Goal: Complete application form: Complete application form

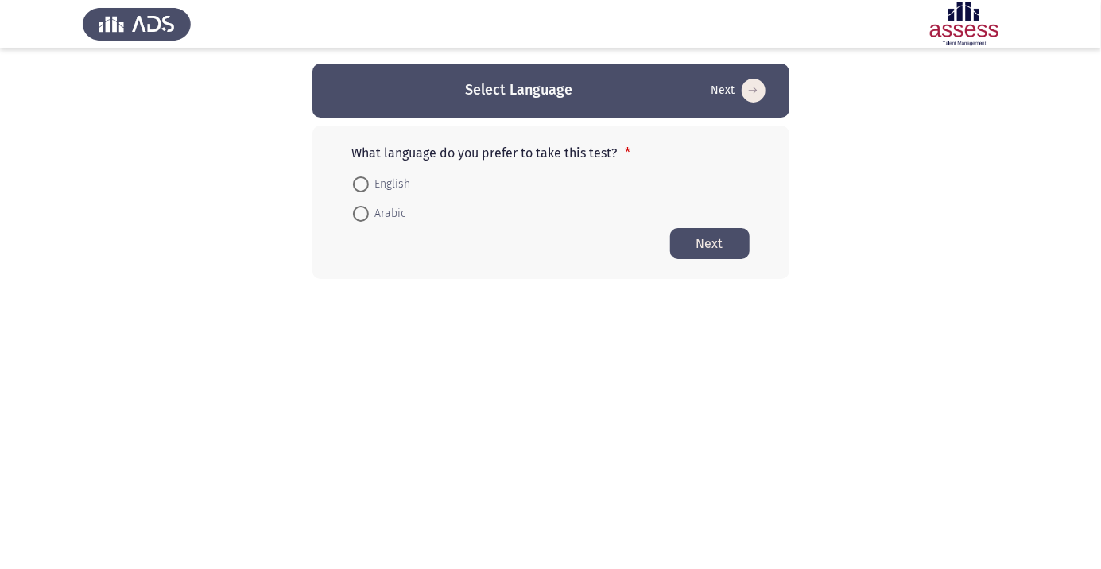
click at [360, 214] on span at bounding box center [360, 214] width 0 height 0
click at [360, 213] on input "Arabic" at bounding box center [361, 214] width 16 height 16
radio input "true"
click at [722, 250] on button "Next" at bounding box center [709, 242] width 79 height 31
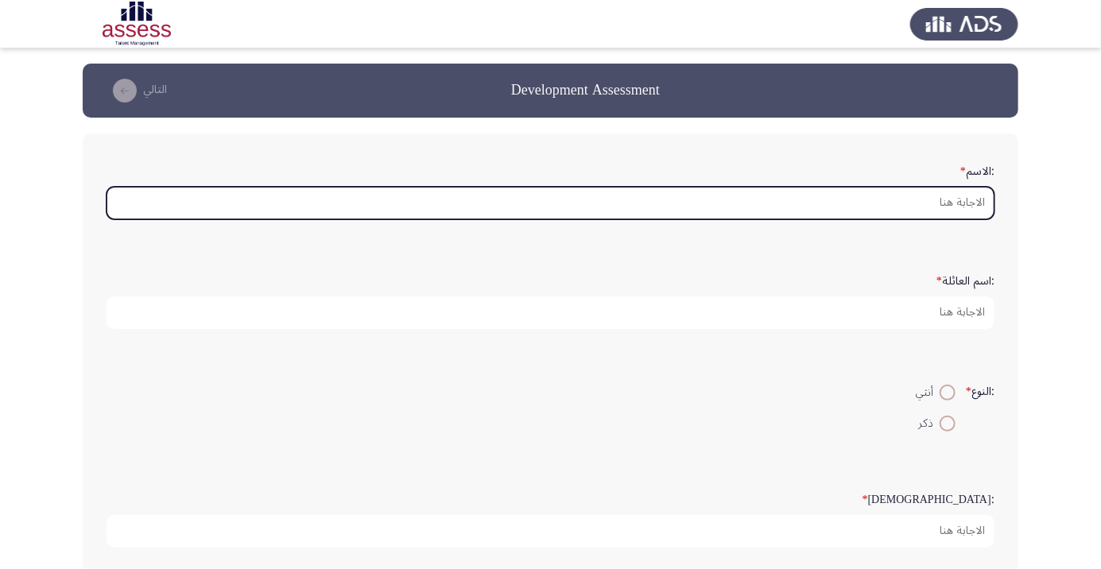
click at [955, 205] on input ":الاسم *" at bounding box center [551, 203] width 888 height 33
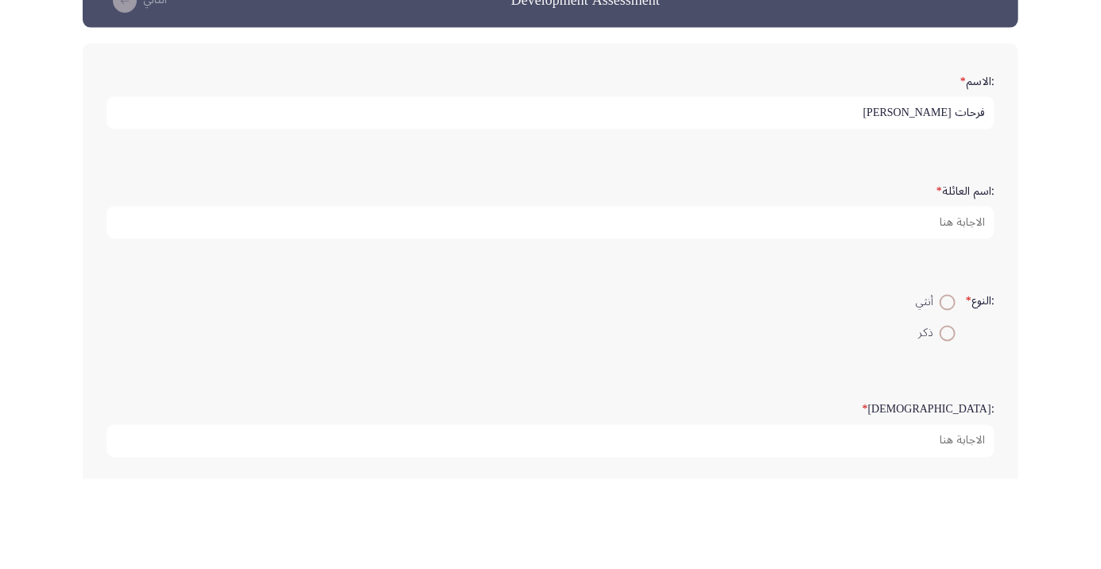
type input "فرحات [PERSON_NAME]"
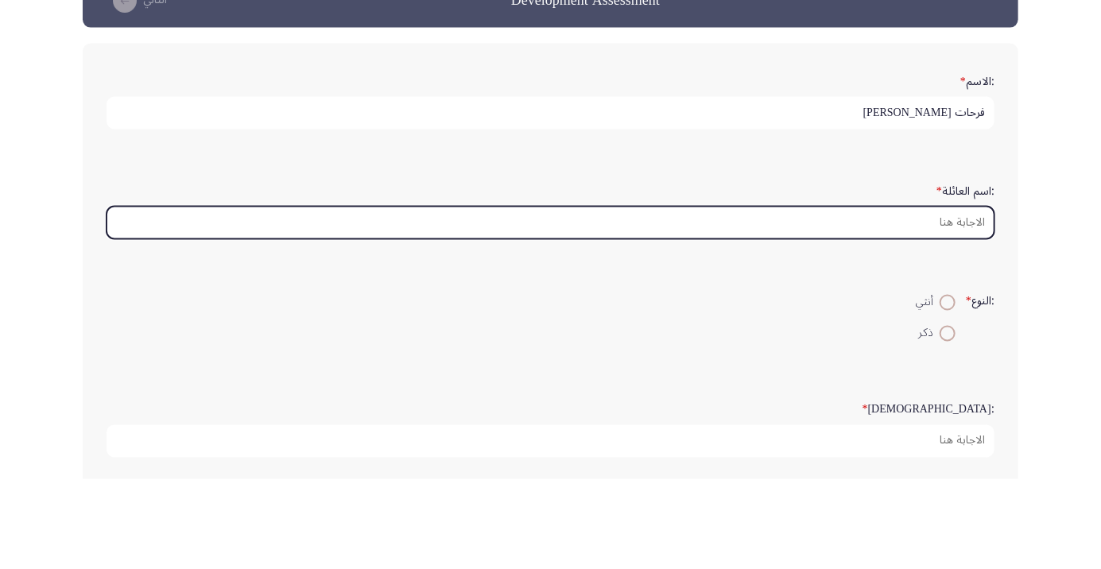
click at [941, 312] on input ":اسم العائلة *" at bounding box center [551, 312] width 888 height 33
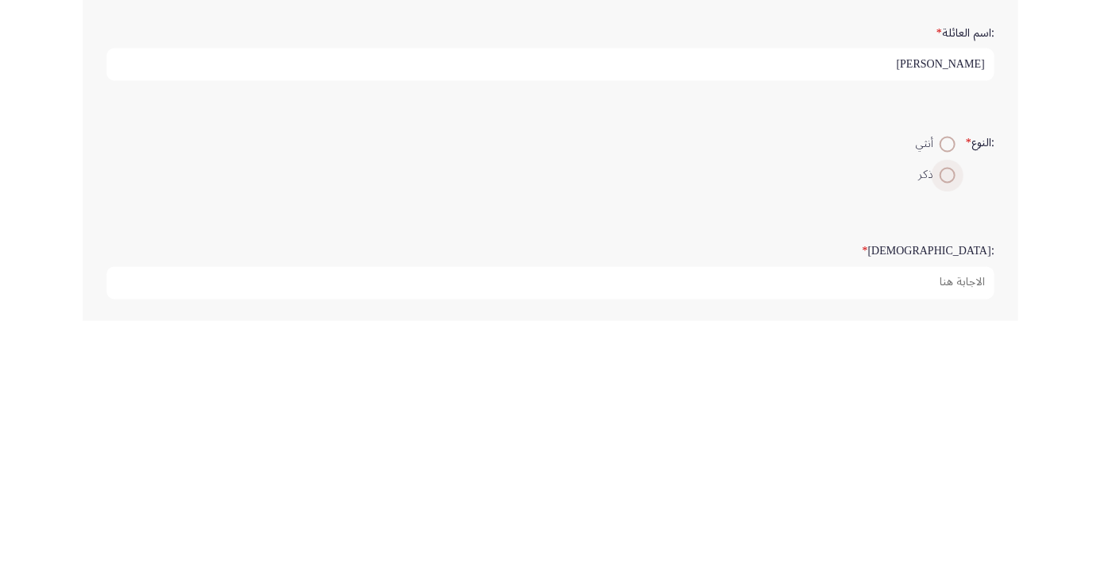
type input "[PERSON_NAME]"
click at [947, 424] on span at bounding box center [947, 424] width 0 height 0
click at [945, 421] on input "ذكر" at bounding box center [948, 424] width 16 height 16
radio input "true"
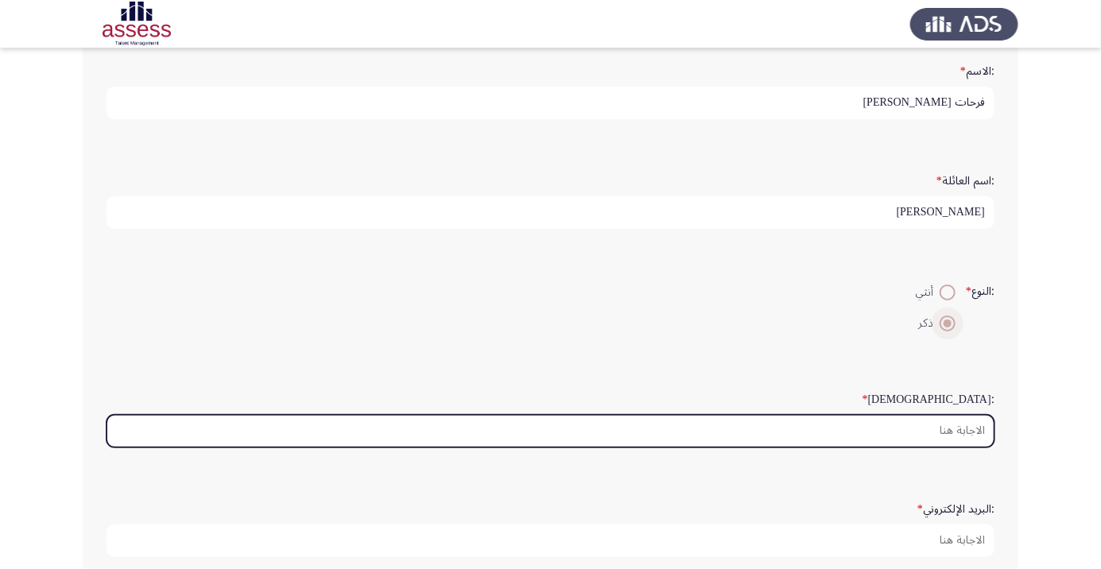
click at [952, 429] on input ":السن *" at bounding box center [551, 431] width 888 height 33
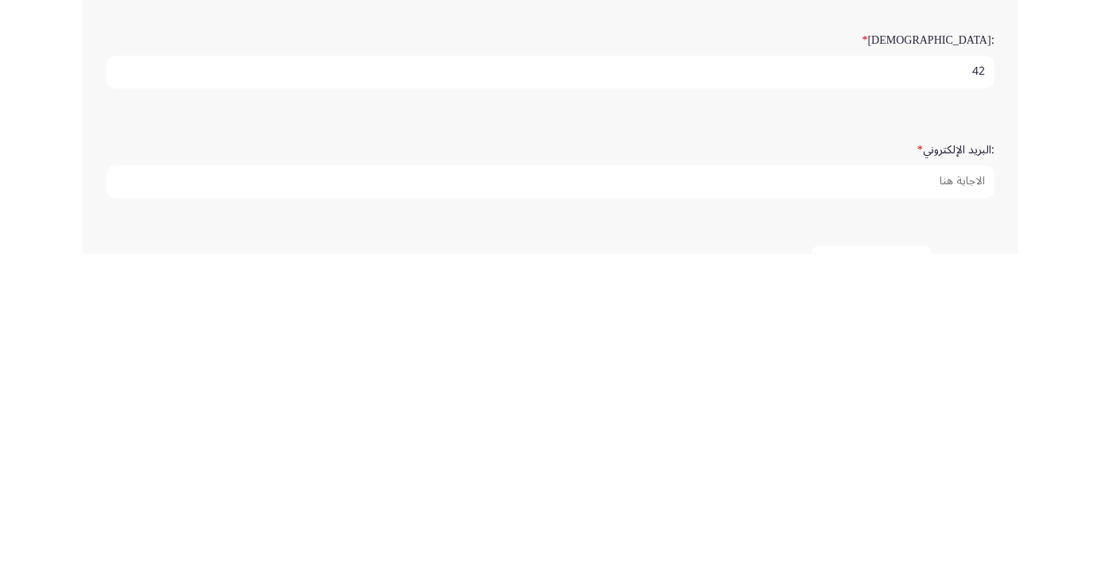
scroll to position [153, 0]
type input "42"
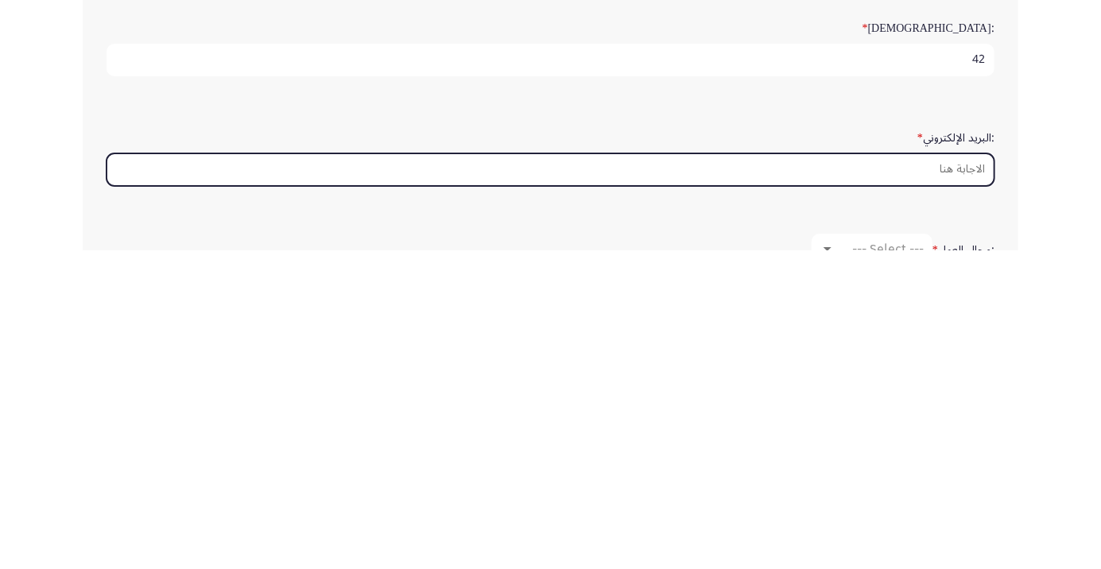
click at [949, 482] on input ":البريد الإلكتروني *" at bounding box center [551, 488] width 888 height 33
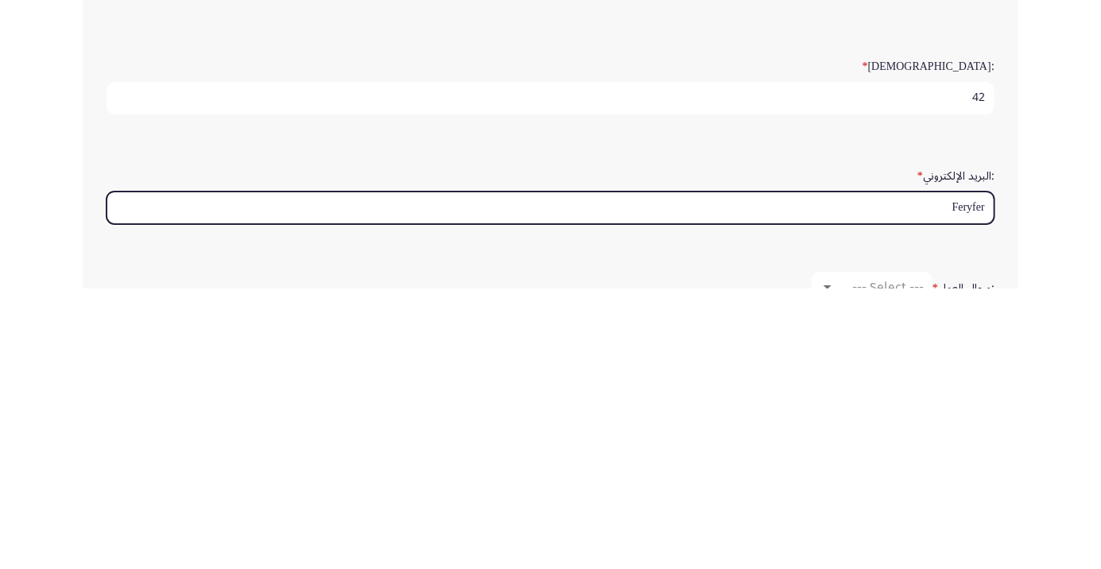
type input "Feryfery"
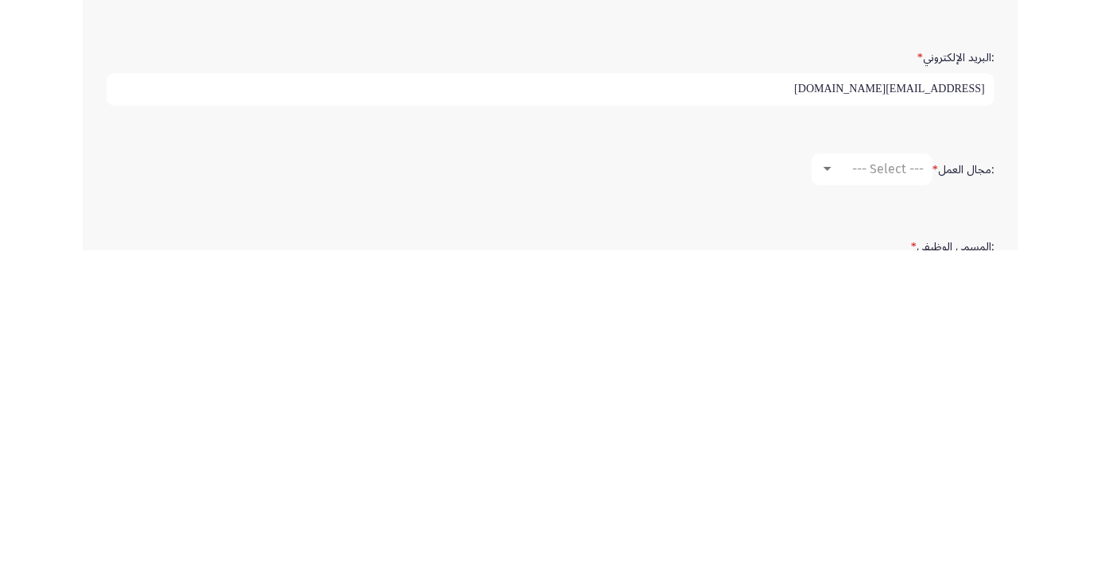
scroll to position [234, 0]
type input "[EMAIL_ADDRESS][DOMAIN_NAME]"
click at [835, 478] on div "--- Select ---" at bounding box center [879, 485] width 89 height 15
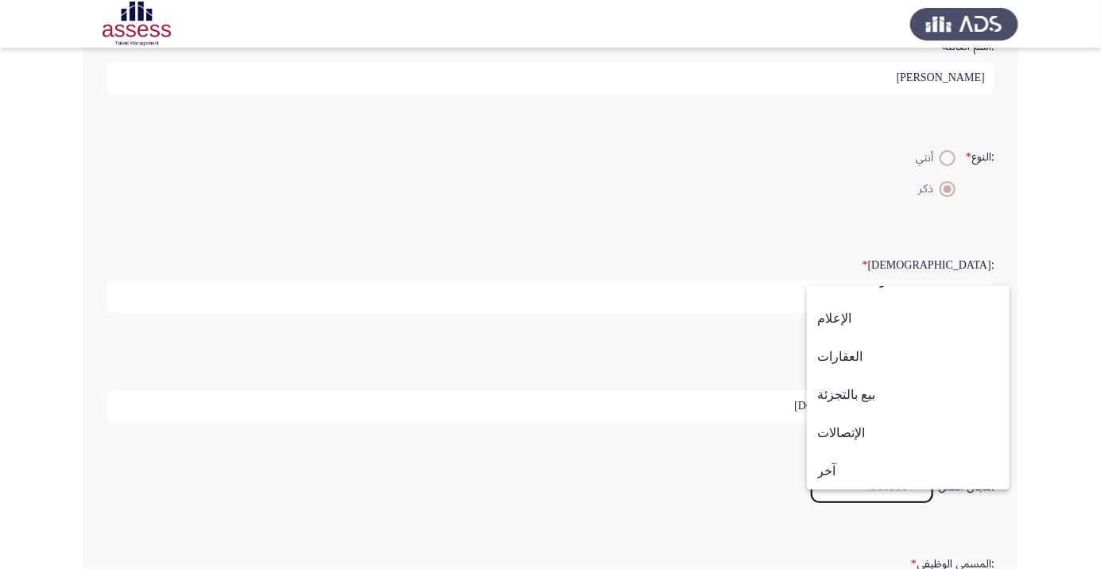
scroll to position [521, 0]
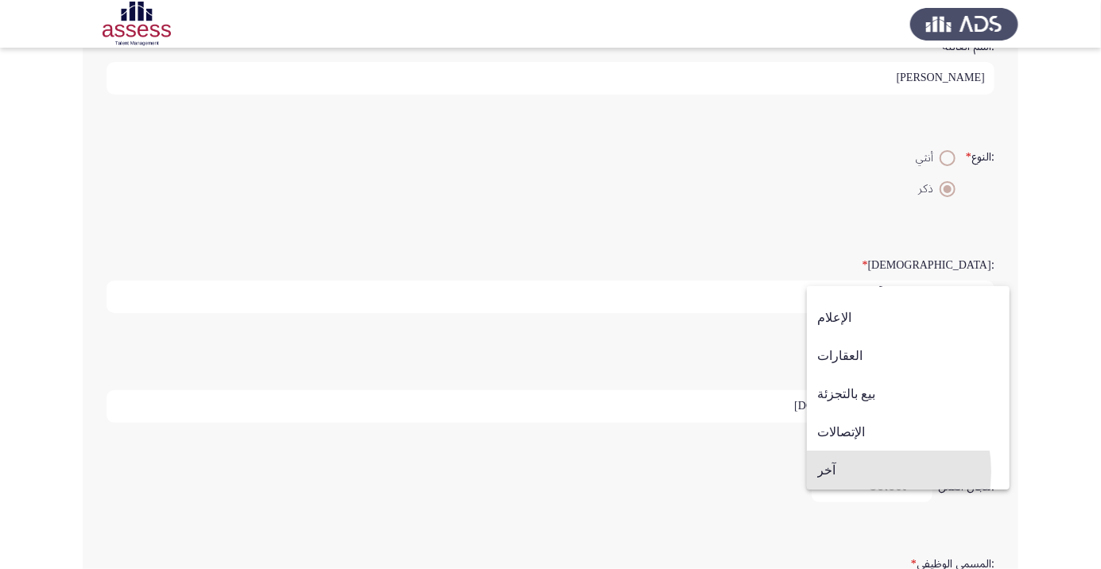
click at [850, 471] on span "آخر" at bounding box center [908, 470] width 182 height 38
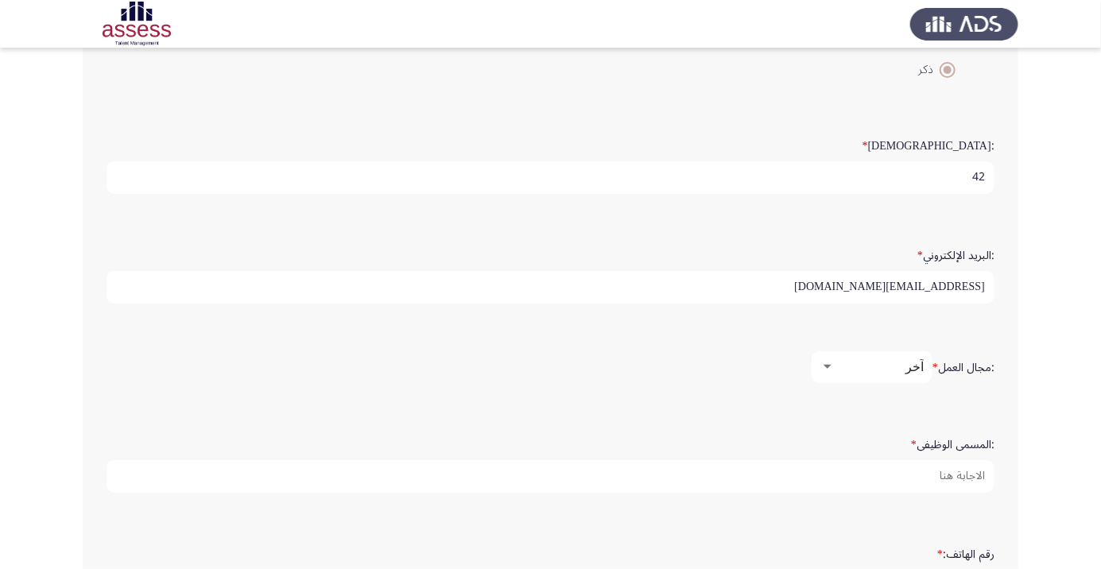
scroll to position [356, 0]
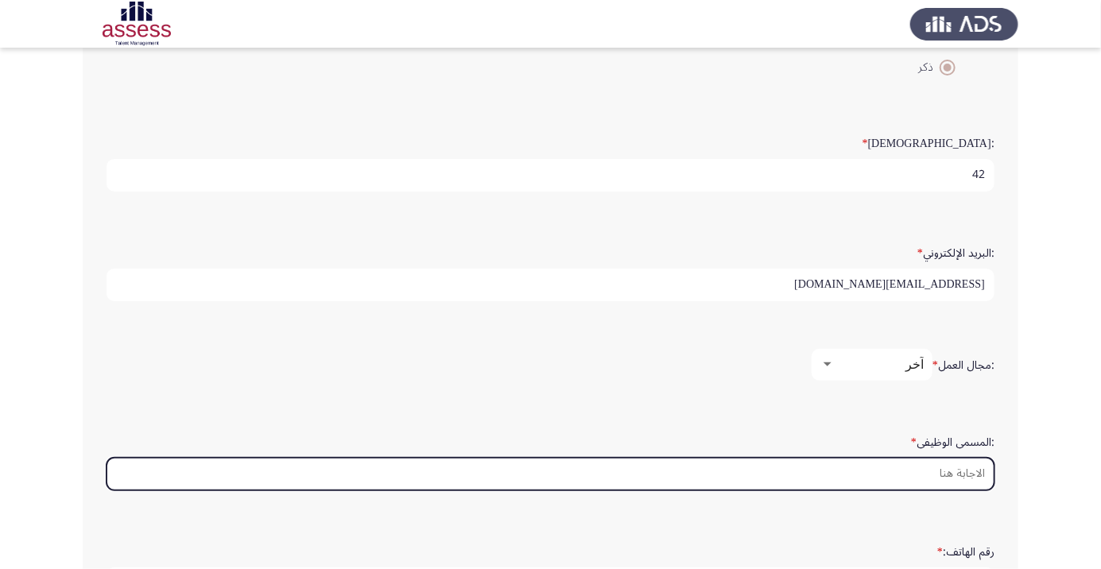
click at [947, 467] on input ":المسمى الوظيفى *" at bounding box center [551, 474] width 888 height 33
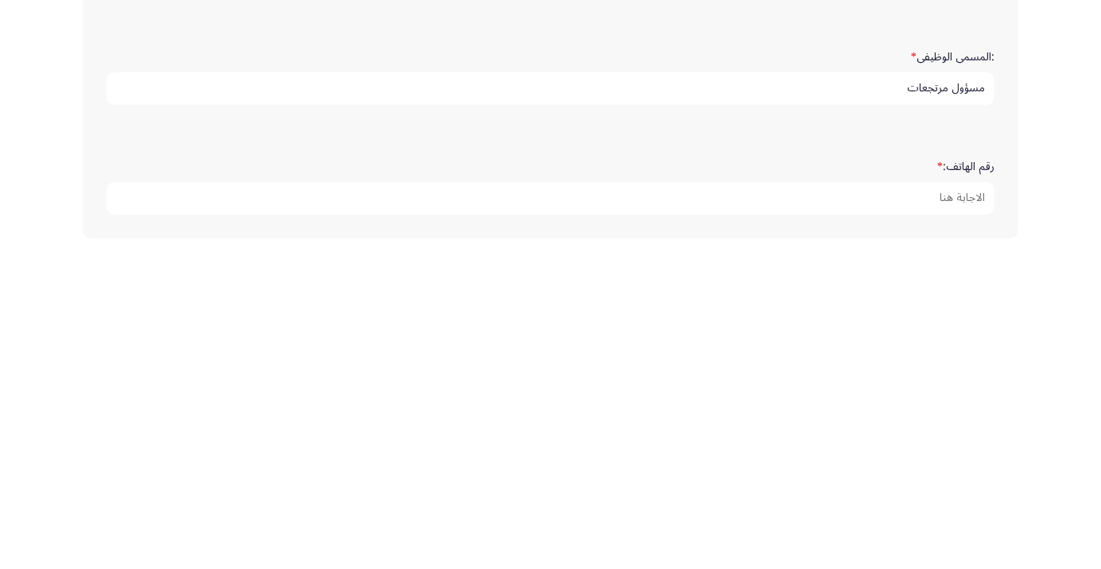
scroll to position [424, 0]
type input "مسؤول مرتجعات"
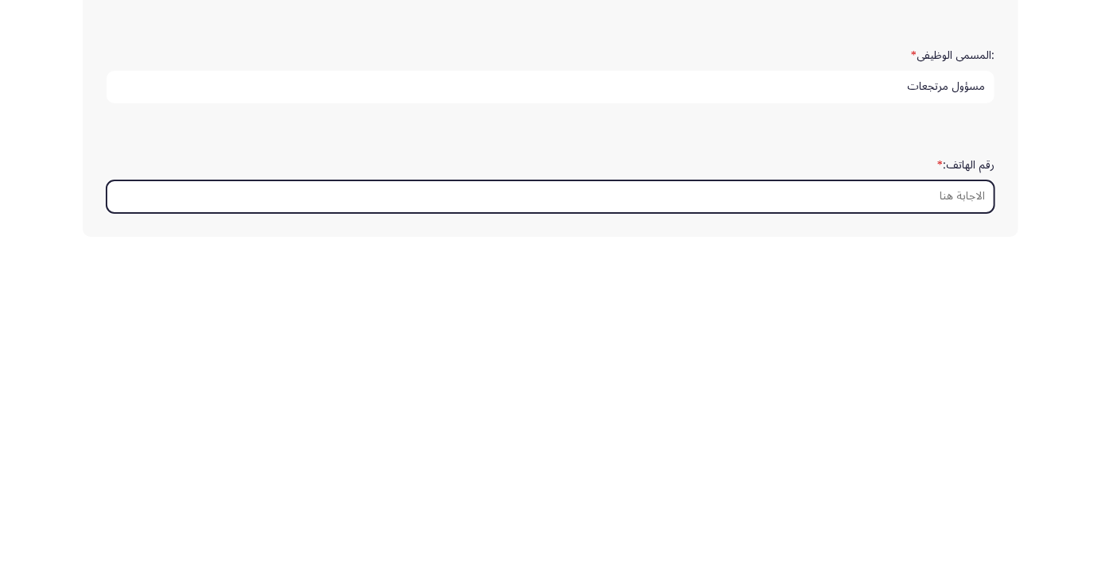
click at [951, 506] on input "رقم الهاتف: *" at bounding box center [551, 515] width 888 height 33
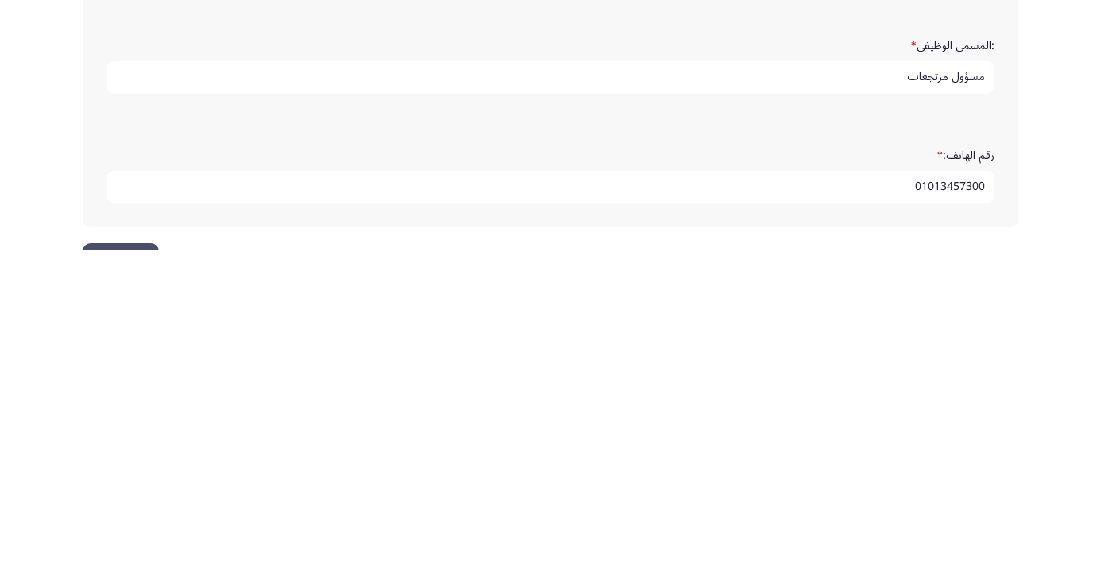
scroll to position [484, 0]
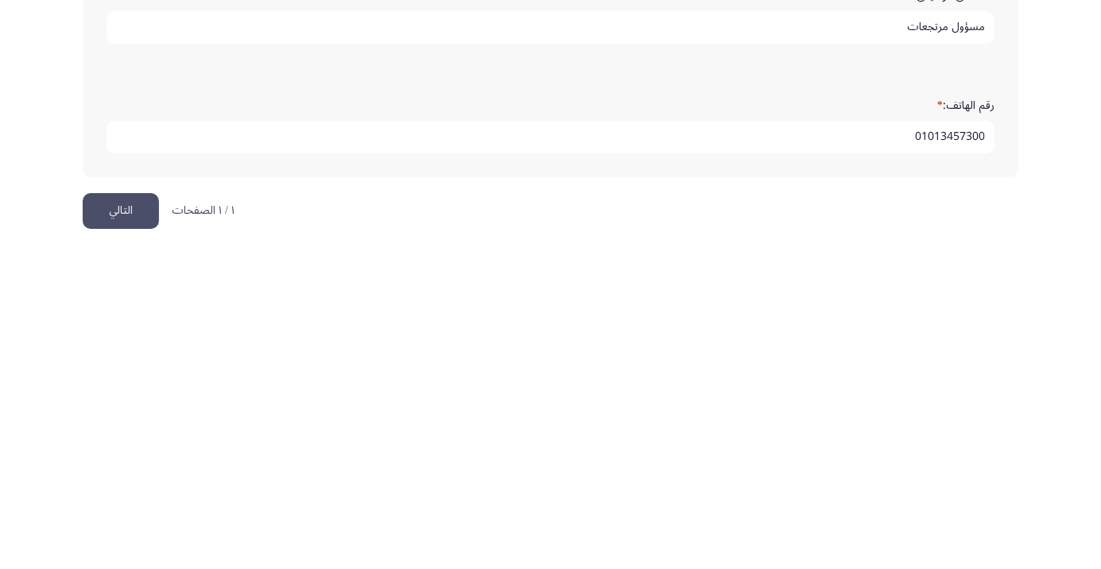
type input "01013457300"
click at [128, 523] on button "التالي" at bounding box center [121, 530] width 76 height 36
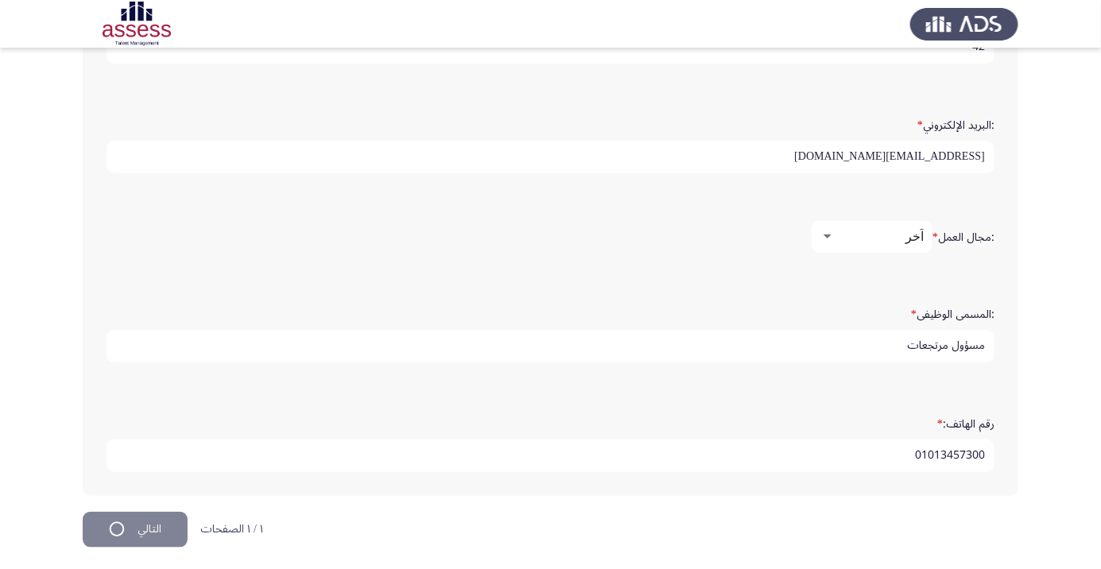
scroll to position [0, 0]
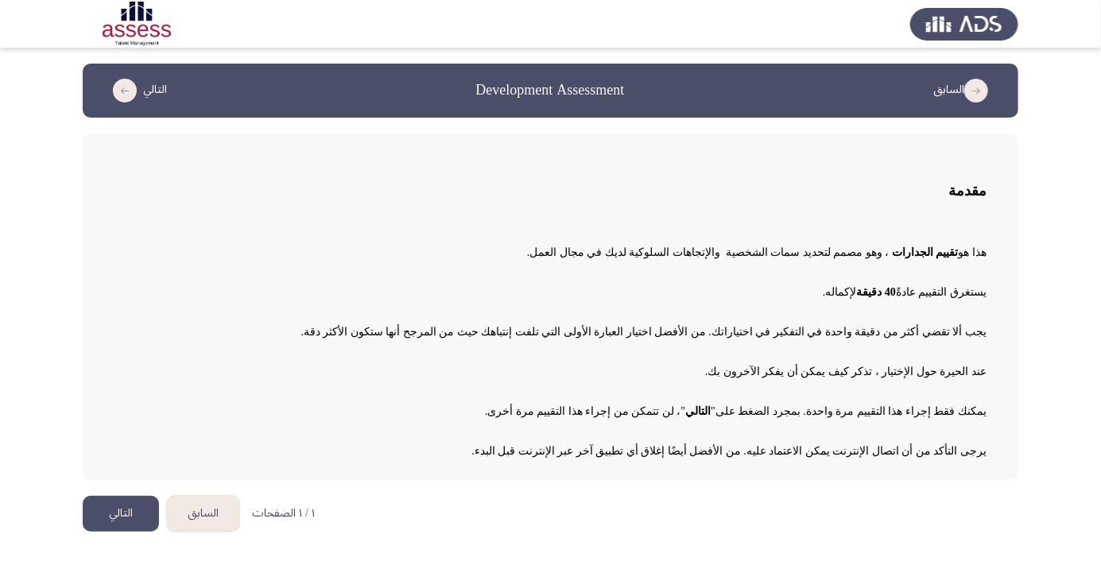
click at [127, 525] on button "التالي" at bounding box center [121, 514] width 76 height 36
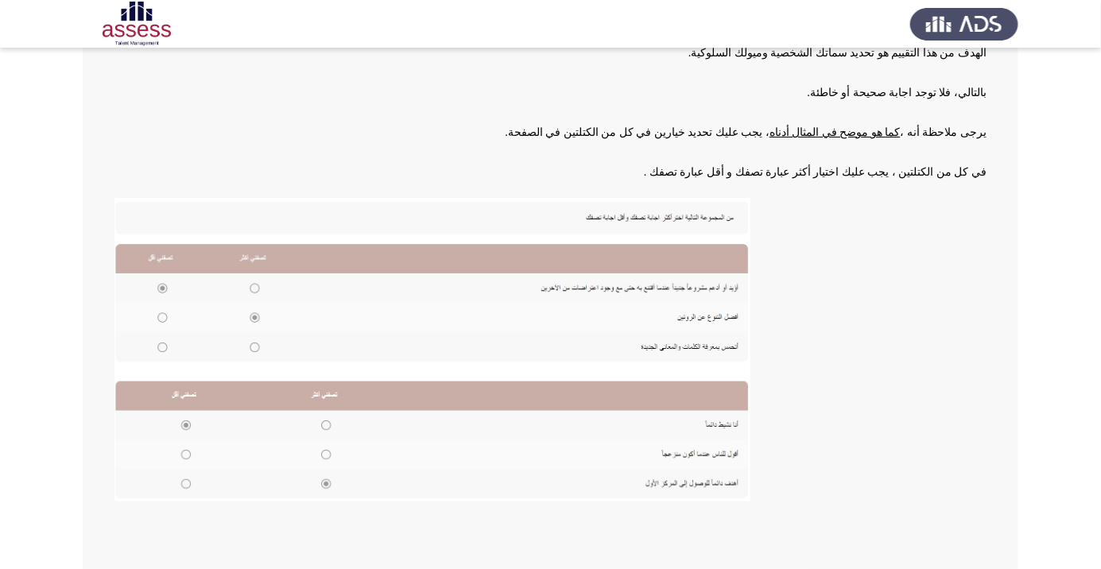
scroll to position [175, 0]
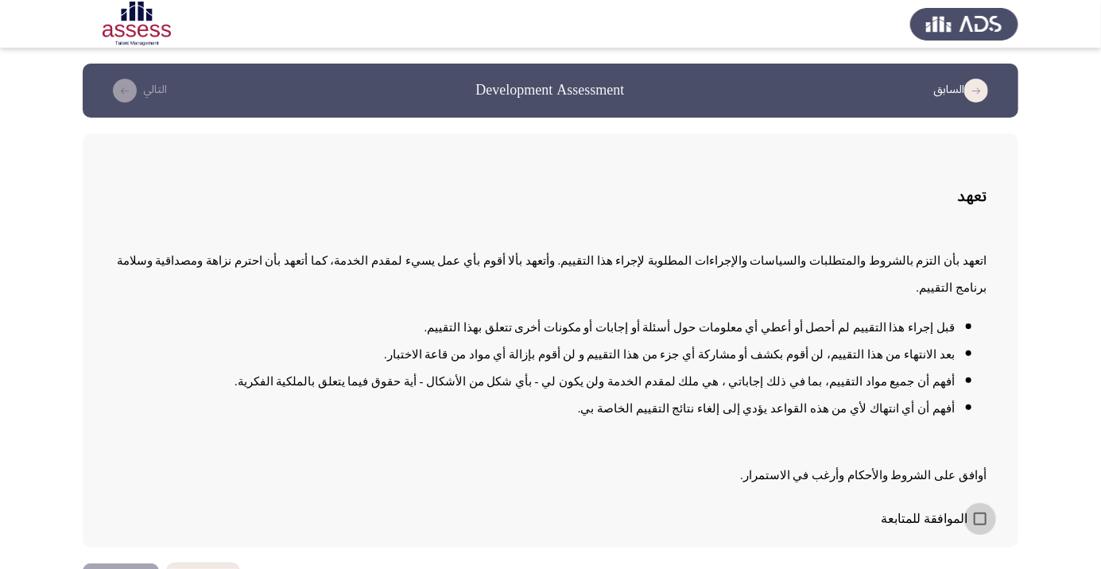
click at [974, 525] on span at bounding box center [980, 519] width 13 height 13
click at [979, 526] on input "الموافقة للمتابعة" at bounding box center [979, 525] width 1 height 1
checkbox input "true"
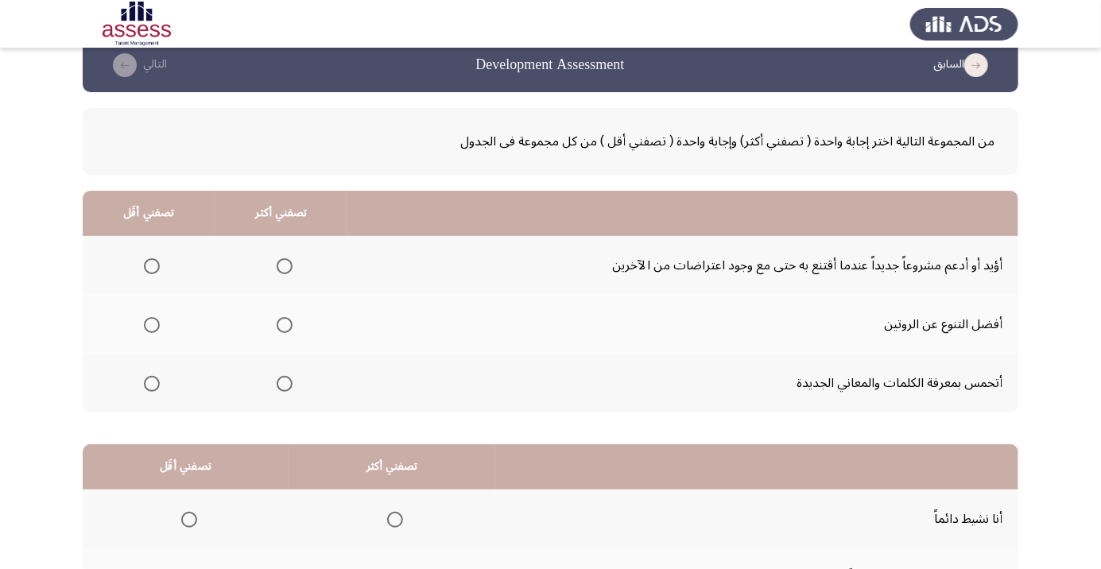
scroll to position [23, 0]
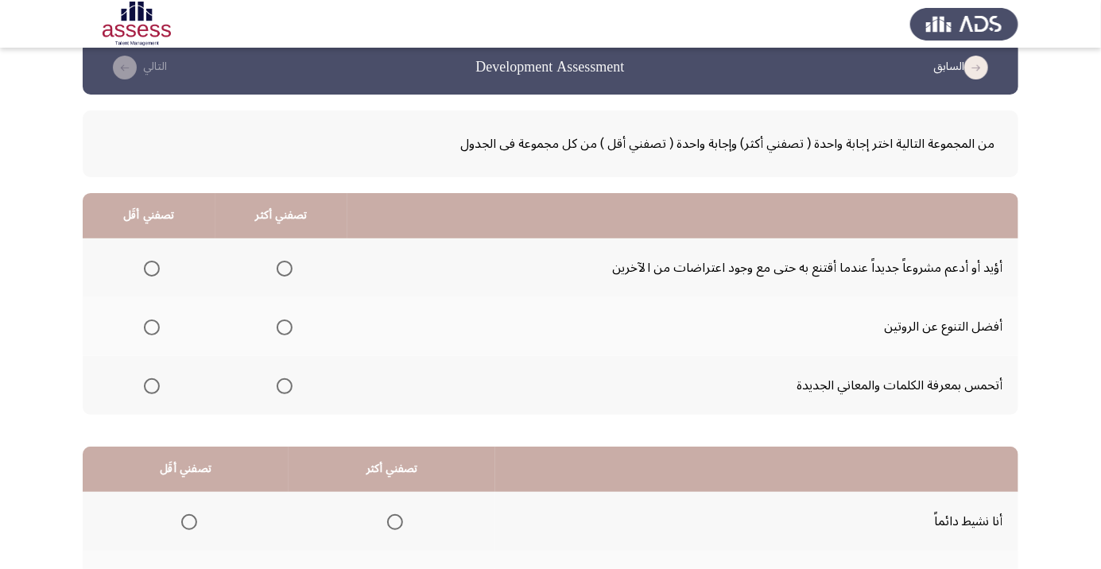
click at [152, 327] on span "Select an option" at bounding box center [152, 327] width 0 height 0
click at [151, 326] on input "Select an option" at bounding box center [152, 328] width 16 height 16
click at [285, 269] on span "Select an option" at bounding box center [285, 269] width 0 height 0
click at [283, 267] on input "Select an option" at bounding box center [285, 269] width 16 height 16
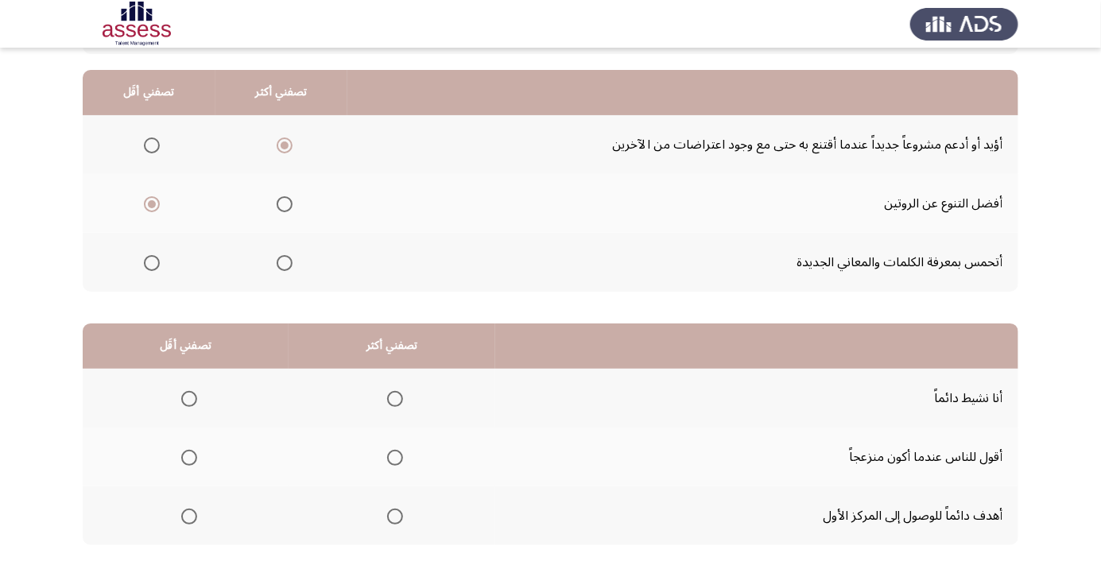
scroll to position [149, 0]
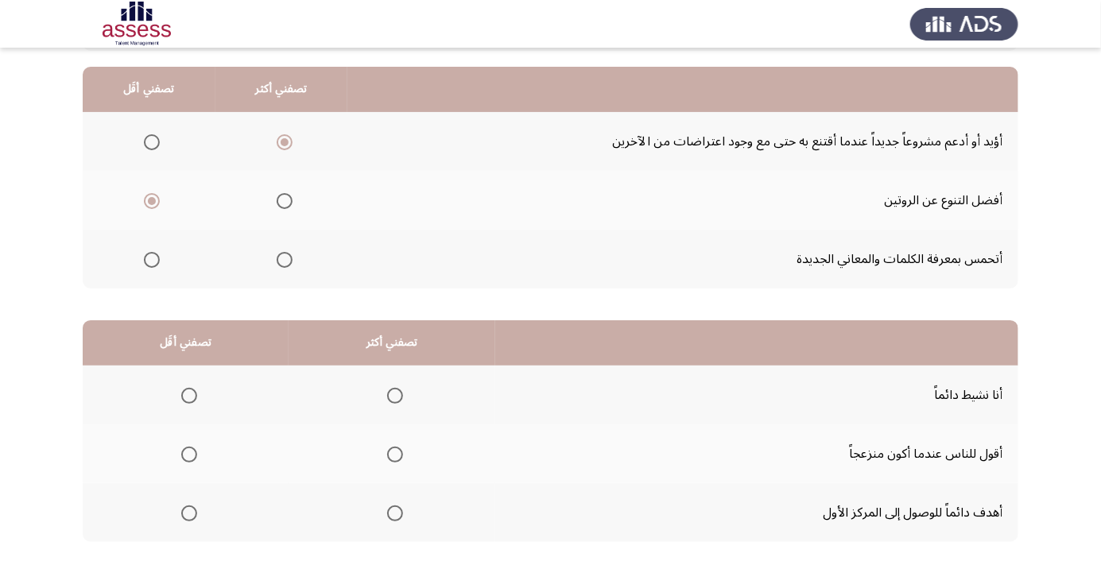
click at [395, 396] on span "Select an option" at bounding box center [395, 396] width 0 height 0
click at [393, 394] on input "Select an option" at bounding box center [395, 396] width 16 height 16
click at [285, 260] on span "Select an option" at bounding box center [285, 260] width 0 height 0
click at [283, 258] on input "Select an option" at bounding box center [285, 260] width 16 height 16
click at [285, 142] on span "Select an option" at bounding box center [285, 142] width 0 height 0
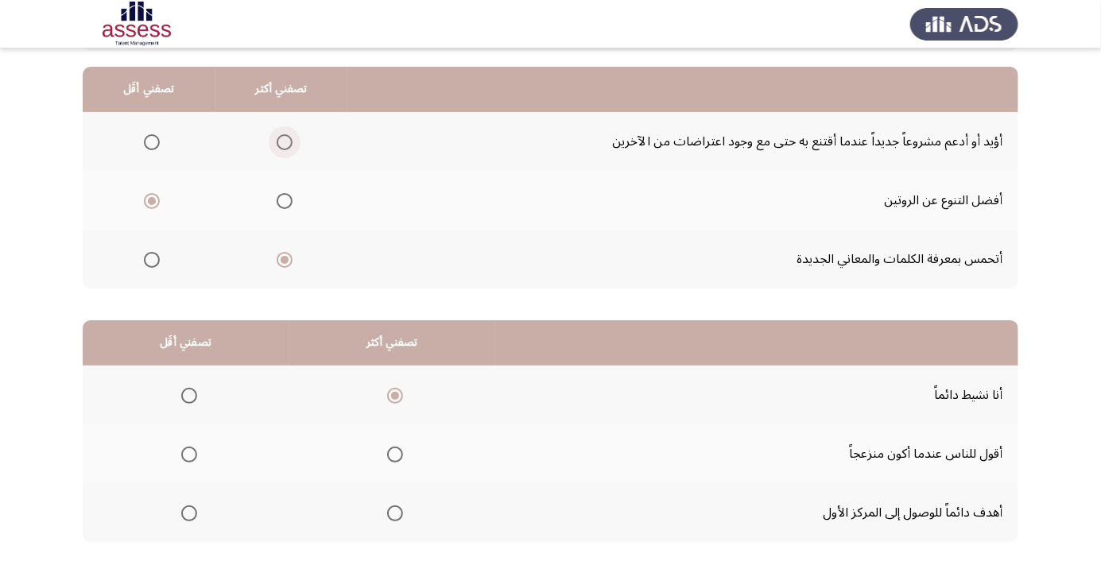
click at [283, 141] on input "Select an option" at bounding box center [285, 142] width 16 height 16
click at [393, 517] on span "Select an option" at bounding box center [395, 514] width 16 height 16
click at [393, 517] on input "Select an option" at bounding box center [395, 514] width 16 height 16
click at [189, 455] on span "Select an option" at bounding box center [189, 455] width 0 height 0
click at [188, 452] on input "Select an option" at bounding box center [189, 455] width 16 height 16
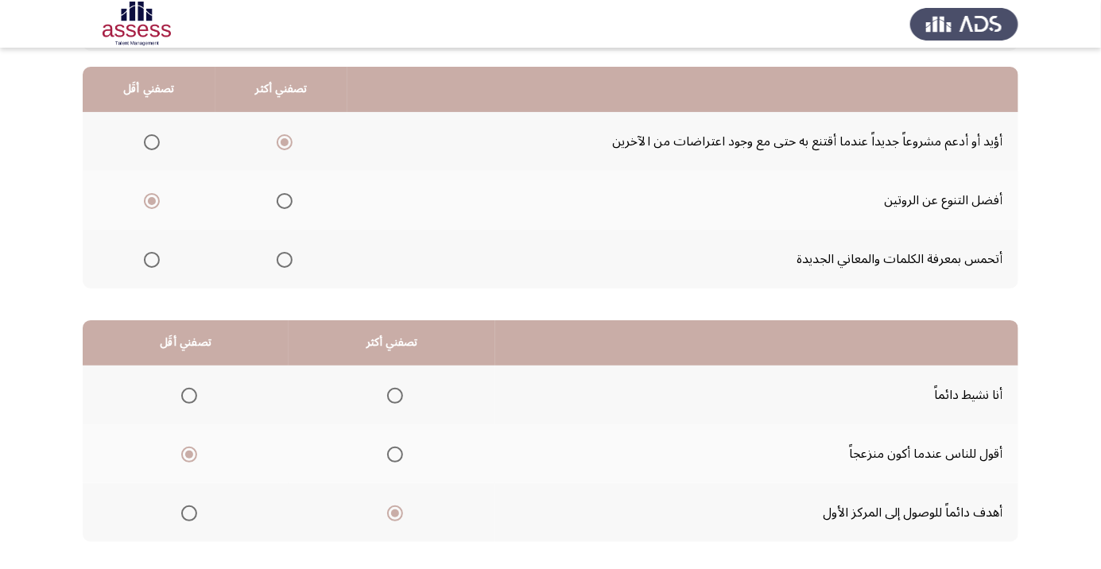
scroll to position [157, 0]
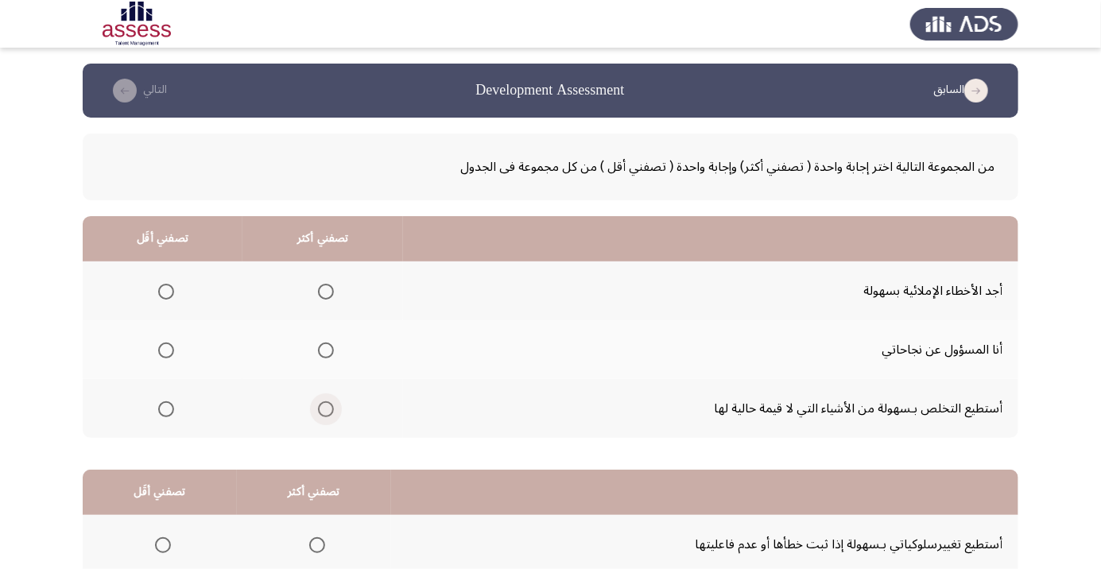
click at [326, 409] on span "Select an option" at bounding box center [326, 409] width 0 height 0
click at [323, 408] on input "Select an option" at bounding box center [326, 409] width 16 height 16
click at [165, 350] on span "Select an option" at bounding box center [166, 351] width 16 height 16
click at [165, 350] on input "Select an option" at bounding box center [166, 351] width 16 height 16
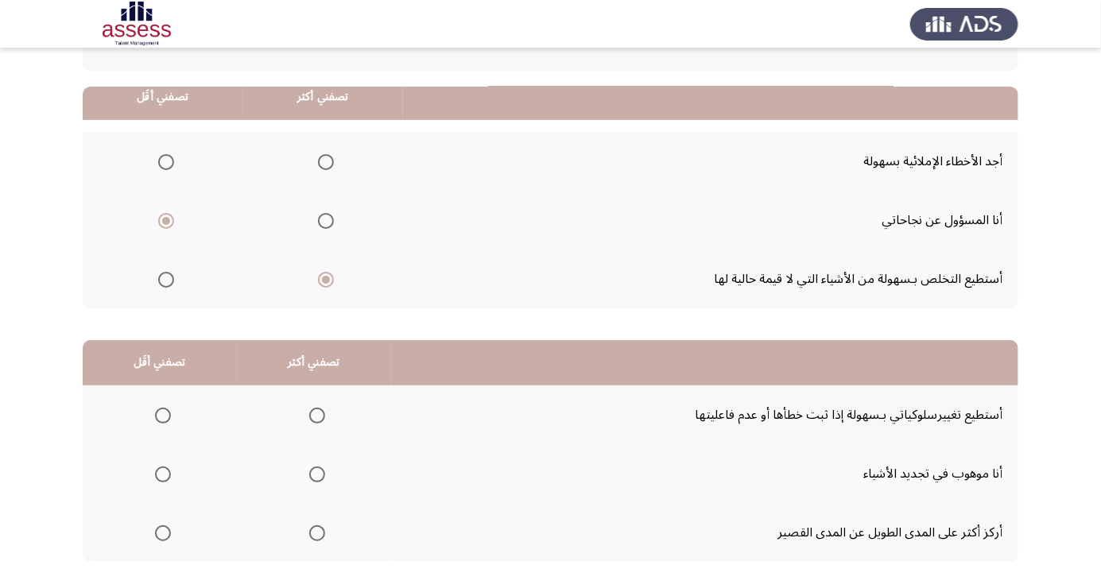
scroll to position [157, 0]
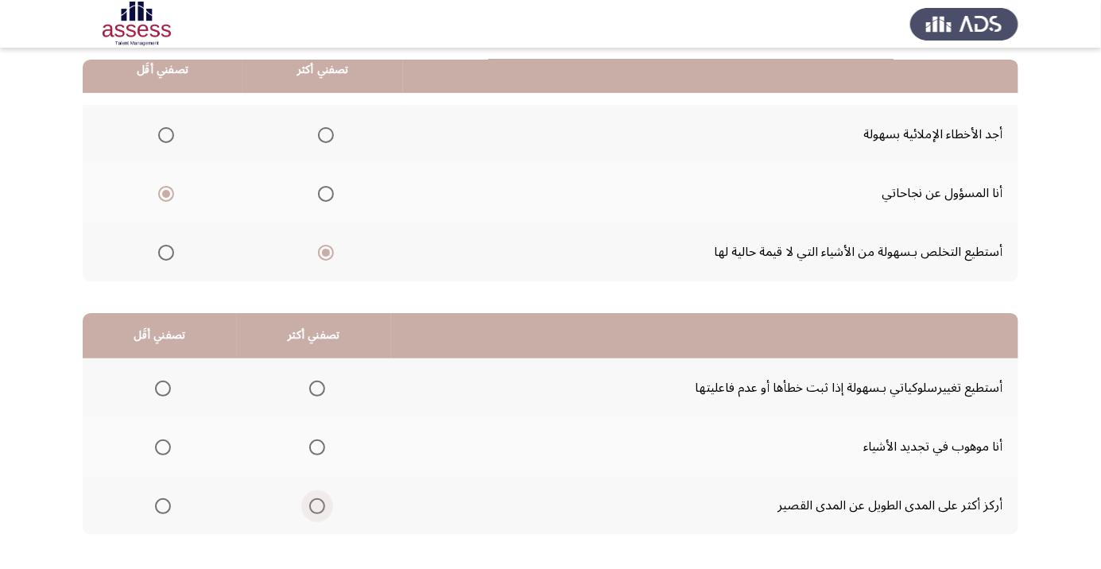
click at [309, 508] on span "Select an option" at bounding box center [317, 506] width 16 height 16
click at [309, 508] on input "Select an option" at bounding box center [317, 506] width 16 height 16
click at [313, 387] on span "Select an option" at bounding box center [317, 389] width 16 height 16
click at [313, 387] on input "Select an option" at bounding box center [317, 389] width 16 height 16
click at [163, 448] on span "Select an option" at bounding box center [163, 448] width 0 height 0
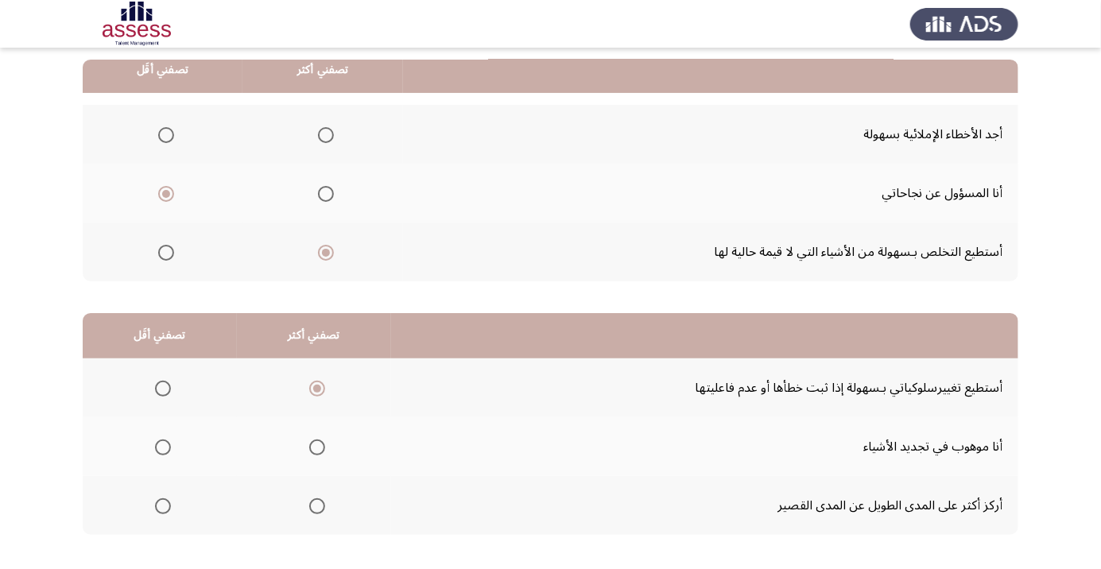
click at [161, 446] on input "Select an option" at bounding box center [163, 448] width 16 height 16
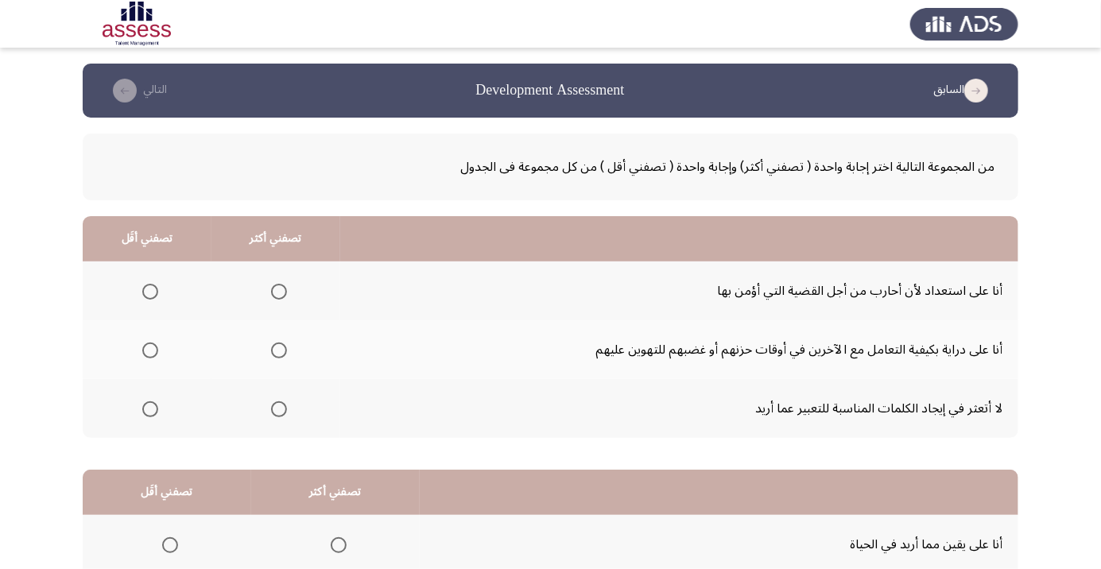
click at [1052, 421] on app-assessment-container "السابق Development Assessment التالي من المجموعة التالية اختر إجابة واحدة ( تصف…" at bounding box center [550, 402] width 1101 height 676
click at [277, 408] on span "Select an option" at bounding box center [279, 409] width 16 height 16
click at [277, 408] on input "Select an option" at bounding box center [279, 409] width 16 height 16
click at [277, 291] on span "Select an option" at bounding box center [279, 292] width 16 height 16
click at [277, 291] on input "Select an option" at bounding box center [279, 292] width 16 height 16
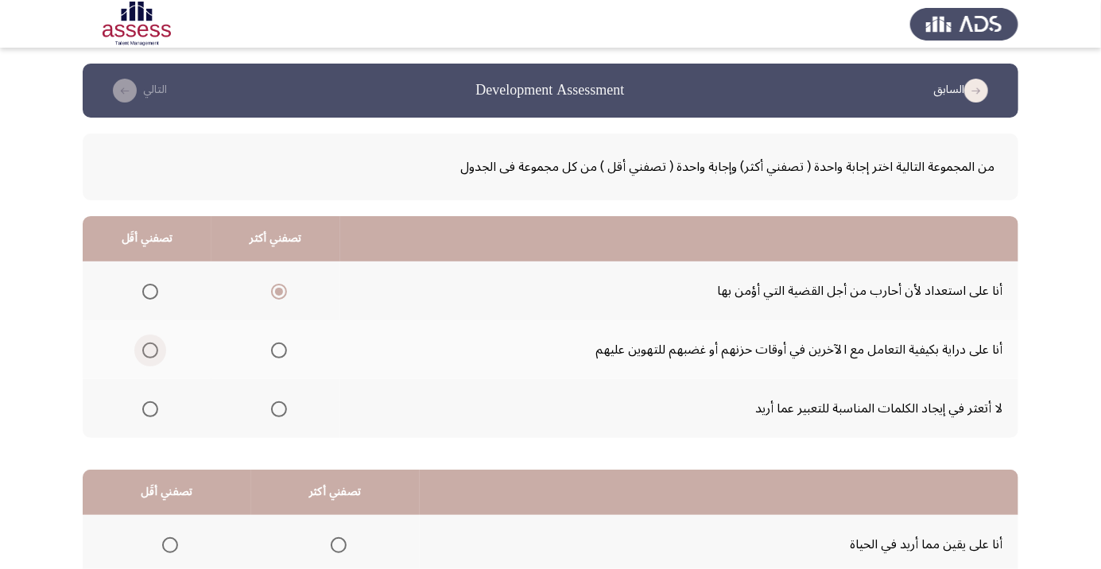
click at [157, 352] on span "Select an option" at bounding box center [150, 351] width 16 height 16
click at [157, 352] on input "Select an option" at bounding box center [150, 351] width 16 height 16
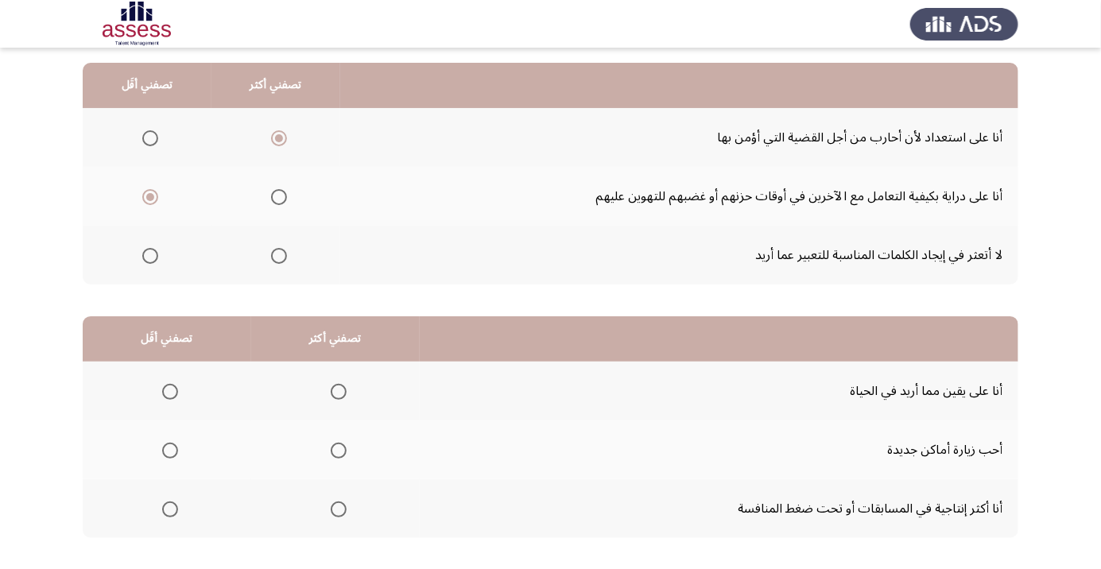
scroll to position [157, 0]
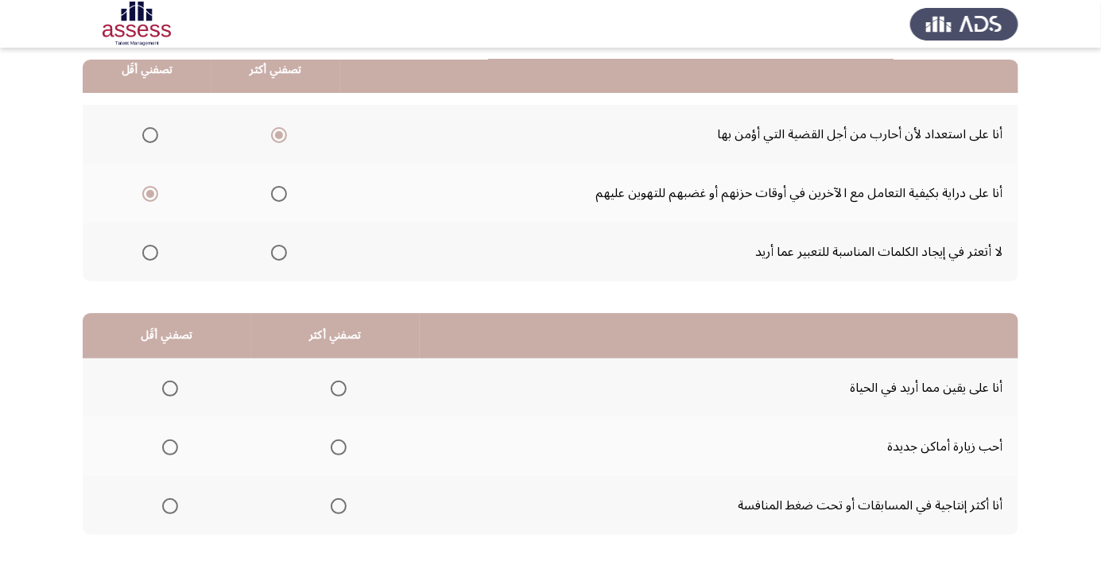
click at [335, 505] on span "Select an option" at bounding box center [339, 506] width 16 height 16
click at [335, 505] on input "Select an option" at bounding box center [339, 506] width 16 height 16
click at [169, 387] on span "Select an option" at bounding box center [170, 389] width 16 height 16
click at [169, 387] on input "Select an option" at bounding box center [170, 389] width 16 height 16
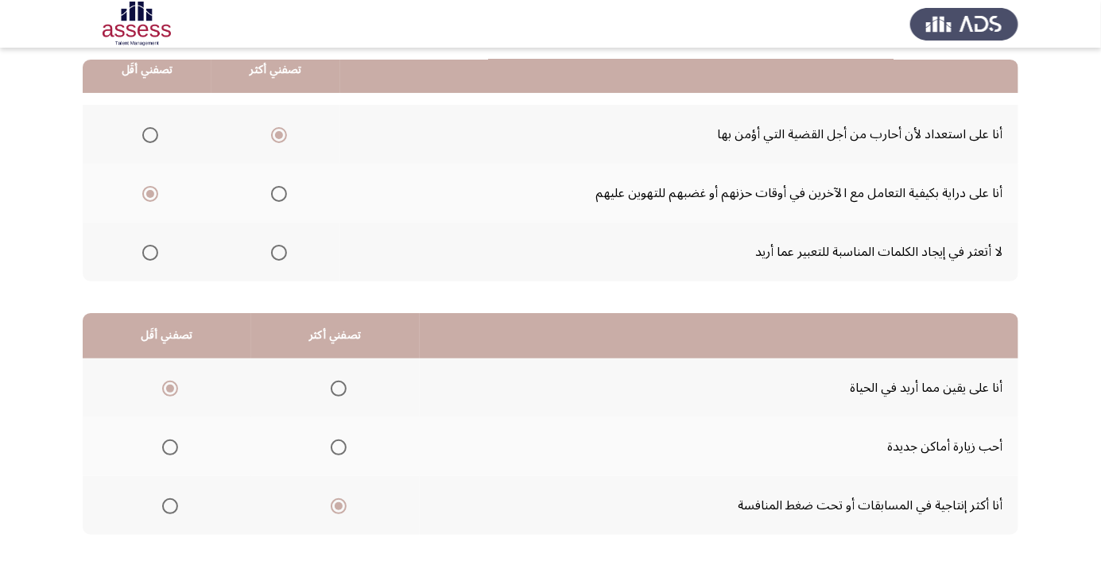
scroll to position [0, 0]
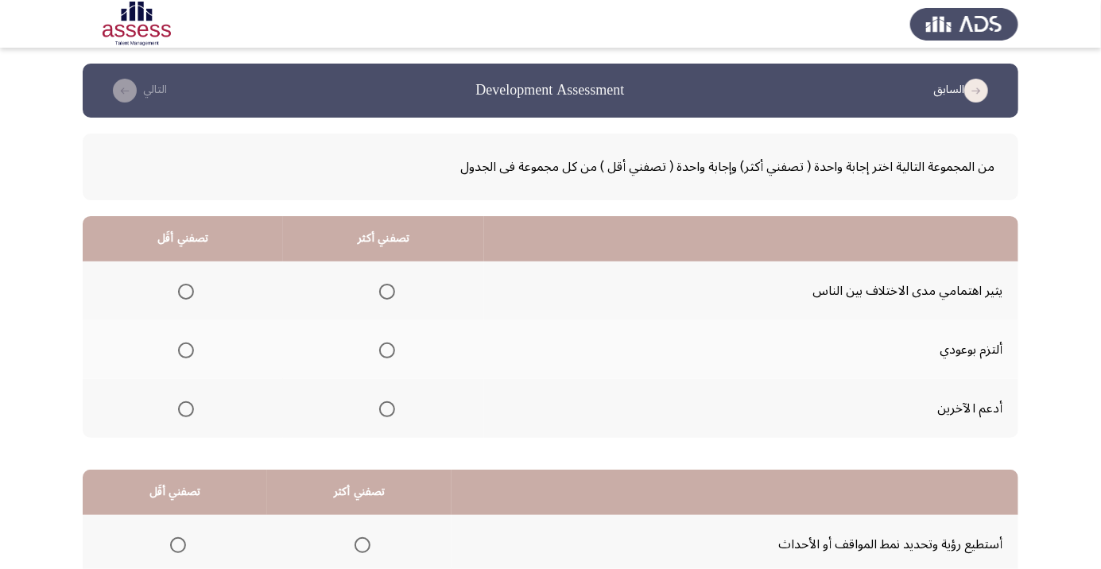
click at [379, 352] on span "Select an option" at bounding box center [387, 351] width 16 height 16
click at [379, 352] on input "Select an option" at bounding box center [387, 351] width 16 height 16
click at [184, 291] on span "Select an option" at bounding box center [186, 292] width 16 height 16
click at [184, 291] on input "Select an option" at bounding box center [186, 292] width 16 height 16
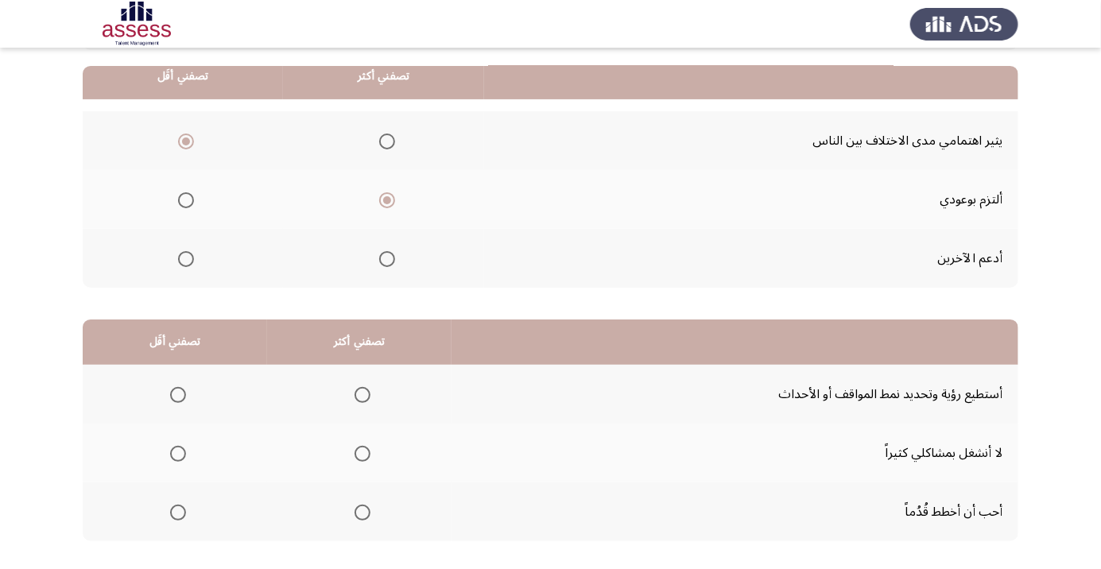
scroll to position [157, 0]
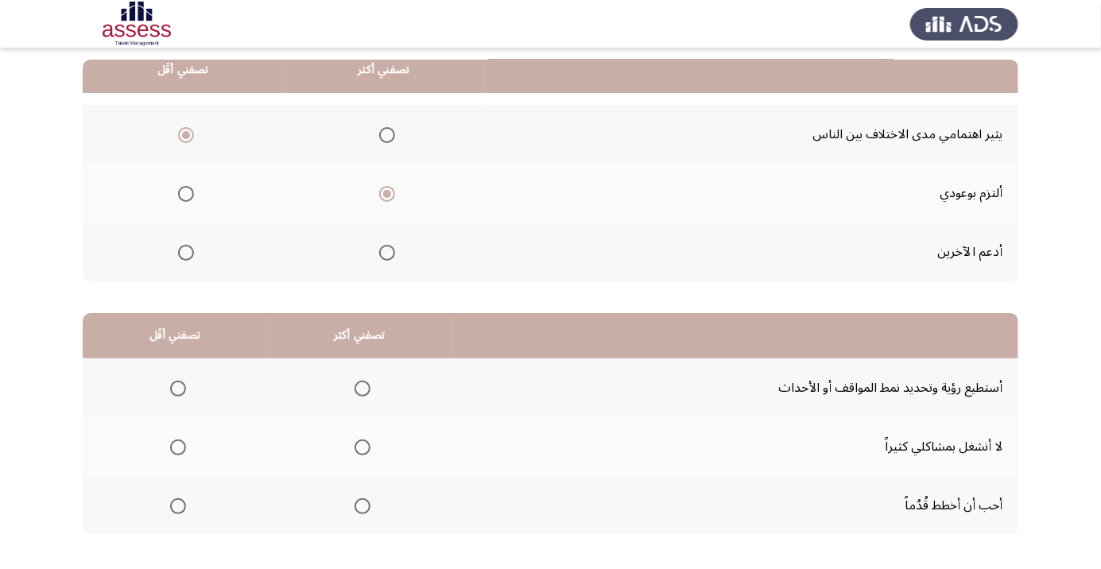
click at [362, 506] on span "Select an option" at bounding box center [362, 506] width 0 height 0
click at [358, 505] on input "Select an option" at bounding box center [363, 506] width 16 height 16
click at [184, 444] on span "Select an option" at bounding box center [178, 448] width 16 height 16
click at [184, 444] on input "Select an option" at bounding box center [178, 448] width 16 height 16
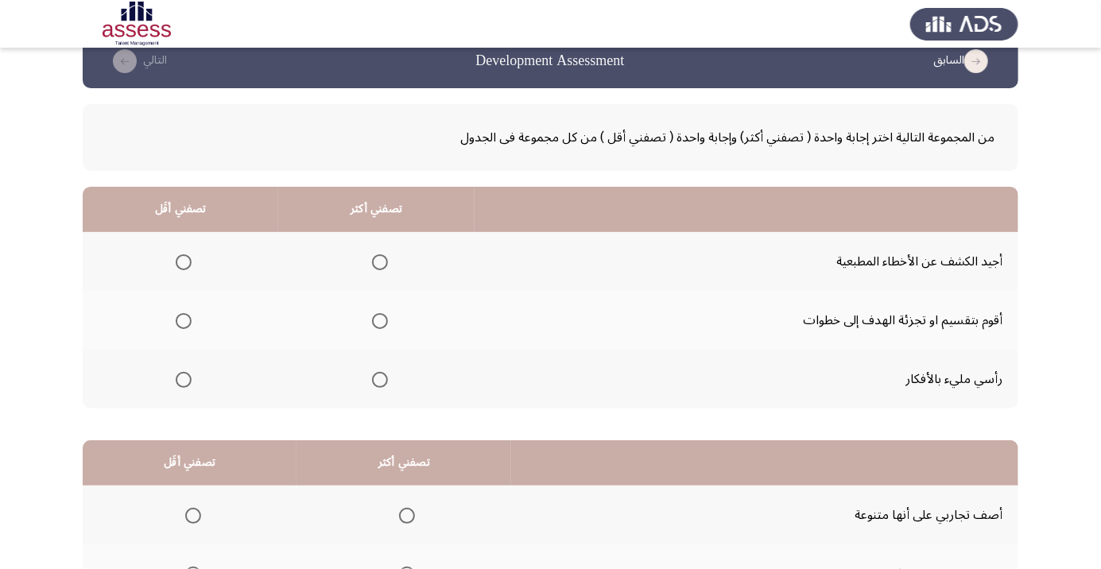
scroll to position [0, 0]
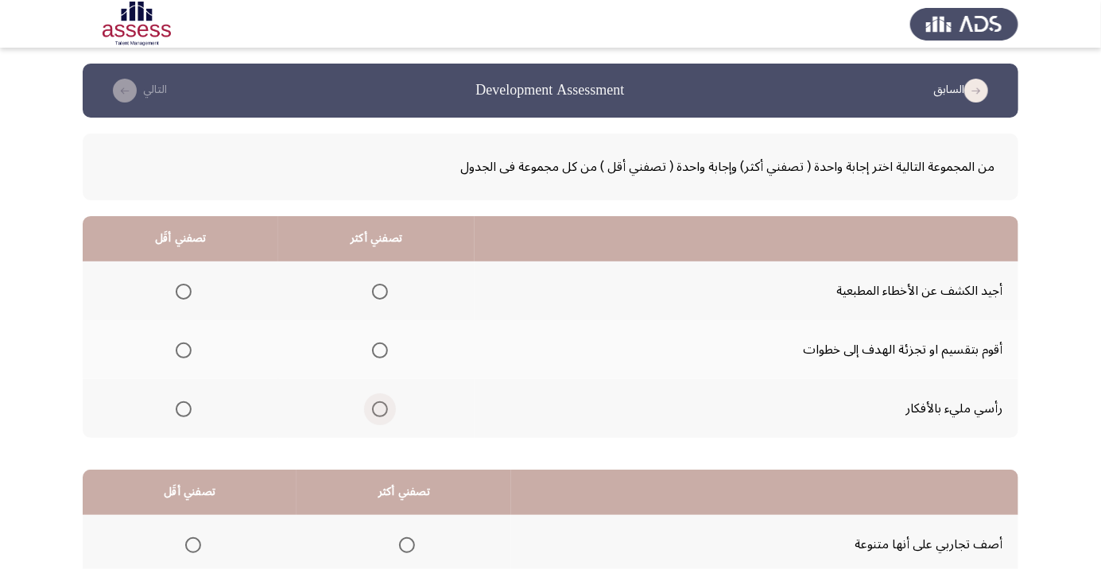
click at [380, 409] on span "Select an option" at bounding box center [380, 409] width 0 height 0
click at [377, 408] on input "Select an option" at bounding box center [380, 409] width 16 height 16
click at [182, 291] on span "Select an option" at bounding box center [184, 292] width 16 height 16
click at [182, 291] on input "Select an option" at bounding box center [184, 292] width 16 height 16
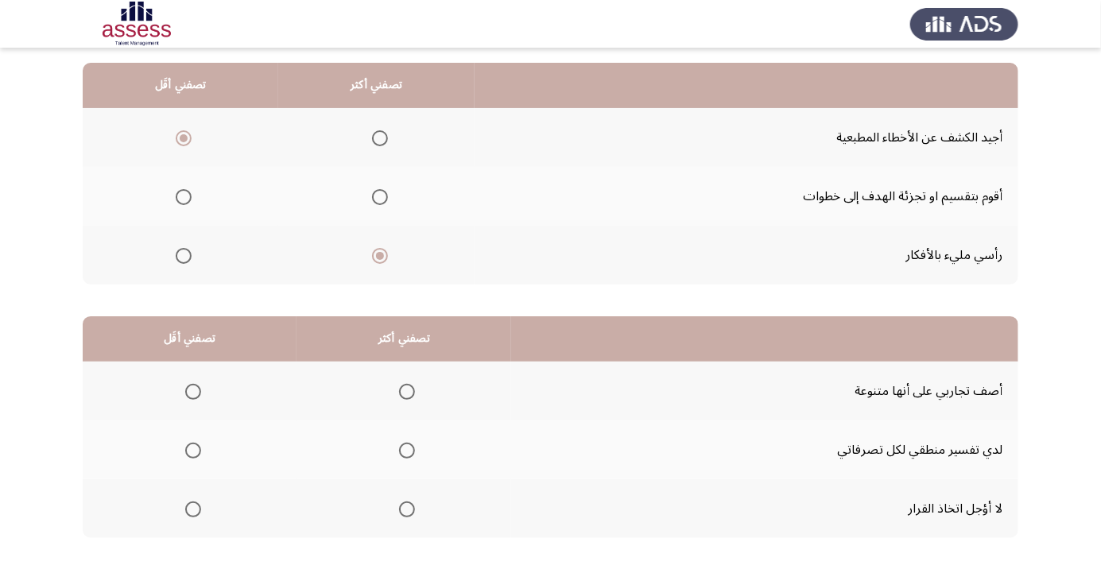
scroll to position [157, 0]
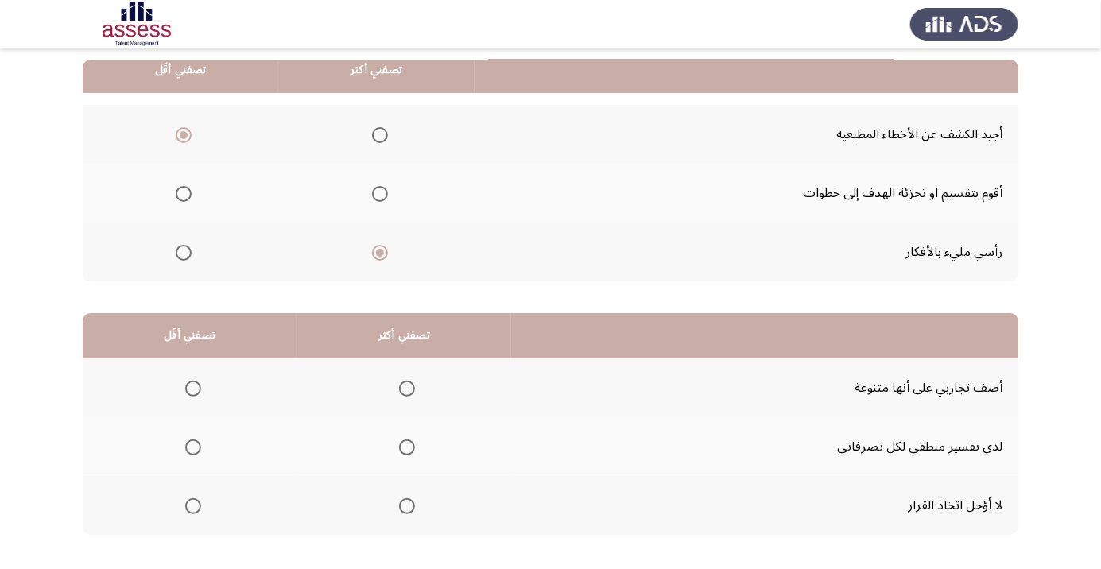
click at [407, 505] on span "Select an option" at bounding box center [407, 506] width 16 height 16
click at [407, 505] on input "Select an option" at bounding box center [407, 506] width 16 height 16
click at [192, 387] on span "Select an option" at bounding box center [193, 389] width 16 height 16
click at [192, 387] on input "Select an option" at bounding box center [193, 389] width 16 height 16
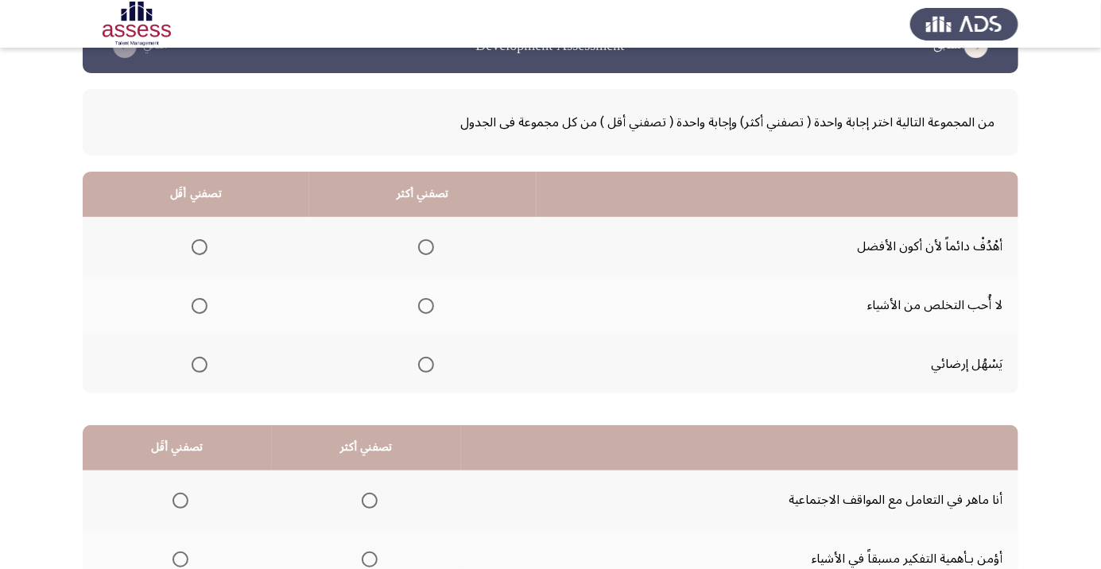
scroll to position [42, 0]
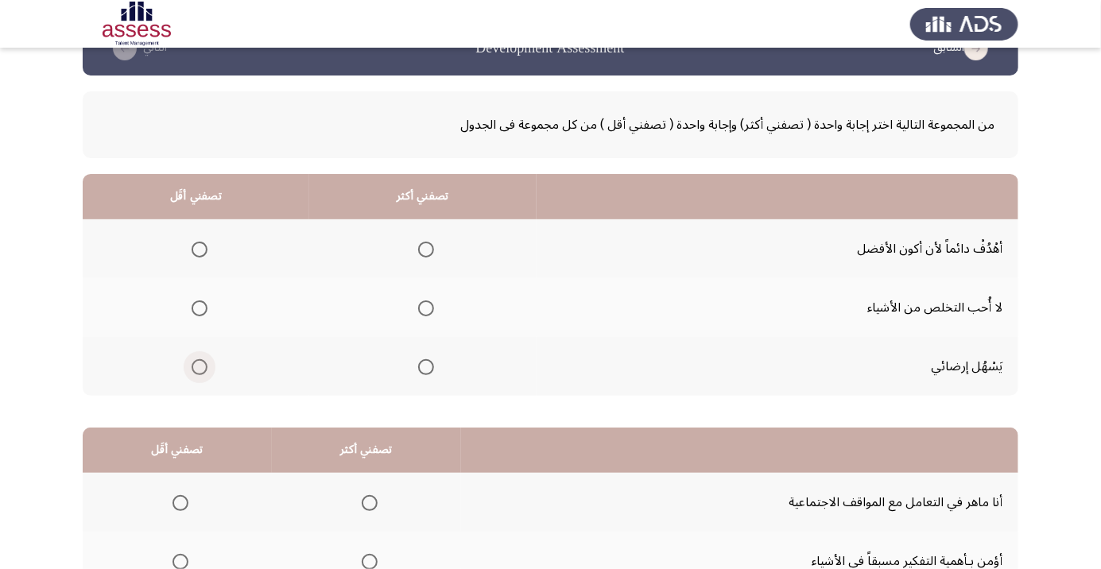
click at [200, 367] on span "Select an option" at bounding box center [200, 367] width 0 height 0
click at [199, 366] on input "Select an option" at bounding box center [200, 367] width 16 height 16
click at [428, 244] on span "Select an option" at bounding box center [426, 250] width 16 height 16
click at [428, 244] on input "Select an option" at bounding box center [426, 250] width 16 height 16
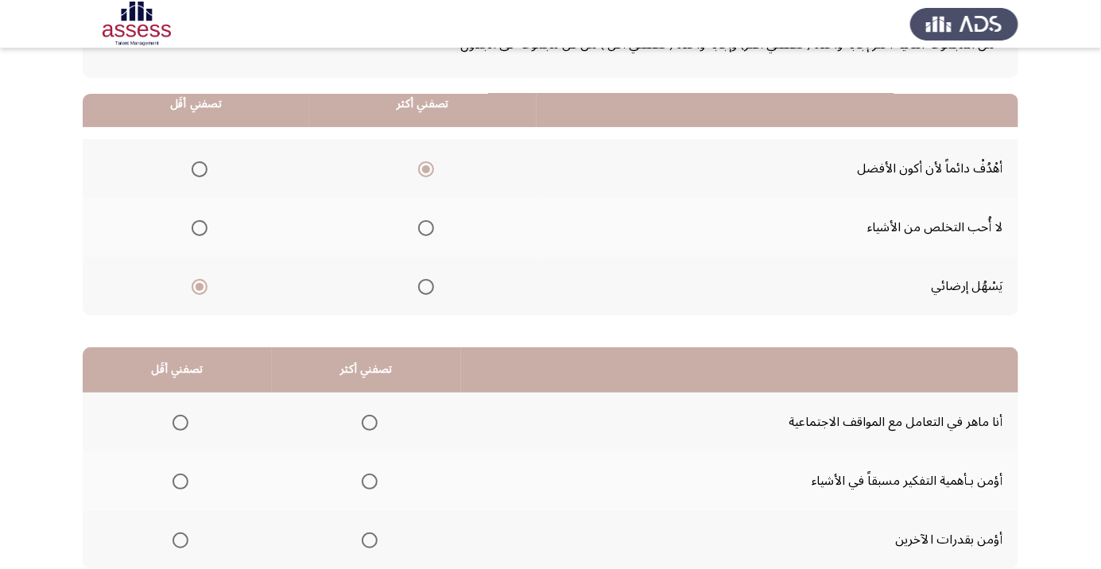
scroll to position [157, 0]
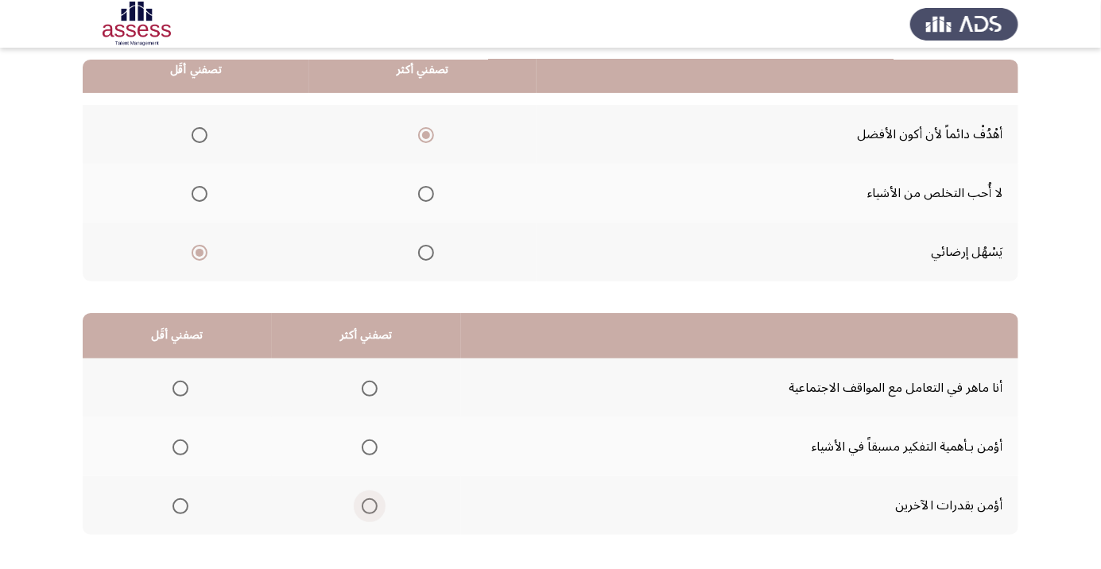
click at [370, 506] on span "Select an option" at bounding box center [370, 506] width 0 height 0
click at [367, 505] on input "Select an option" at bounding box center [370, 506] width 16 height 16
click at [180, 389] on span "Select an option" at bounding box center [180, 389] width 0 height 0
click at [179, 387] on input "Select an option" at bounding box center [180, 389] width 16 height 16
click at [1014, 547] on div "من المجموعة التالية اختر إجابة واحدة ( تصفني أكثر) وإجابة واحدة ( تصفني أقل ) م…" at bounding box center [551, 264] width 936 height 606
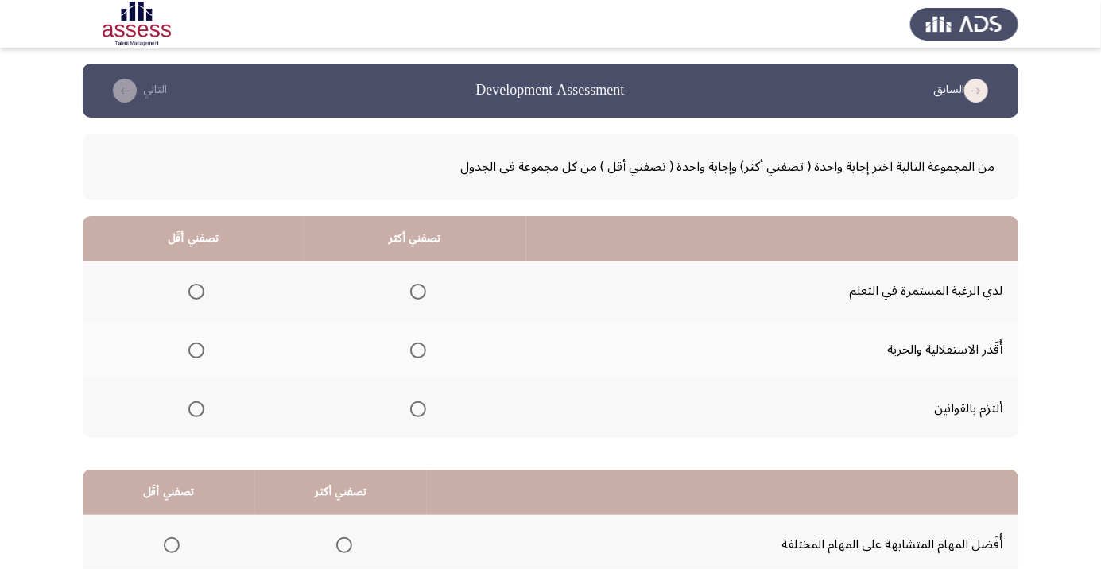
click at [416, 291] on span "Select an option" at bounding box center [418, 292] width 16 height 16
click at [416, 291] on input "Select an option" at bounding box center [418, 292] width 16 height 16
click at [202, 350] on span "Select an option" at bounding box center [196, 351] width 16 height 16
click at [202, 350] on input "Select an option" at bounding box center [196, 351] width 16 height 16
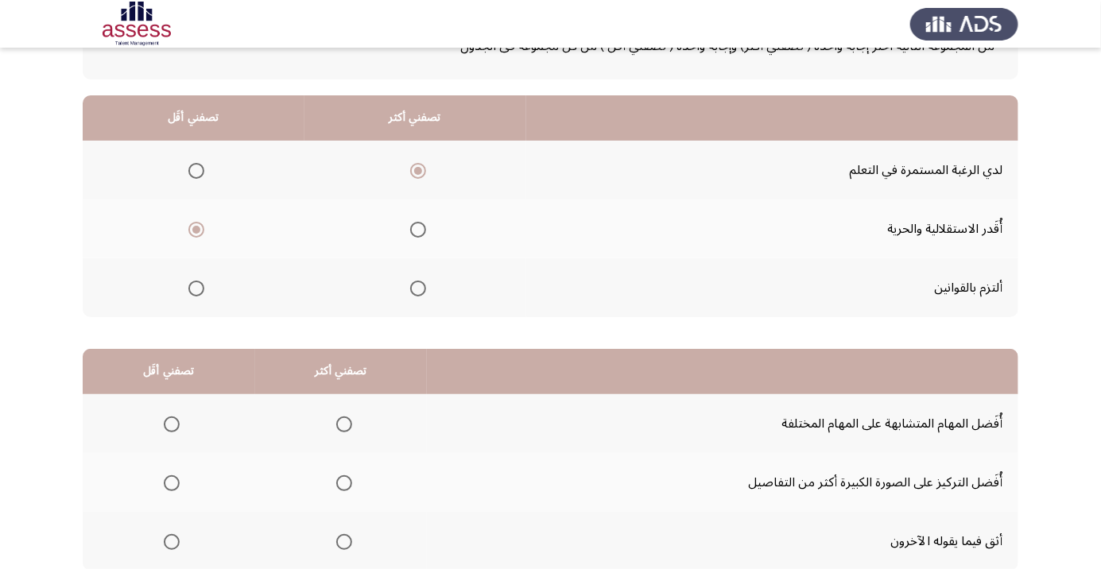
scroll to position [126, 0]
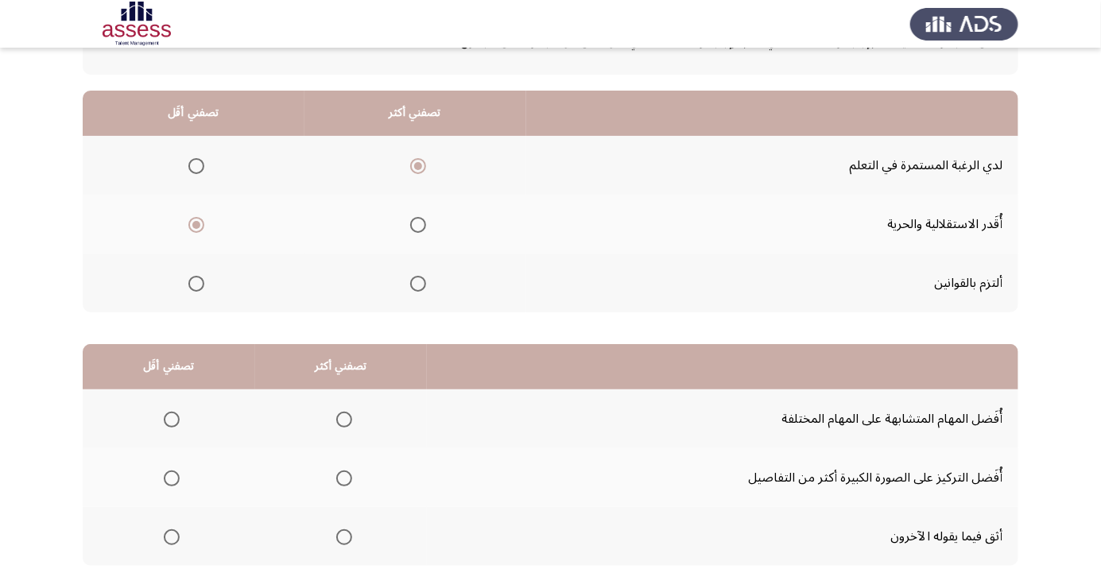
click at [344, 478] on span "Select an option" at bounding box center [344, 478] width 0 height 0
click at [343, 477] on input "Select an option" at bounding box center [344, 479] width 16 height 16
click at [171, 536] on span "Select an option" at bounding box center [172, 537] width 16 height 16
click at [171, 536] on input "Select an option" at bounding box center [172, 537] width 16 height 16
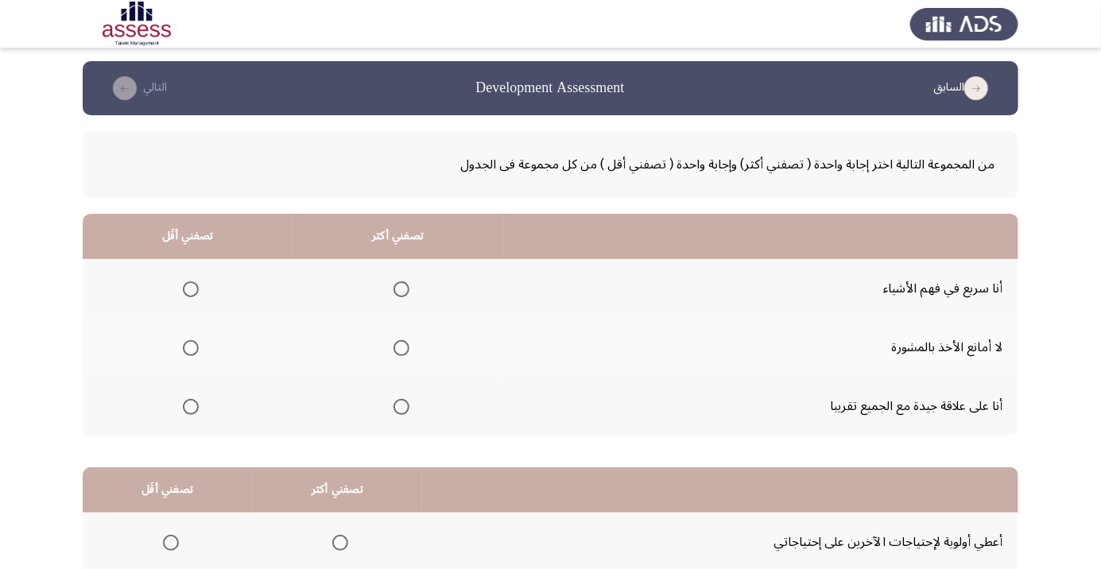
scroll to position [0, 0]
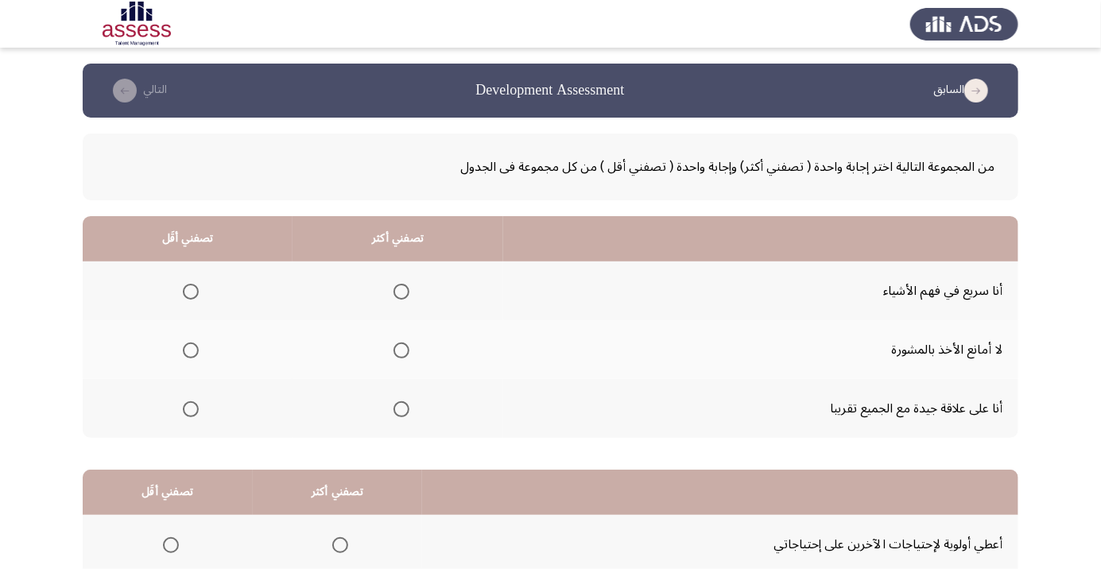
click at [401, 409] on span "Select an option" at bounding box center [401, 409] width 0 height 0
click at [397, 408] on input "Select an option" at bounding box center [401, 409] width 16 height 16
click at [191, 351] on span "Select an option" at bounding box center [191, 351] width 0 height 0
click at [189, 350] on input "Select an option" at bounding box center [191, 351] width 16 height 16
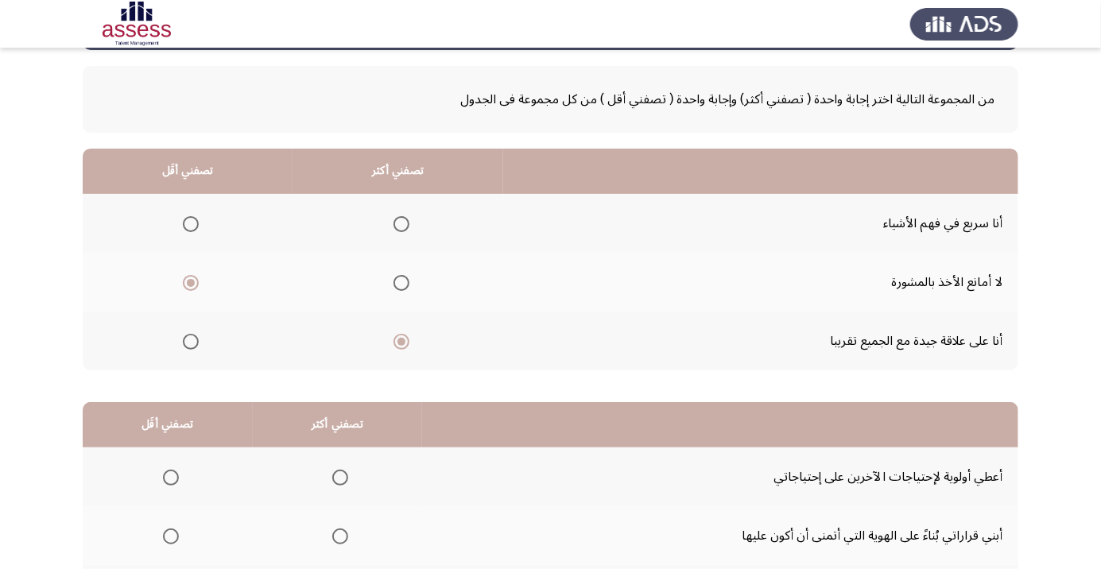
scroll to position [157, 0]
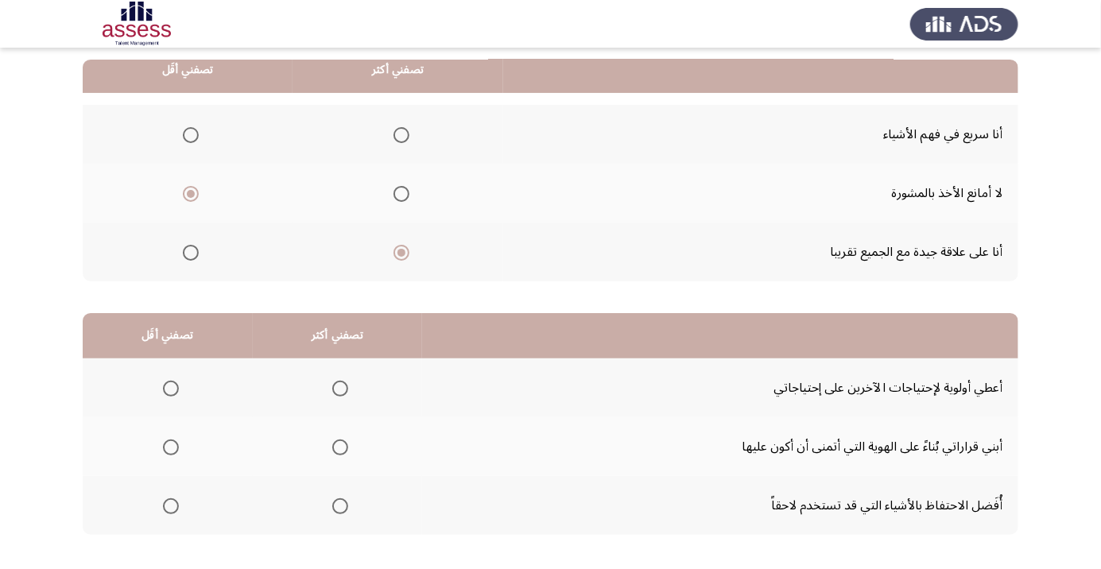
click at [171, 506] on span "Select an option" at bounding box center [171, 506] width 0 height 0
click at [170, 505] on input "Select an option" at bounding box center [171, 506] width 16 height 16
click at [340, 506] on span "Select an option" at bounding box center [340, 506] width 0 height 0
click at [339, 505] on input "Select an option" at bounding box center [340, 506] width 16 height 16
click at [171, 389] on span "Select an option" at bounding box center [171, 389] width 0 height 0
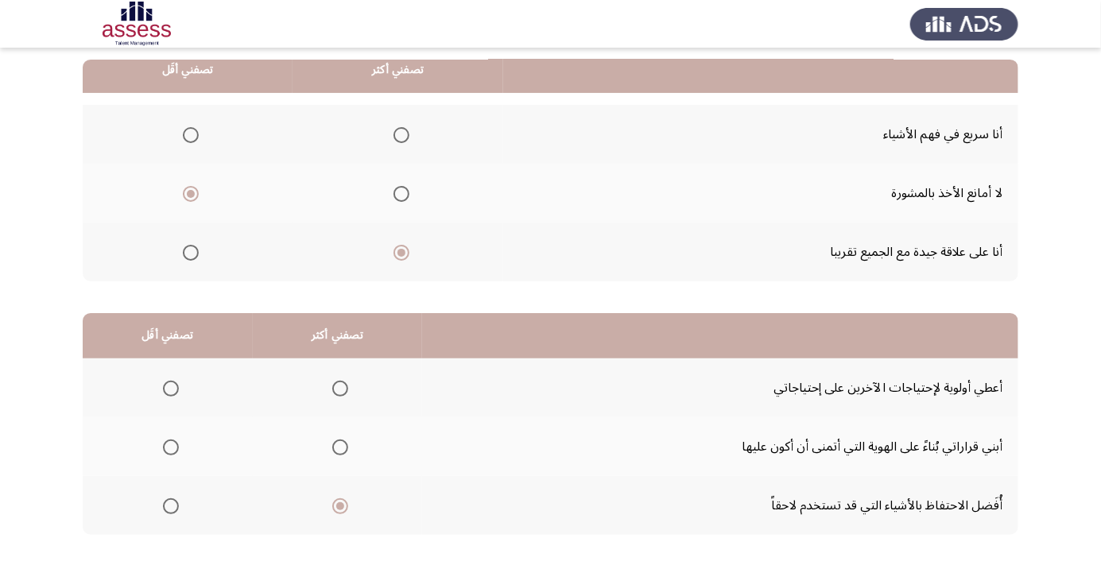
click at [170, 387] on input "Select an option" at bounding box center [171, 389] width 16 height 16
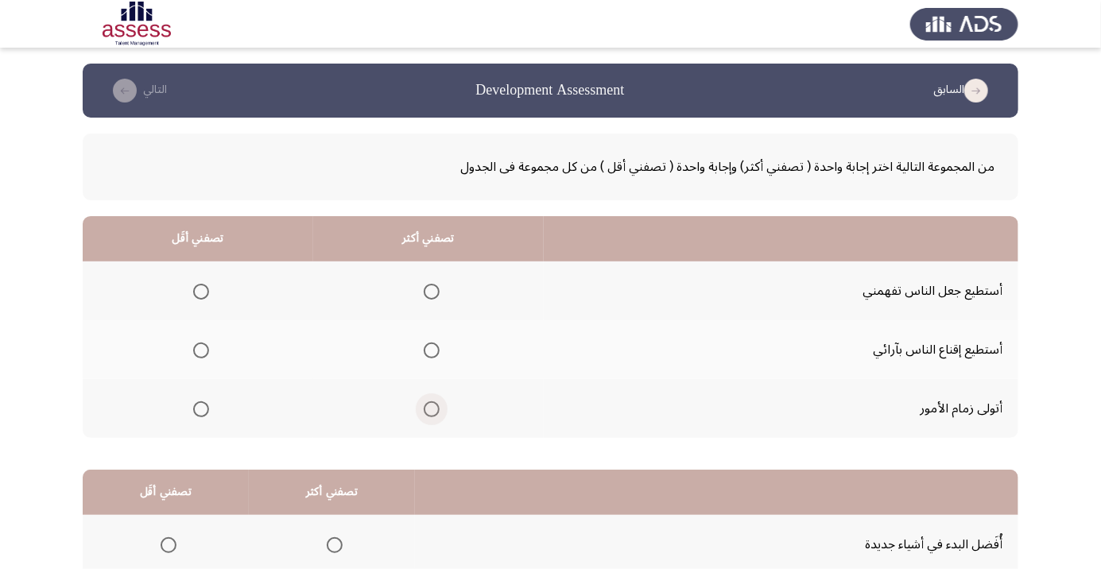
click at [428, 408] on span "Select an option" at bounding box center [432, 409] width 16 height 16
click at [428, 408] on input "Select an option" at bounding box center [432, 409] width 16 height 16
click at [201, 292] on span "Select an option" at bounding box center [201, 292] width 0 height 0
click at [200, 291] on input "Select an option" at bounding box center [201, 292] width 16 height 16
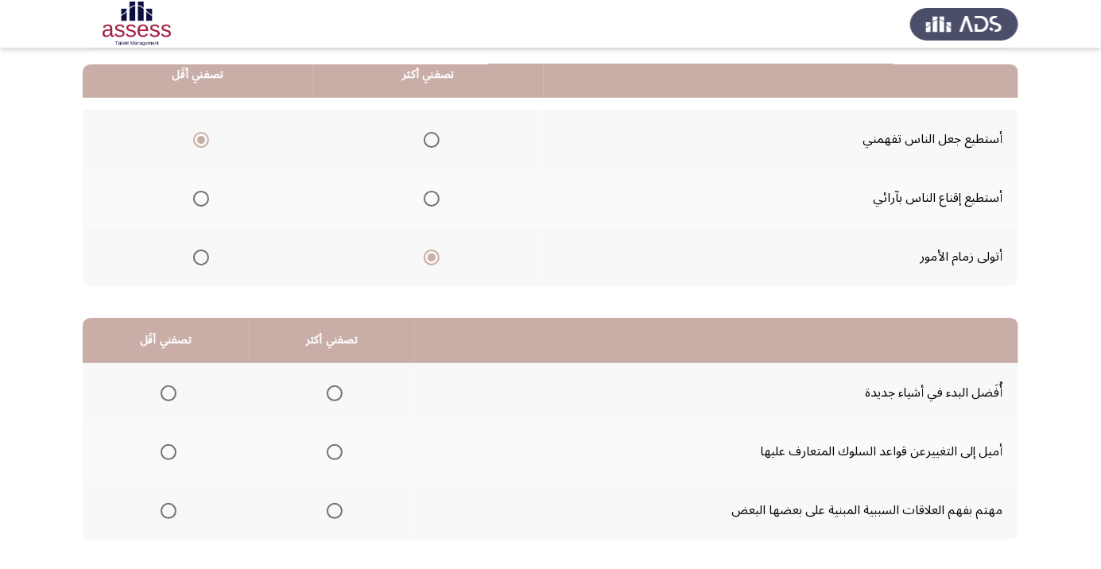
scroll to position [157, 0]
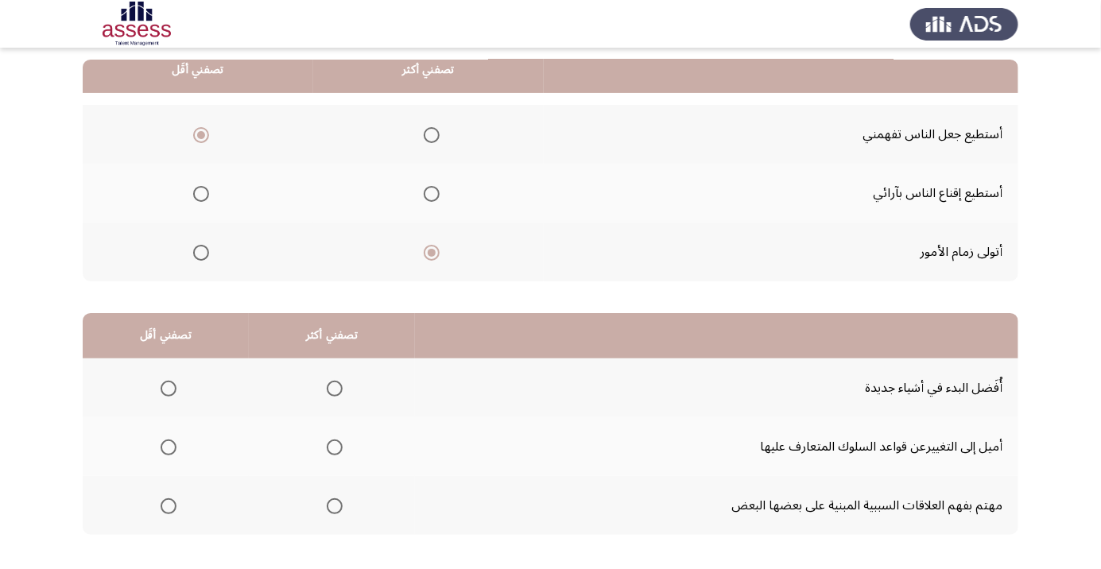
click at [169, 448] on span "Select an option" at bounding box center [169, 448] width 0 height 0
click at [168, 446] on input "Select an option" at bounding box center [169, 448] width 16 height 16
click at [335, 506] on span "Select an option" at bounding box center [335, 506] width 0 height 0
click at [331, 505] on input "Select an option" at bounding box center [335, 506] width 16 height 16
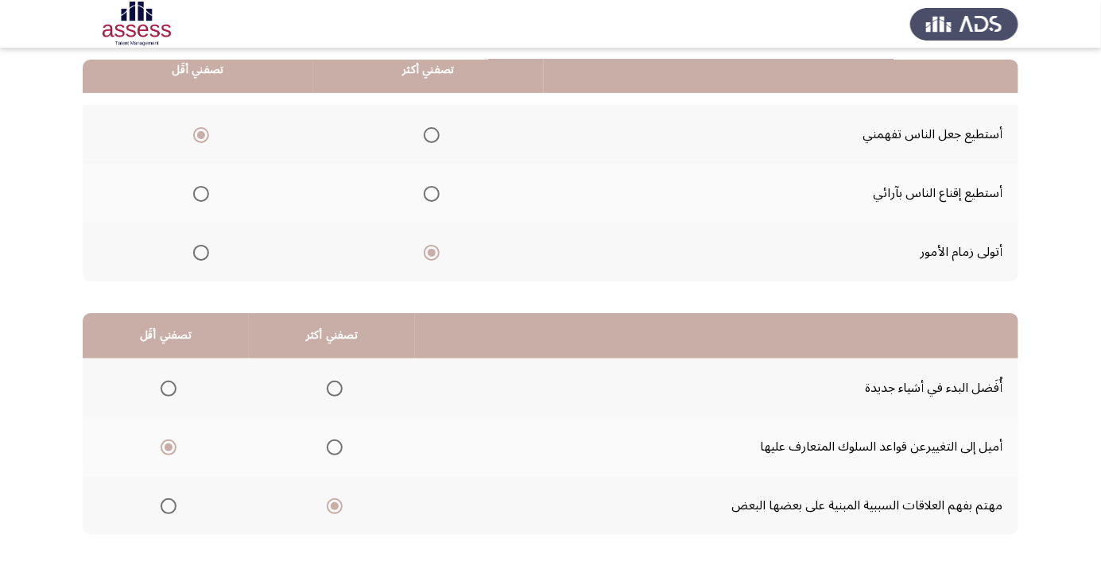
scroll to position [0, 0]
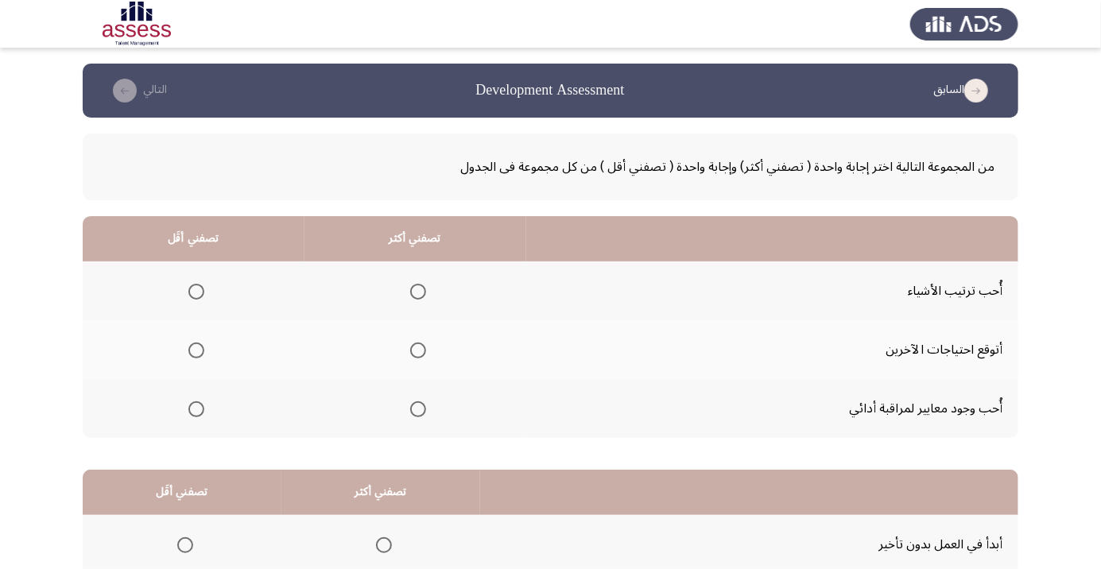
click at [418, 292] on span "Select an option" at bounding box center [418, 292] width 0 height 0
click at [415, 291] on input "Select an option" at bounding box center [418, 292] width 16 height 16
click at [196, 351] on span "Select an option" at bounding box center [196, 351] width 0 height 0
click at [196, 350] on input "Select an option" at bounding box center [196, 351] width 16 height 16
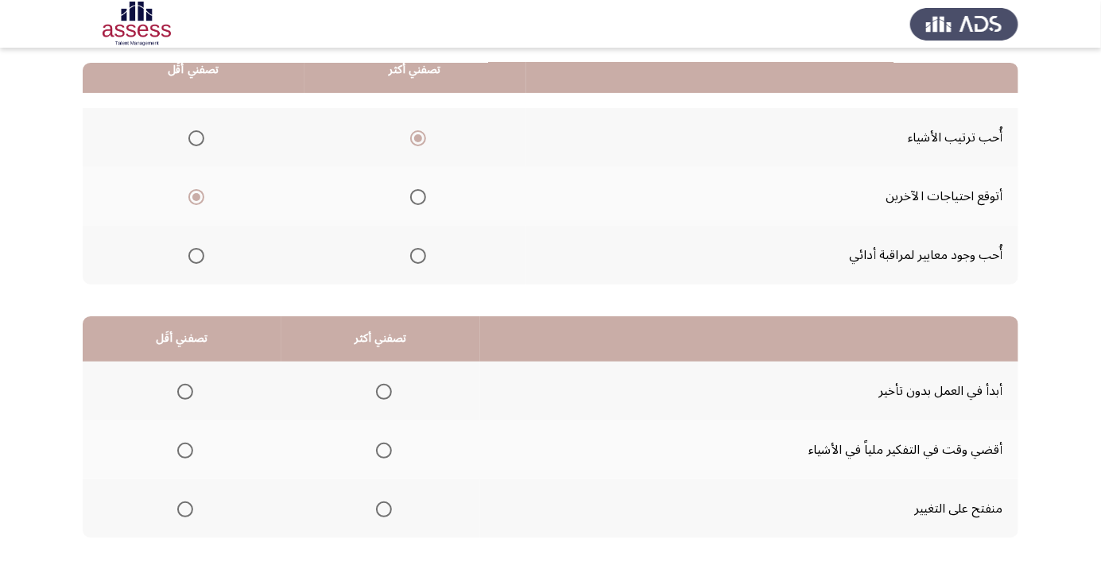
scroll to position [157, 0]
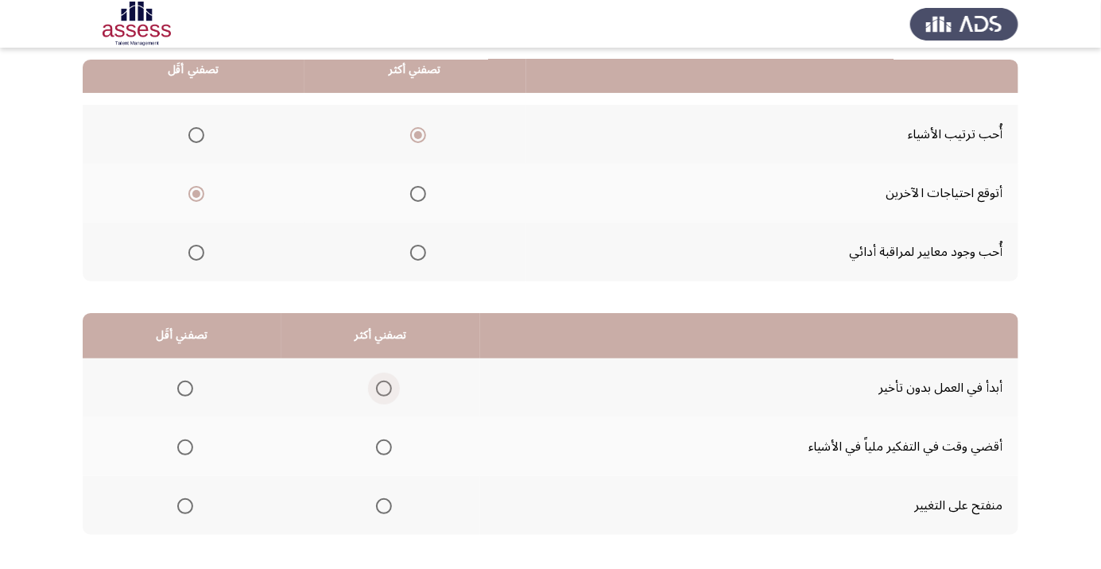
click at [384, 389] on span "Select an option" at bounding box center [384, 389] width 0 height 0
click at [382, 387] on input "Select an option" at bounding box center [384, 389] width 16 height 16
click at [185, 506] on span "Select an option" at bounding box center [185, 506] width 0 height 0
click at [184, 505] on input "Select an option" at bounding box center [185, 506] width 16 height 16
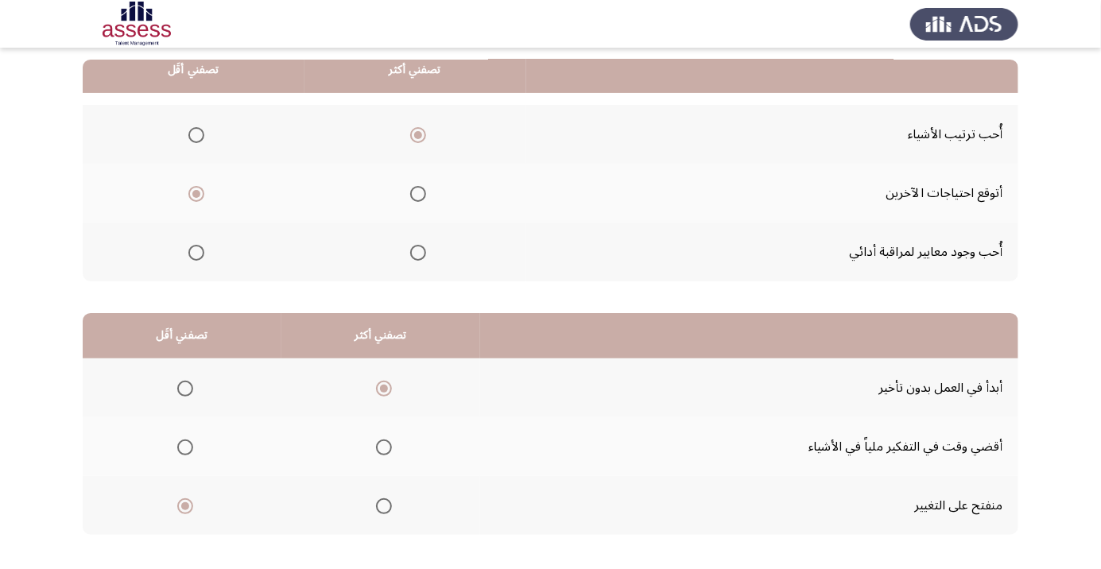
scroll to position [0, 0]
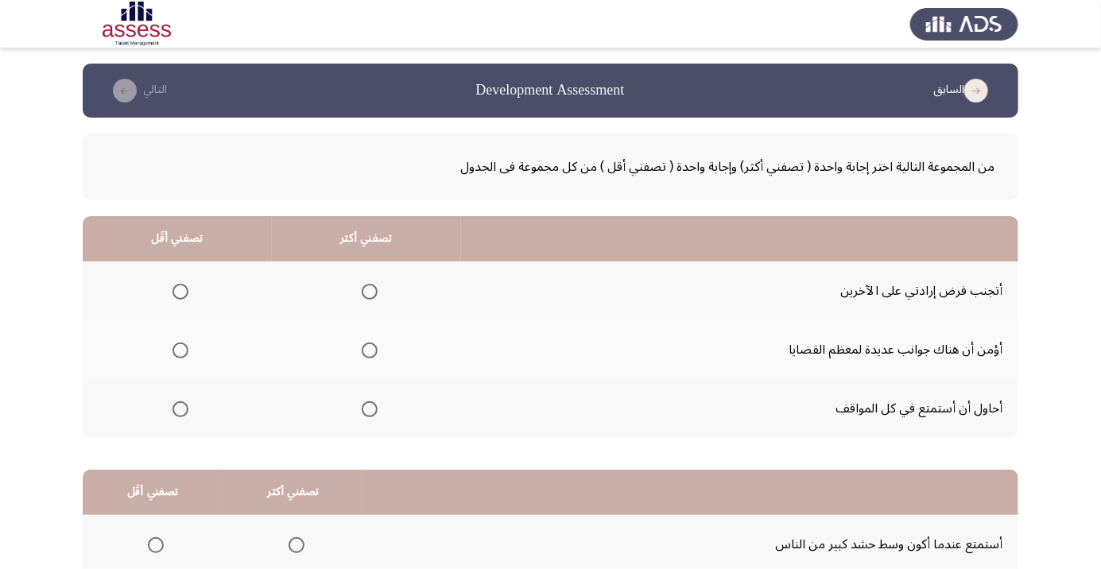
click at [365, 350] on span "Select an option" at bounding box center [370, 351] width 16 height 16
click at [365, 350] on input "Select an option" at bounding box center [370, 351] width 16 height 16
click at [178, 291] on span "Select an option" at bounding box center [180, 292] width 16 height 16
click at [178, 291] on input "Select an option" at bounding box center [180, 292] width 16 height 16
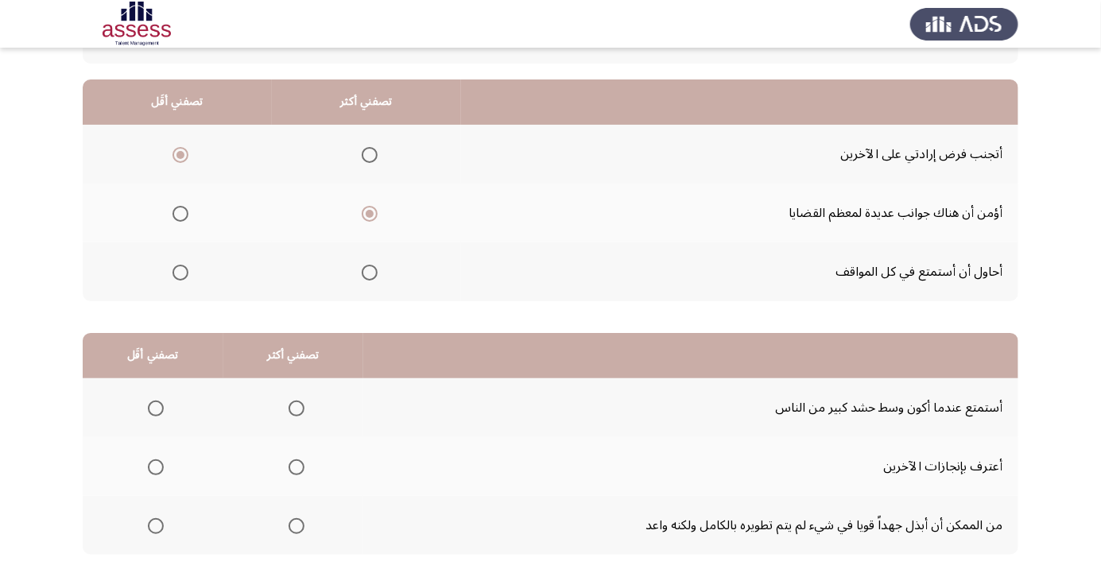
scroll to position [157, 0]
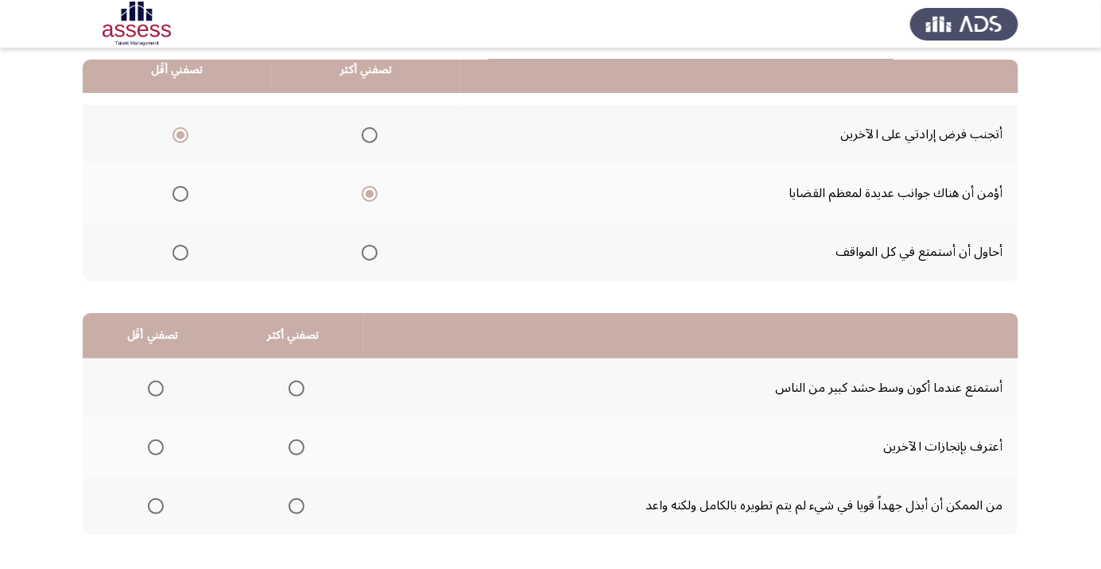
click at [296, 506] on span "Select an option" at bounding box center [296, 506] width 0 height 0
click at [294, 505] on input "Select an option" at bounding box center [297, 506] width 16 height 16
click at [156, 448] on span "Select an option" at bounding box center [156, 448] width 0 height 0
click at [155, 446] on input "Select an option" at bounding box center [156, 448] width 16 height 16
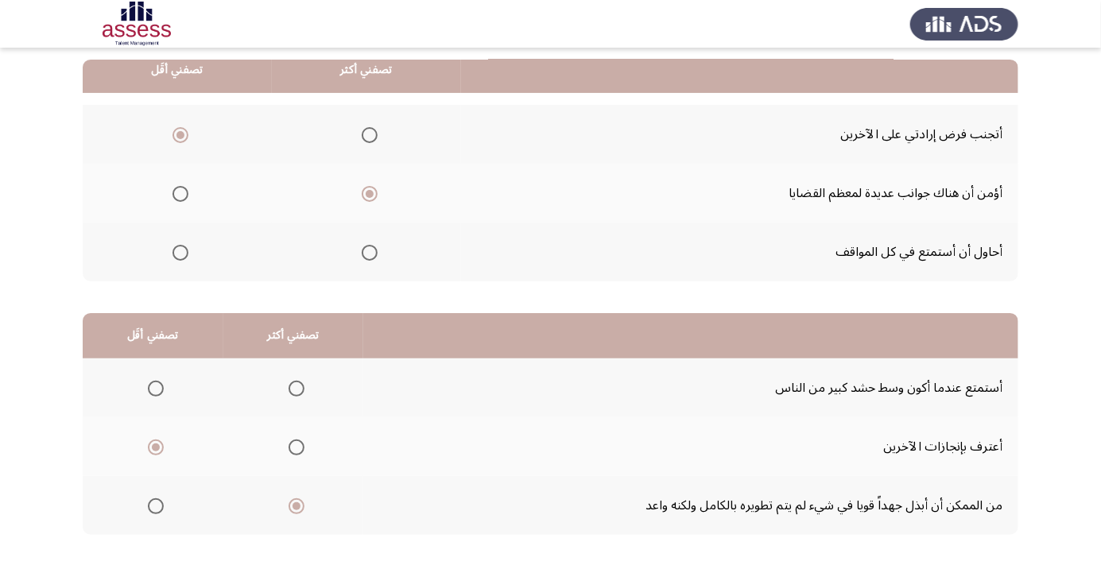
scroll to position [0, 0]
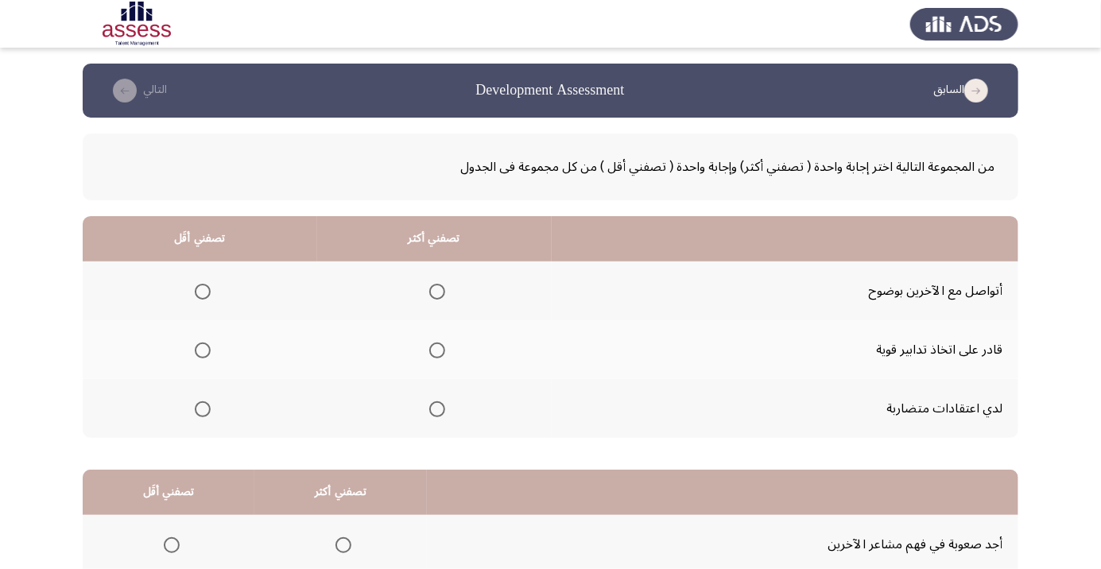
click at [437, 351] on span "Select an option" at bounding box center [437, 351] width 0 height 0
click at [436, 350] on input "Select an option" at bounding box center [437, 351] width 16 height 16
click at [195, 412] on span "Select an option" at bounding box center [203, 409] width 16 height 16
click at [195, 412] on input "Select an option" at bounding box center [203, 409] width 16 height 16
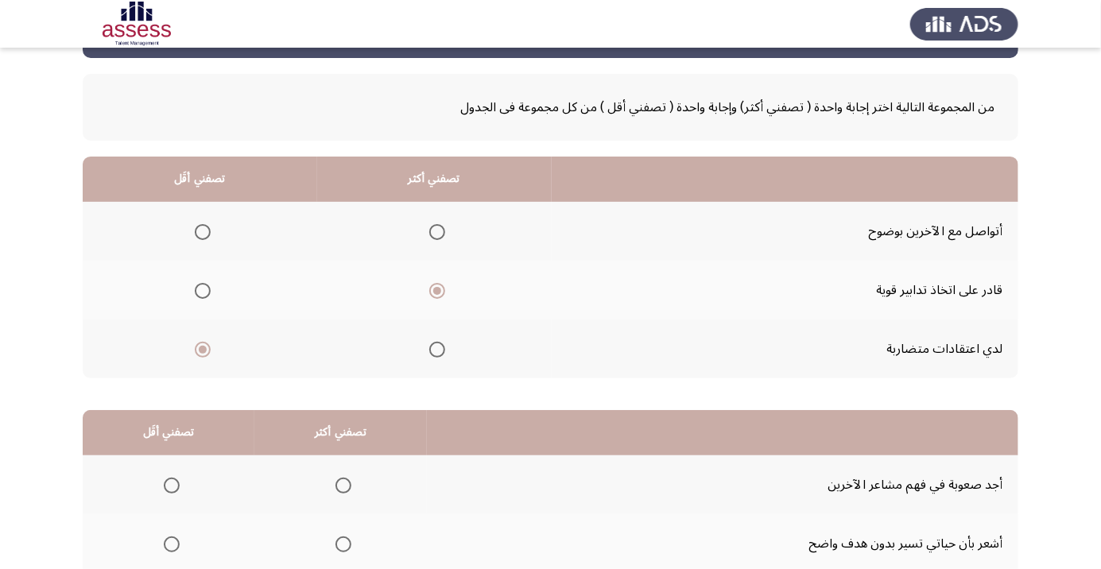
scroll to position [157, 0]
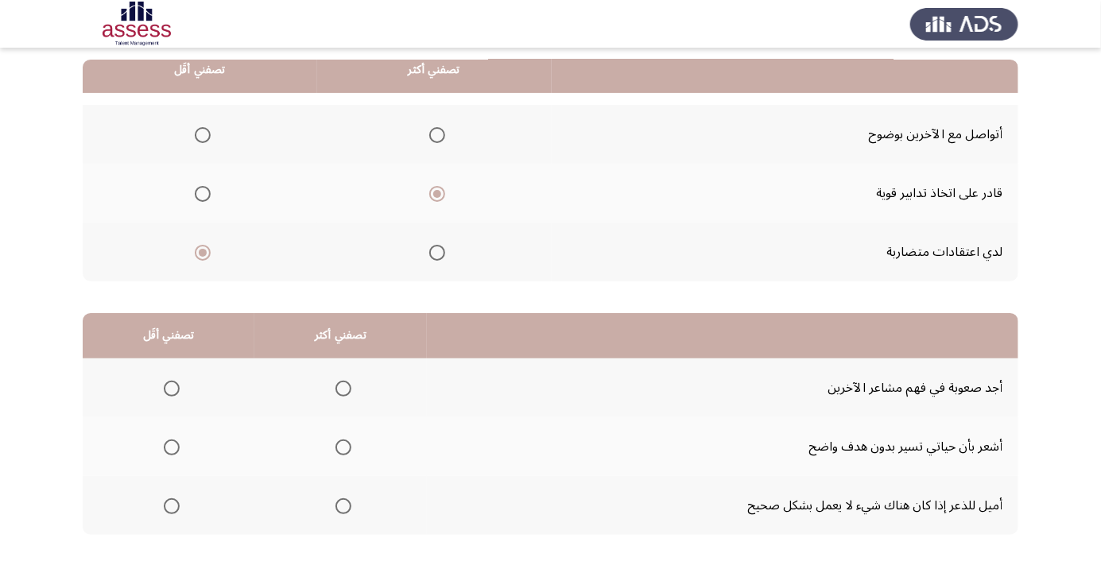
click at [910, 568] on div "من المجموعة التالية اختر إجابة واحدة ( تصفني أكثر) وإجابة واحدة ( تصفني أقل ) م…" at bounding box center [551, 272] width 936 height 622
click at [175, 448] on span "Select an option" at bounding box center [172, 448] width 16 height 16
click at [175, 448] on input "Select an option" at bounding box center [172, 448] width 16 height 16
click at [344, 503] on span "Select an option" at bounding box center [343, 506] width 16 height 16
click at [344, 503] on input "Select an option" at bounding box center [343, 506] width 16 height 16
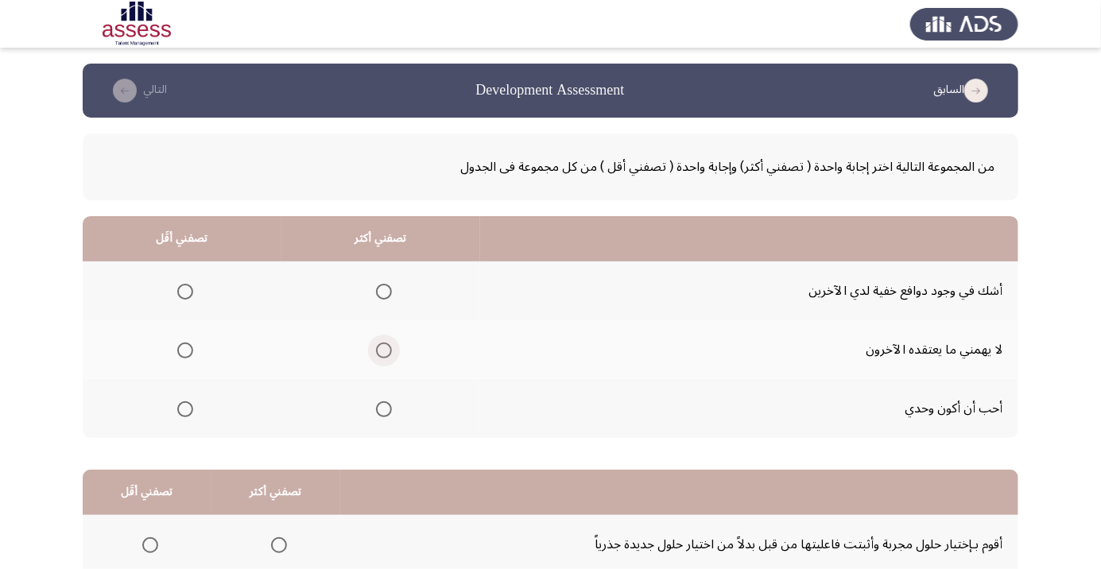
click at [384, 351] on span "Select an option" at bounding box center [384, 351] width 0 height 0
click at [381, 350] on input "Select an option" at bounding box center [384, 351] width 16 height 16
click at [185, 409] on span "Select an option" at bounding box center [185, 409] width 0 height 0
click at [184, 408] on input "Select an option" at bounding box center [185, 409] width 16 height 16
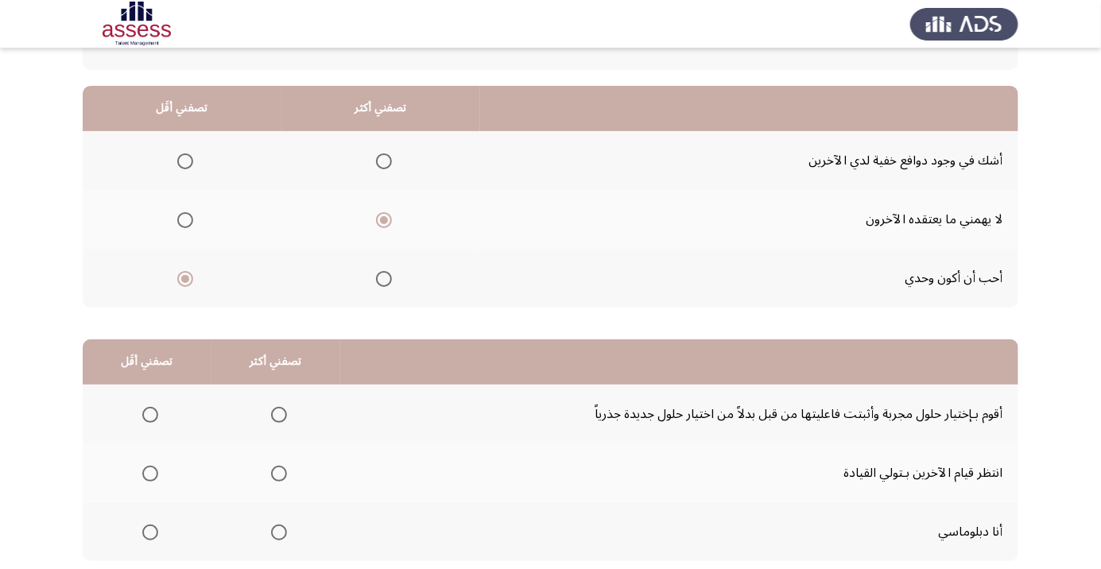
scroll to position [157, 0]
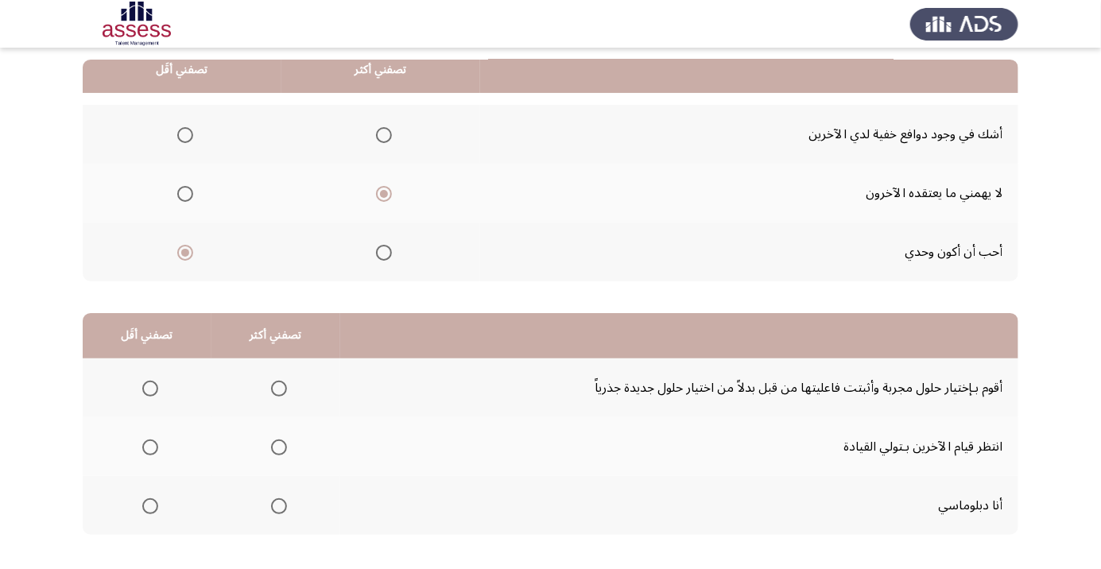
click at [275, 505] on span "Select an option" at bounding box center [279, 506] width 16 height 16
click at [275, 505] on input "Select an option" at bounding box center [279, 506] width 16 height 16
click at [150, 448] on span "Select an option" at bounding box center [150, 448] width 0 height 0
click at [149, 446] on input "Select an option" at bounding box center [150, 448] width 16 height 16
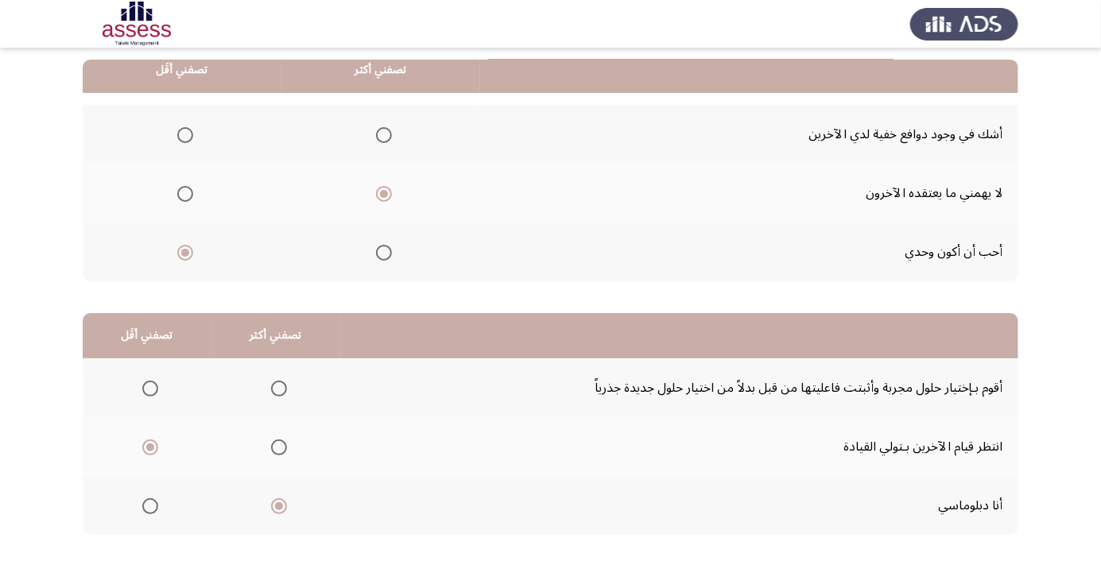
scroll to position [0, 0]
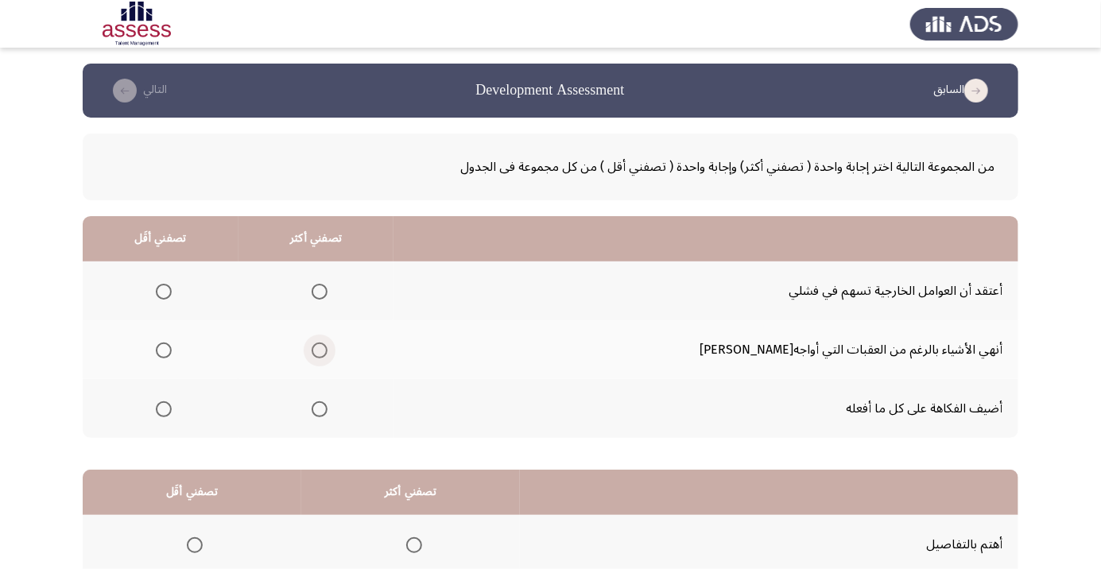
click at [320, 351] on span "Select an option" at bounding box center [320, 351] width 0 height 0
click at [327, 350] on input "Select an option" at bounding box center [320, 351] width 16 height 16
click at [172, 289] on span "Select an option" at bounding box center [164, 292] width 16 height 16
click at [172, 289] on input "Select an option" at bounding box center [164, 292] width 16 height 16
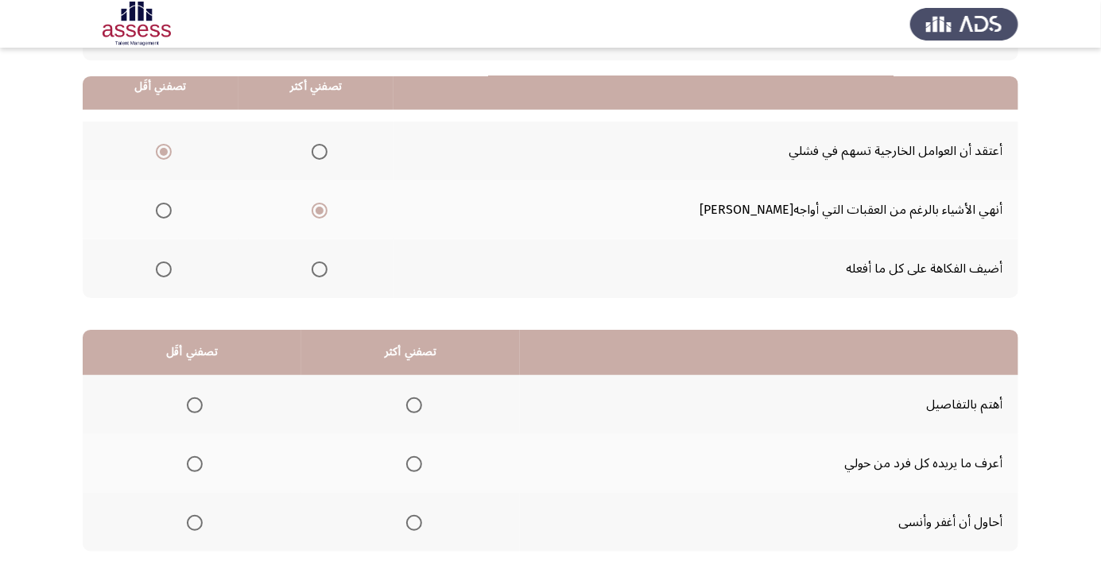
scroll to position [157, 0]
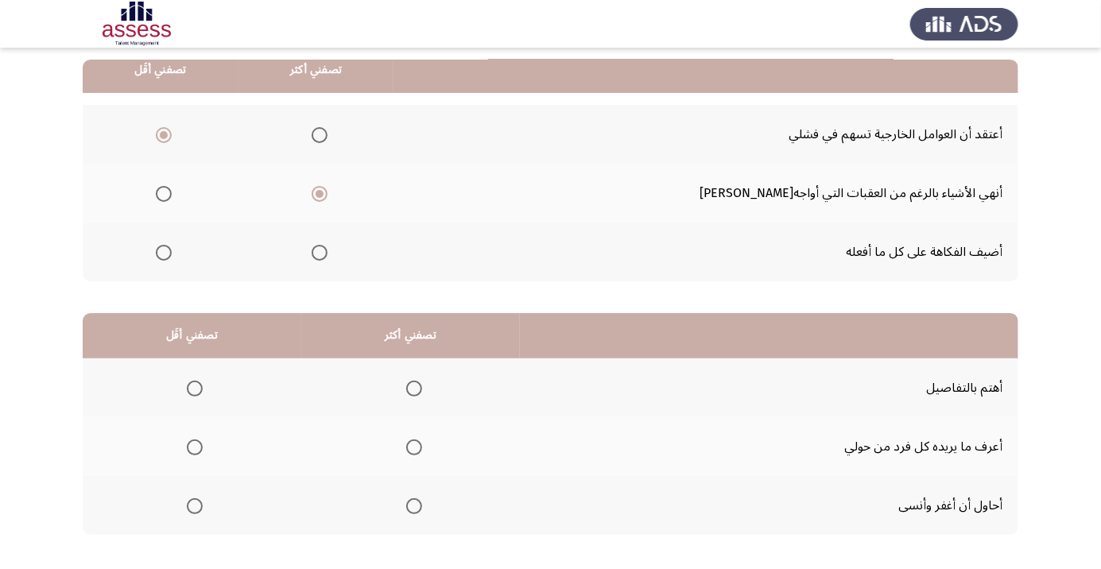
click at [414, 389] on span "Select an option" at bounding box center [414, 389] width 0 height 0
click at [413, 387] on input "Select an option" at bounding box center [414, 389] width 16 height 16
click at [201, 507] on span "Select an option" at bounding box center [195, 506] width 16 height 16
click at [201, 507] on input "Select an option" at bounding box center [195, 506] width 16 height 16
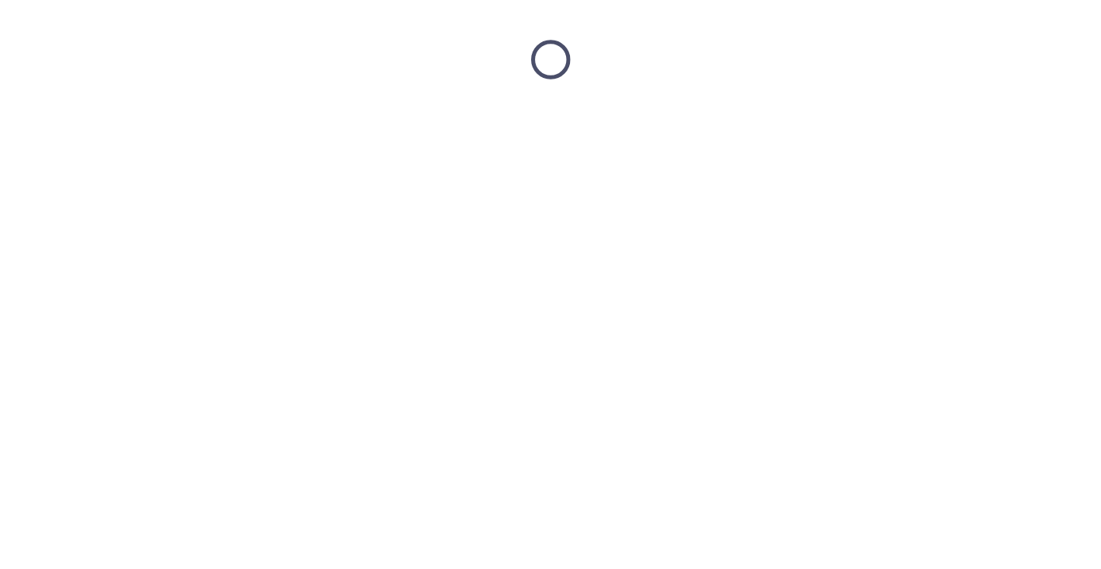
scroll to position [0, 0]
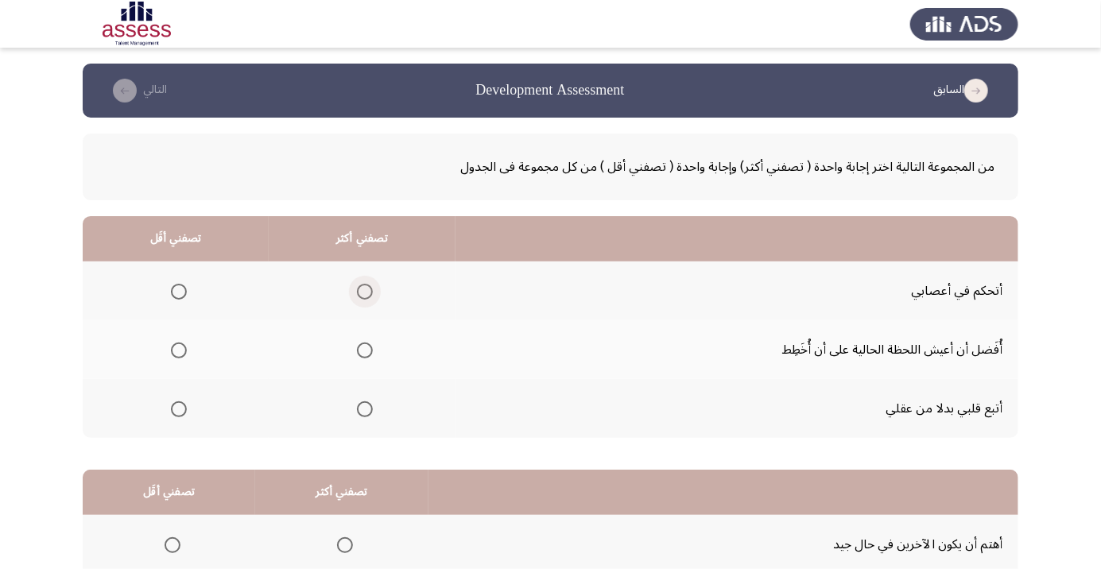
click at [365, 292] on span "Select an option" at bounding box center [365, 292] width 0 height 0
click at [360, 291] on input "Select an option" at bounding box center [365, 292] width 16 height 16
click at [179, 409] on span "Select an option" at bounding box center [179, 409] width 0 height 0
click at [177, 408] on input "Select an option" at bounding box center [179, 409] width 16 height 16
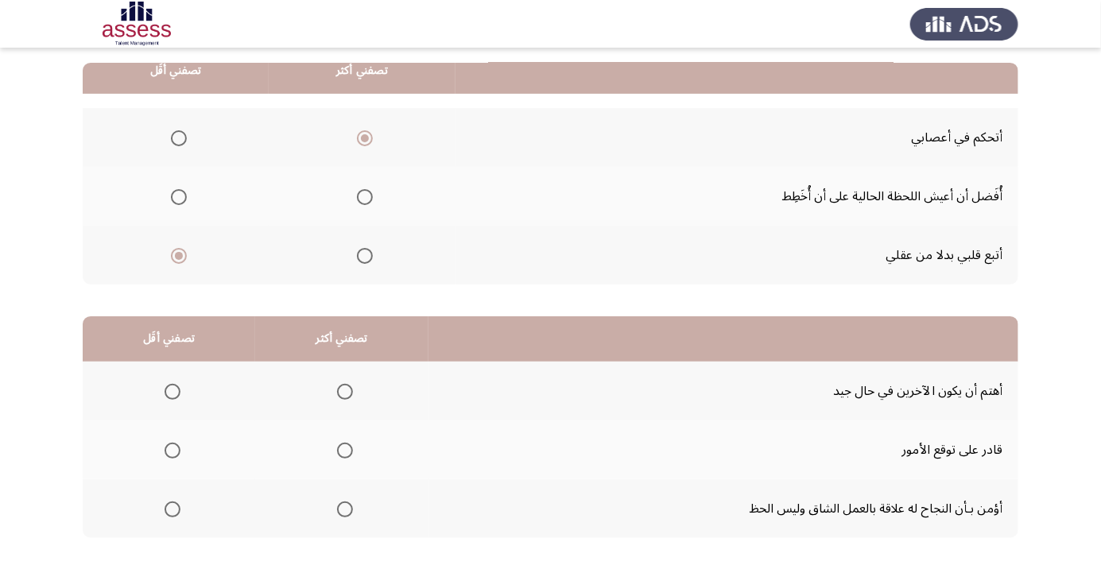
scroll to position [157, 0]
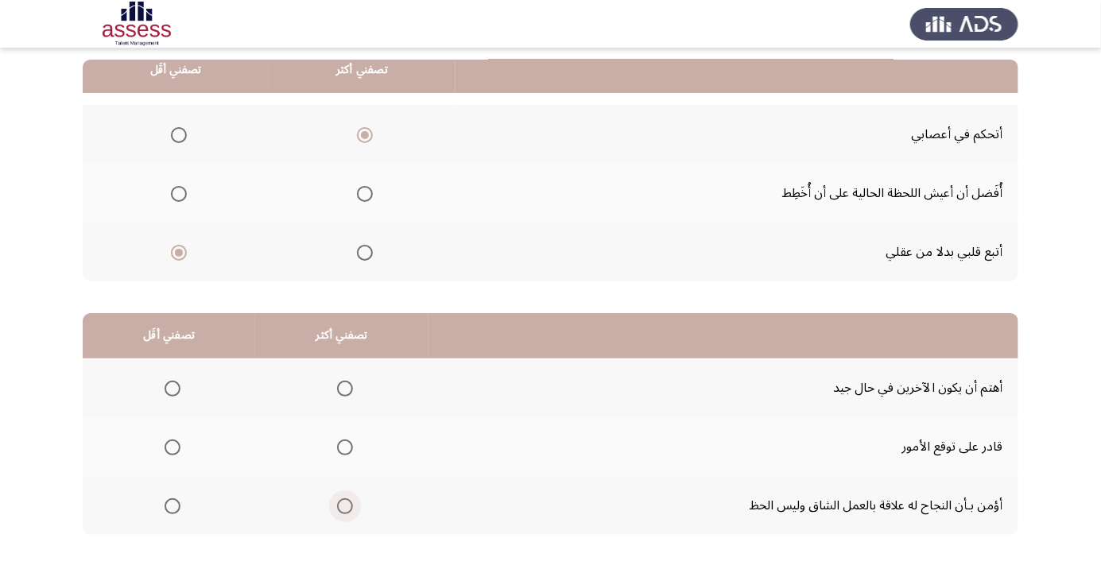
click at [345, 506] on span "Select an option" at bounding box center [345, 506] width 0 height 0
click at [340, 505] on input "Select an option" at bounding box center [345, 506] width 16 height 16
click at [176, 389] on span "Select an option" at bounding box center [173, 389] width 16 height 16
click at [176, 389] on input "Select an option" at bounding box center [173, 389] width 16 height 16
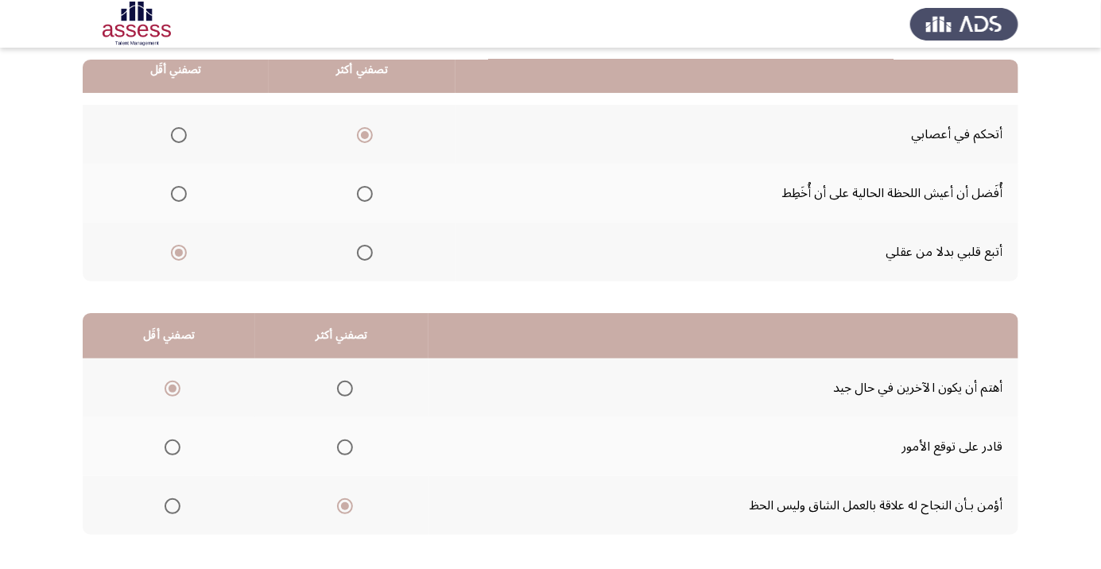
scroll to position [0, 0]
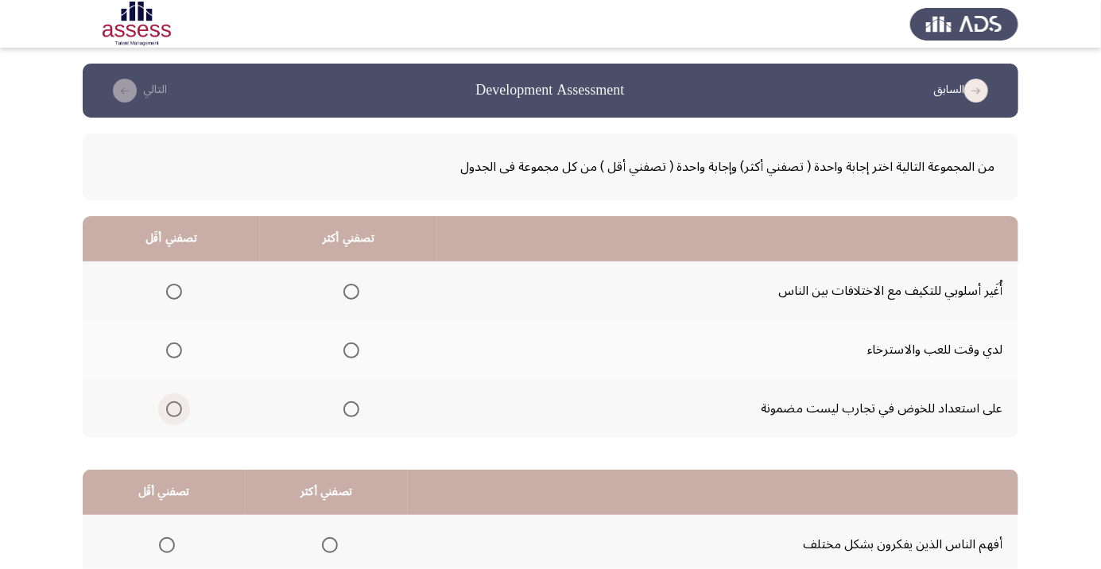
click at [174, 409] on span "Select an option" at bounding box center [174, 409] width 0 height 0
click at [173, 408] on input "Select an option" at bounding box center [174, 409] width 16 height 16
click at [349, 291] on span "Select an option" at bounding box center [351, 292] width 16 height 16
click at [349, 291] on input "Select an option" at bounding box center [351, 292] width 16 height 16
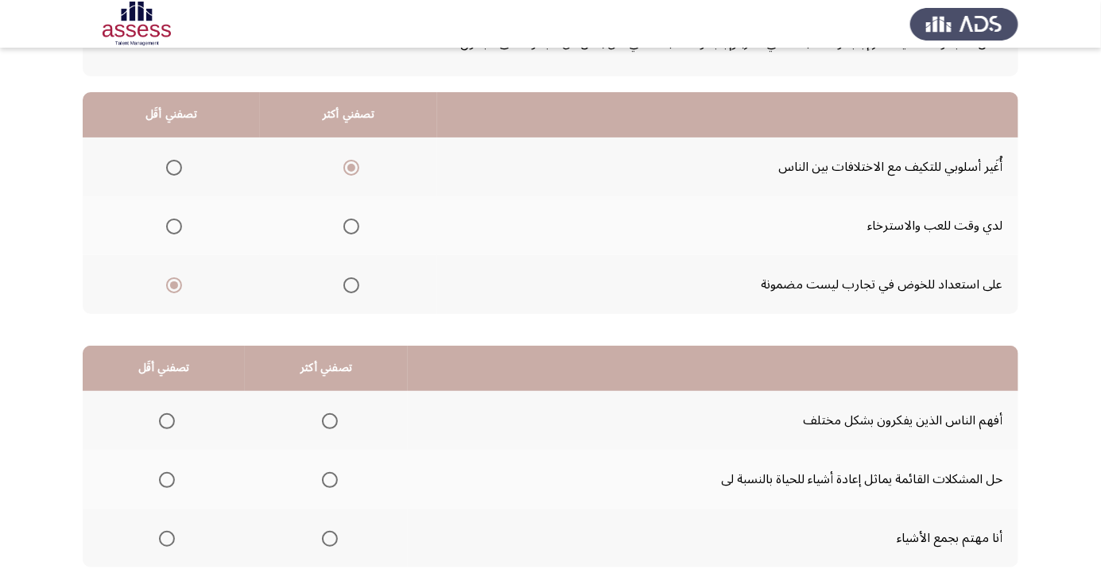
scroll to position [157, 0]
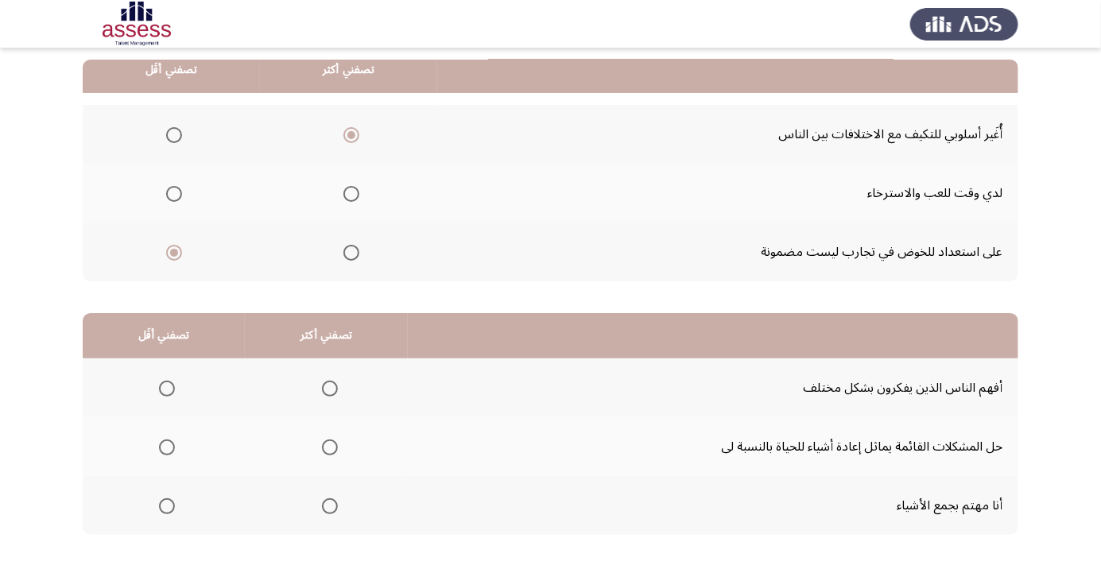
click at [330, 389] on span "Select an option" at bounding box center [330, 389] width 0 height 0
click at [324, 387] on input "Select an option" at bounding box center [330, 389] width 16 height 16
click at [165, 505] on span "Select an option" at bounding box center [167, 506] width 16 height 16
click at [165, 505] on input "Select an option" at bounding box center [167, 506] width 16 height 16
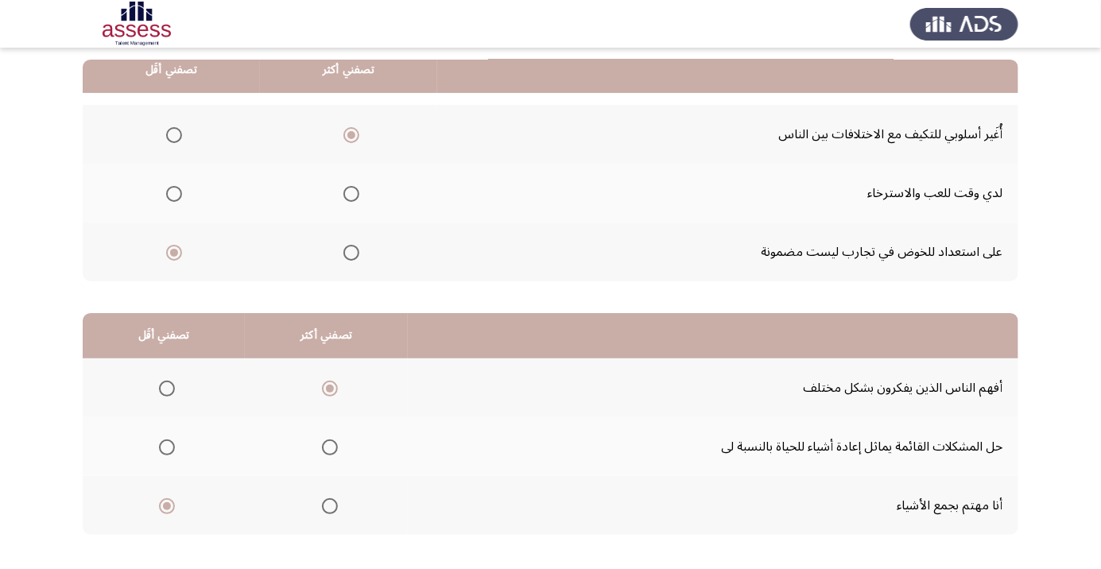
scroll to position [0, 0]
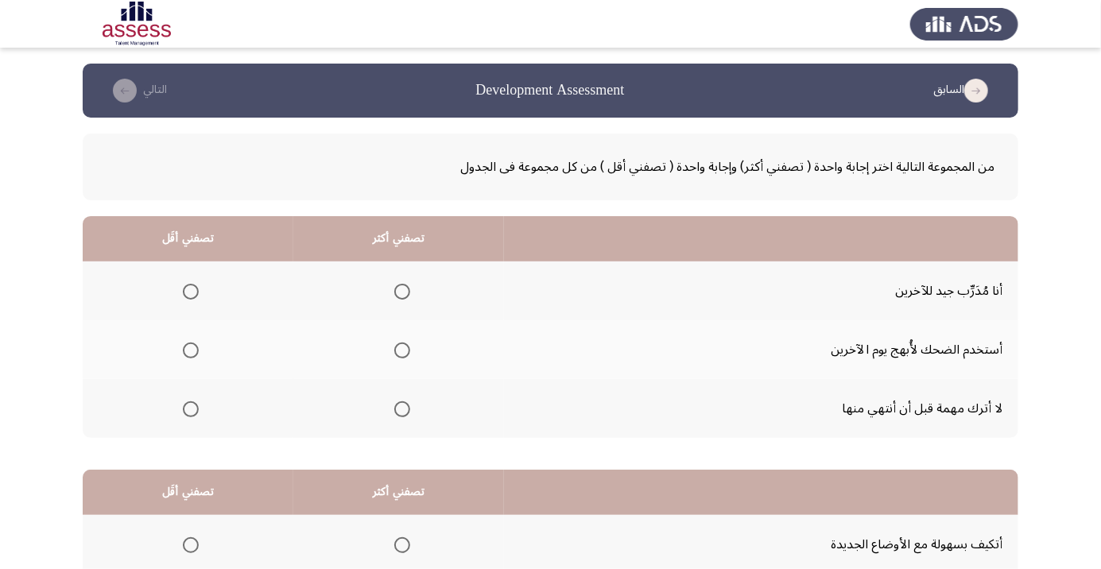
click at [401, 292] on span "Select an option" at bounding box center [401, 292] width 0 height 0
click at [401, 291] on input "Select an option" at bounding box center [402, 292] width 16 height 16
click at [188, 355] on span "Select an option" at bounding box center [191, 351] width 16 height 16
click at [188, 355] on input "Select an option" at bounding box center [191, 351] width 16 height 16
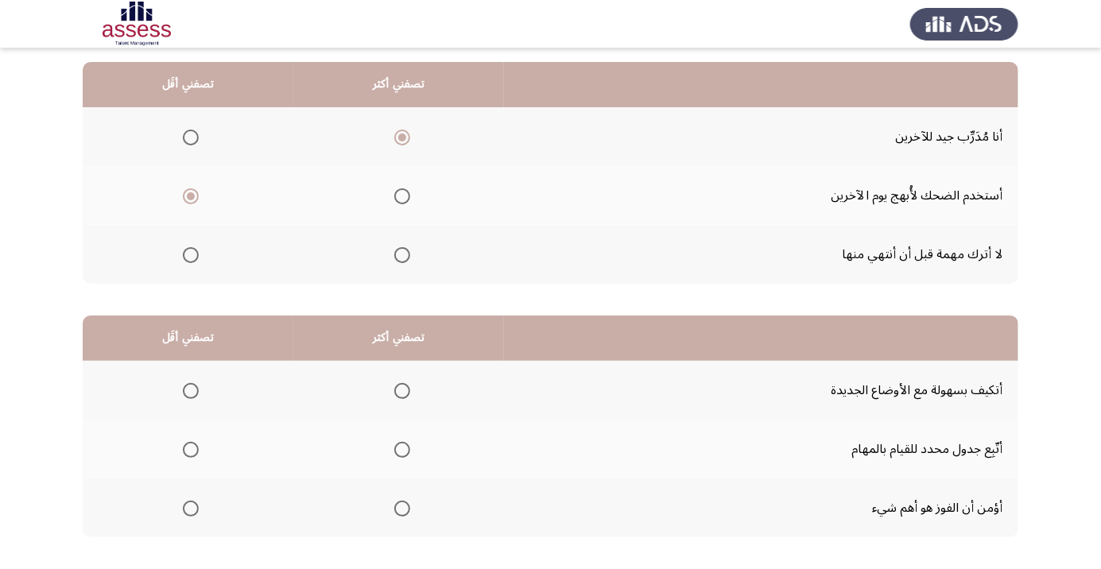
scroll to position [157, 0]
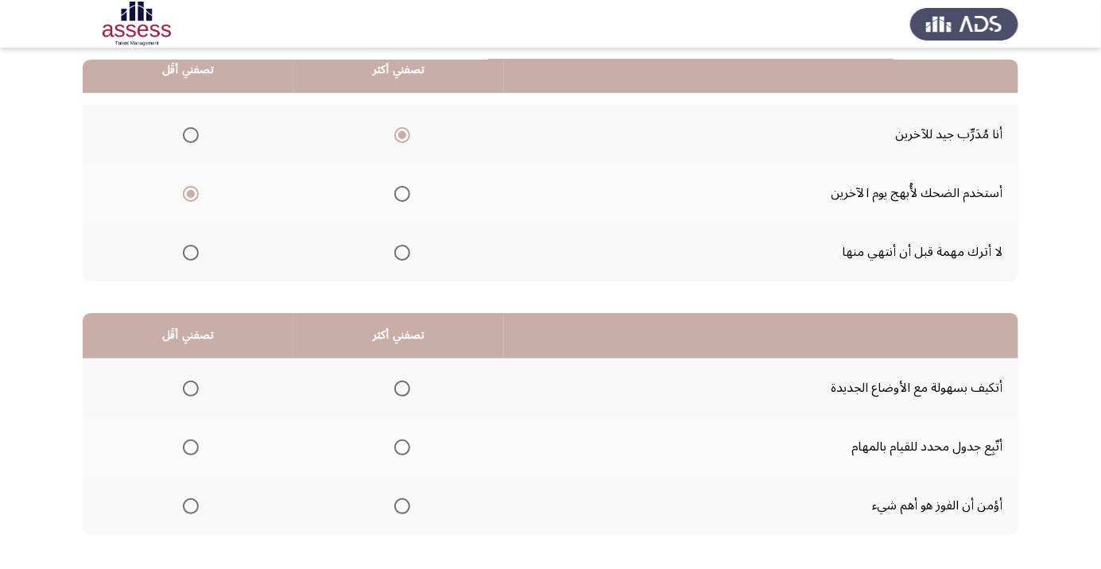
click at [401, 389] on span "Select an option" at bounding box center [401, 389] width 0 height 0
click at [401, 387] on input "Select an option" at bounding box center [402, 389] width 16 height 16
click at [190, 505] on span "Select an option" at bounding box center [191, 506] width 16 height 16
click at [190, 505] on input "Select an option" at bounding box center [191, 506] width 16 height 16
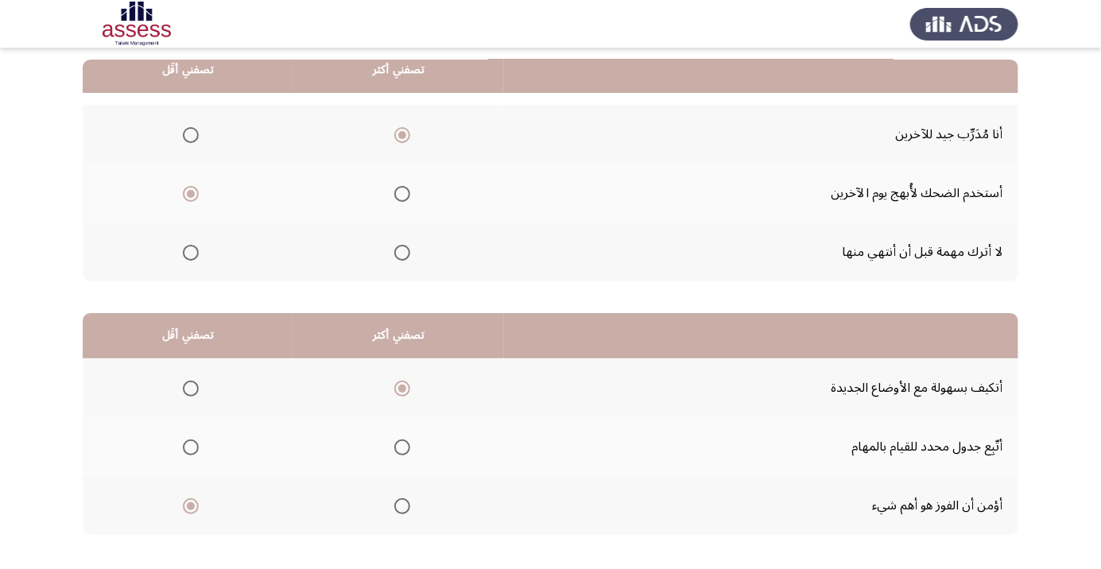
scroll to position [0, 0]
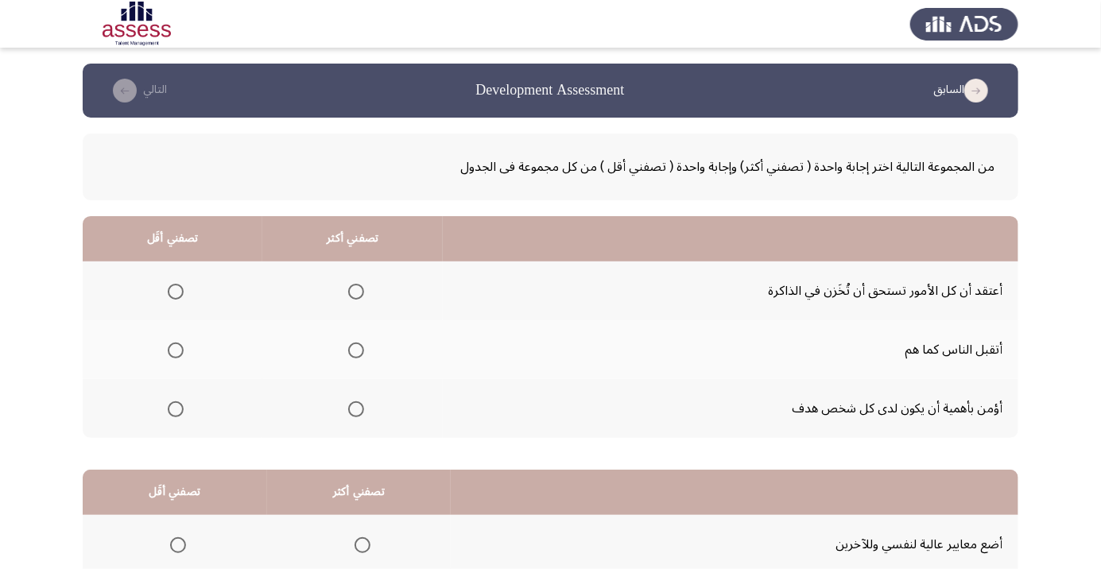
click at [356, 409] on span "Select an option" at bounding box center [356, 409] width 0 height 0
click at [356, 408] on input "Select an option" at bounding box center [356, 409] width 16 height 16
click at [176, 286] on span "Select an option" at bounding box center [176, 292] width 16 height 16
click at [176, 286] on input "Select an option" at bounding box center [176, 292] width 16 height 16
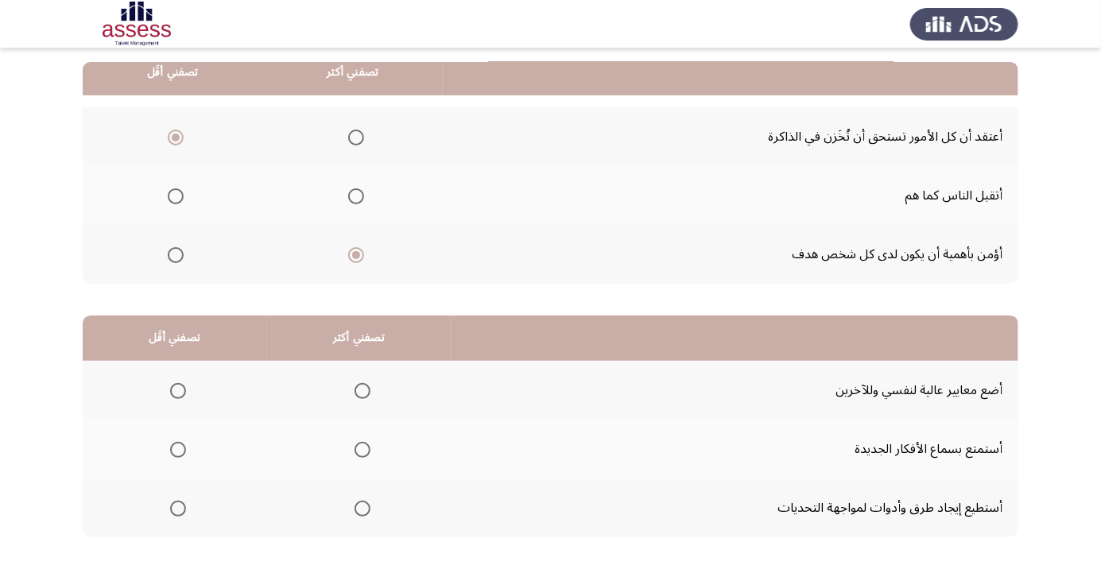
scroll to position [157, 0]
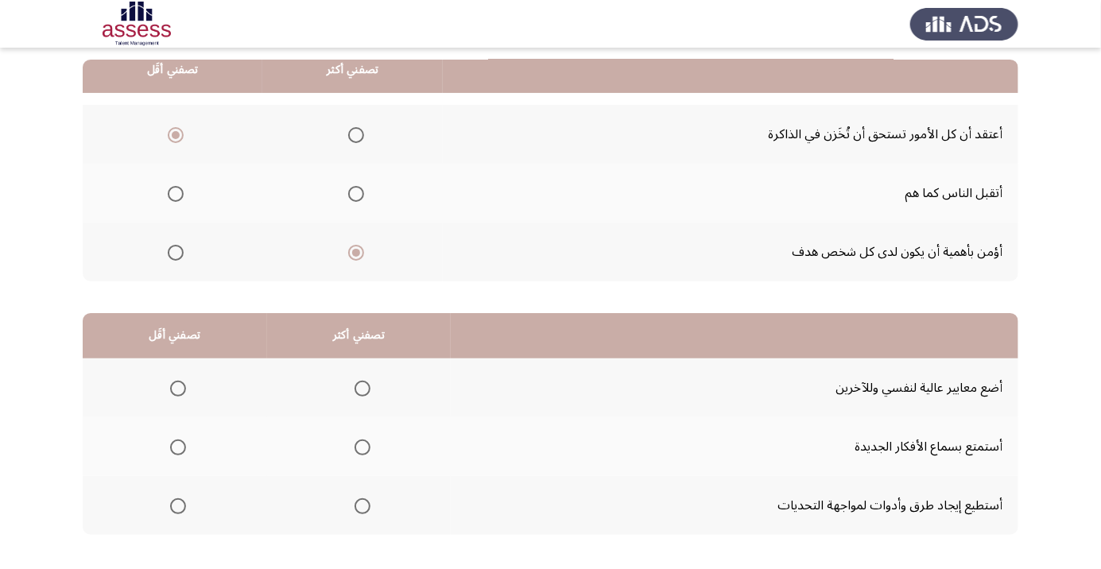
click at [362, 506] on span "Select an option" at bounding box center [362, 506] width 0 height 0
click at [358, 505] on input "Select an option" at bounding box center [363, 506] width 16 height 16
click at [176, 387] on span "Select an option" at bounding box center [178, 389] width 16 height 16
click at [176, 387] on input "Select an option" at bounding box center [178, 389] width 16 height 16
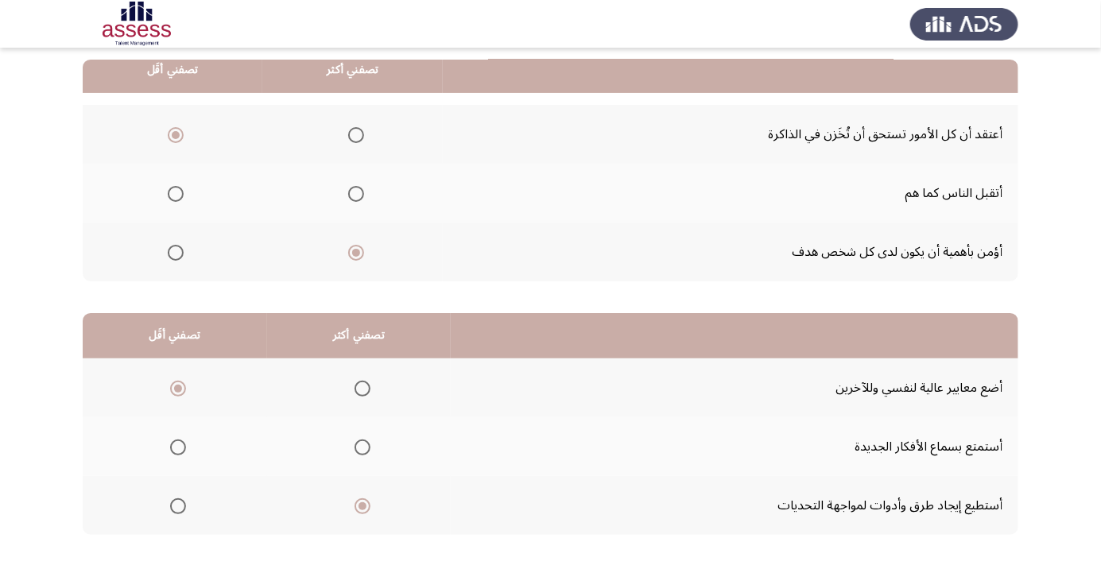
scroll to position [0, 0]
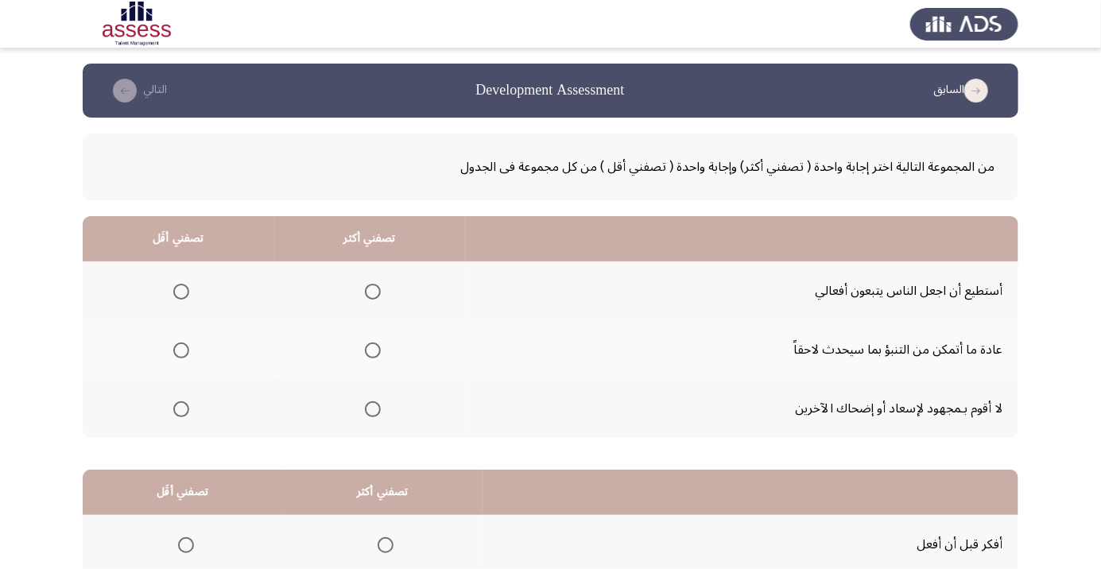
click at [373, 292] on span "Select an option" at bounding box center [373, 292] width 0 height 0
click at [370, 291] on input "Select an option" at bounding box center [373, 292] width 16 height 16
click at [181, 351] on span "Select an option" at bounding box center [181, 351] width 0 height 0
click at [180, 350] on input "Select an option" at bounding box center [181, 351] width 16 height 16
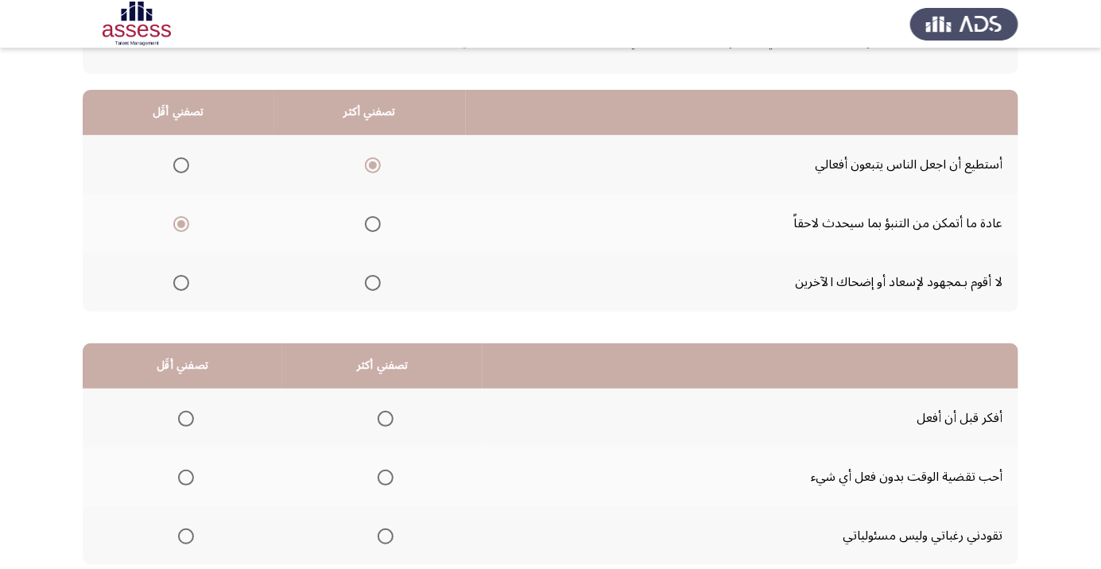
scroll to position [157, 0]
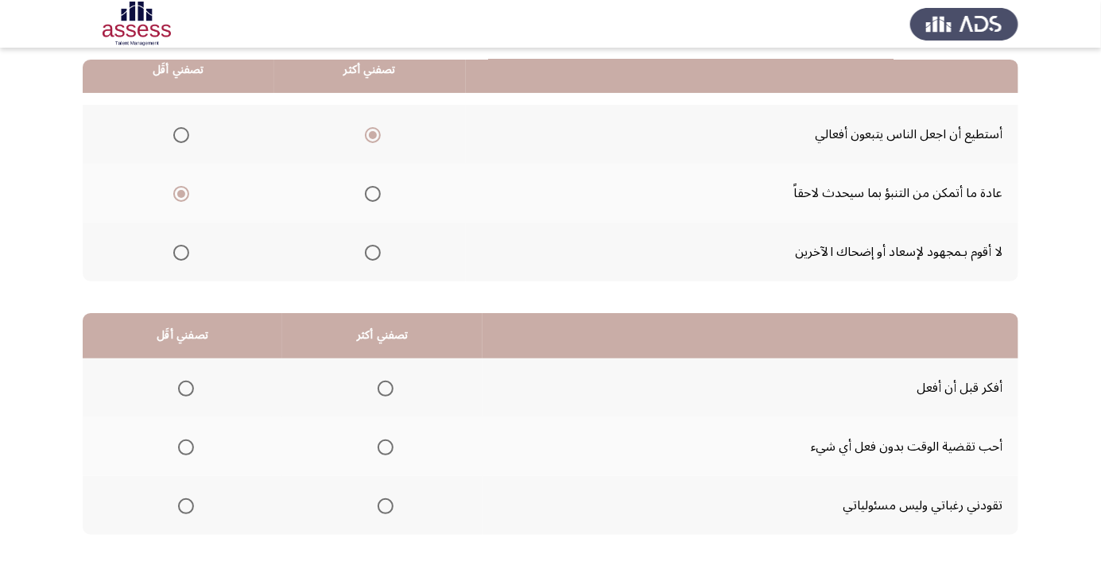
click at [186, 448] on span "Select an option" at bounding box center [186, 448] width 0 height 0
click at [184, 446] on input "Select an option" at bounding box center [186, 448] width 16 height 16
click at [382, 387] on span "Select an option" at bounding box center [386, 389] width 16 height 16
click at [382, 387] on input "Select an option" at bounding box center [386, 389] width 16 height 16
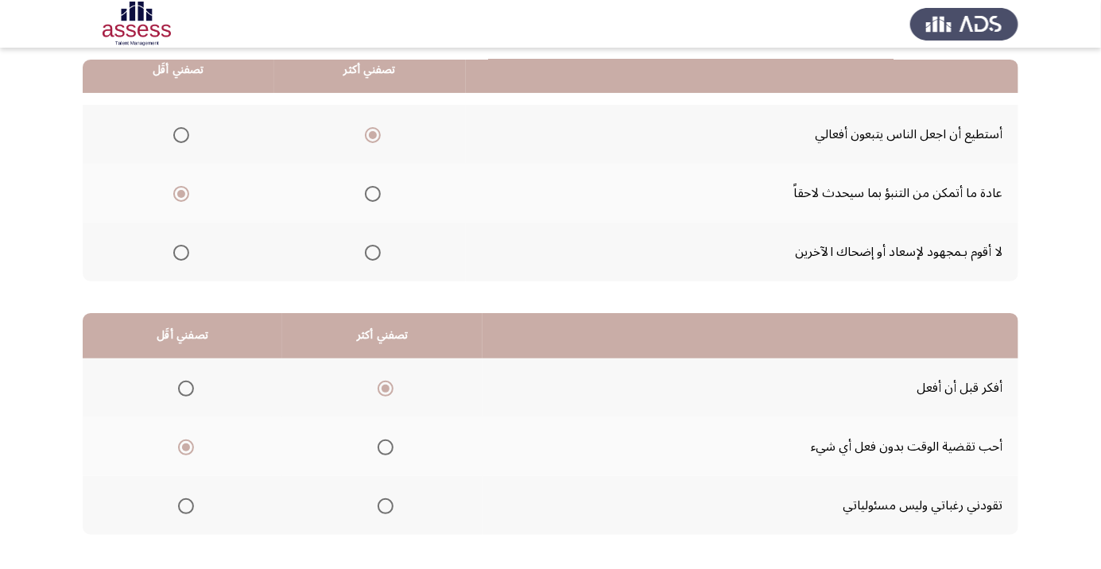
scroll to position [0, 0]
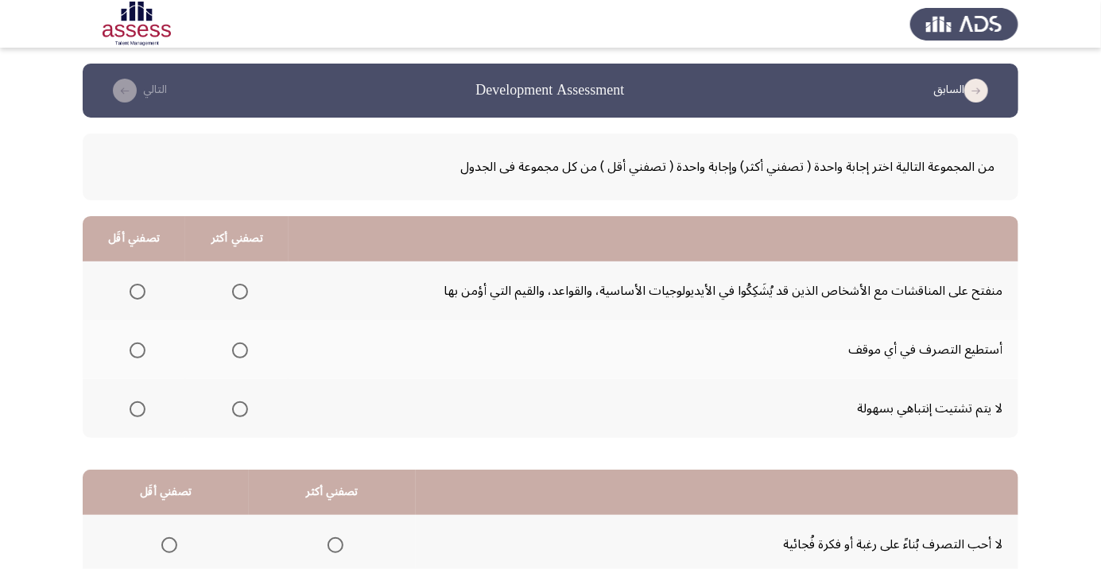
click at [240, 351] on span "Select an option" at bounding box center [240, 351] width 0 height 0
click at [238, 350] on input "Select an option" at bounding box center [240, 351] width 16 height 16
click at [138, 292] on span "Select an option" at bounding box center [138, 292] width 0 height 0
click at [136, 291] on input "Select an option" at bounding box center [138, 292] width 16 height 16
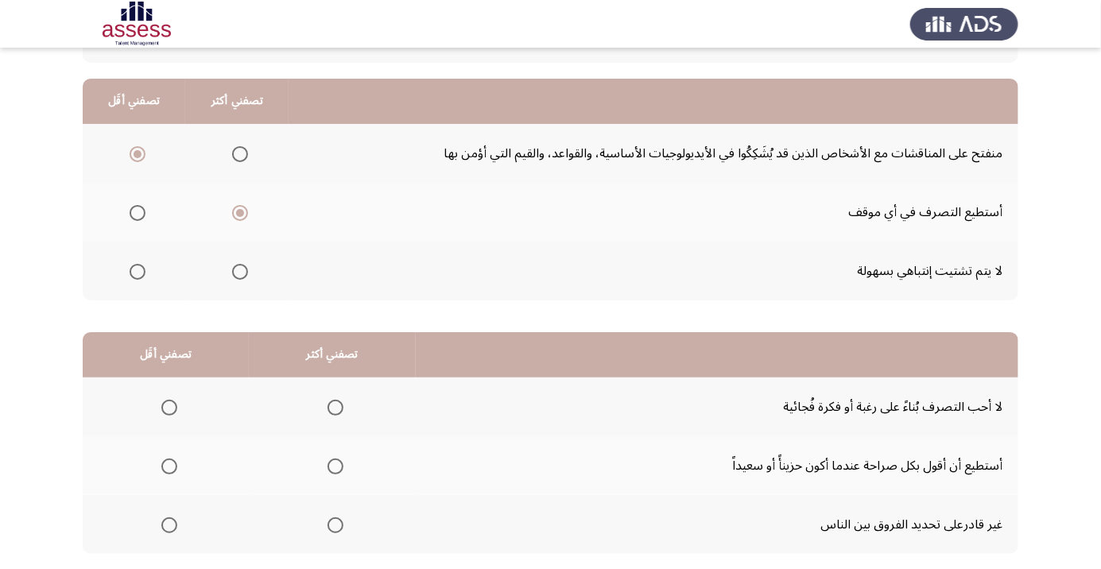
scroll to position [138, 0]
click at [169, 525] on span "Select an option" at bounding box center [169, 525] width 0 height 0
click at [168, 523] on input "Select an option" at bounding box center [169, 525] width 16 height 16
click at [335, 466] on span "Select an option" at bounding box center [335, 466] width 0 height 0
click at [331, 464] on input "Select an option" at bounding box center [335, 466] width 16 height 16
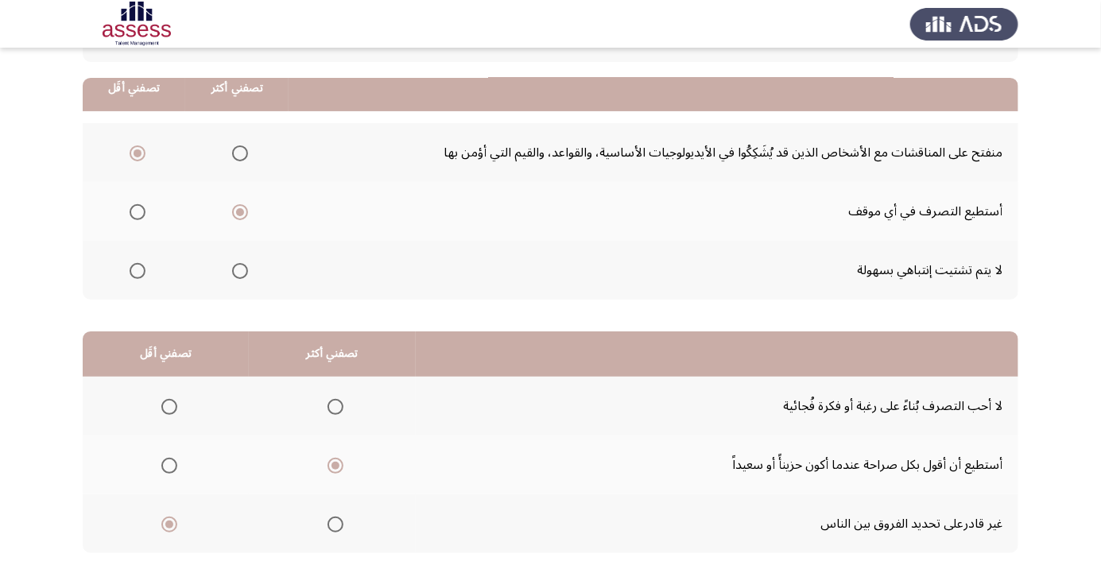
scroll to position [157, 0]
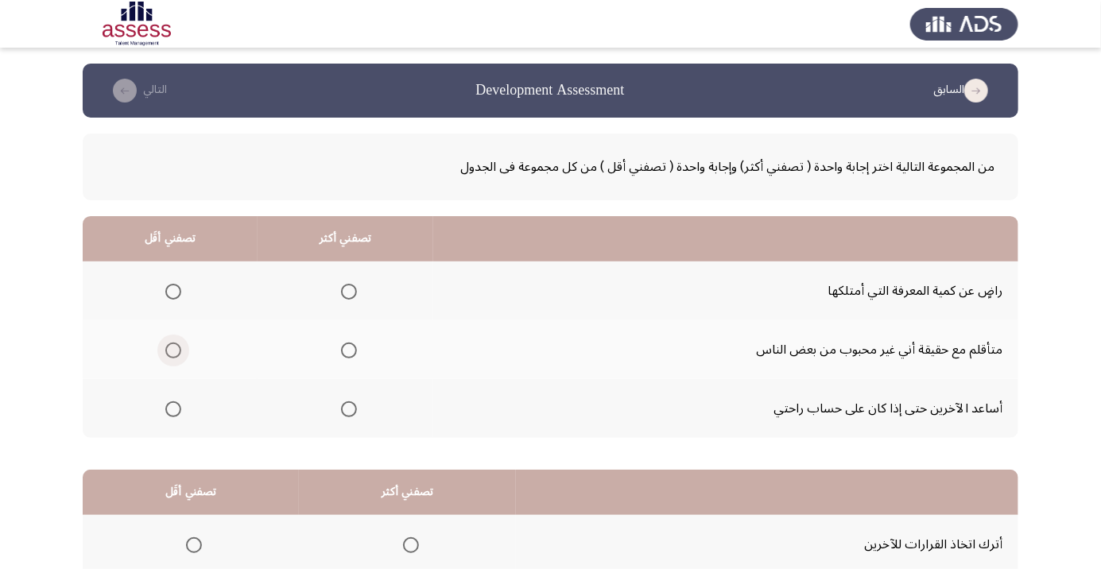
click at [176, 351] on span "Select an option" at bounding box center [173, 351] width 16 height 16
click at [176, 351] on input "Select an option" at bounding box center [173, 351] width 16 height 16
click at [349, 292] on span "Select an option" at bounding box center [349, 292] width 0 height 0
click at [346, 291] on input "Select an option" at bounding box center [349, 292] width 16 height 16
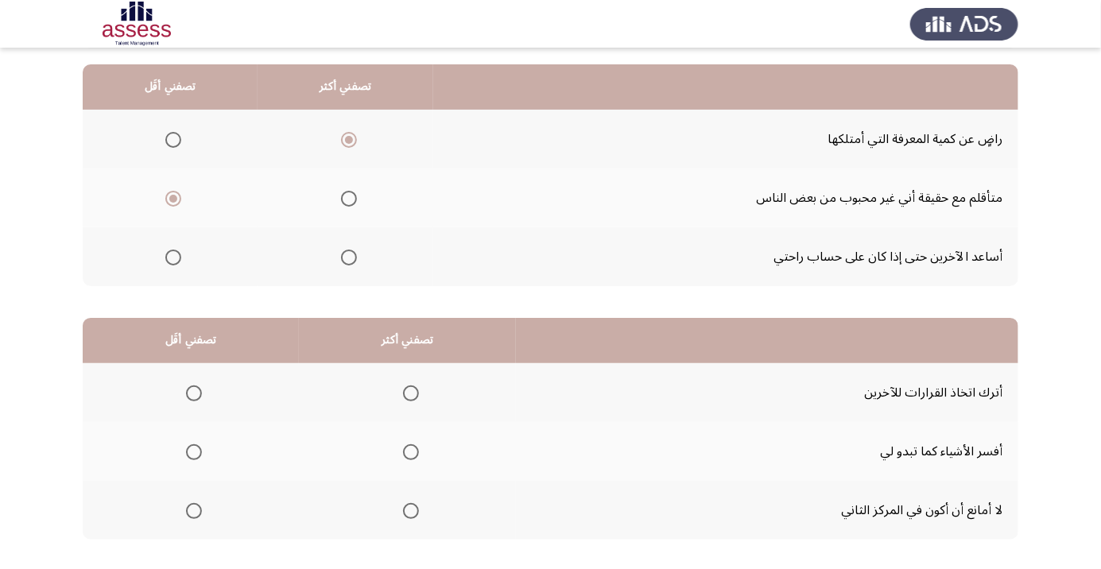
scroll to position [157, 0]
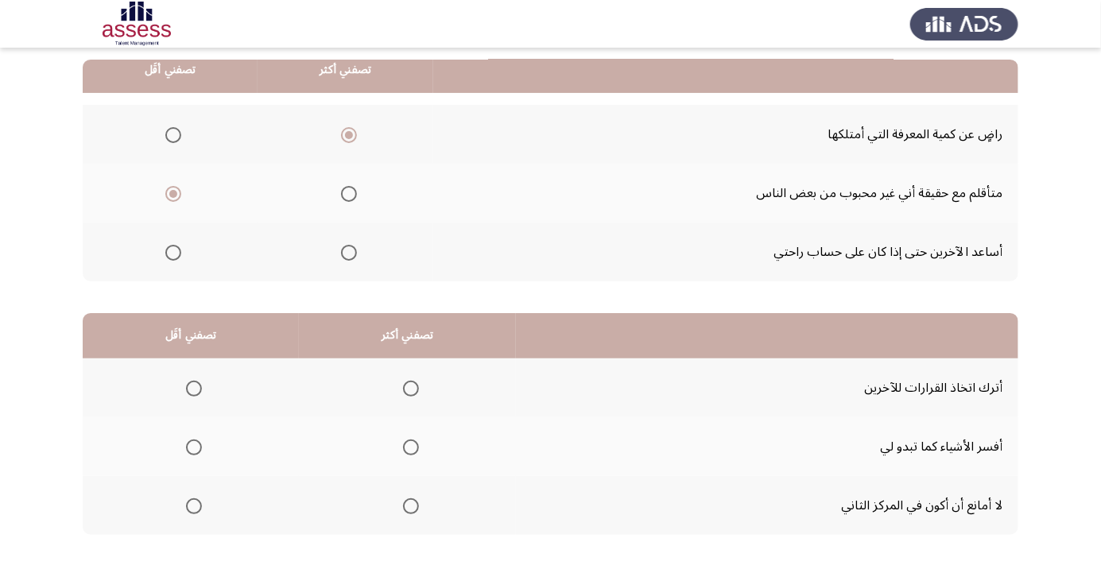
click at [411, 448] on span "Select an option" at bounding box center [411, 448] width 0 height 0
click at [411, 446] on input "Select an option" at bounding box center [411, 448] width 16 height 16
click at [194, 505] on span "Select an option" at bounding box center [194, 506] width 16 height 16
click at [194, 505] on input "Select an option" at bounding box center [194, 506] width 16 height 16
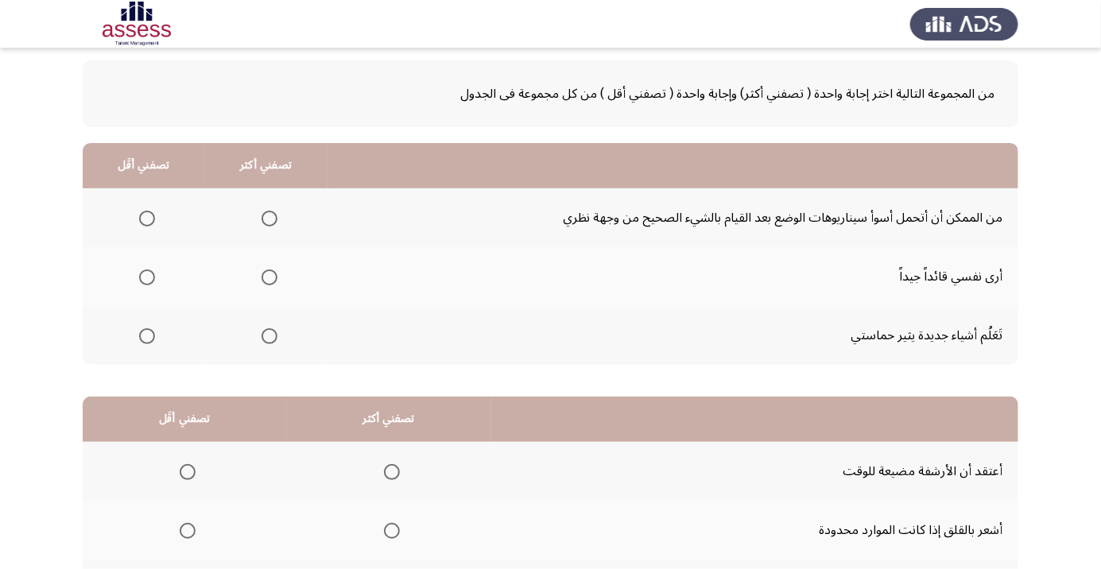
scroll to position [19, 0]
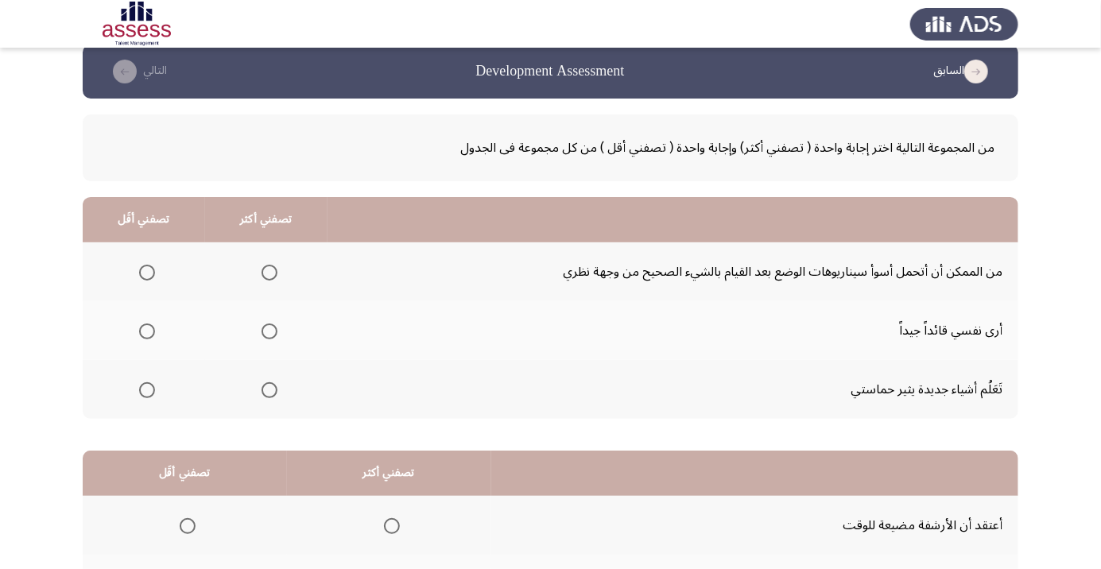
click at [269, 331] on span "Select an option" at bounding box center [269, 331] width 0 height 0
click at [266, 330] on input "Select an option" at bounding box center [270, 332] width 16 height 16
click at [149, 270] on span "Select an option" at bounding box center [147, 273] width 16 height 16
click at [149, 270] on input "Select an option" at bounding box center [147, 273] width 16 height 16
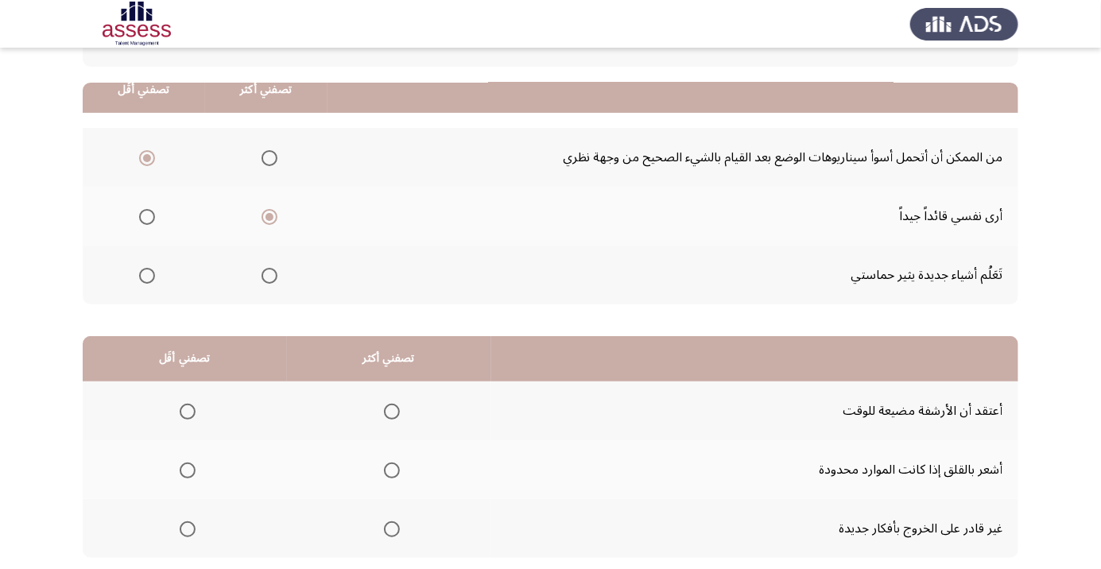
scroll to position [157, 0]
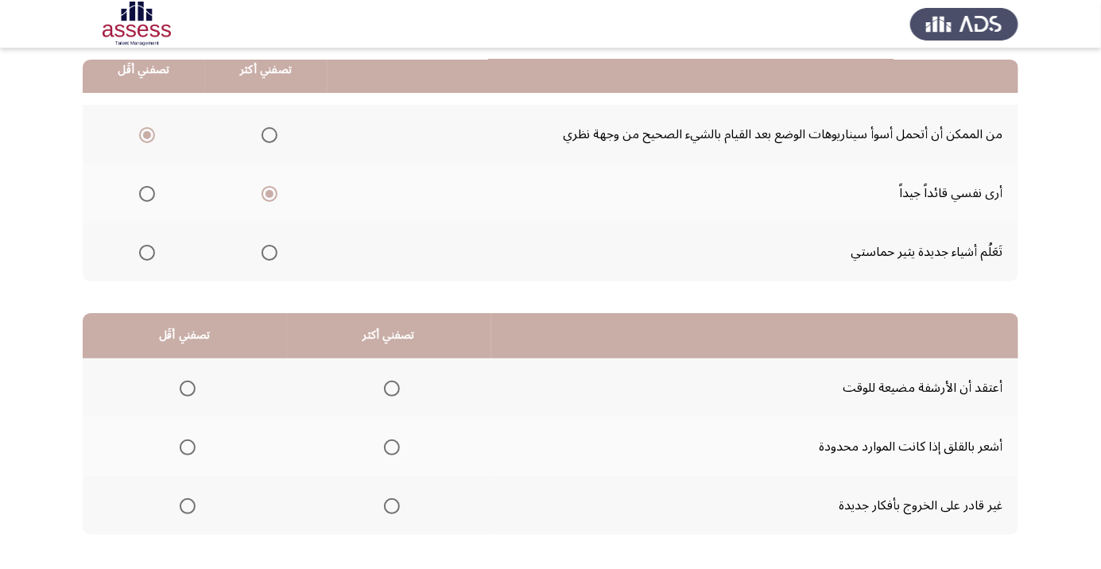
click at [1096, 568] on html "السابق Development Assessment التالي من المجموعة التالية اختر إجابة واحدة ( تصف…" at bounding box center [550, 244] width 1101 height 803
click at [188, 506] on span "Select an option" at bounding box center [188, 506] width 0 height 0
click at [187, 505] on input "Select an option" at bounding box center [188, 506] width 16 height 16
click at [392, 448] on span "Select an option" at bounding box center [392, 448] width 0 height 0
click at [389, 446] on input "Select an option" at bounding box center [392, 448] width 16 height 16
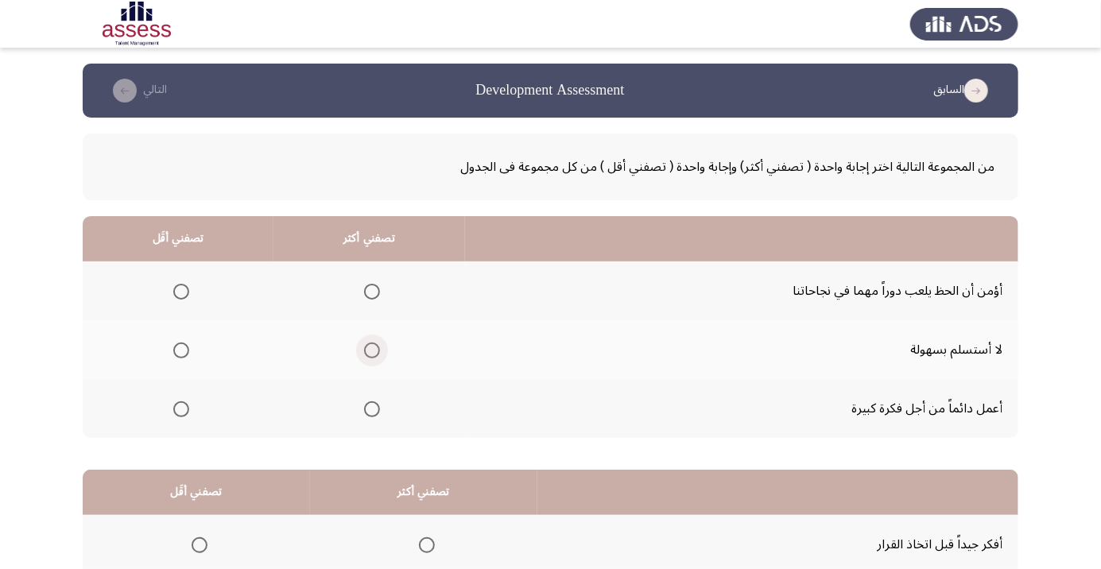
click at [372, 351] on span "Select an option" at bounding box center [372, 351] width 0 height 0
click at [369, 350] on input "Select an option" at bounding box center [372, 351] width 16 height 16
click at [181, 292] on span "Select an option" at bounding box center [181, 292] width 0 height 0
click at [180, 291] on input "Select an option" at bounding box center [181, 292] width 16 height 16
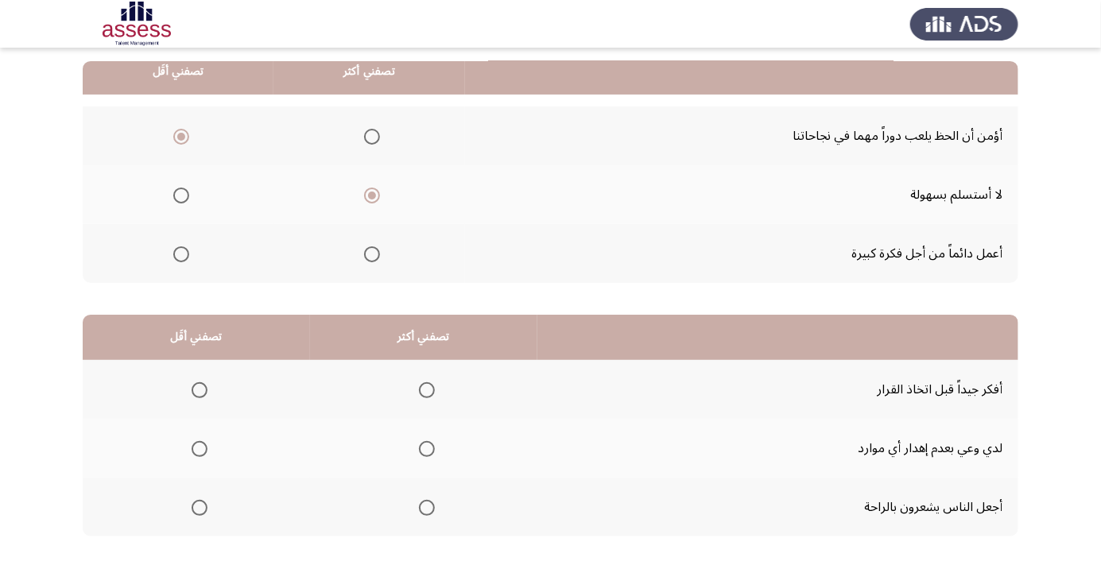
scroll to position [157, 0]
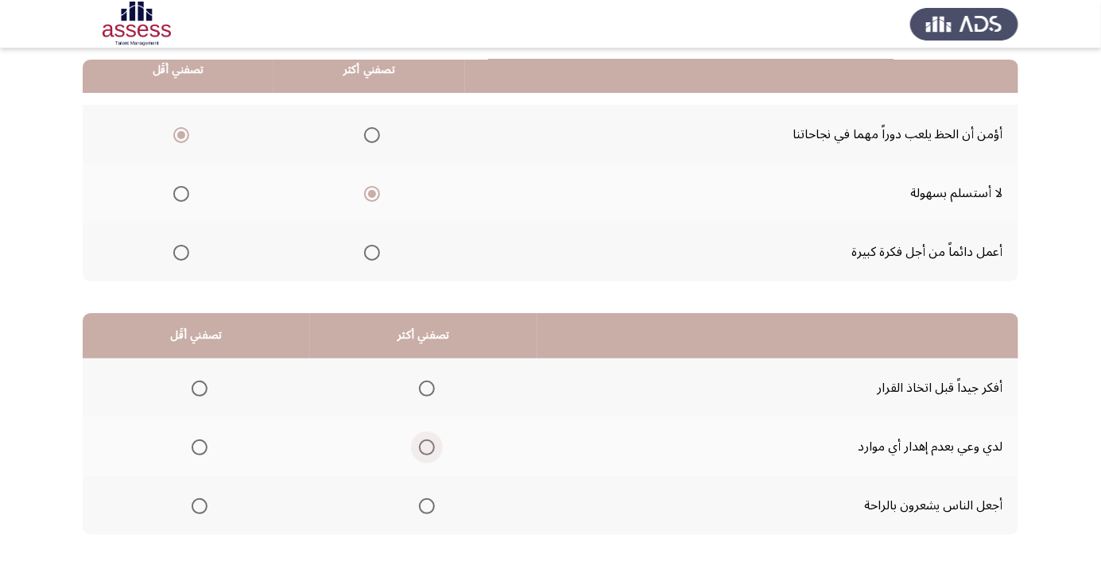
click at [427, 448] on span "Select an option" at bounding box center [427, 448] width 0 height 0
click at [423, 446] on input "Select an option" at bounding box center [427, 448] width 16 height 16
click at [200, 389] on span "Select an option" at bounding box center [200, 389] width 0 height 0
click at [198, 387] on input "Select an option" at bounding box center [200, 389] width 16 height 16
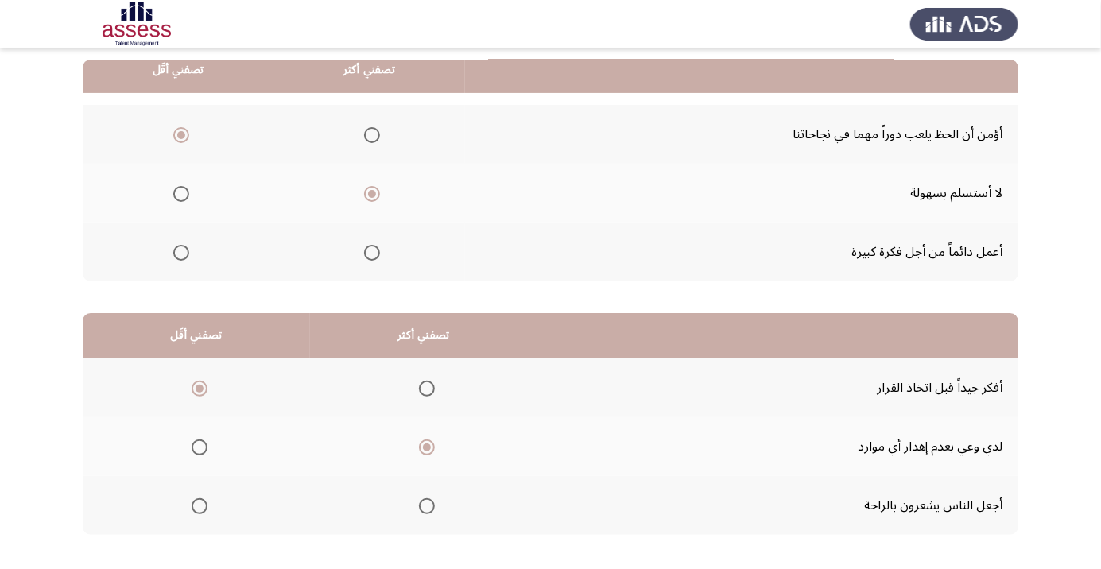
scroll to position [0, 0]
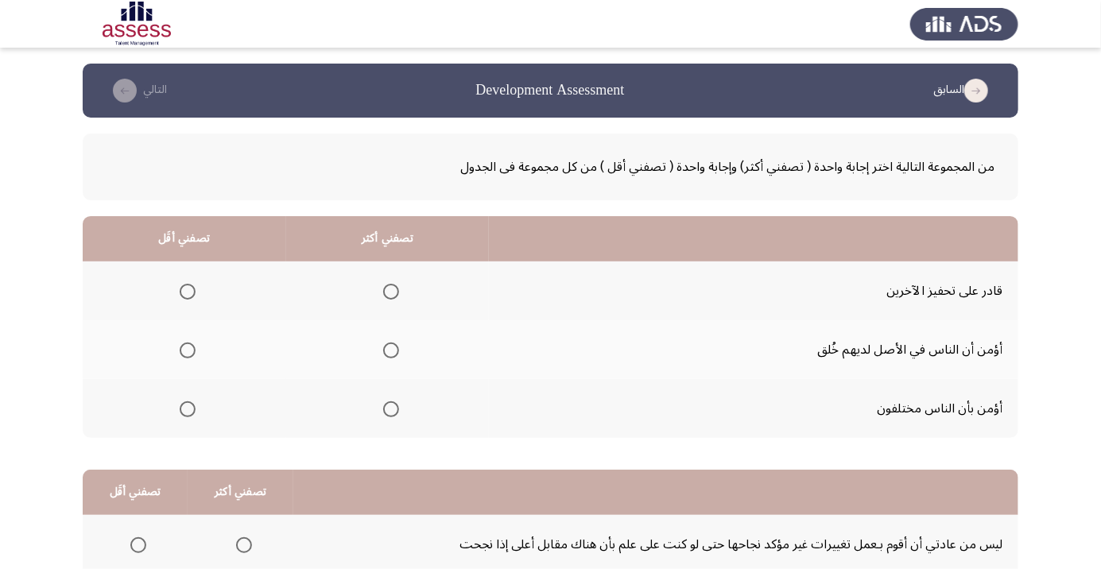
click at [390, 292] on span "Select an option" at bounding box center [390, 292] width 0 height 0
click at [390, 291] on input "Select an option" at bounding box center [391, 292] width 16 height 16
click at [187, 356] on span "Select an option" at bounding box center [188, 351] width 16 height 16
click at [187, 356] on input "Select an option" at bounding box center [188, 351] width 16 height 16
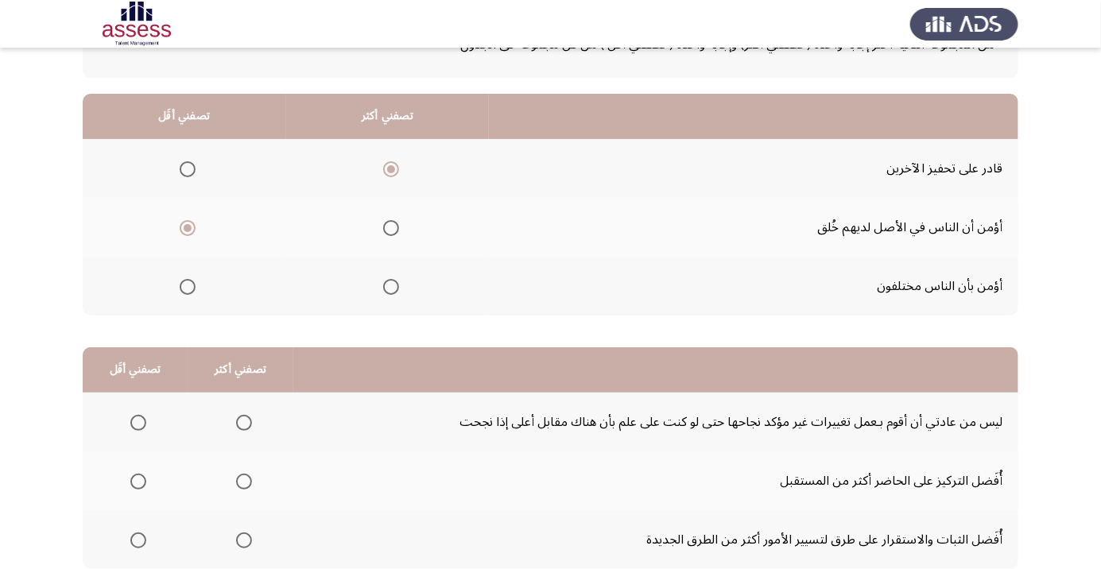
scroll to position [157, 0]
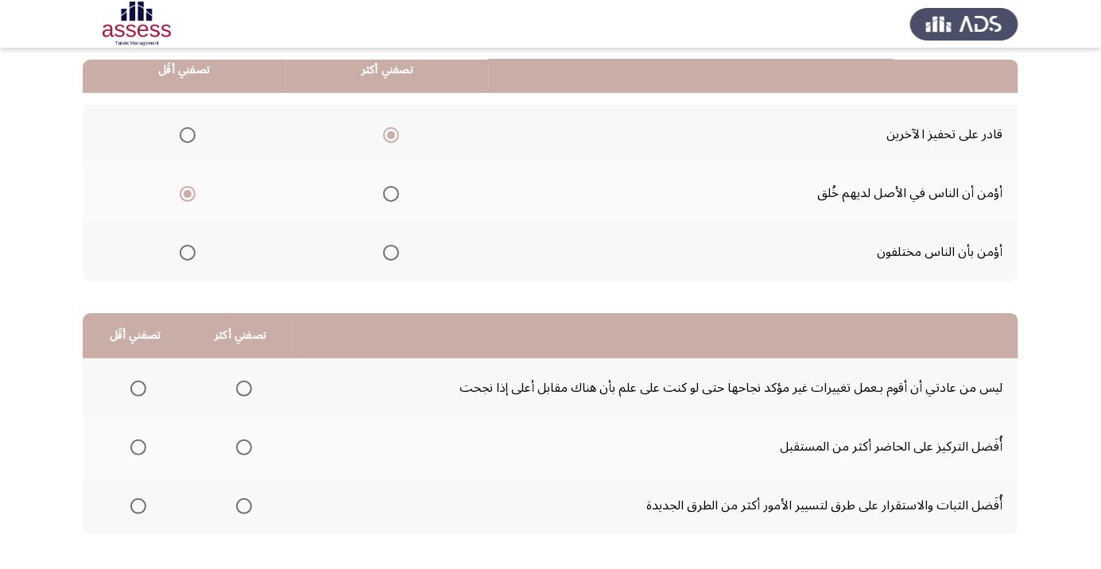
click at [241, 387] on span "Select an option" at bounding box center [244, 389] width 16 height 16
click at [241, 387] on input "Select an option" at bounding box center [244, 389] width 16 height 16
click at [137, 446] on span "Select an option" at bounding box center [138, 448] width 16 height 16
click at [137, 446] on input "Select an option" at bounding box center [138, 448] width 16 height 16
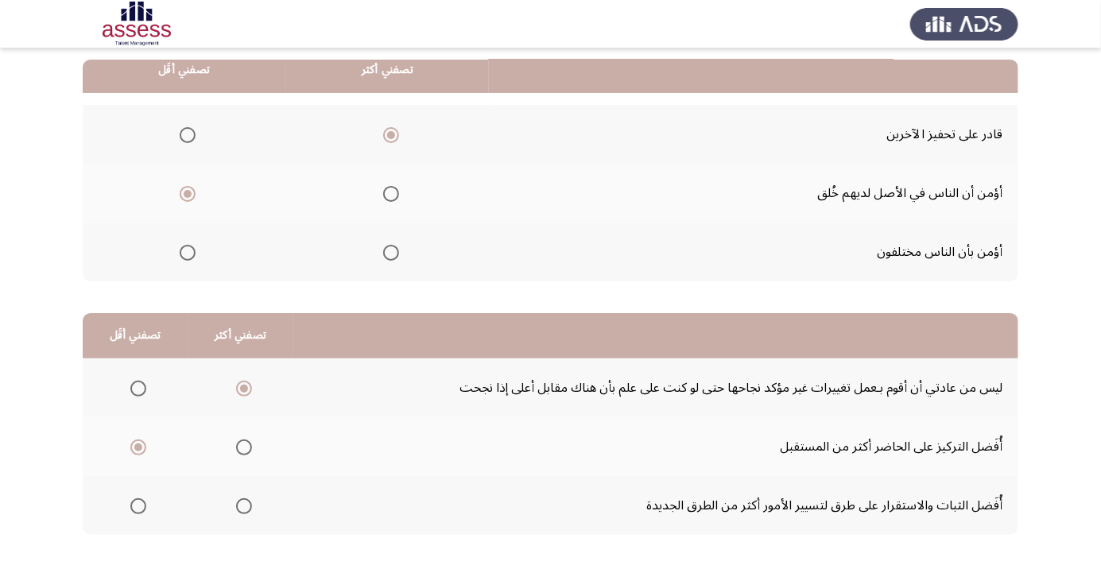
scroll to position [0, 0]
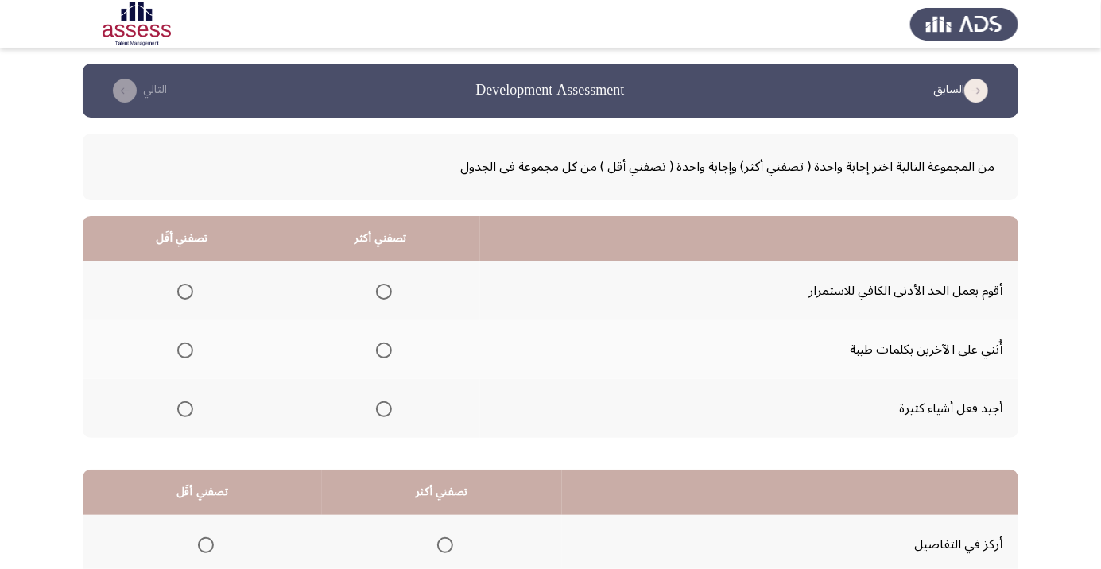
click at [388, 406] on span "Select an option" at bounding box center [384, 409] width 16 height 16
click at [388, 406] on input "Select an option" at bounding box center [384, 409] width 16 height 16
click at [184, 291] on span "Select an option" at bounding box center [185, 292] width 16 height 16
click at [184, 291] on input "Select an option" at bounding box center [185, 292] width 16 height 16
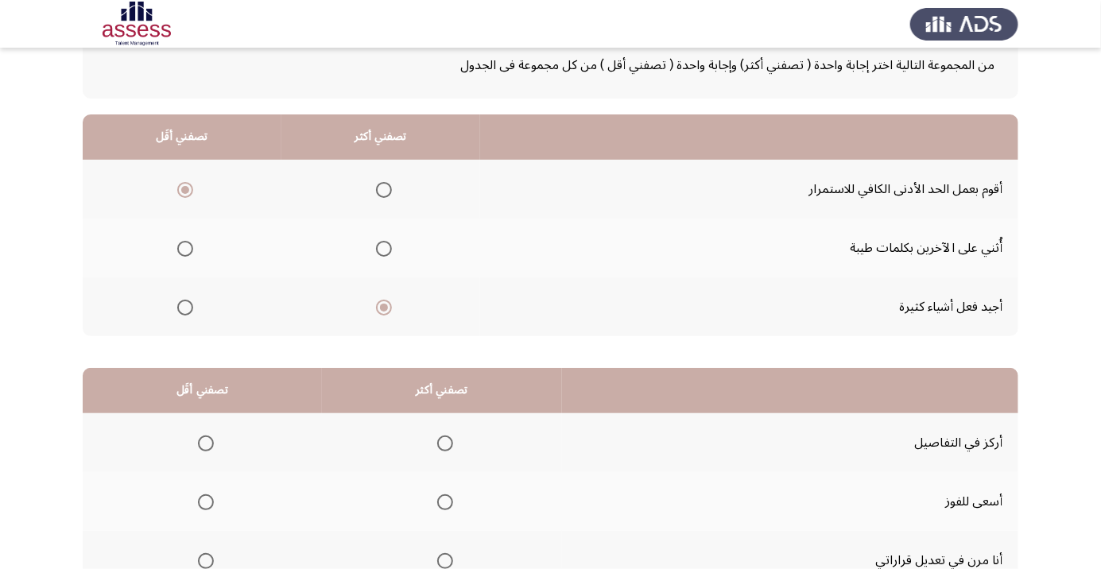
scroll to position [157, 0]
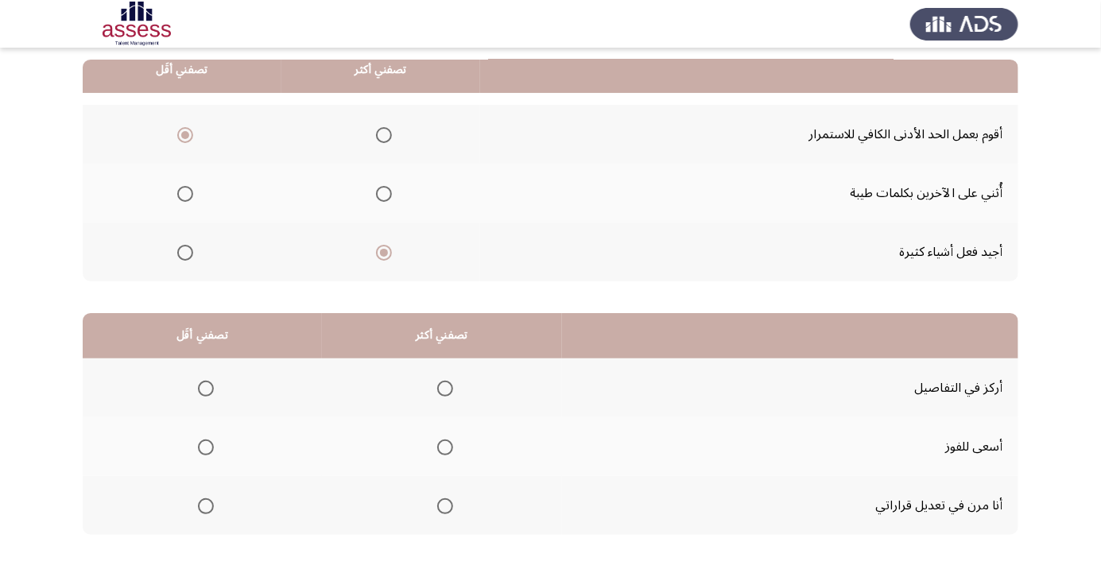
click at [445, 506] on span "Select an option" at bounding box center [445, 506] width 0 height 0
click at [441, 505] on input "Select an option" at bounding box center [445, 506] width 16 height 16
click at [206, 389] on span "Select an option" at bounding box center [206, 389] width 0 height 0
click at [203, 387] on input "Select an option" at bounding box center [206, 389] width 16 height 16
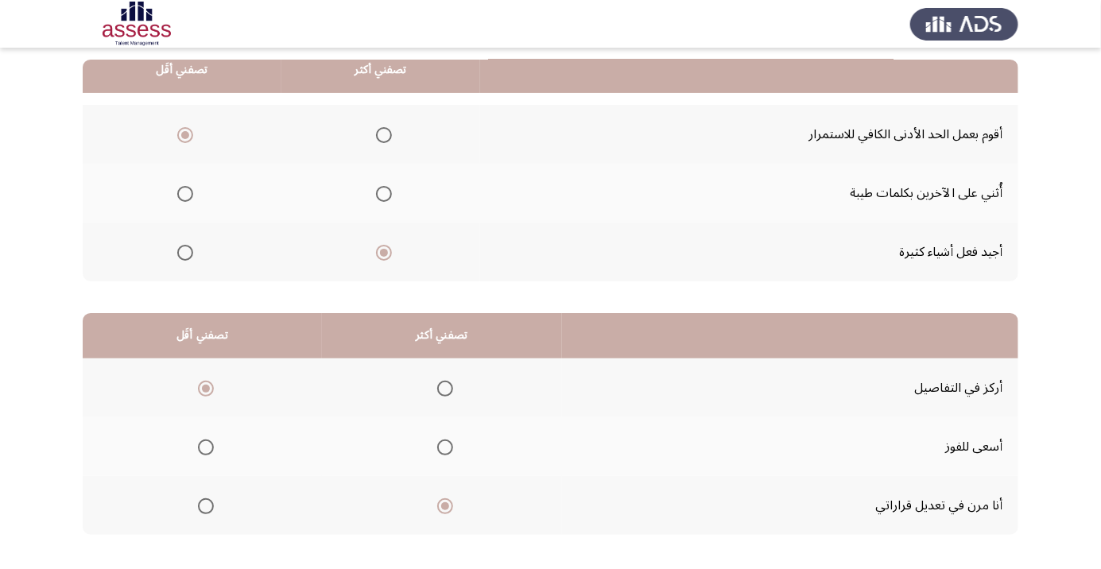
scroll to position [0, 0]
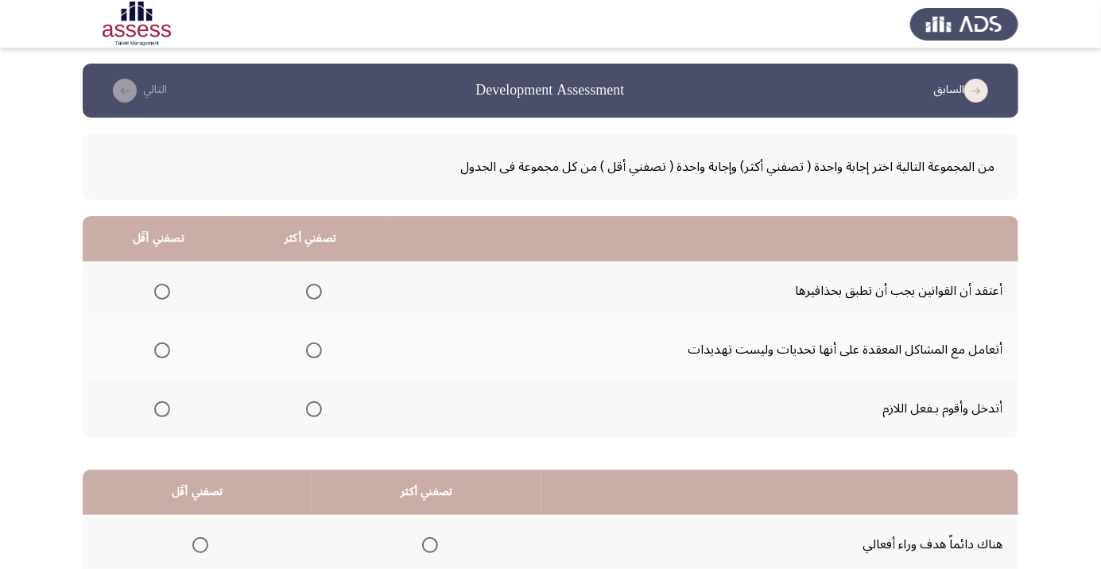
click at [306, 355] on span "Select an option" at bounding box center [314, 351] width 16 height 16
click at [306, 355] on input "Select an option" at bounding box center [314, 351] width 16 height 16
click at [162, 409] on span "Select an option" at bounding box center [162, 409] width 0 height 0
click at [161, 408] on input "Select an option" at bounding box center [162, 409] width 16 height 16
click at [316, 405] on span "Select an option" at bounding box center [314, 409] width 16 height 16
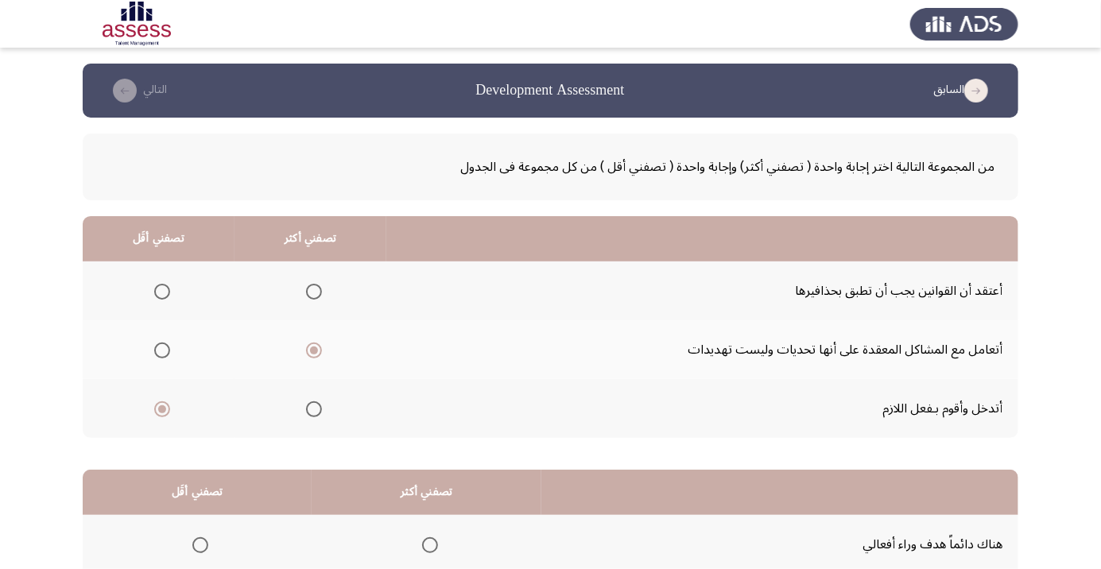
click at [316, 405] on input "Select an option" at bounding box center [314, 409] width 16 height 16
click at [162, 351] on span "Select an option" at bounding box center [162, 351] width 0 height 0
click at [161, 350] on input "Select an option" at bounding box center [162, 351] width 16 height 16
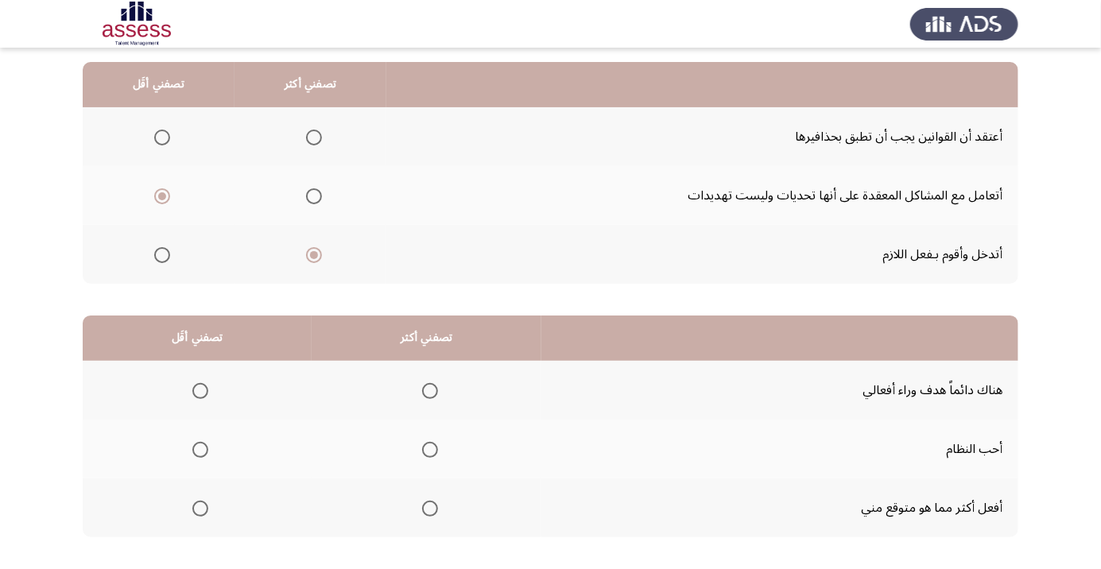
scroll to position [157, 0]
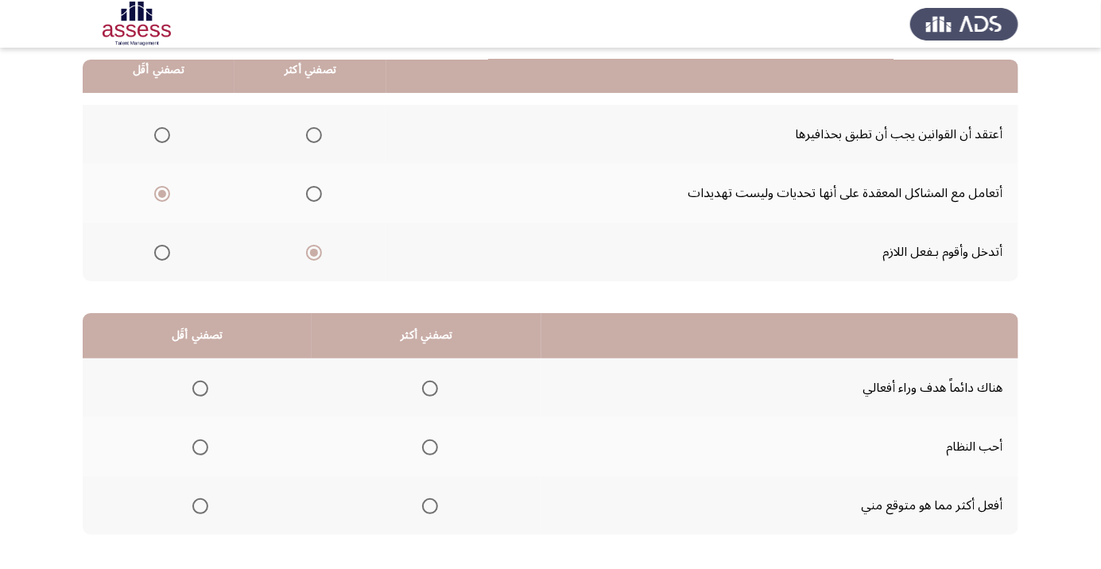
click at [427, 446] on span "Select an option" at bounding box center [430, 448] width 16 height 16
click at [427, 446] on input "Select an option" at bounding box center [430, 448] width 16 height 16
click at [200, 389] on span "Select an option" at bounding box center [200, 389] width 0 height 0
click at [200, 387] on input "Select an option" at bounding box center [200, 389] width 16 height 16
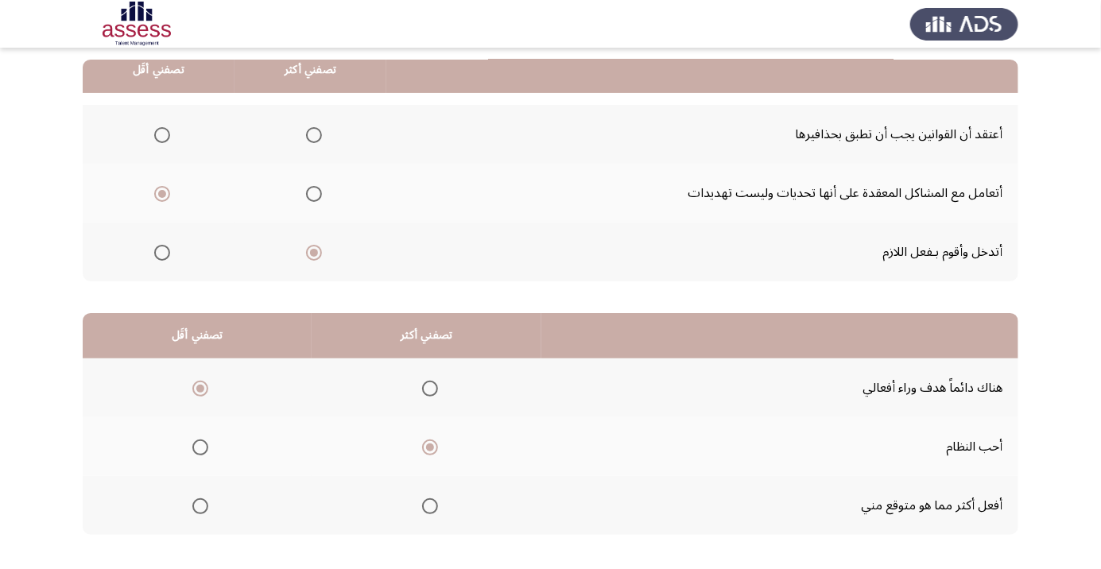
scroll to position [0, 0]
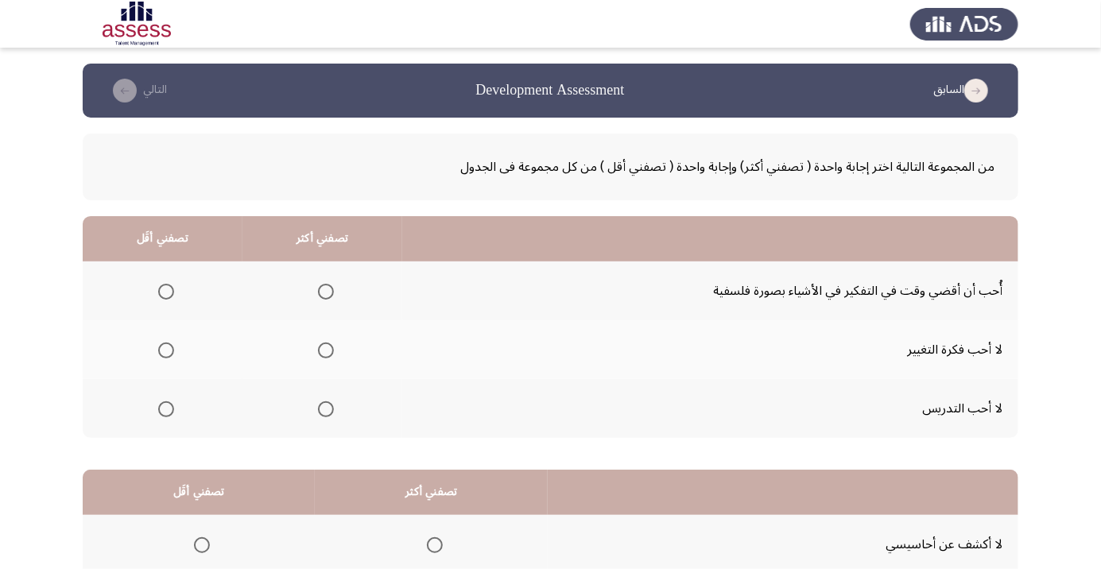
click at [165, 351] on span "Select an option" at bounding box center [165, 351] width 0 height 0
click at [165, 350] on input "Select an option" at bounding box center [166, 351] width 16 height 16
click at [323, 291] on span "Select an option" at bounding box center [326, 292] width 16 height 16
click at [323, 291] on input "Select an option" at bounding box center [326, 292] width 16 height 16
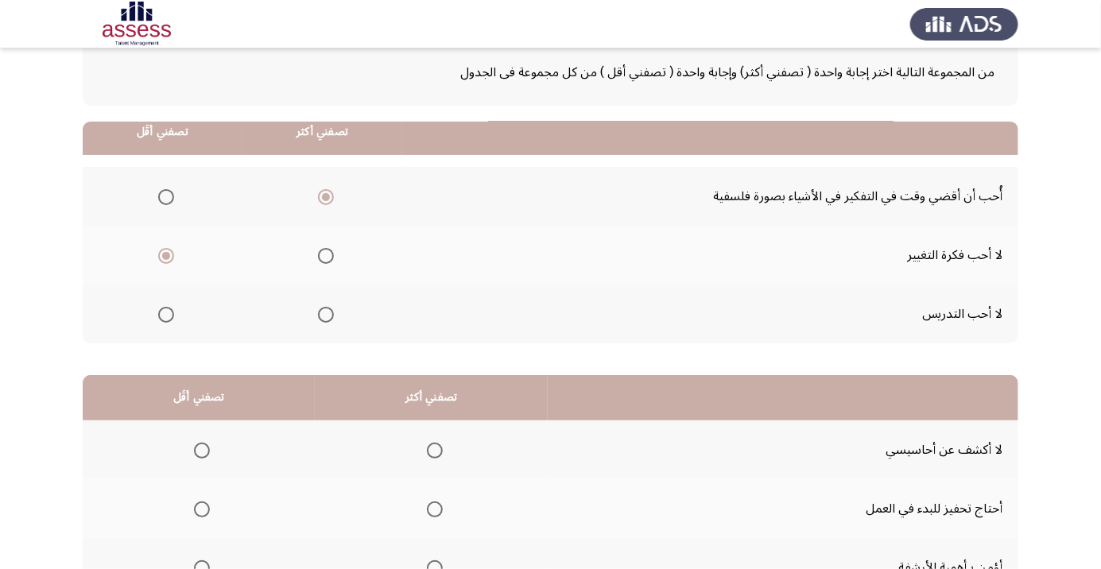
scroll to position [157, 0]
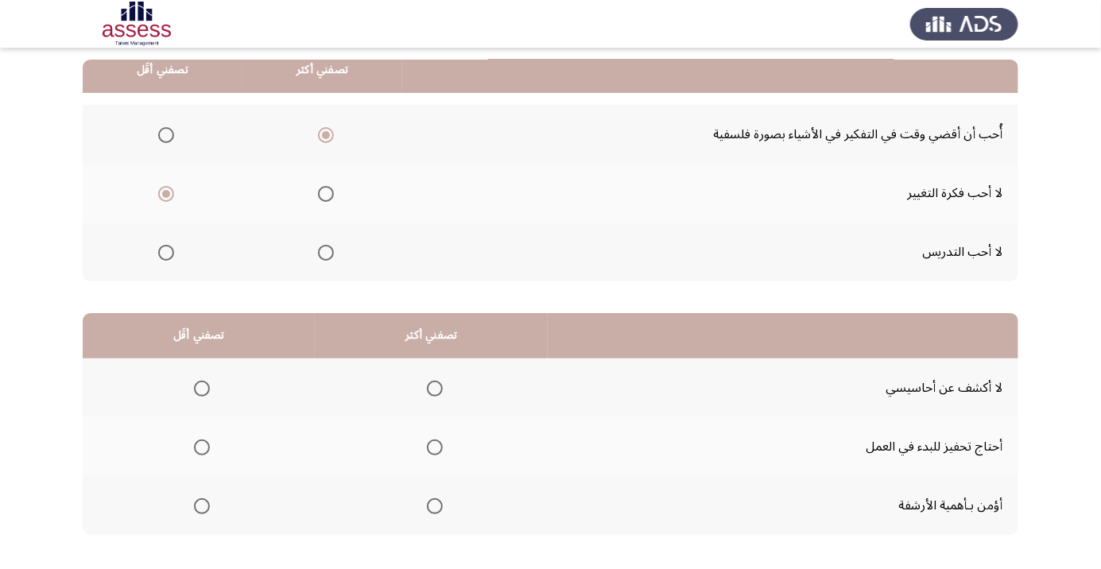
click at [432, 505] on span "Select an option" at bounding box center [435, 506] width 16 height 16
click at [432, 505] on input "Select an option" at bounding box center [435, 506] width 16 height 16
click at [200, 446] on span "Select an option" at bounding box center [202, 448] width 16 height 16
click at [200, 446] on input "Select an option" at bounding box center [202, 448] width 16 height 16
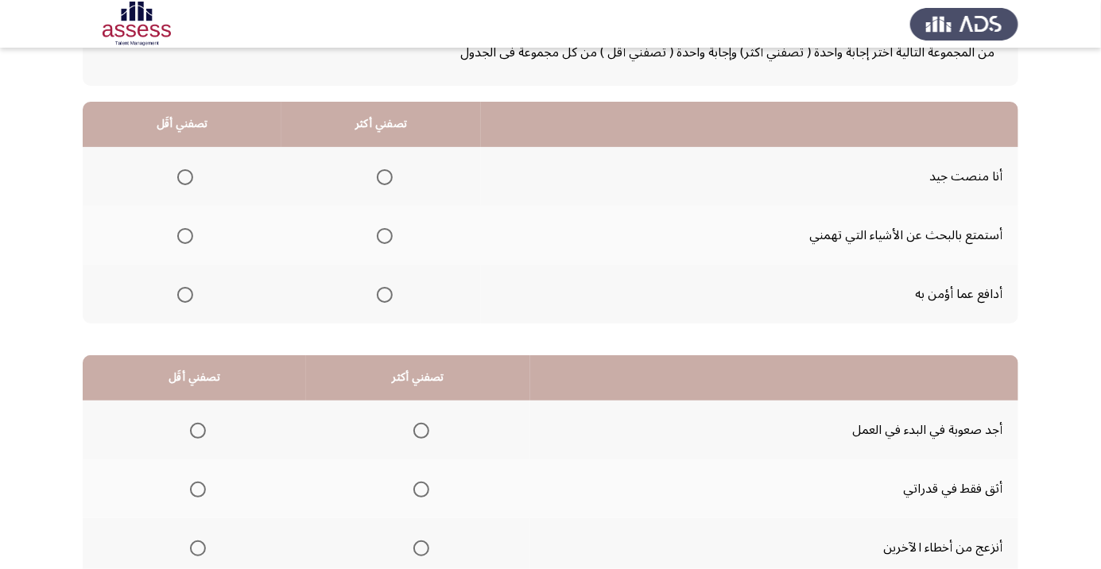
scroll to position [115, 0]
click at [385, 176] on span "Select an option" at bounding box center [385, 176] width 0 height 0
click at [382, 175] on input "Select an option" at bounding box center [385, 177] width 16 height 16
click at [185, 235] on span "Select an option" at bounding box center [185, 235] width 0 height 0
click at [184, 234] on input "Select an option" at bounding box center [185, 235] width 16 height 16
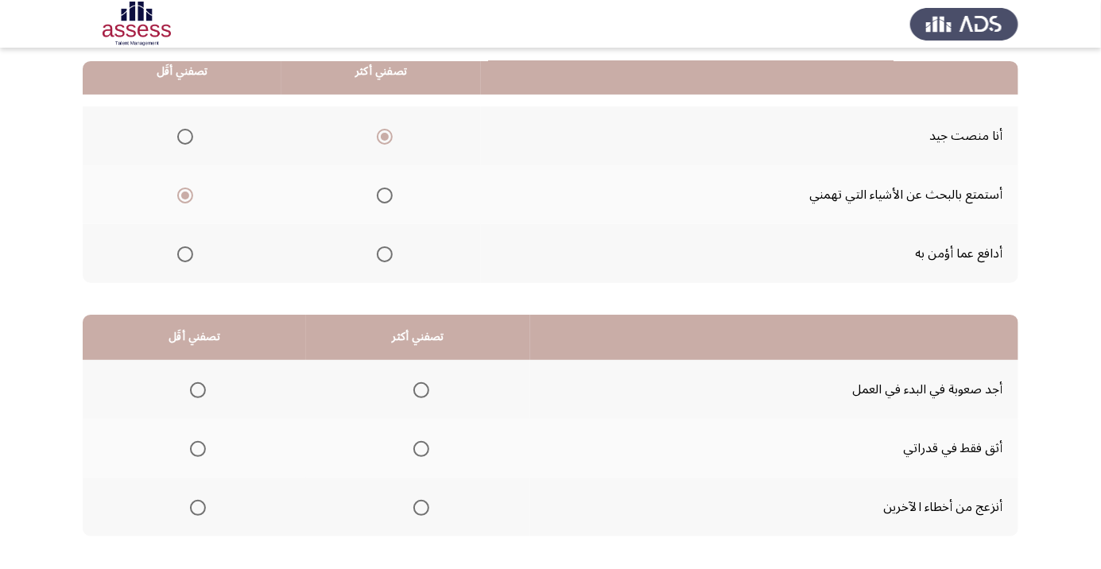
scroll to position [157, 0]
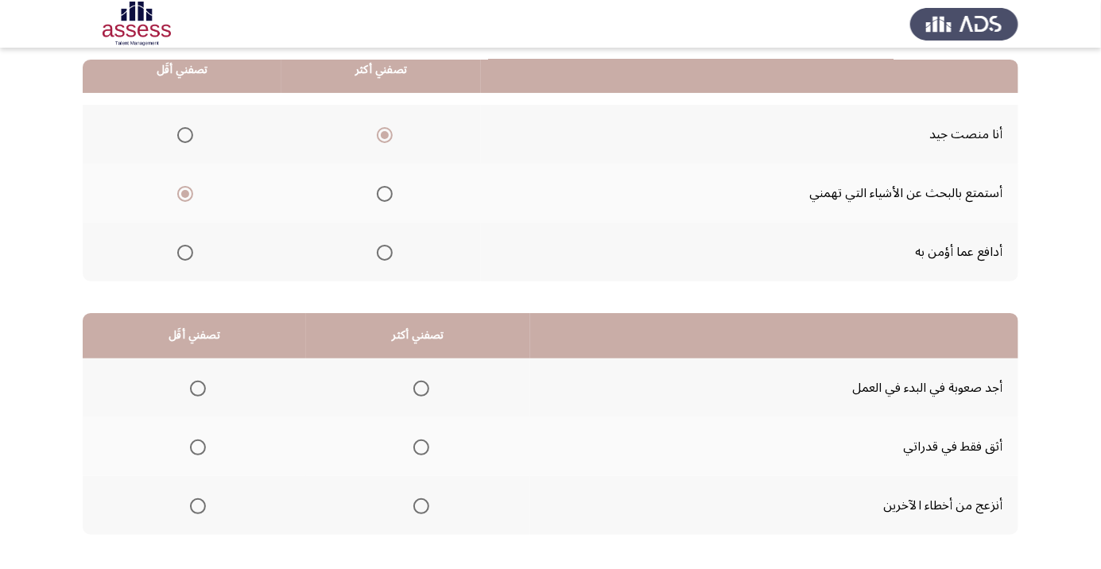
click at [418, 446] on span "Select an option" at bounding box center [421, 448] width 16 height 16
click at [418, 446] on input "Select an option" at bounding box center [421, 448] width 16 height 16
click at [196, 387] on span "Select an option" at bounding box center [198, 389] width 16 height 16
click at [196, 387] on input "Select an option" at bounding box center [198, 389] width 16 height 16
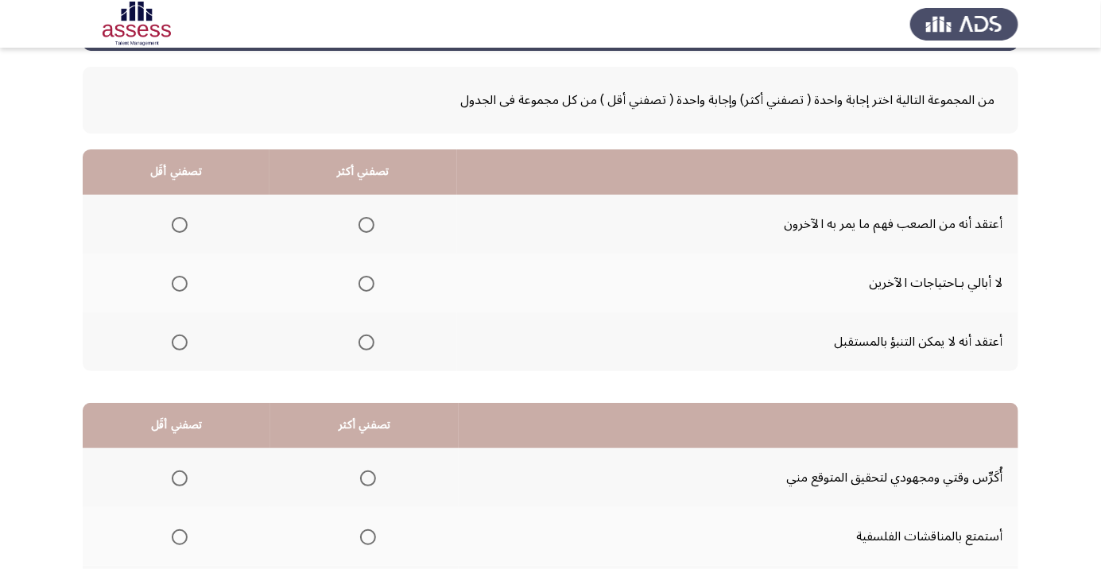
scroll to position [41, 0]
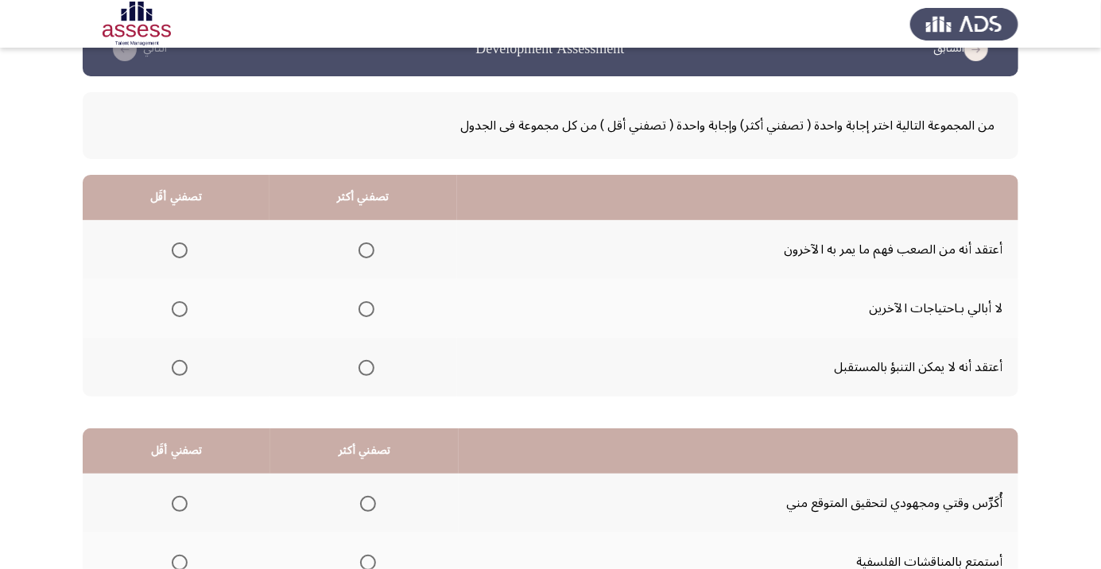
click at [366, 368] on span "Select an option" at bounding box center [366, 368] width 0 height 0
click at [365, 366] on input "Select an option" at bounding box center [366, 368] width 16 height 16
click at [183, 306] on span "Select an option" at bounding box center [180, 309] width 16 height 16
click at [183, 306] on input "Select an option" at bounding box center [180, 309] width 16 height 16
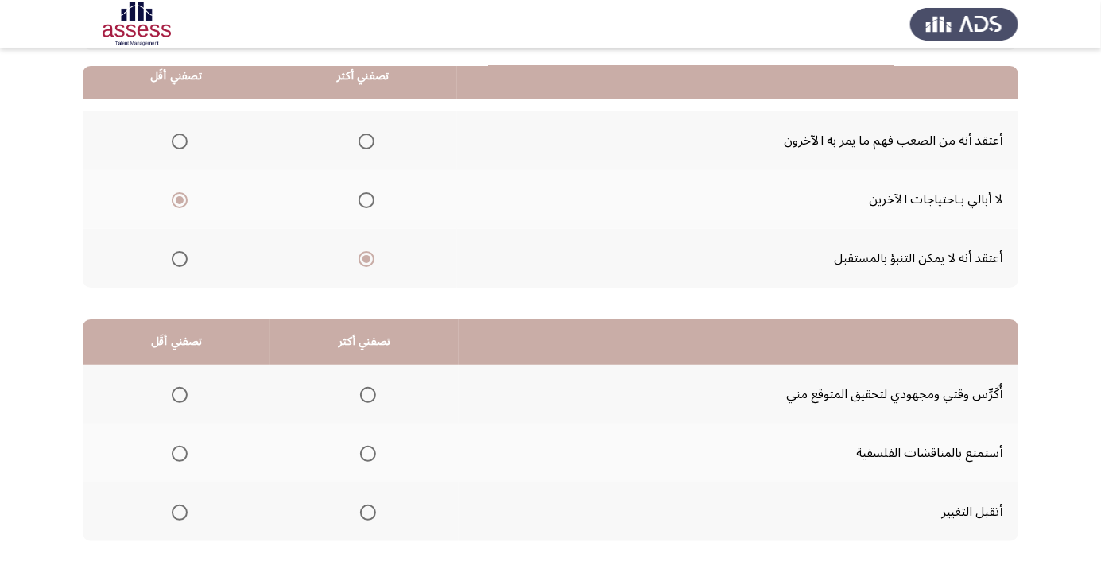
scroll to position [157, 0]
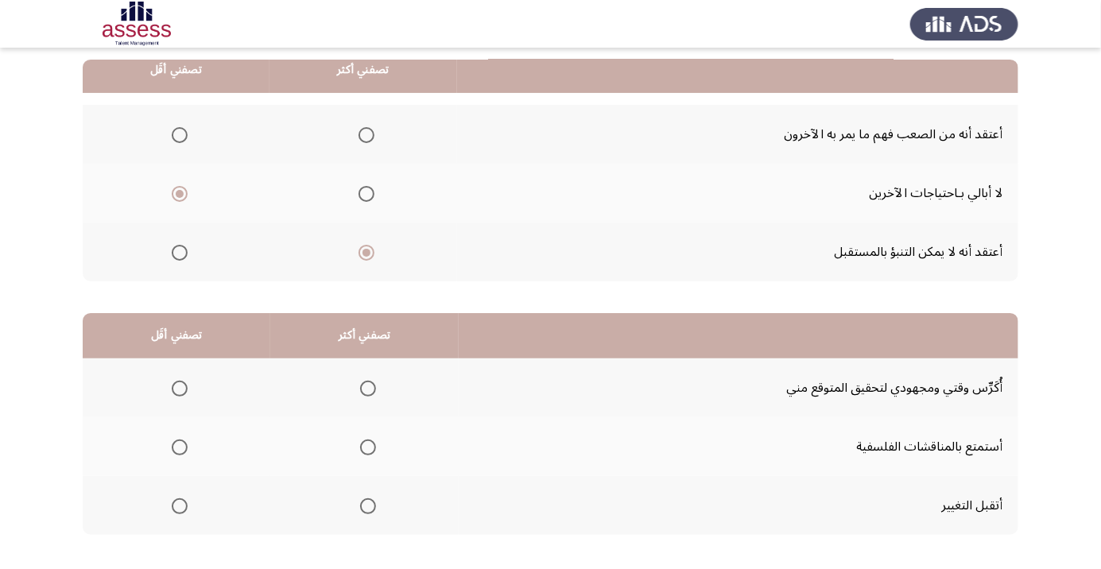
click at [362, 385] on span "Select an option" at bounding box center [368, 389] width 16 height 16
click at [362, 385] on input "Select an option" at bounding box center [368, 389] width 16 height 16
click at [180, 448] on span "Select an option" at bounding box center [180, 448] width 0 height 0
click at [179, 446] on input "Select an option" at bounding box center [180, 448] width 16 height 16
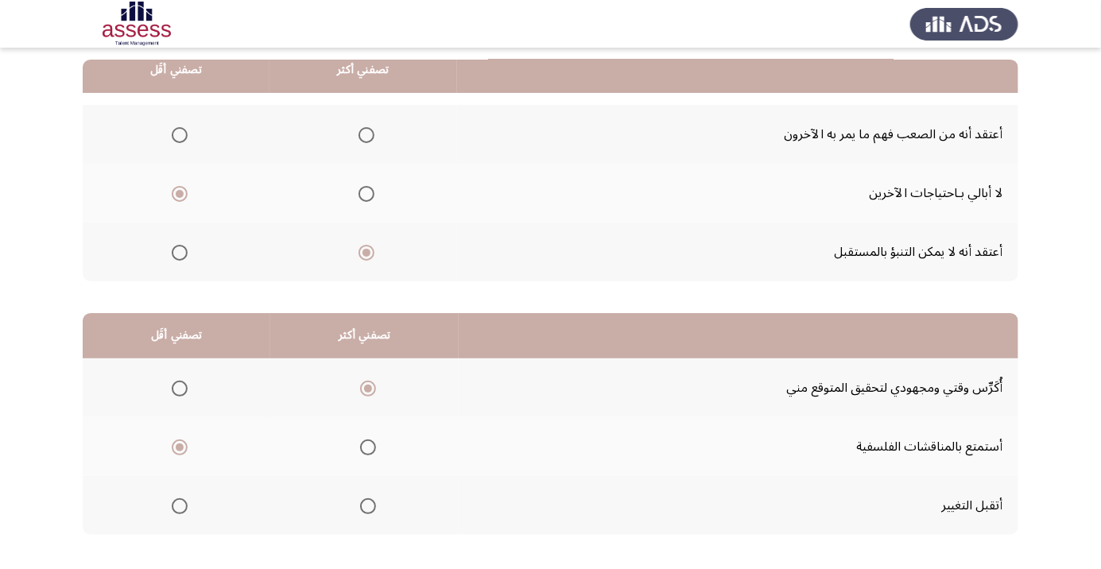
scroll to position [0, 0]
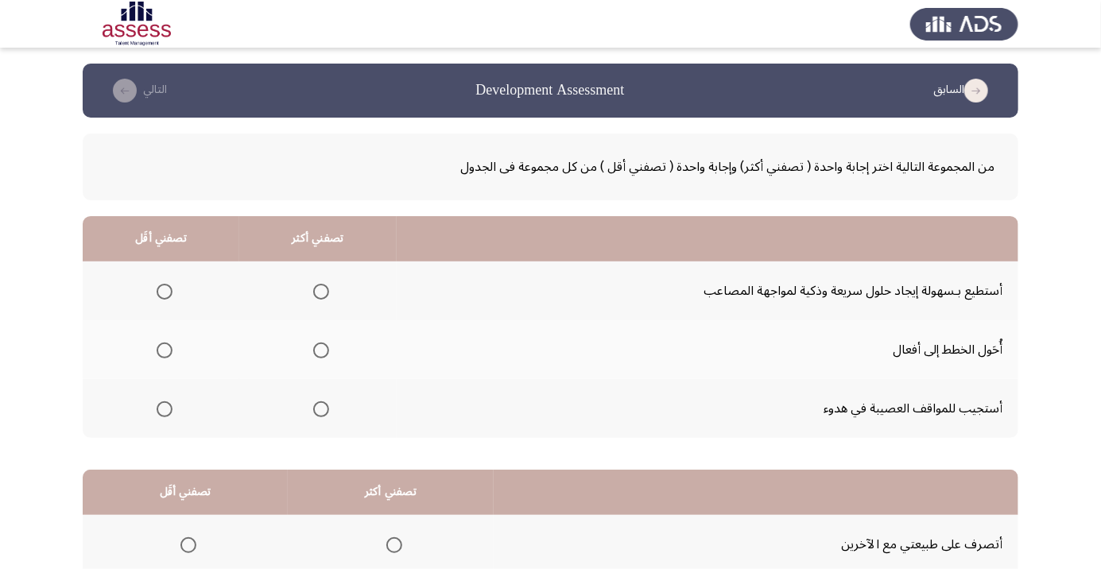
click at [321, 292] on span "Select an option" at bounding box center [321, 292] width 0 height 0
click at [317, 291] on input "Select an option" at bounding box center [321, 292] width 16 height 16
click at [165, 409] on span "Select an option" at bounding box center [165, 409] width 0 height 0
click at [162, 408] on input "Select an option" at bounding box center [165, 409] width 16 height 16
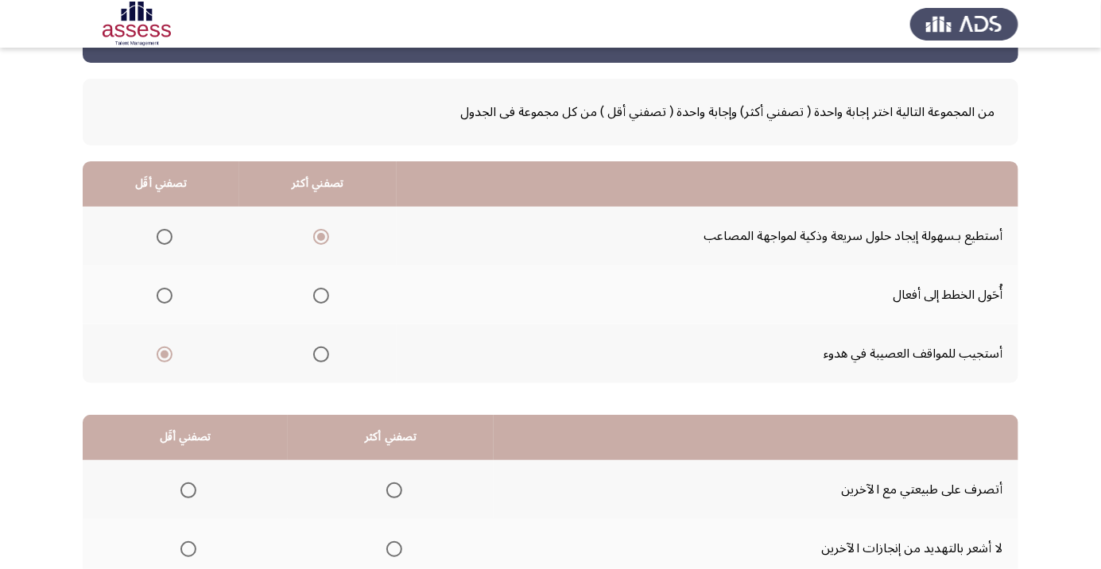
scroll to position [157, 0]
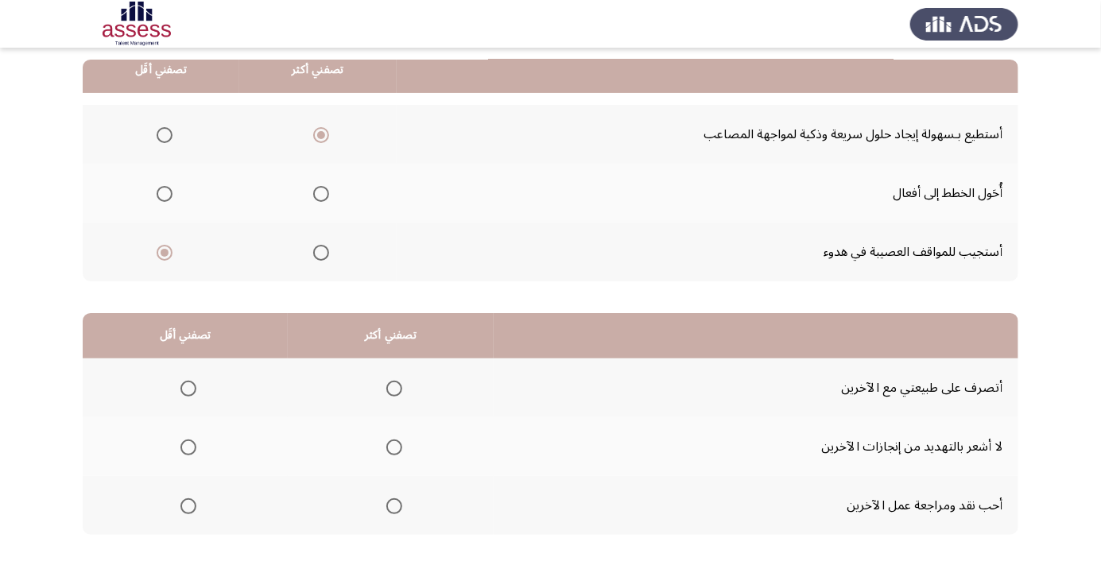
click at [980, 560] on div "من المجموعة التالية اختر إجابة واحدة ( تصفني أكثر) وإجابة واحدة ( تصفني أقل ) م…" at bounding box center [551, 264] width 936 height 606
click at [979, 560] on div "من المجموعة التالية اختر إجابة واحدة ( تصفني أكثر) وإجابة واحدة ( تصفني أقل ) م…" at bounding box center [551, 264] width 936 height 606
click at [392, 505] on span "Select an option" at bounding box center [394, 506] width 16 height 16
click at [392, 505] on input "Select an option" at bounding box center [394, 506] width 16 height 16
click at [188, 448] on span "Select an option" at bounding box center [188, 448] width 0 height 0
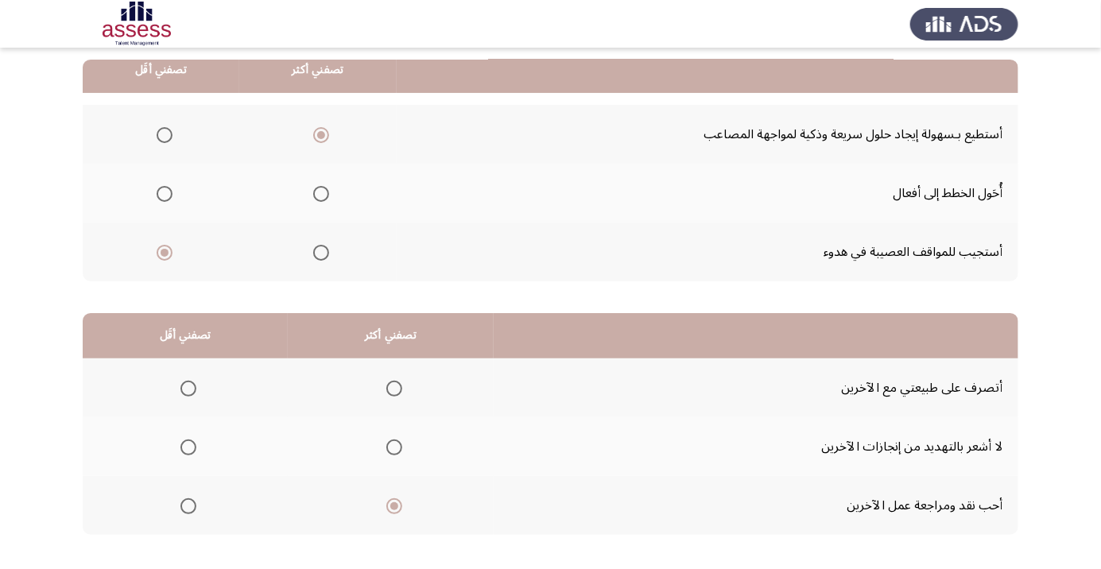
click at [188, 446] on input "Select an option" at bounding box center [188, 448] width 16 height 16
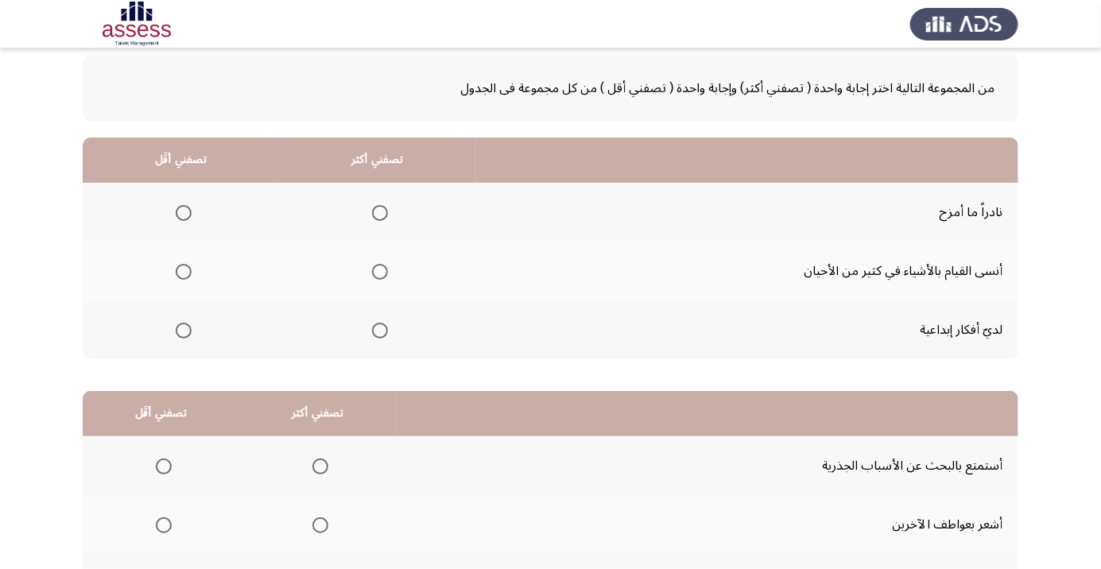
scroll to position [83, 0]
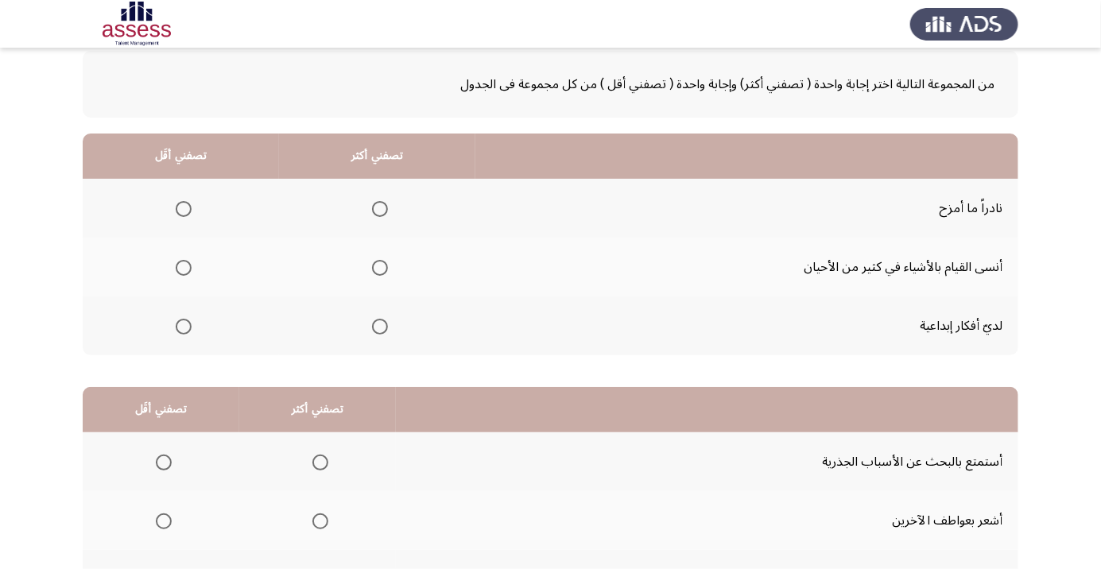
click at [183, 266] on span "Select an option" at bounding box center [184, 268] width 16 height 16
click at [183, 266] on input "Select an option" at bounding box center [184, 268] width 16 height 16
click at [380, 327] on span "Select an option" at bounding box center [380, 327] width 0 height 0
click at [378, 325] on input "Select an option" at bounding box center [380, 327] width 16 height 16
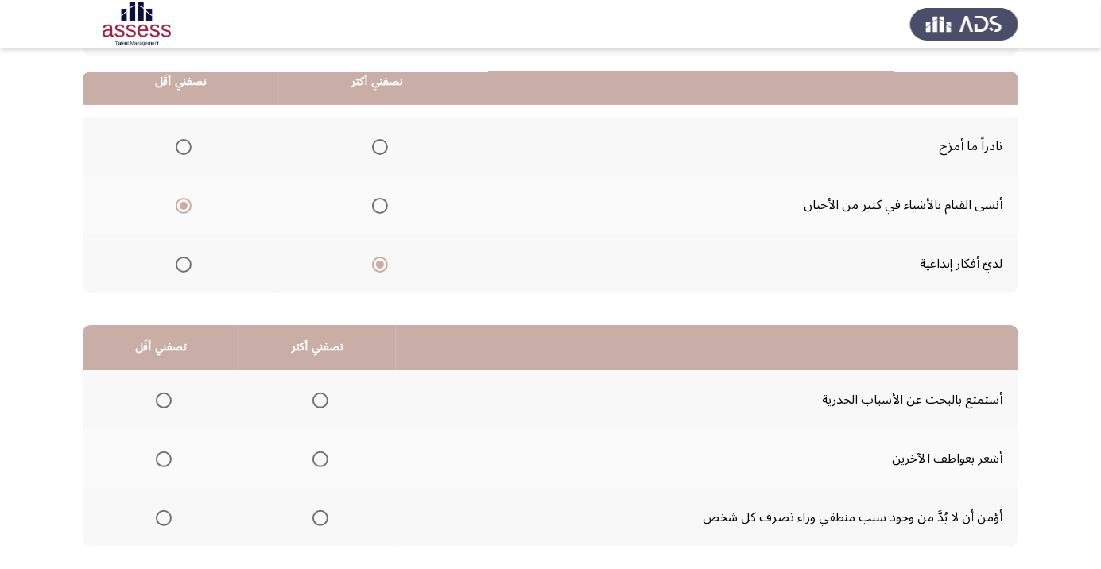
scroll to position [157, 0]
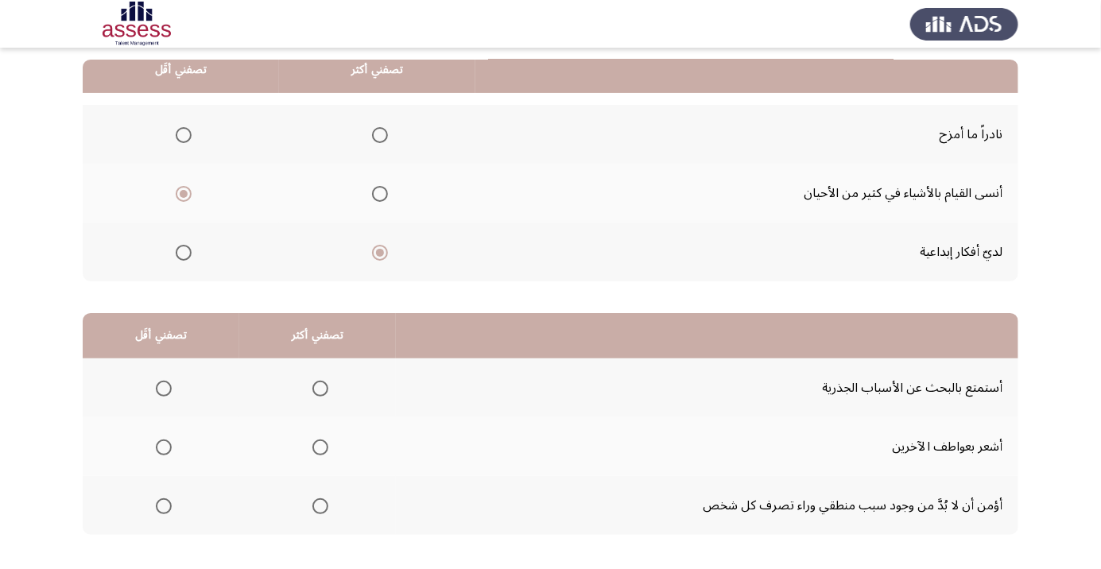
click at [320, 389] on span "Select an option" at bounding box center [320, 389] width 0 height 0
click at [318, 387] on input "Select an option" at bounding box center [320, 389] width 16 height 16
click at [164, 448] on span "Select an option" at bounding box center [164, 448] width 0 height 0
click at [163, 446] on input "Select an option" at bounding box center [164, 448] width 16 height 16
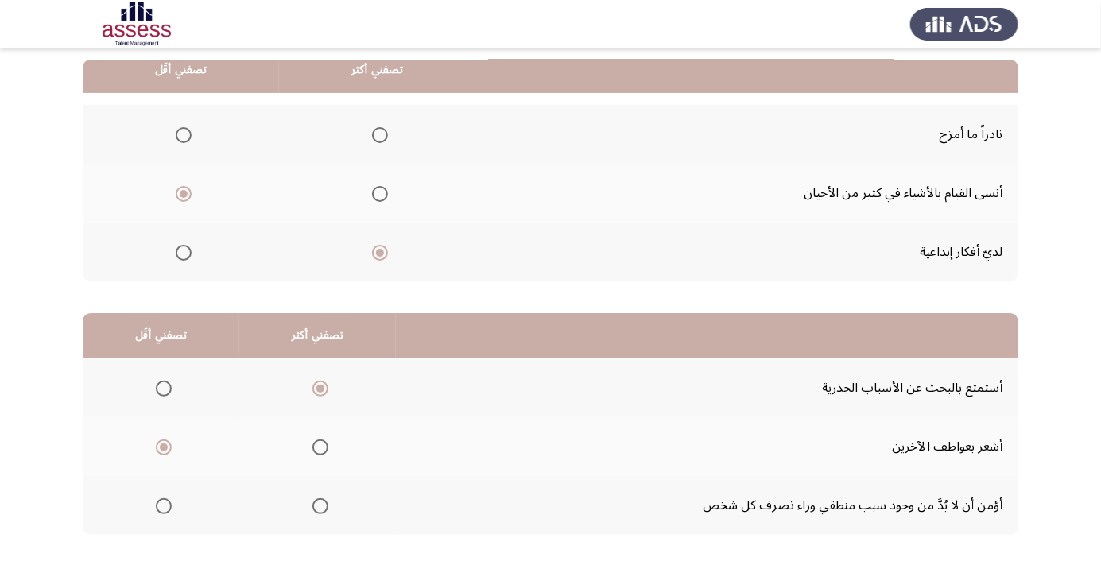
scroll to position [0, 0]
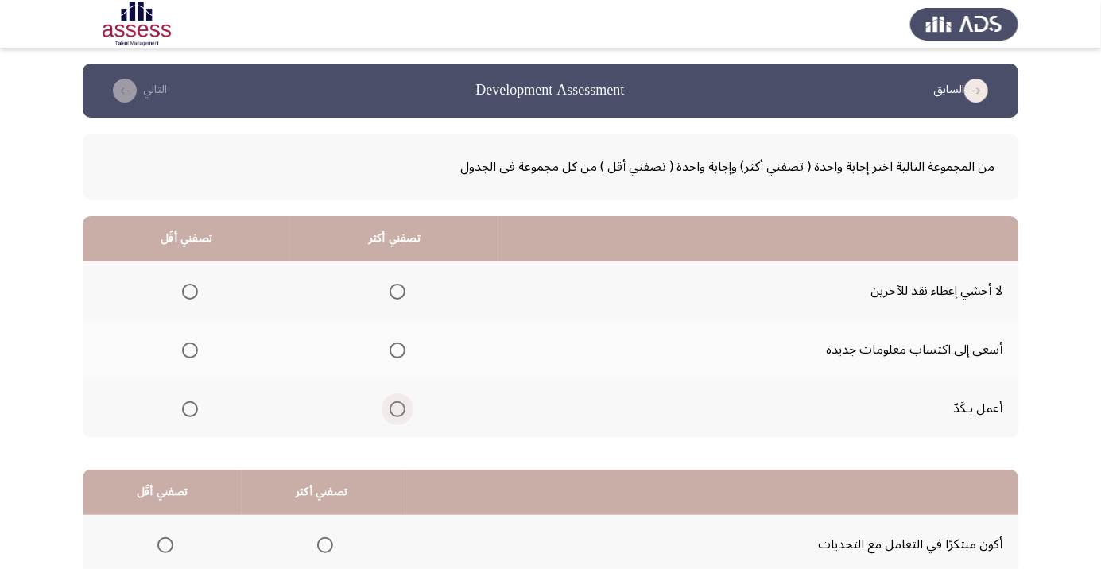
click at [397, 409] on span "Select an option" at bounding box center [397, 409] width 0 height 0
click at [396, 408] on input "Select an option" at bounding box center [397, 409] width 16 height 16
click at [190, 351] on span "Select an option" at bounding box center [190, 351] width 0 height 0
click at [189, 350] on input "Select an option" at bounding box center [190, 351] width 16 height 16
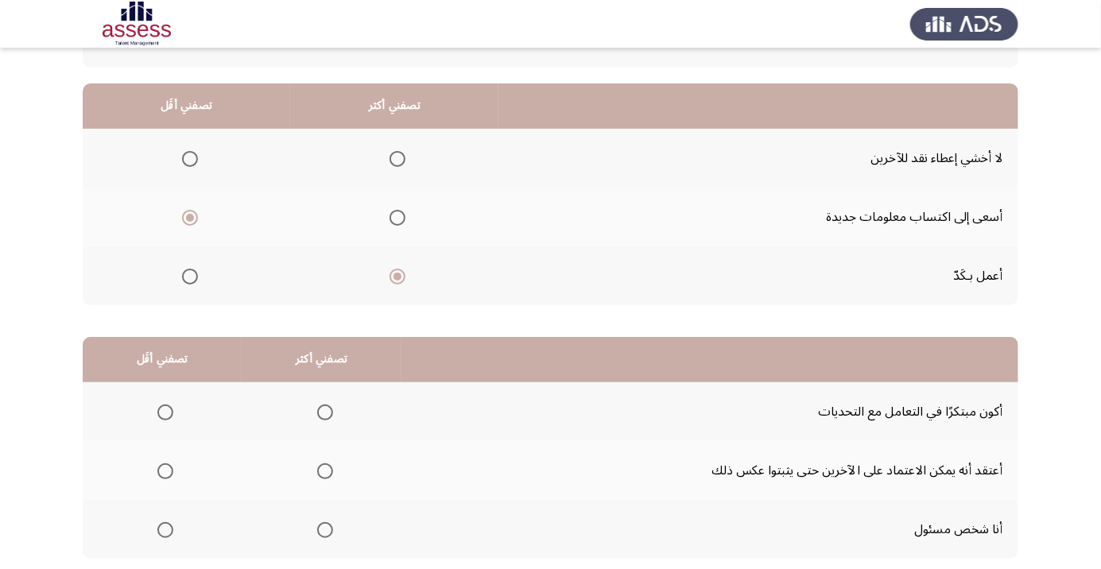
scroll to position [157, 0]
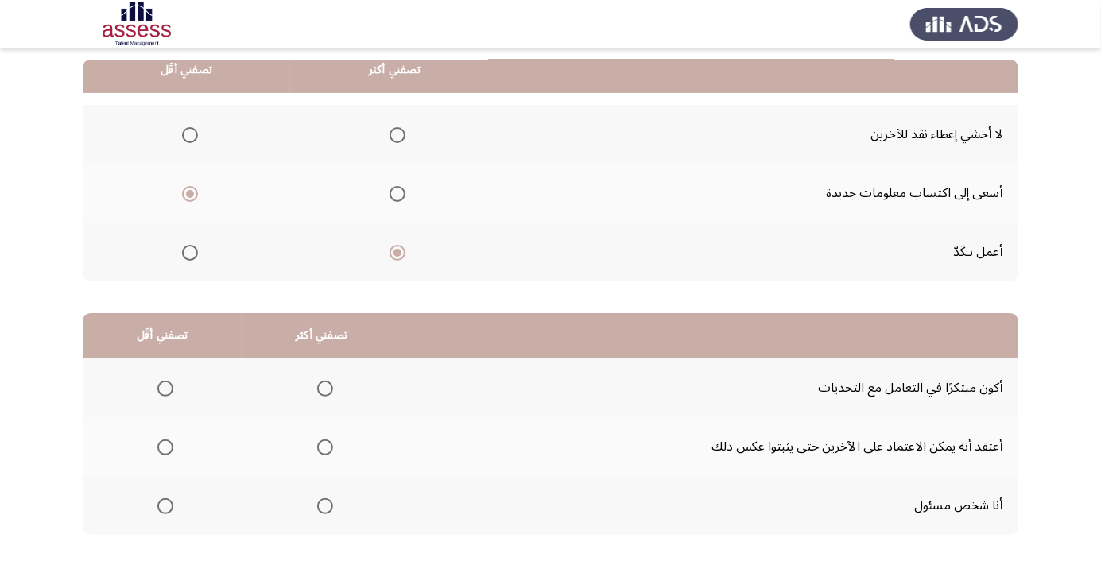
click at [189, 130] on span "Select an option" at bounding box center [190, 135] width 16 height 16
click at [189, 130] on input "Select an option" at bounding box center [190, 135] width 16 height 16
click at [325, 500] on span "Select an option" at bounding box center [325, 506] width 16 height 16
click at [325, 500] on input "Select an option" at bounding box center [325, 506] width 16 height 16
click at [165, 448] on span "Select an option" at bounding box center [165, 448] width 0 height 0
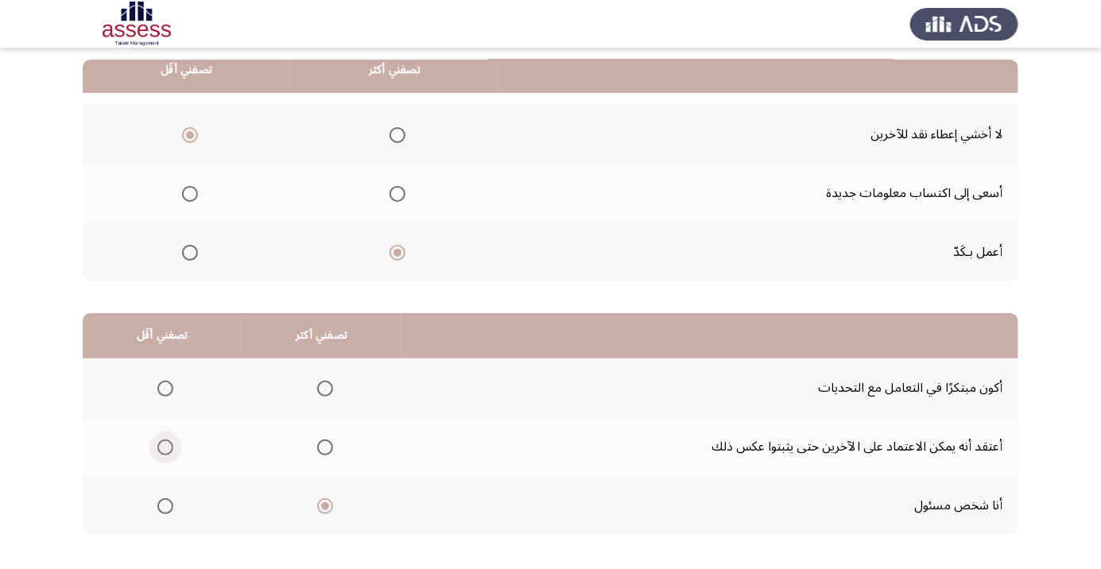
click at [165, 446] on input "Select an option" at bounding box center [165, 448] width 16 height 16
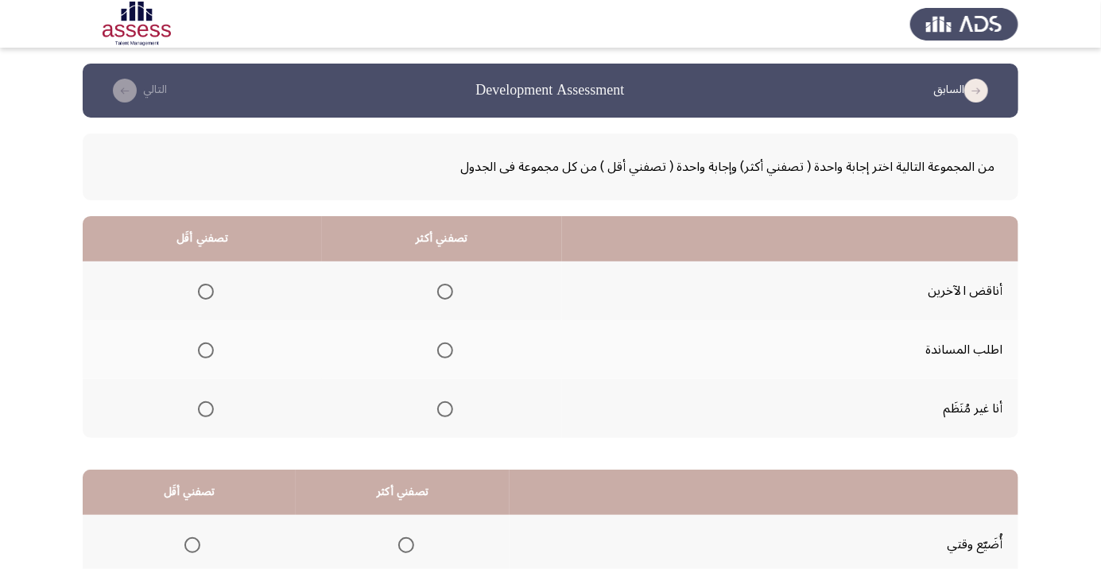
click at [445, 351] on span "Select an option" at bounding box center [445, 351] width 0 height 0
click at [441, 350] on input "Select an option" at bounding box center [445, 351] width 16 height 16
click at [203, 413] on span "Select an option" at bounding box center [206, 409] width 16 height 16
click at [203, 413] on input "Select an option" at bounding box center [206, 409] width 16 height 16
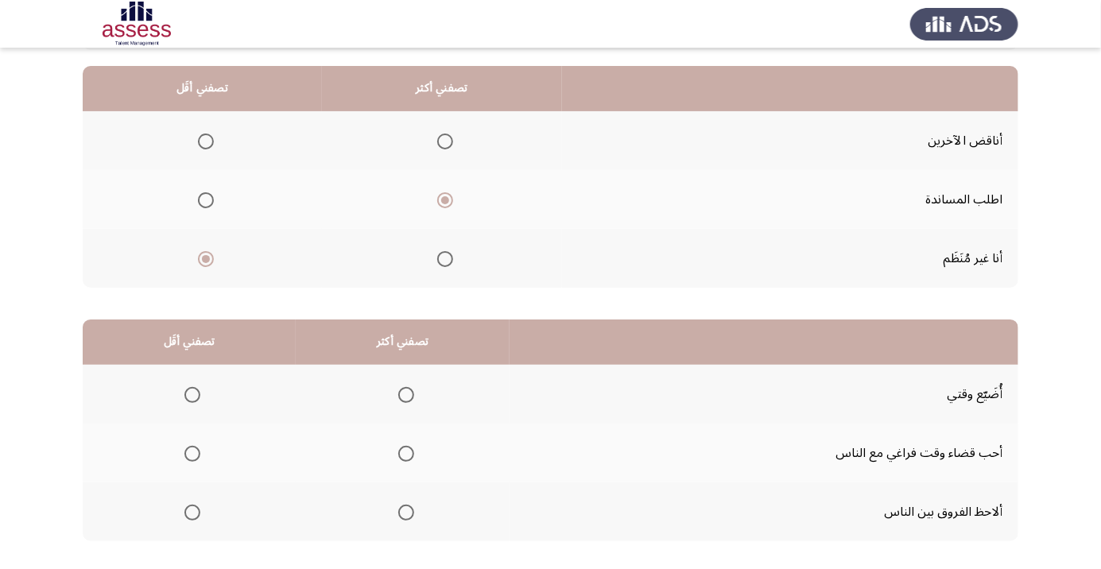
scroll to position [157, 0]
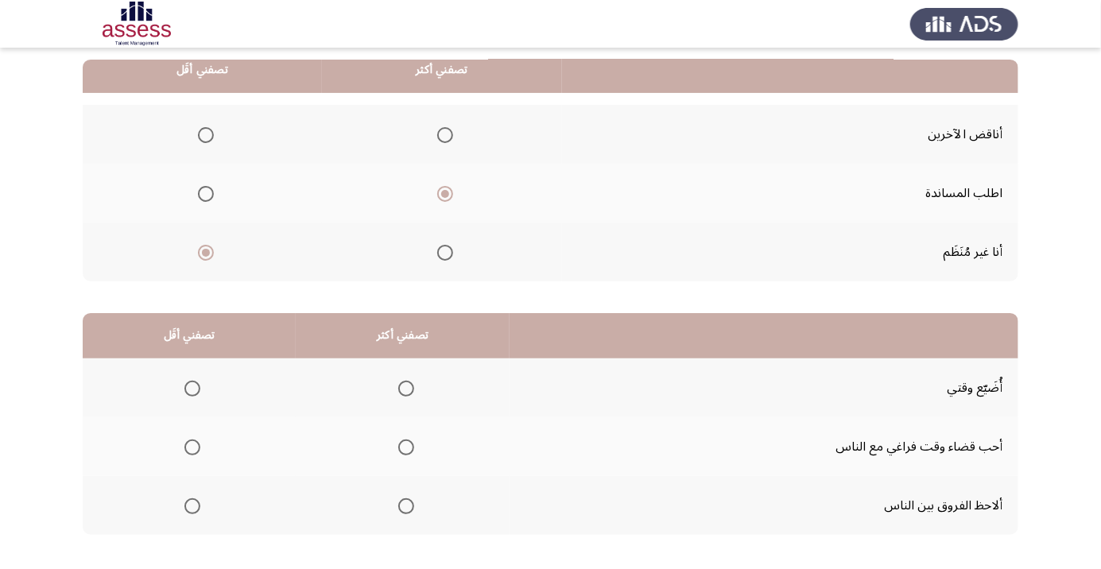
click at [191, 387] on span "Select an option" at bounding box center [192, 389] width 16 height 16
click at [191, 387] on input "Select an option" at bounding box center [192, 389] width 16 height 16
click at [406, 448] on span "Select an option" at bounding box center [406, 448] width 0 height 0
click at [404, 446] on input "Select an option" at bounding box center [406, 448] width 16 height 16
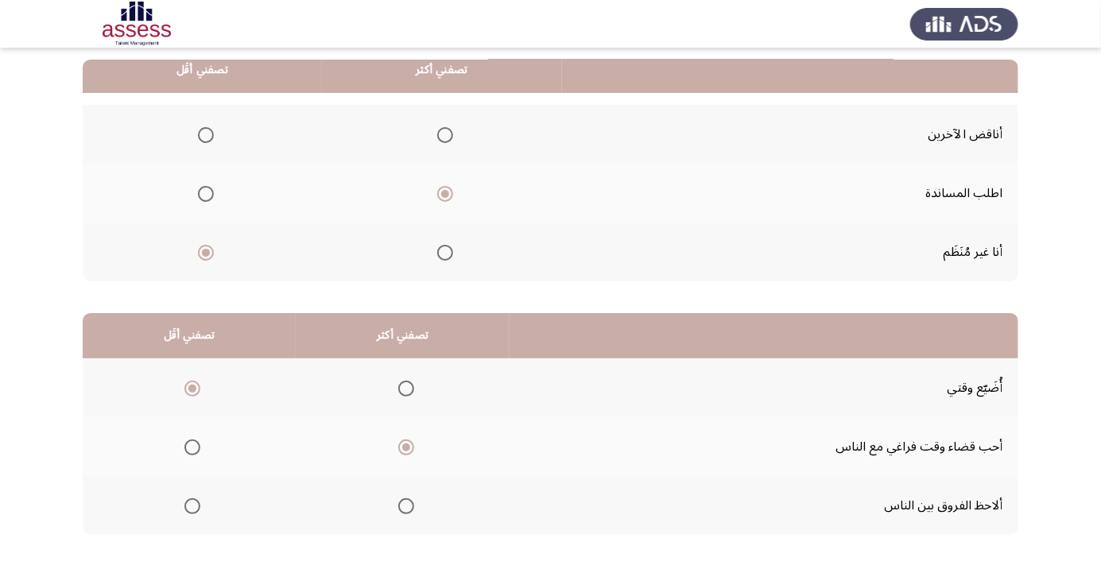
scroll to position [0, 0]
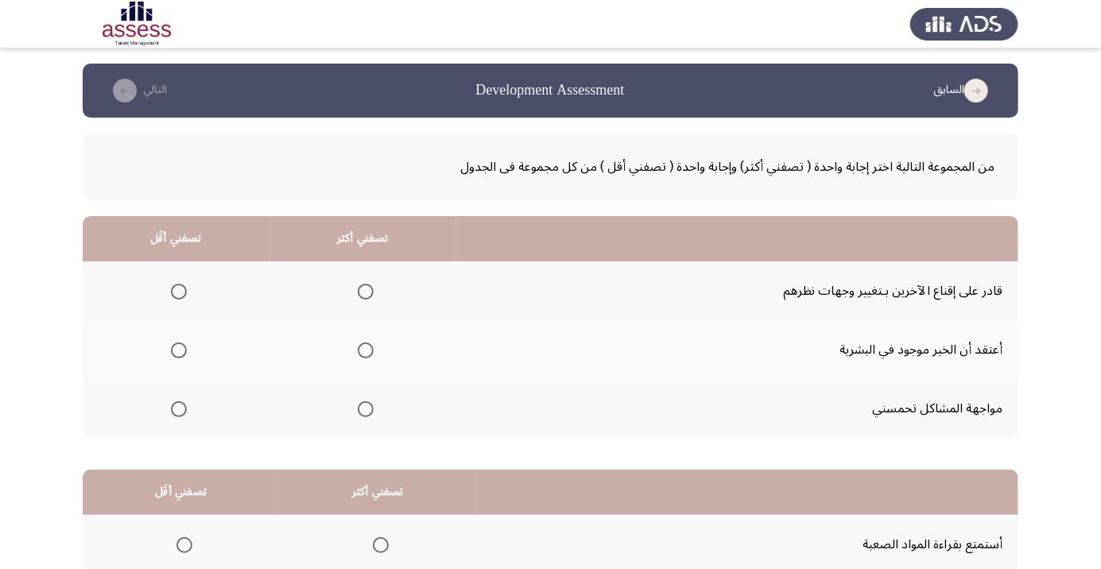
click at [358, 411] on span "Select an option" at bounding box center [366, 409] width 16 height 16
click at [358, 411] on input "Select an option" at bounding box center [366, 409] width 16 height 16
click at [179, 292] on span "Select an option" at bounding box center [179, 292] width 0 height 0
click at [177, 291] on input "Select an option" at bounding box center [179, 292] width 16 height 16
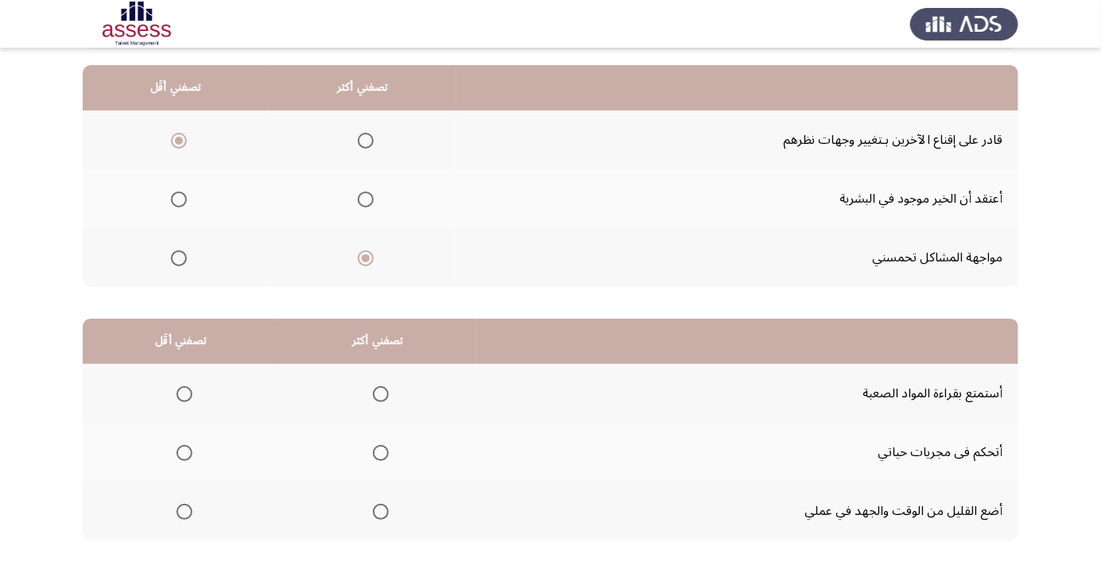
scroll to position [157, 0]
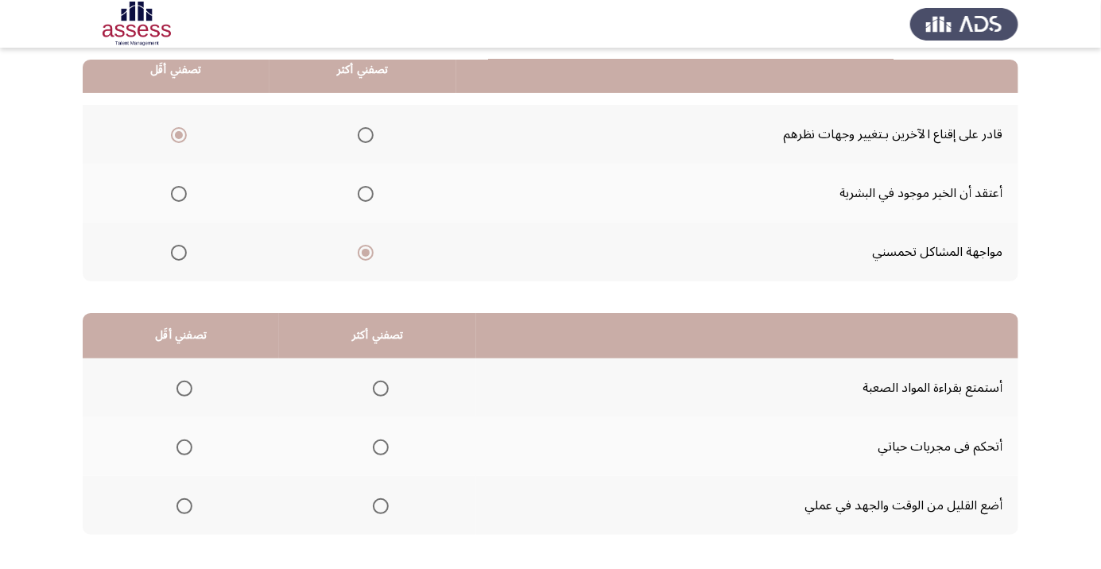
click at [184, 505] on span "Select an option" at bounding box center [184, 506] width 16 height 16
click at [184, 505] on input "Select an option" at bounding box center [184, 506] width 16 height 16
click at [384, 447] on span "Select an option" at bounding box center [381, 448] width 16 height 16
click at [384, 447] on input "Select an option" at bounding box center [381, 448] width 16 height 16
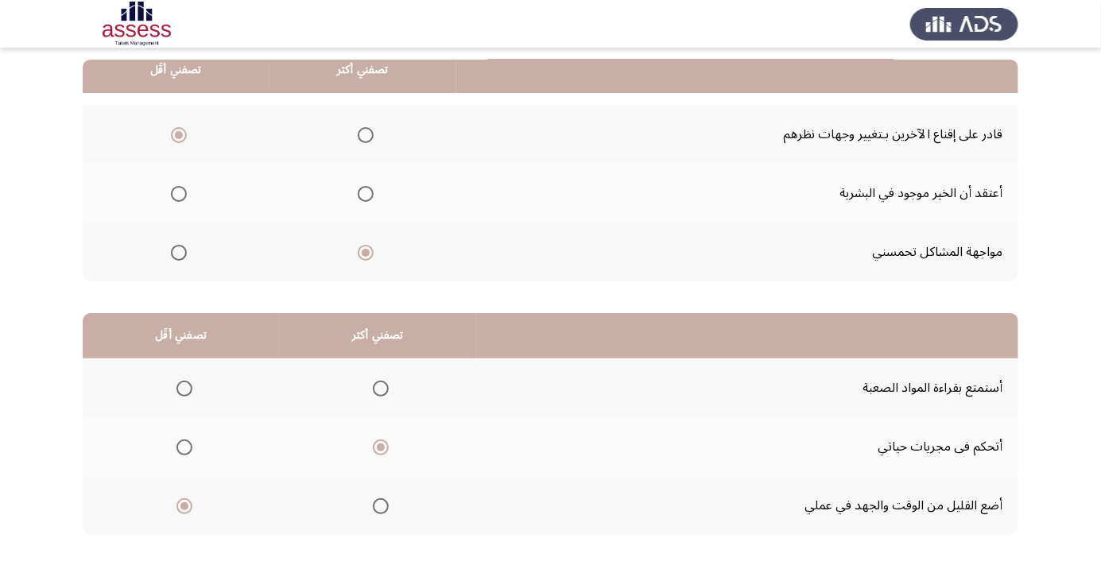
scroll to position [0, 0]
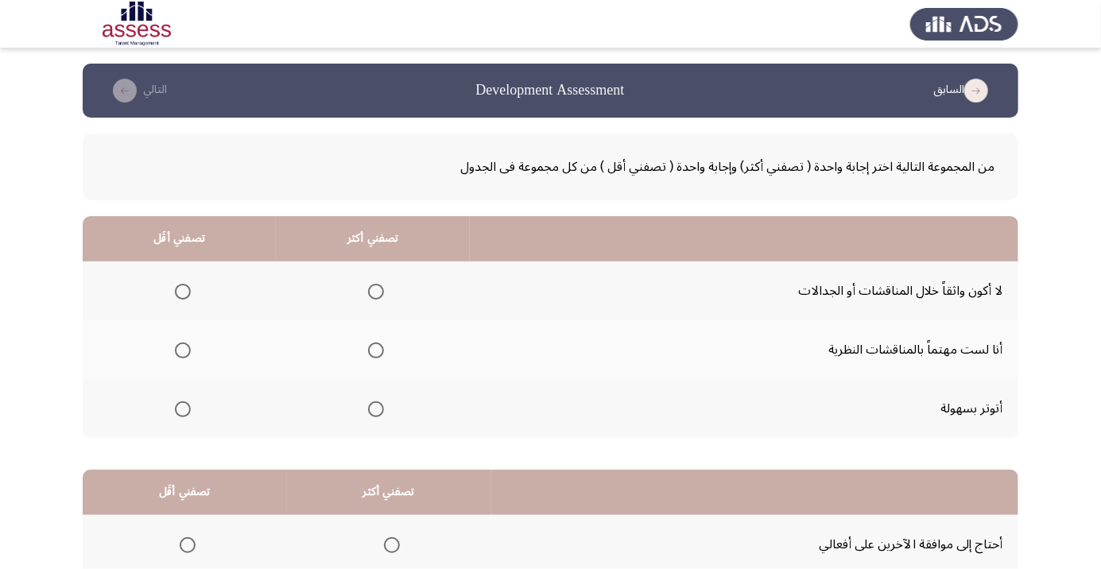
click at [180, 413] on span "Select an option" at bounding box center [183, 409] width 16 height 16
click at [180, 413] on input "Select an option" at bounding box center [183, 409] width 16 height 16
click at [373, 350] on span "Select an option" at bounding box center [376, 351] width 16 height 16
click at [373, 350] on input "Select an option" at bounding box center [376, 351] width 16 height 16
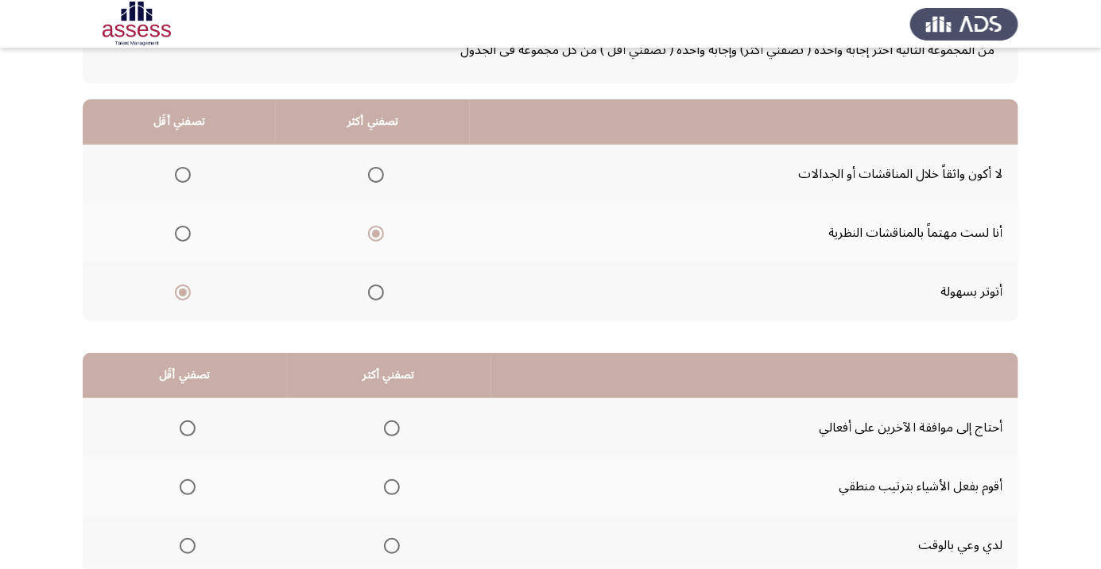
scroll to position [157, 0]
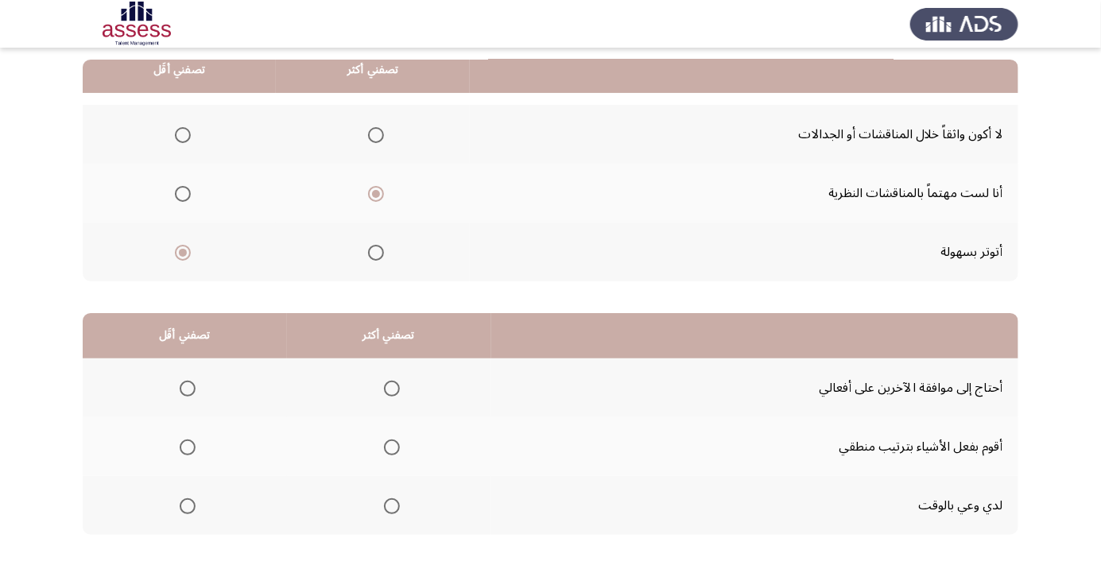
click at [389, 505] on span "Select an option" at bounding box center [392, 506] width 16 height 16
click at [389, 505] on input "Select an option" at bounding box center [392, 506] width 16 height 16
click at [189, 381] on span "Select an option" at bounding box center [188, 389] width 16 height 16
click at [189, 381] on input "Select an option" at bounding box center [188, 389] width 16 height 16
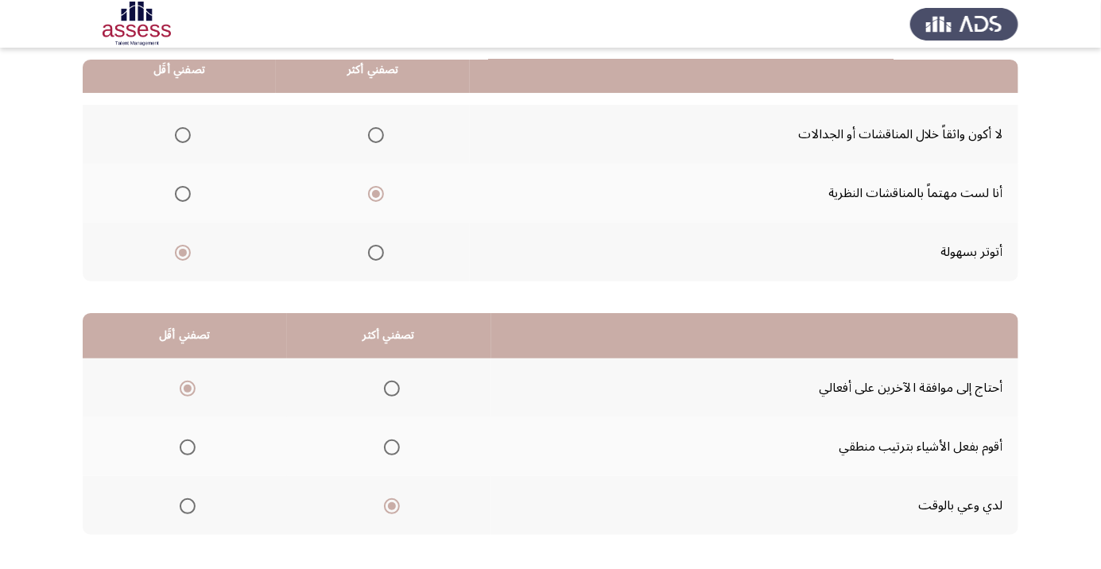
scroll to position [0, 0]
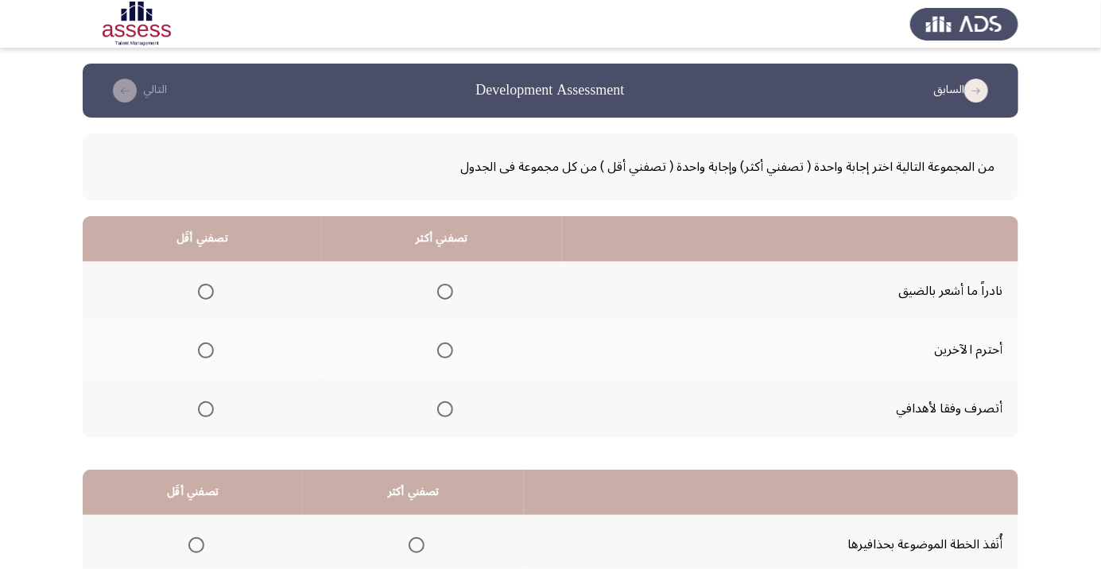
click at [445, 351] on span "Select an option" at bounding box center [445, 351] width 0 height 0
click at [441, 350] on input "Select an option" at bounding box center [445, 351] width 16 height 16
click at [205, 286] on span "Select an option" at bounding box center [206, 292] width 16 height 16
click at [205, 286] on input "Select an option" at bounding box center [206, 292] width 16 height 16
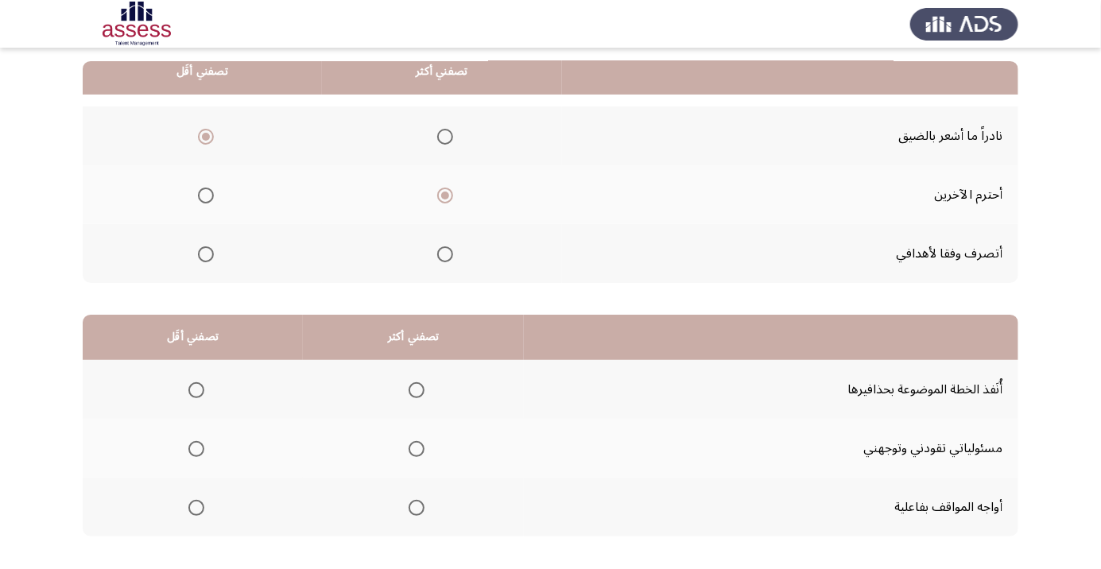
scroll to position [157, 0]
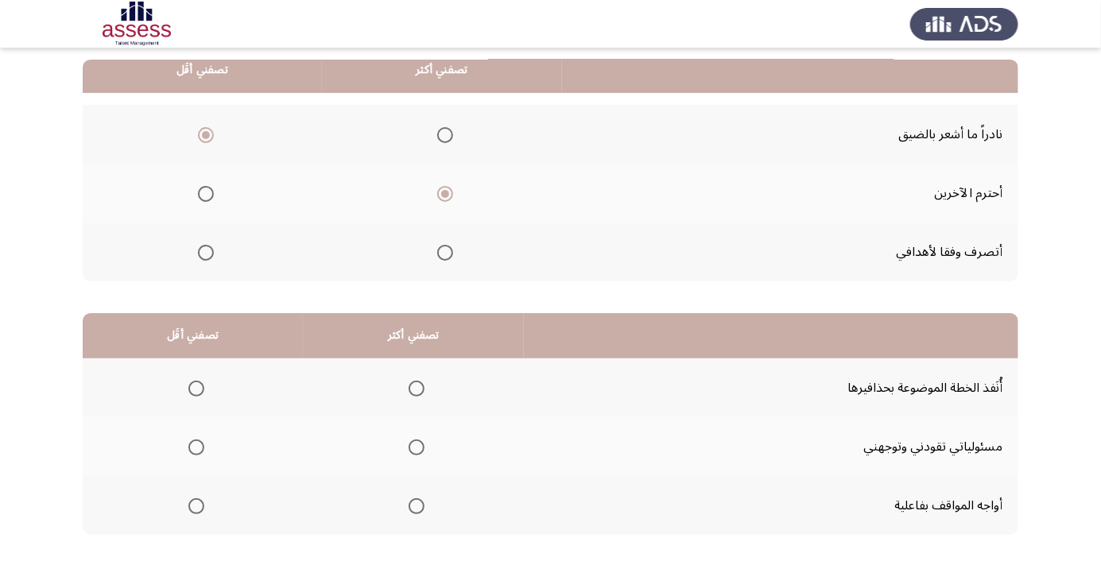
click at [412, 505] on span "Select an option" at bounding box center [417, 506] width 16 height 16
click at [412, 505] on input "Select an option" at bounding box center [417, 506] width 16 height 16
click at [196, 389] on span "Select an option" at bounding box center [196, 389] width 0 height 0
click at [194, 387] on input "Select an option" at bounding box center [196, 389] width 16 height 16
click at [196, 448] on span "Select an option" at bounding box center [196, 448] width 0 height 0
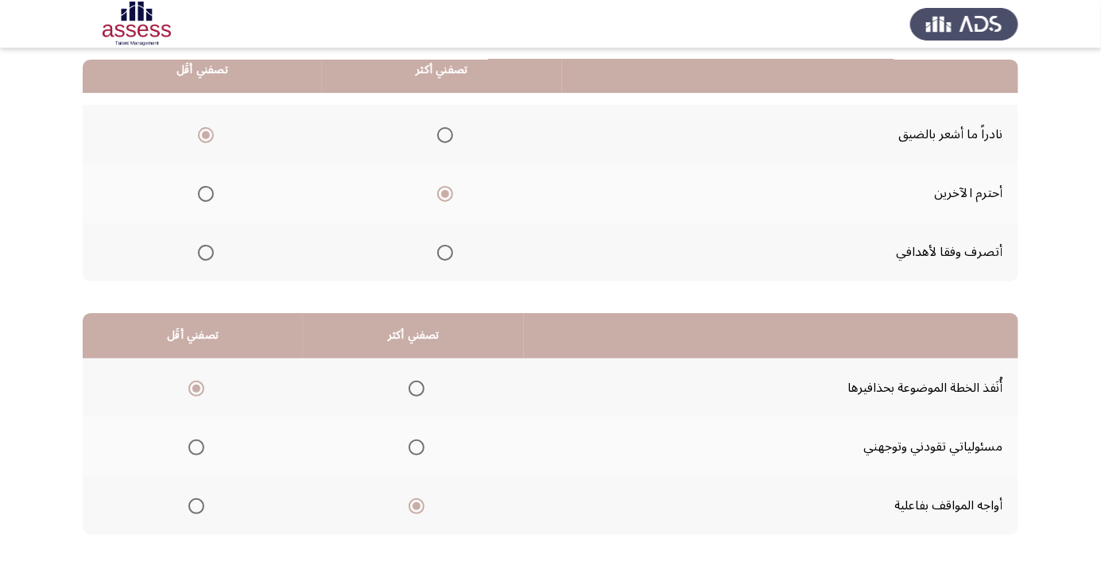
click at [194, 446] on input "Select an option" at bounding box center [196, 448] width 16 height 16
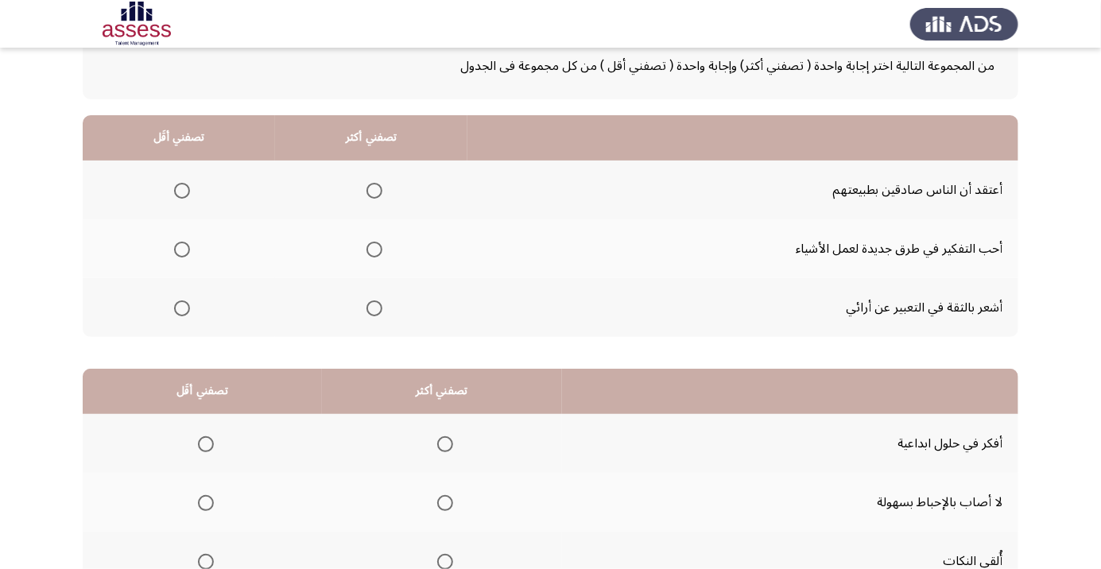
scroll to position [102, 0]
click at [374, 308] on span "Select an option" at bounding box center [374, 308] width 0 height 0
click at [370, 306] on input "Select an option" at bounding box center [374, 308] width 16 height 16
click at [180, 188] on span "Select an option" at bounding box center [182, 190] width 16 height 16
click at [180, 188] on input "Select an option" at bounding box center [182, 190] width 16 height 16
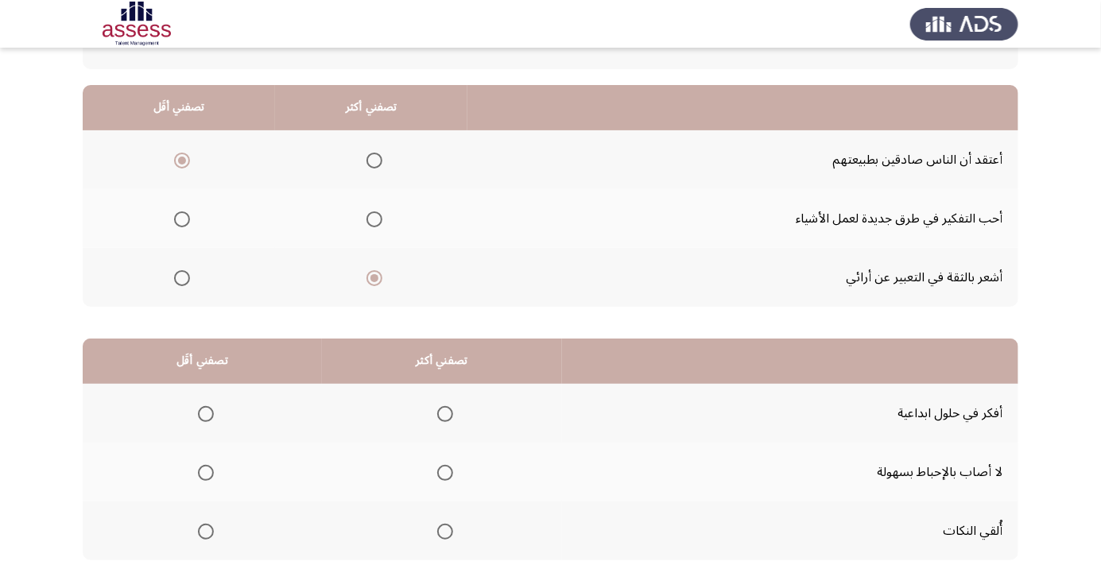
scroll to position [157, 0]
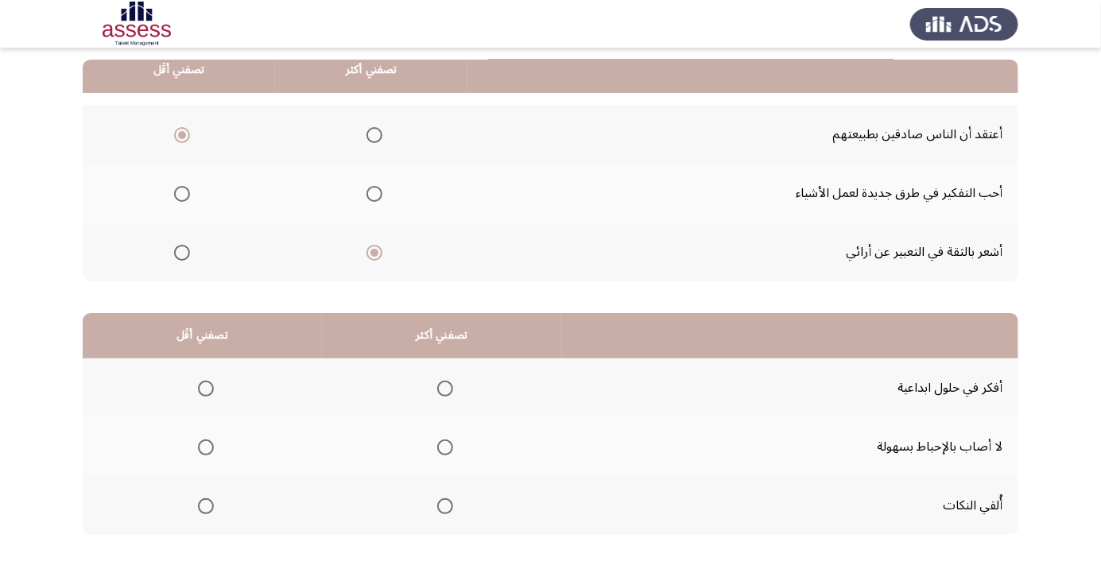
click at [449, 440] on span "Select an option" at bounding box center [445, 448] width 16 height 16
click at [449, 440] on input "Select an option" at bounding box center [445, 448] width 16 height 16
click at [211, 503] on span "Select an option" at bounding box center [206, 506] width 16 height 16
click at [211, 503] on input "Select an option" at bounding box center [206, 506] width 16 height 16
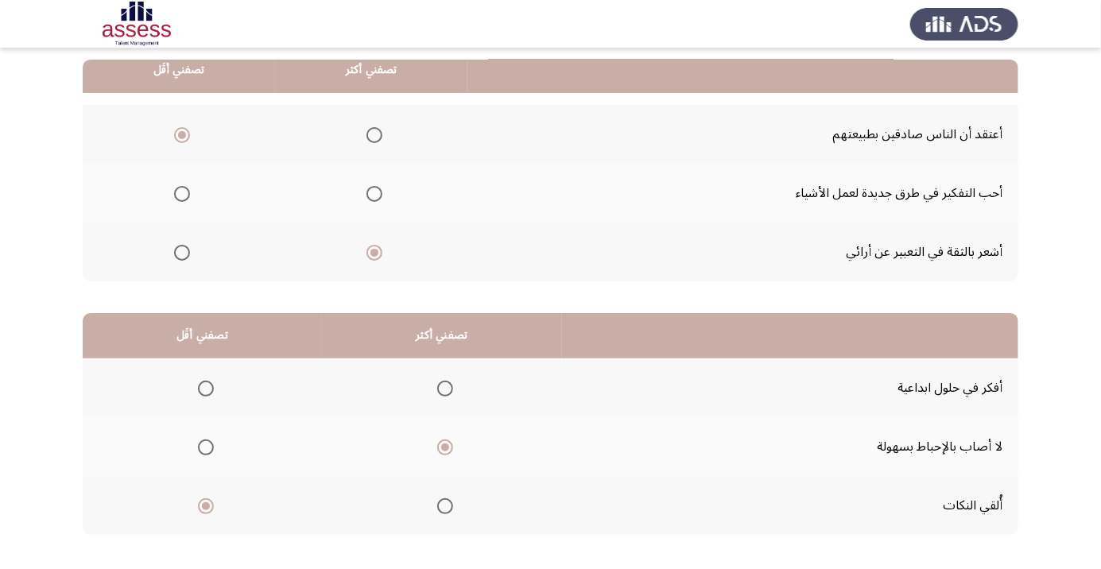
scroll to position [0, 0]
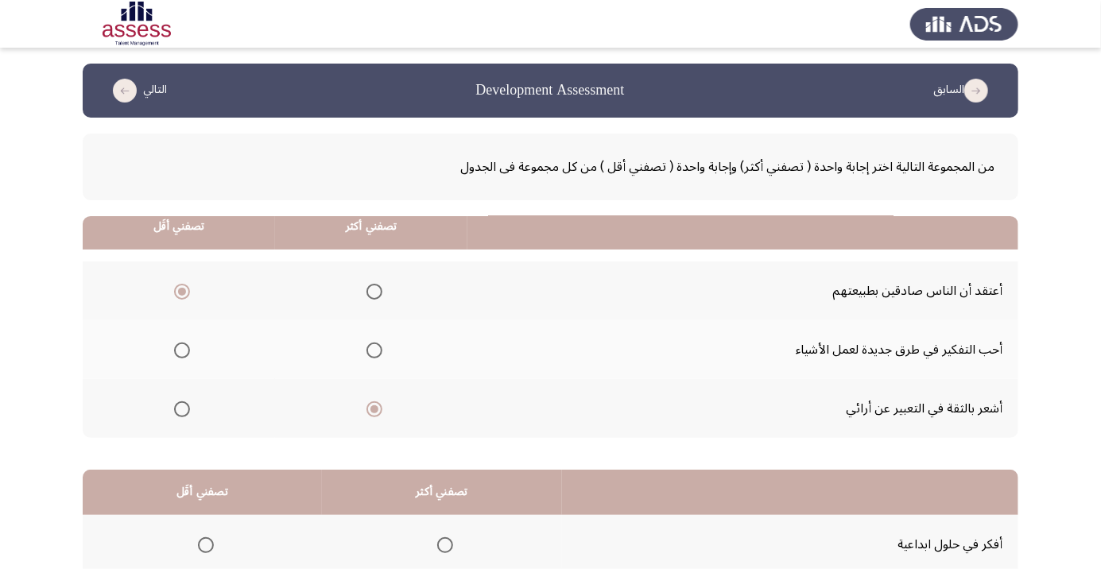
click at [119, 568] on html "السابق Development Assessment التالي من المجموعة التالية اختر إجابة واحدة ( تصف…" at bounding box center [550, 401] width 1101 height 803
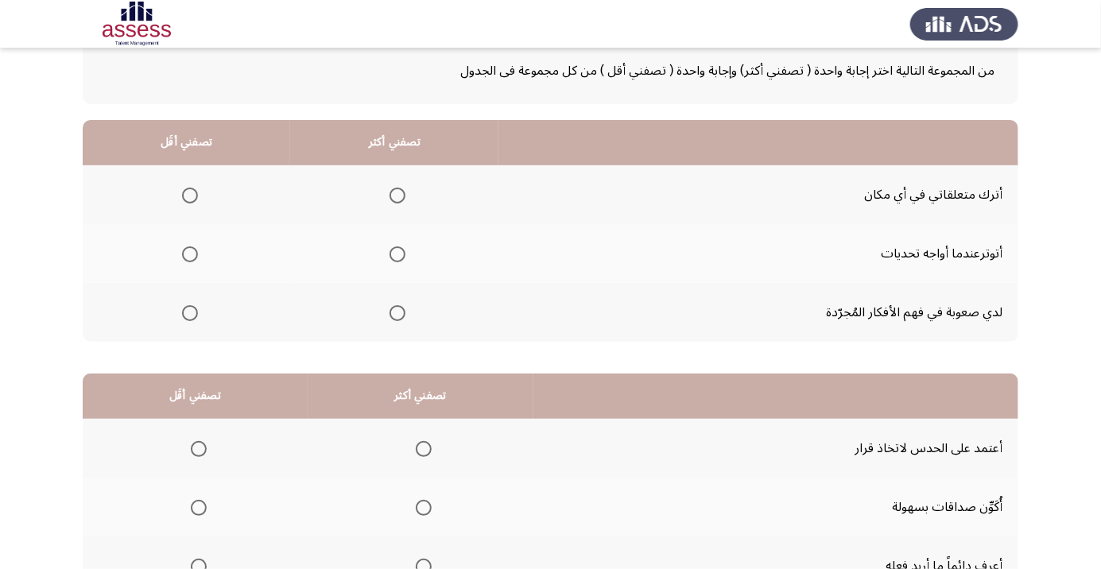
scroll to position [97, 0]
click at [190, 312] on span "Select an option" at bounding box center [190, 312] width 0 height 0
click at [189, 311] on input "Select an option" at bounding box center [190, 312] width 16 height 16
click at [397, 195] on span "Select an option" at bounding box center [397, 195] width 0 height 0
click at [397, 193] on input "Select an option" at bounding box center [397, 195] width 16 height 16
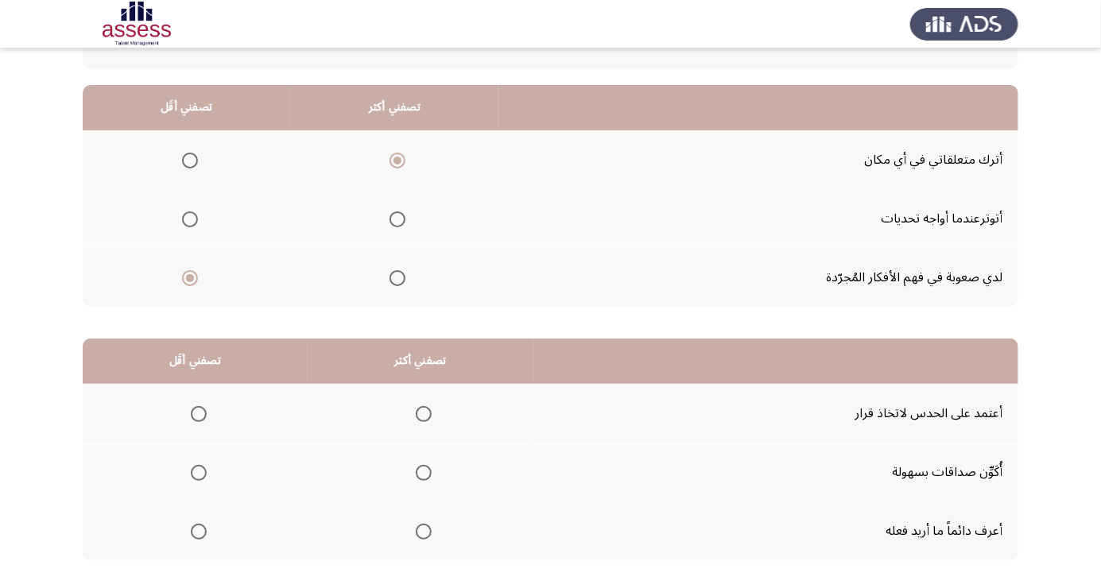
scroll to position [157, 0]
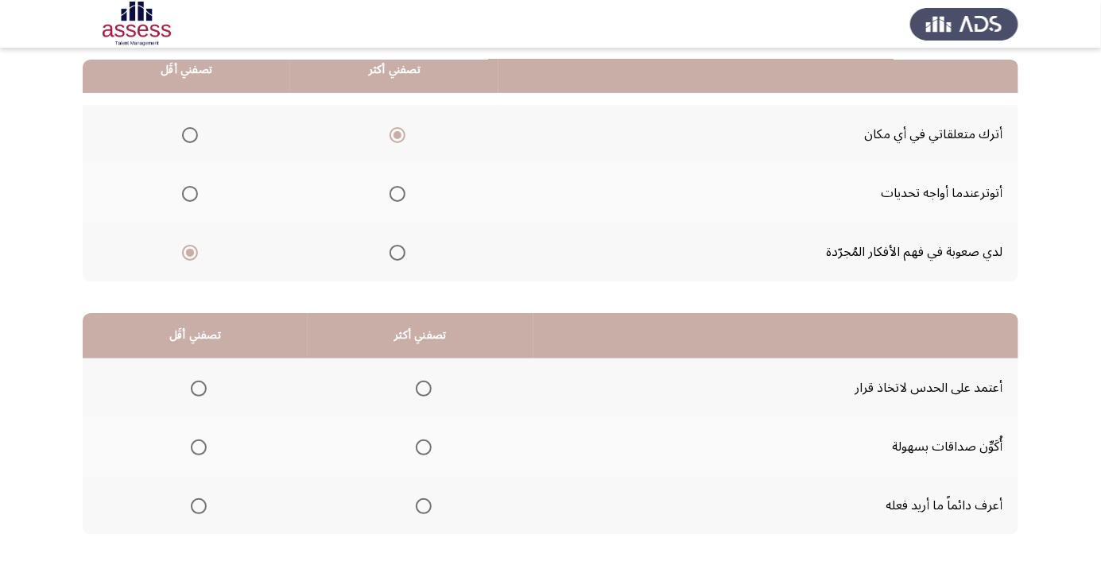
click at [424, 506] on span "Select an option" at bounding box center [424, 506] width 0 height 0
click at [423, 505] on input "Select an option" at bounding box center [424, 506] width 16 height 16
click at [199, 389] on span "Select an option" at bounding box center [199, 389] width 0 height 0
click at [198, 387] on input "Select an option" at bounding box center [199, 389] width 16 height 16
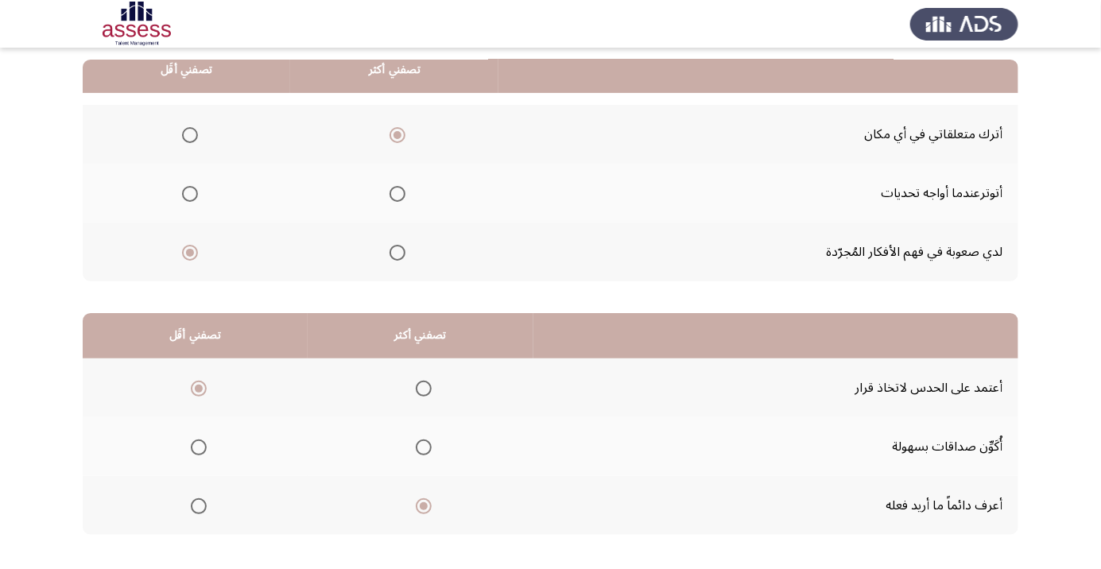
scroll to position [0, 0]
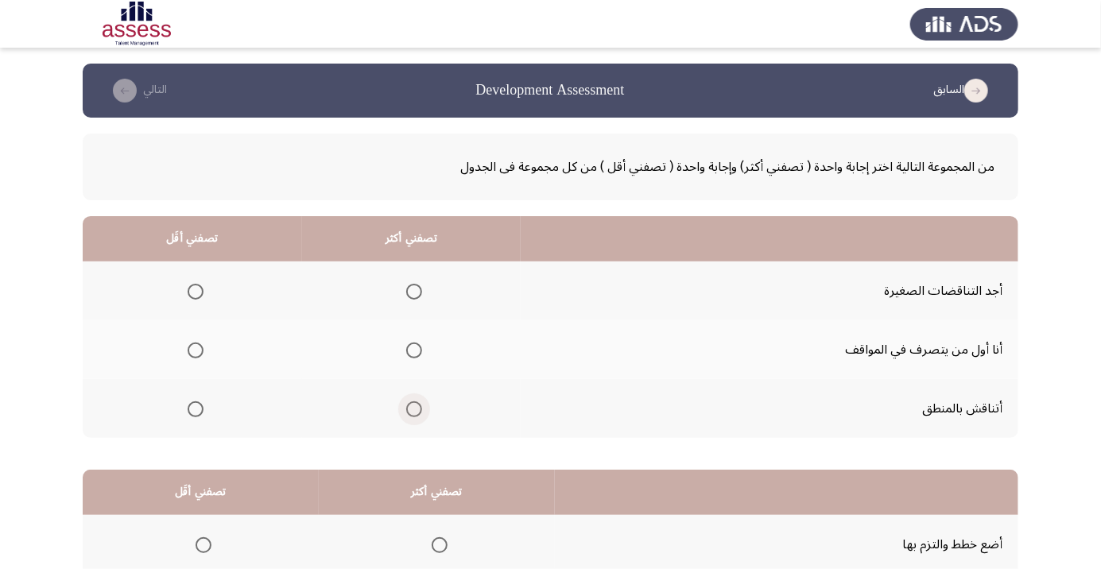
click at [414, 409] on span "Select an option" at bounding box center [414, 409] width 0 height 0
click at [413, 408] on input "Select an option" at bounding box center [414, 409] width 16 height 16
click at [194, 291] on span "Select an option" at bounding box center [196, 292] width 16 height 16
click at [194, 291] on input "Select an option" at bounding box center [196, 292] width 16 height 16
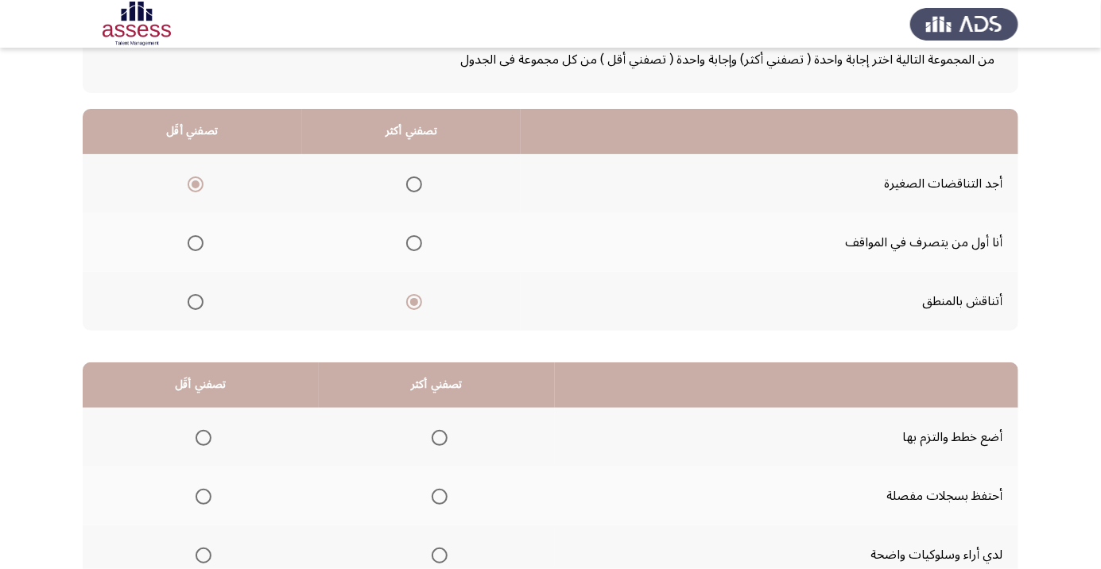
scroll to position [157, 0]
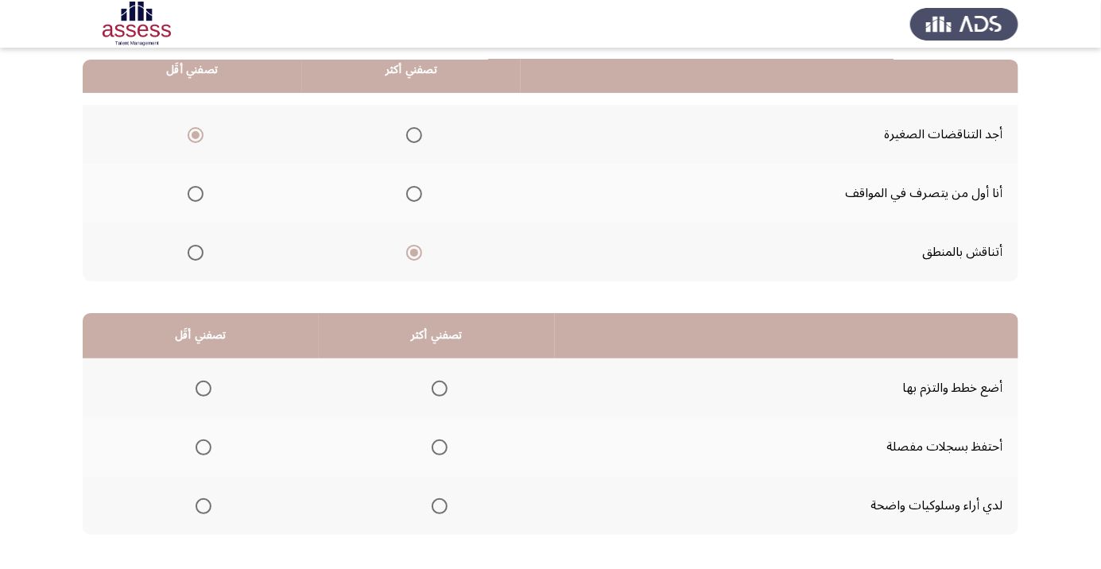
click at [436, 446] on span "Select an option" at bounding box center [440, 448] width 16 height 16
click at [436, 446] on input "Select an option" at bounding box center [440, 448] width 16 height 16
click at [203, 506] on span "Select an option" at bounding box center [203, 506] width 0 height 0
click at [203, 505] on input "Select an option" at bounding box center [204, 506] width 16 height 16
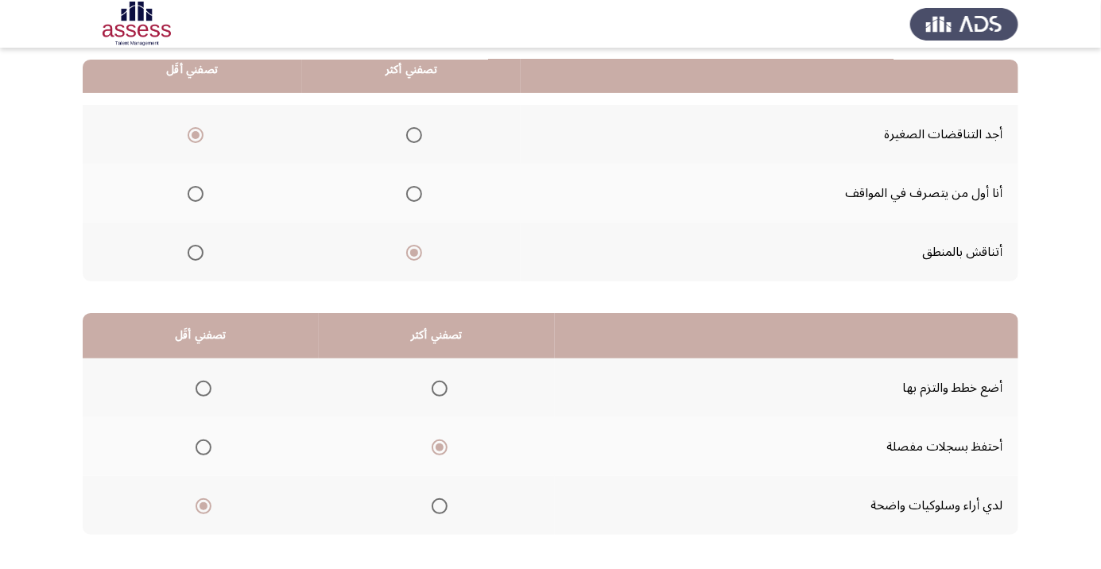
scroll to position [0, 0]
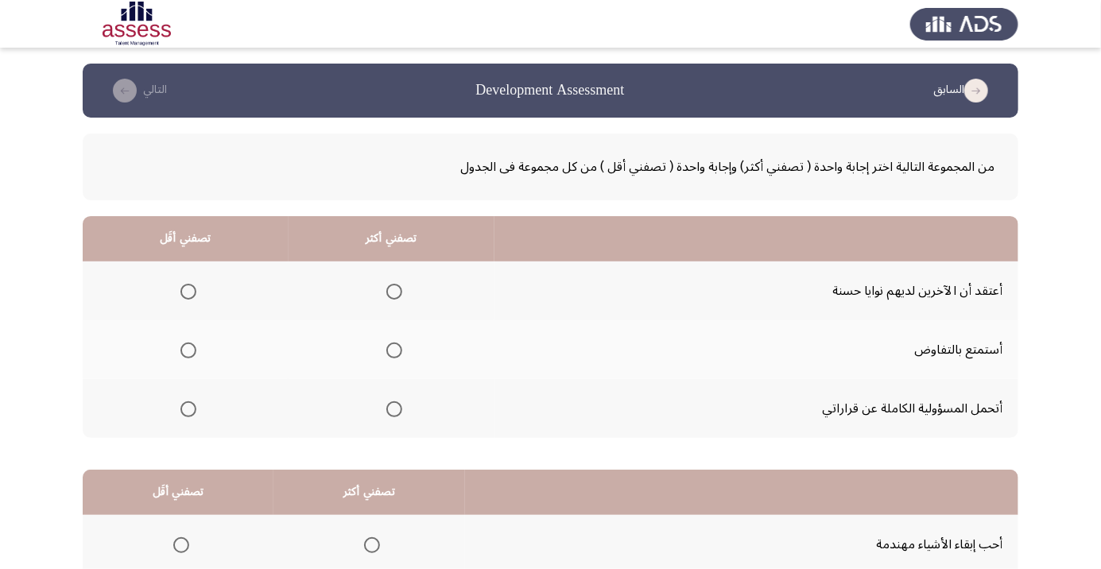
click at [394, 409] on span "Select an option" at bounding box center [394, 409] width 0 height 0
click at [393, 408] on input "Select an option" at bounding box center [394, 409] width 16 height 16
click at [188, 292] on span "Select an option" at bounding box center [188, 292] width 0 height 0
click at [188, 291] on input "Select an option" at bounding box center [188, 292] width 16 height 16
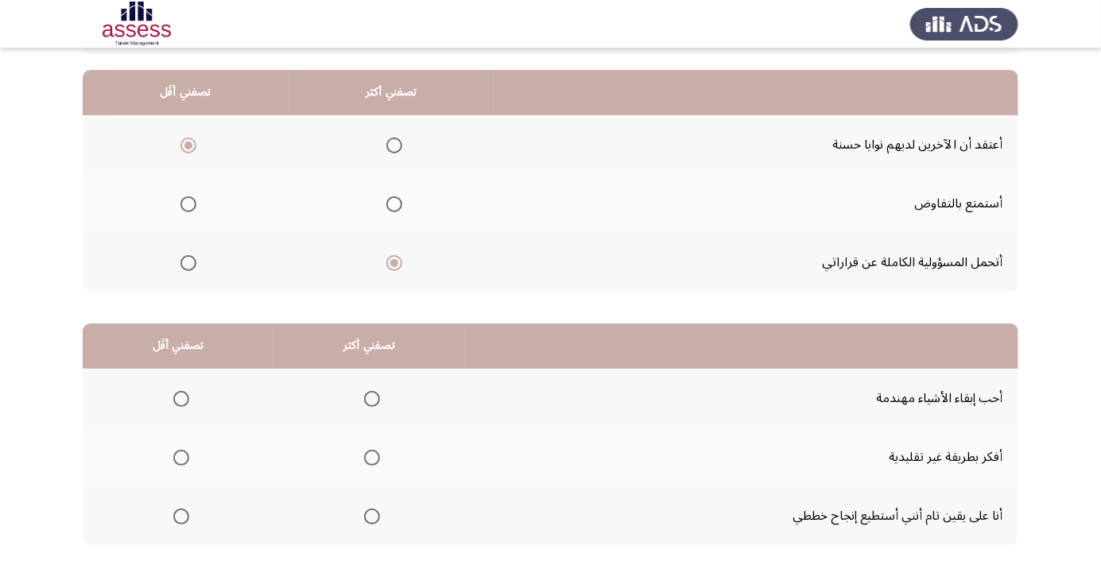
scroll to position [150, 0]
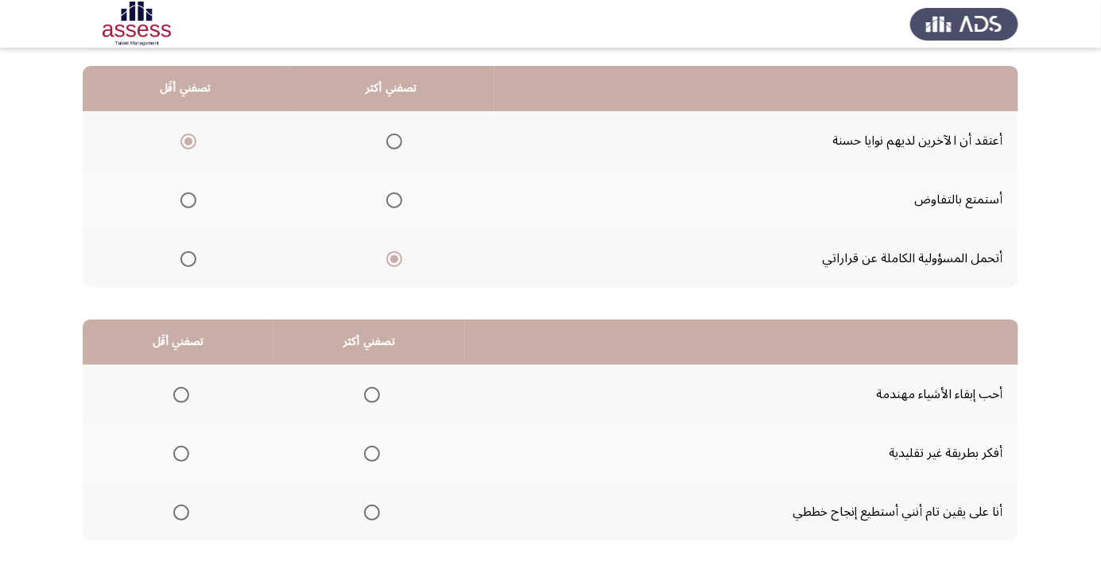
click at [372, 513] on span "Select an option" at bounding box center [372, 513] width 0 height 0
click at [369, 511] on input "Select an option" at bounding box center [372, 513] width 16 height 16
click at [180, 452] on span "Select an option" at bounding box center [181, 454] width 16 height 16
click at [180, 452] on input "Select an option" at bounding box center [181, 454] width 16 height 16
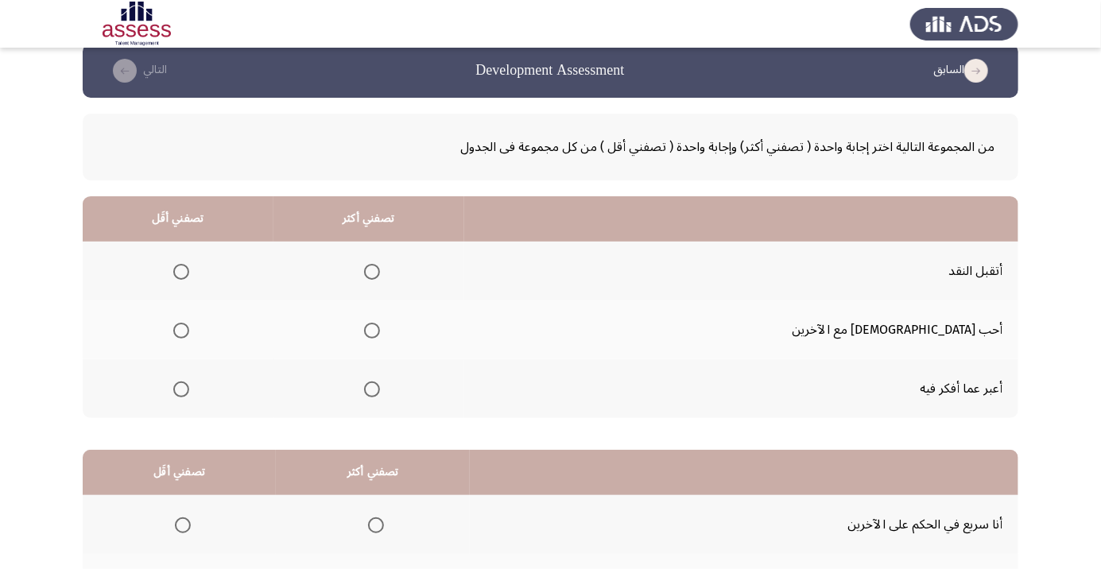
scroll to position [32, 0]
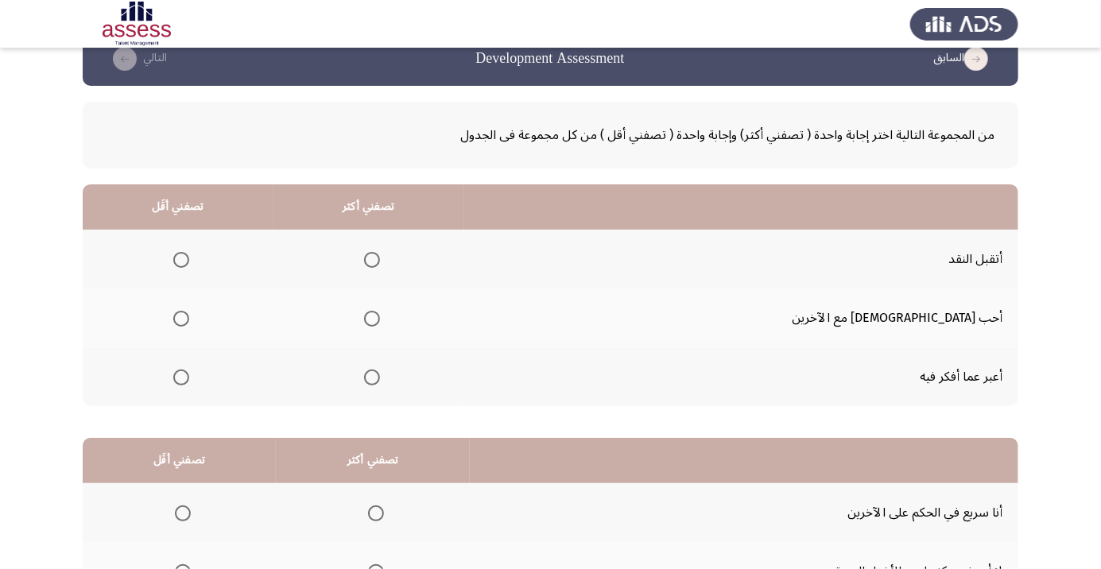
click at [372, 260] on span "Select an option" at bounding box center [372, 260] width 0 height 0
click at [380, 258] on input "Select an option" at bounding box center [372, 260] width 16 height 16
click at [181, 378] on span "Select an option" at bounding box center [181, 378] width 0 height 0
click at [189, 376] on input "Select an option" at bounding box center [181, 378] width 16 height 16
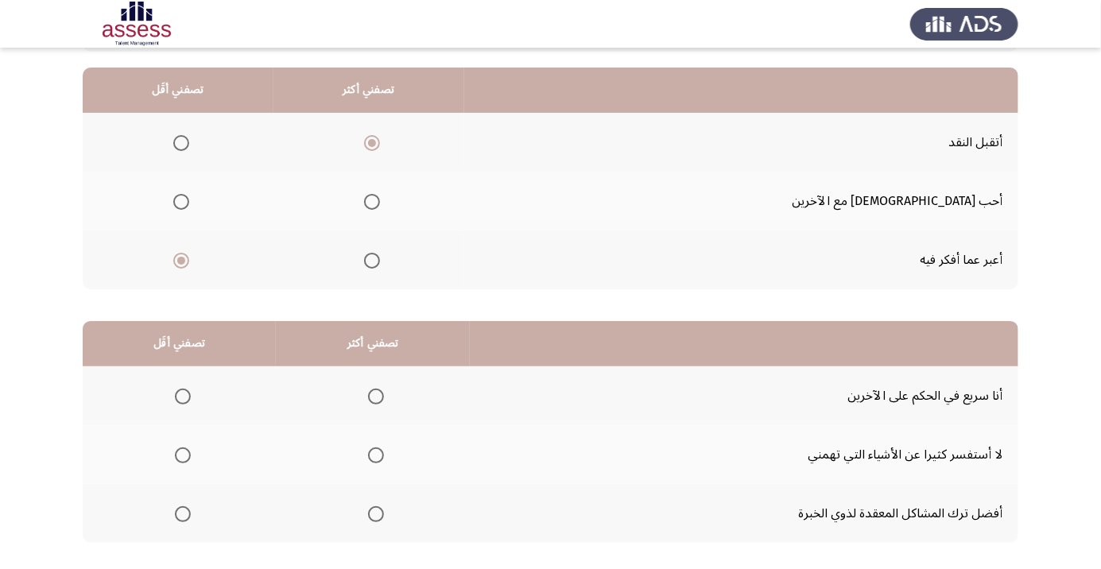
scroll to position [157, 0]
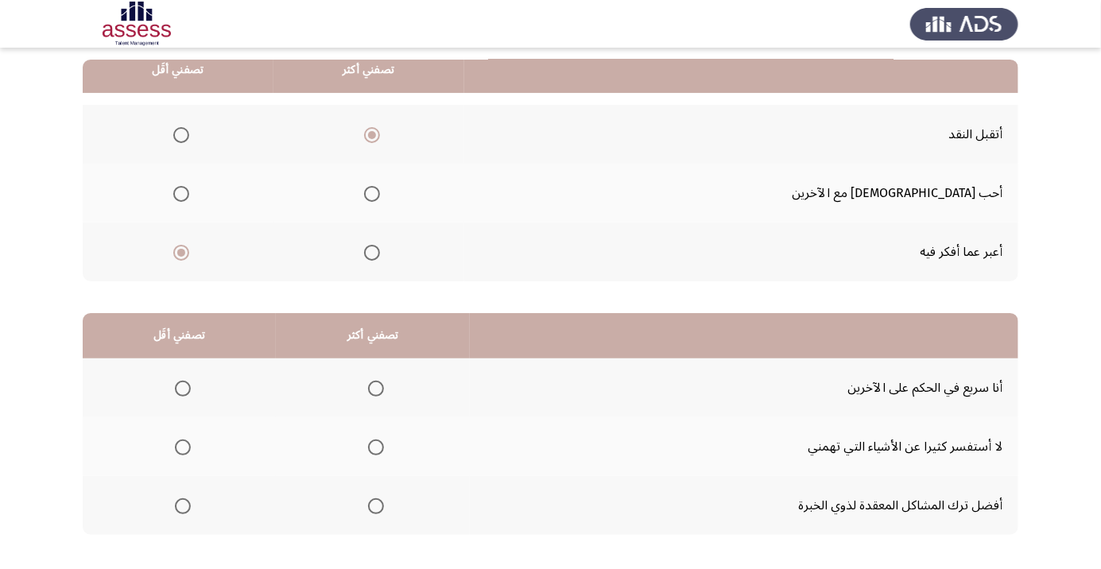
click at [376, 506] on span "Select an option" at bounding box center [376, 506] width 0 height 0
click at [374, 505] on input "Select an option" at bounding box center [376, 506] width 16 height 16
click at [181, 387] on span "Select an option" at bounding box center [183, 389] width 16 height 16
click at [181, 387] on input "Select an option" at bounding box center [183, 389] width 16 height 16
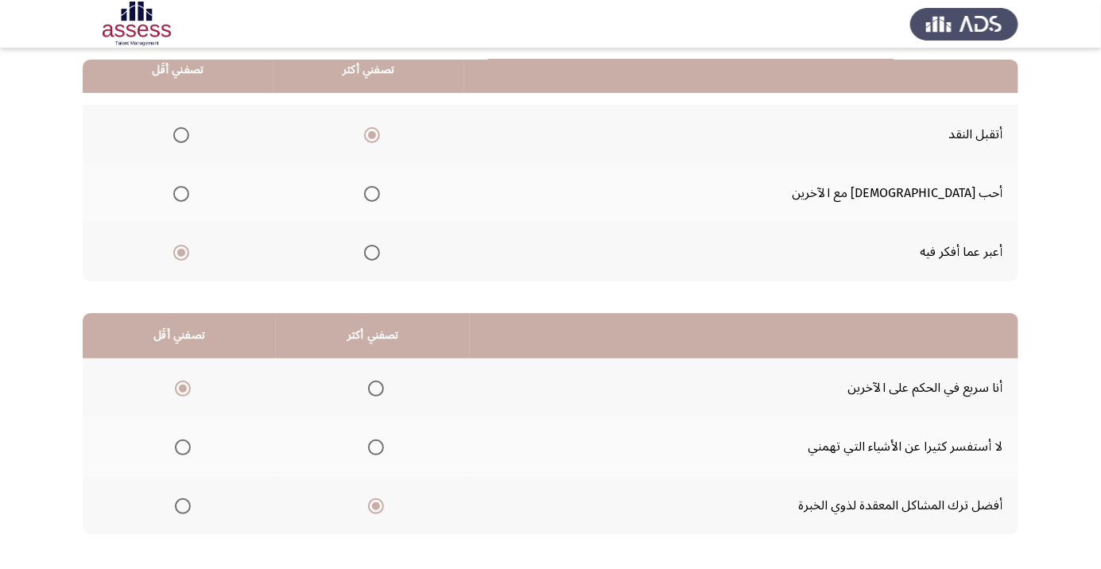
scroll to position [0, 0]
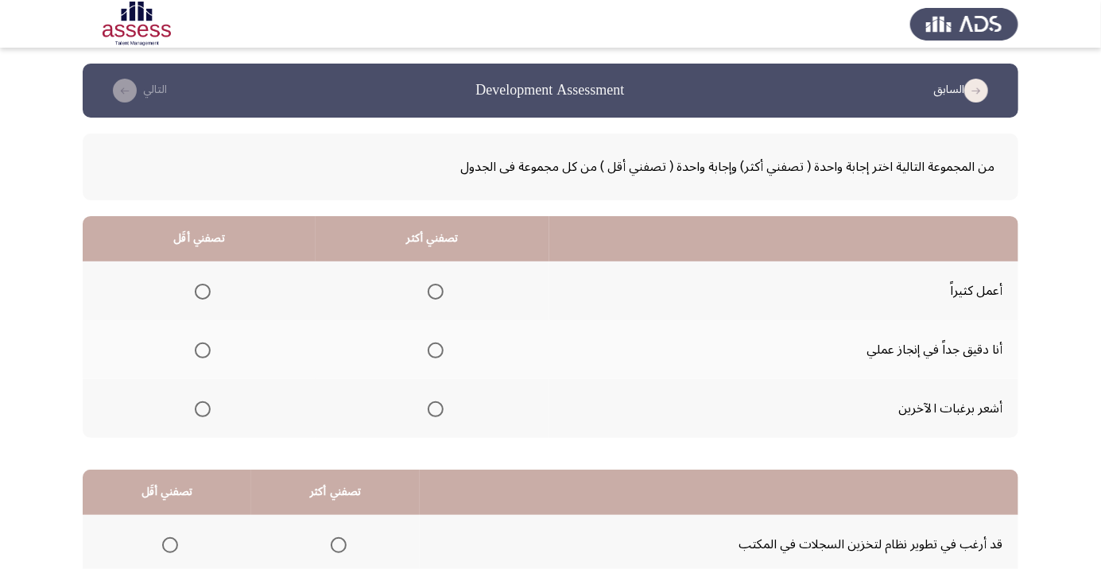
click at [436, 351] on span "Select an option" at bounding box center [436, 351] width 0 height 0
click at [432, 350] on input "Select an option" at bounding box center [436, 351] width 16 height 16
click at [203, 409] on span "Select an option" at bounding box center [203, 409] width 0 height 0
click at [201, 408] on input "Select an option" at bounding box center [203, 409] width 16 height 16
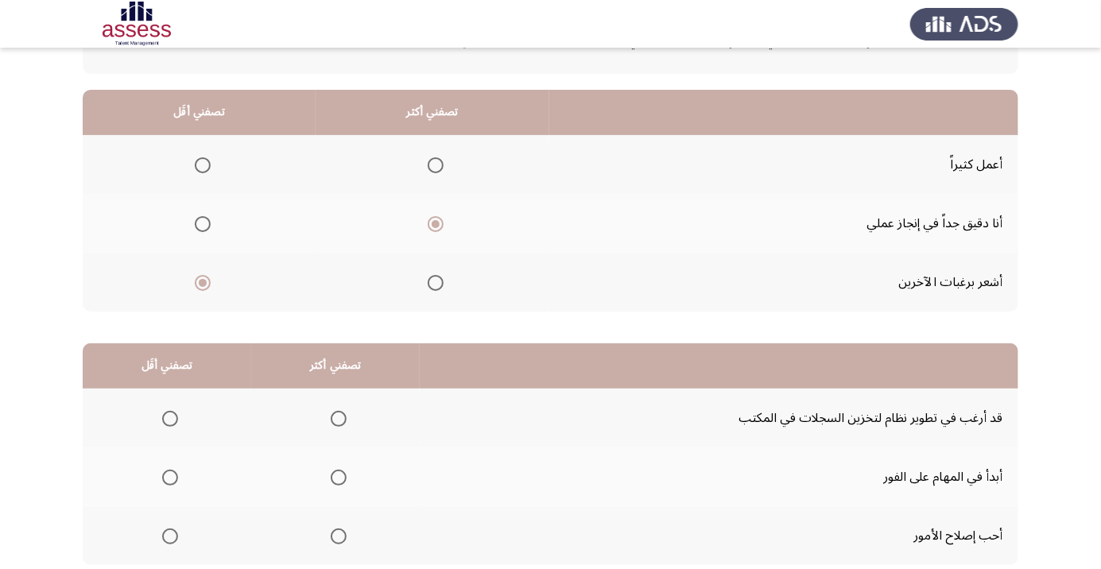
scroll to position [138, 0]
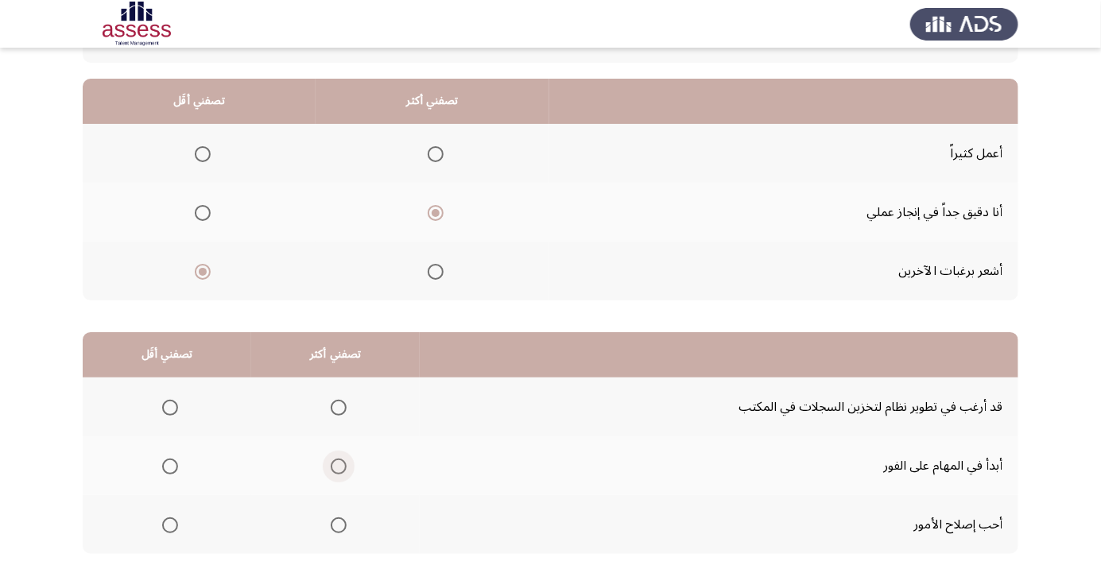
click at [339, 467] on span "Select an option" at bounding box center [339, 467] width 0 height 0
click at [335, 464] on input "Select an option" at bounding box center [339, 467] width 16 height 16
click at [170, 525] on span "Select an option" at bounding box center [170, 525] width 0 height 0
click at [169, 523] on input "Select an option" at bounding box center [170, 525] width 16 height 16
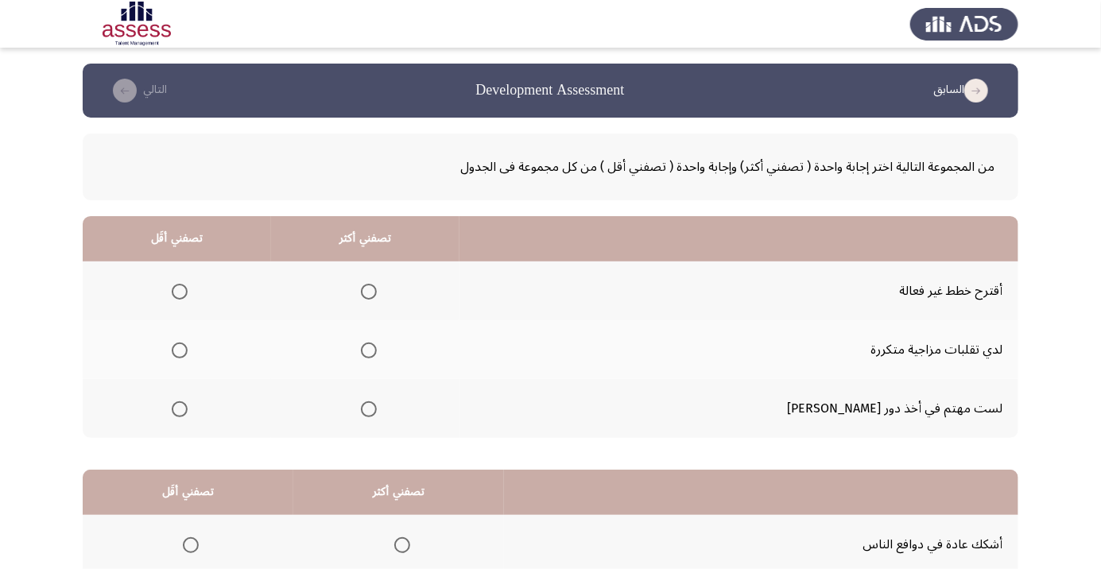
click at [180, 351] on span "Select an option" at bounding box center [180, 351] width 0 height 0
click at [188, 350] on input "Select an option" at bounding box center [180, 351] width 16 height 16
click at [377, 410] on span "Select an option" at bounding box center [369, 409] width 16 height 16
click at [377, 410] on input "Select an option" at bounding box center [369, 409] width 16 height 16
click at [377, 350] on span "Select an option" at bounding box center [369, 351] width 16 height 16
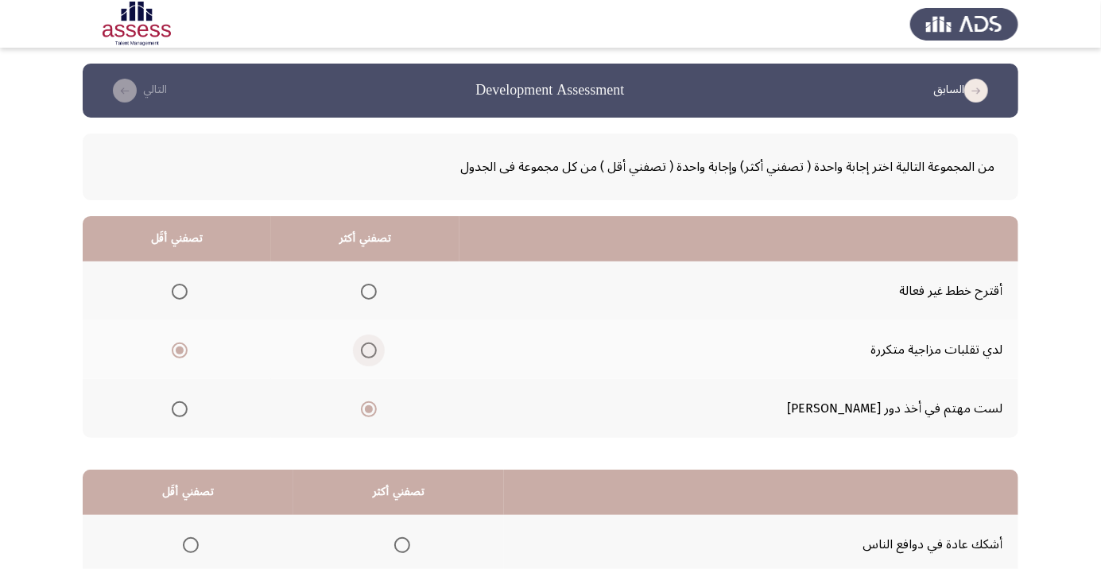
click at [377, 350] on input "Select an option" at bounding box center [369, 351] width 16 height 16
click at [180, 292] on span "Select an option" at bounding box center [180, 292] width 0 height 0
click at [188, 291] on input "Select an option" at bounding box center [180, 292] width 16 height 16
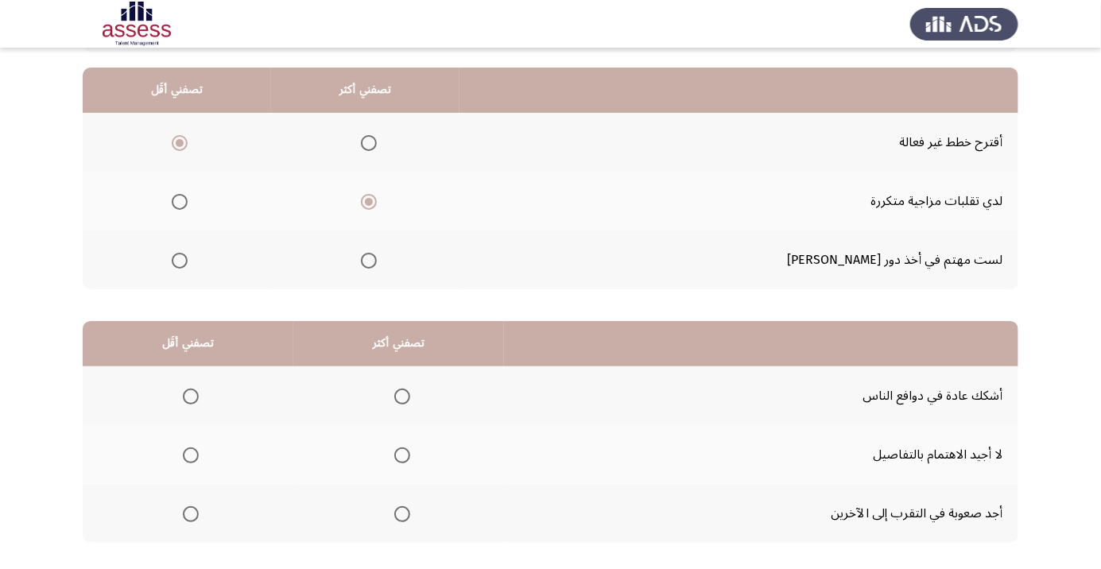
scroll to position [151, 0]
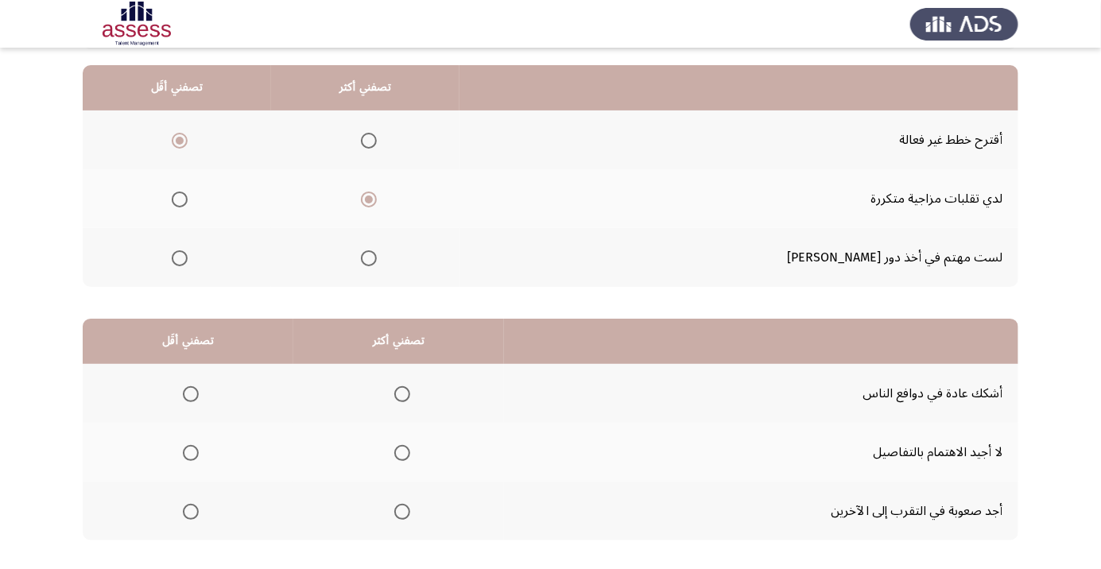
click at [401, 453] on span "Select an option" at bounding box center [401, 453] width 0 height 0
click at [399, 451] on input "Select an option" at bounding box center [402, 453] width 16 height 16
click at [191, 394] on span "Select an option" at bounding box center [191, 394] width 0 height 0
click at [190, 393] on input "Select an option" at bounding box center [191, 394] width 16 height 16
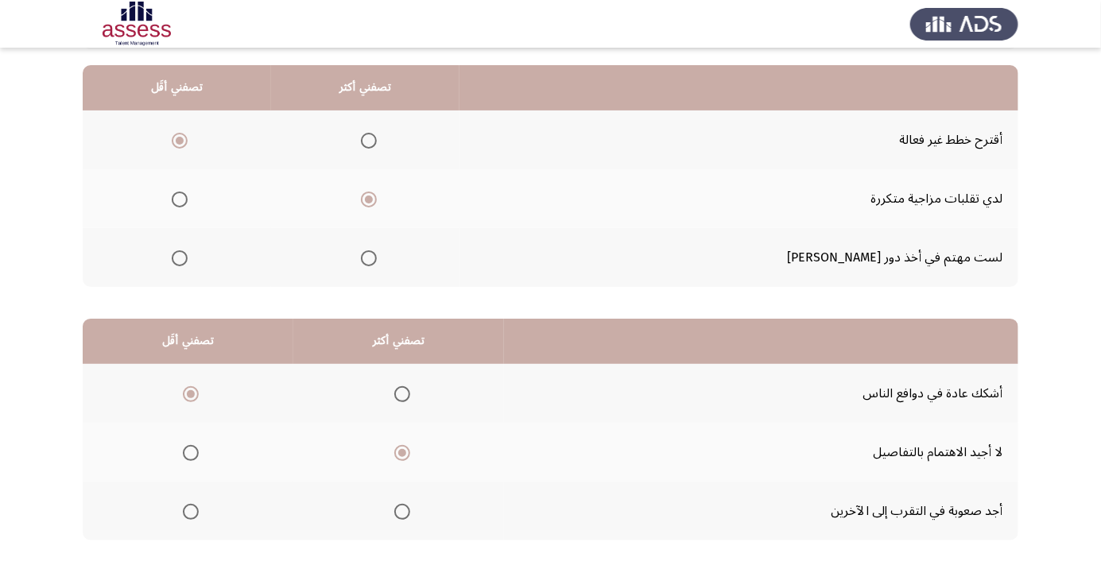
scroll to position [0, 0]
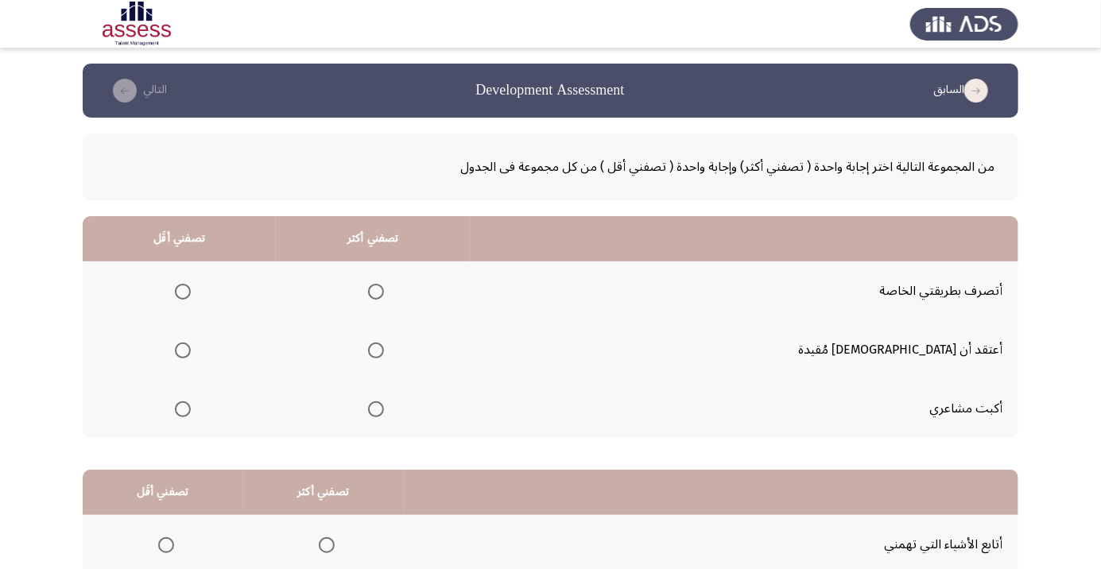
click at [384, 291] on span "Select an option" at bounding box center [376, 292] width 16 height 16
click at [384, 291] on input "Select an option" at bounding box center [376, 292] width 16 height 16
click at [191, 350] on span "Select an option" at bounding box center [183, 351] width 16 height 16
click at [191, 350] on input "Select an option" at bounding box center [183, 351] width 16 height 16
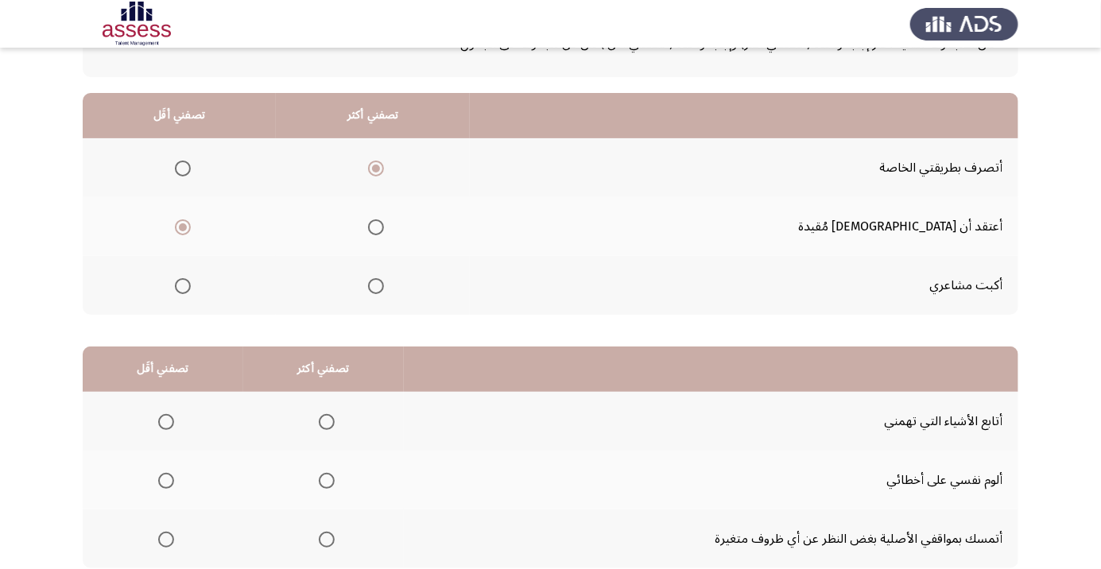
scroll to position [157, 0]
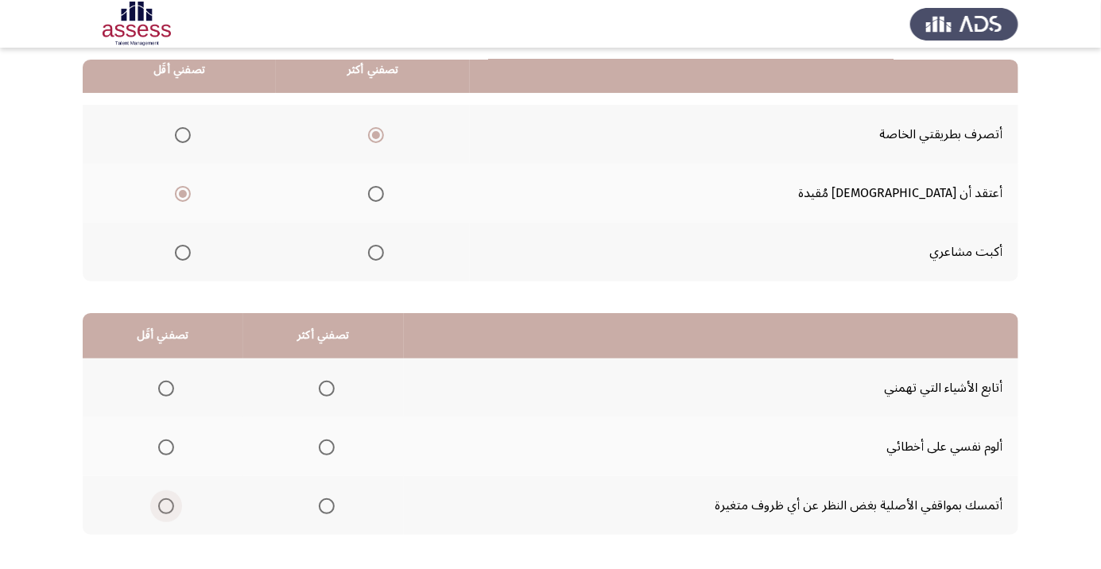
click at [166, 506] on span "Select an option" at bounding box center [166, 506] width 0 height 0
click at [165, 505] on input "Select an option" at bounding box center [166, 506] width 16 height 16
click at [327, 448] on span "Select an option" at bounding box center [327, 448] width 0 height 0
click at [324, 446] on input "Select an option" at bounding box center [327, 448] width 16 height 16
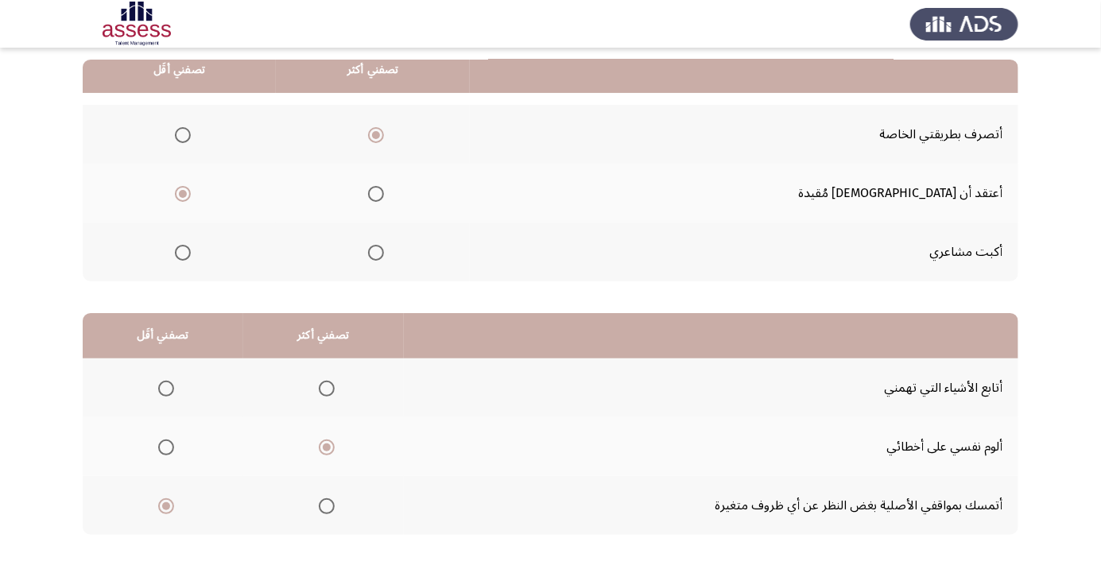
scroll to position [0, 0]
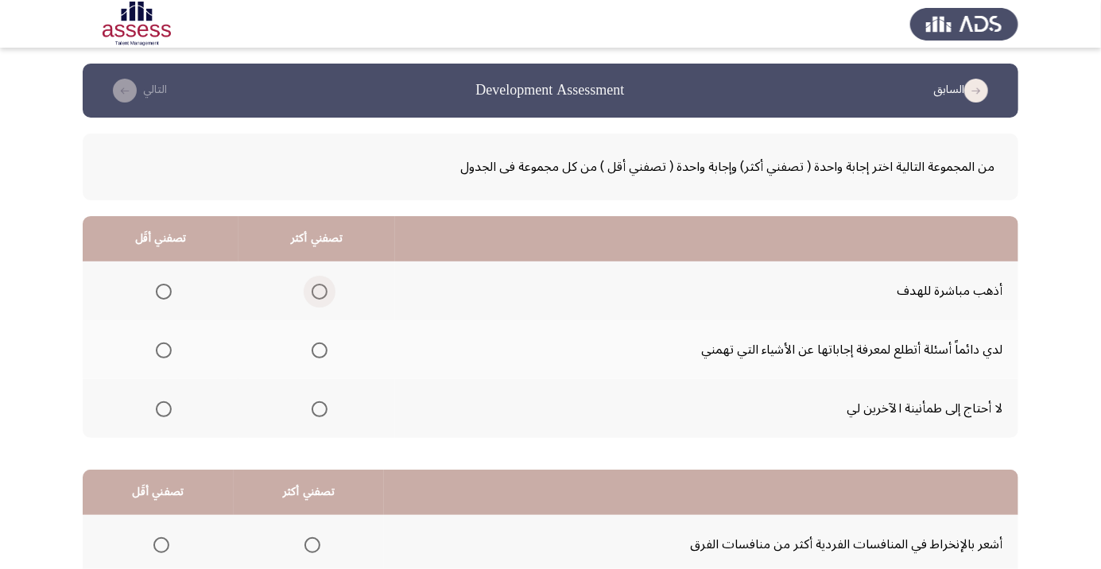
click at [320, 292] on span "Select an option" at bounding box center [320, 292] width 0 height 0
click at [318, 291] on input "Select an option" at bounding box center [320, 292] width 16 height 16
click at [164, 409] on span "Select an option" at bounding box center [164, 409] width 0 height 0
click at [163, 408] on input "Select an option" at bounding box center [164, 409] width 16 height 16
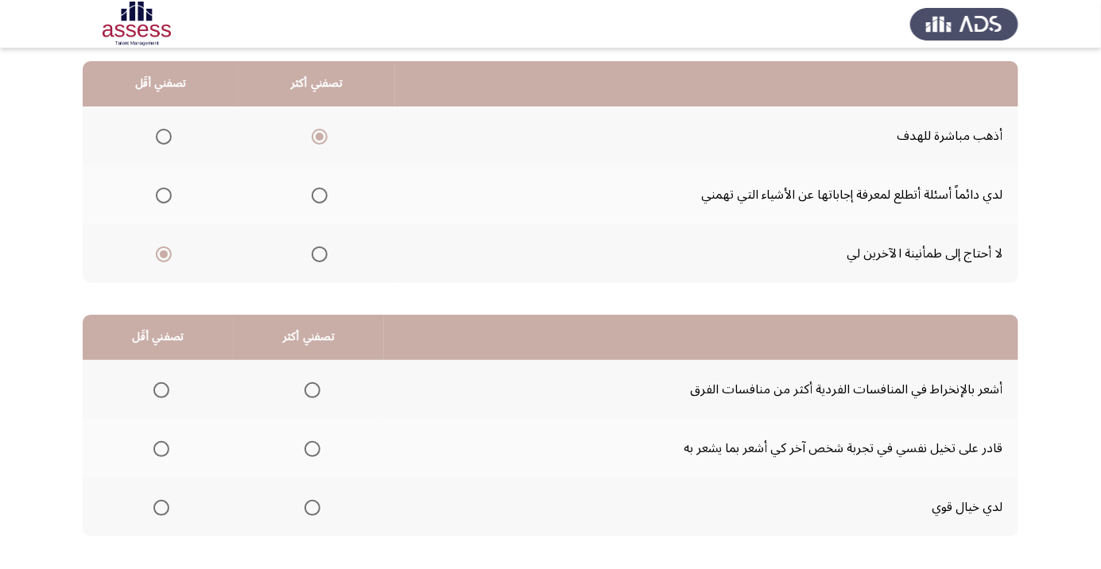
scroll to position [157, 0]
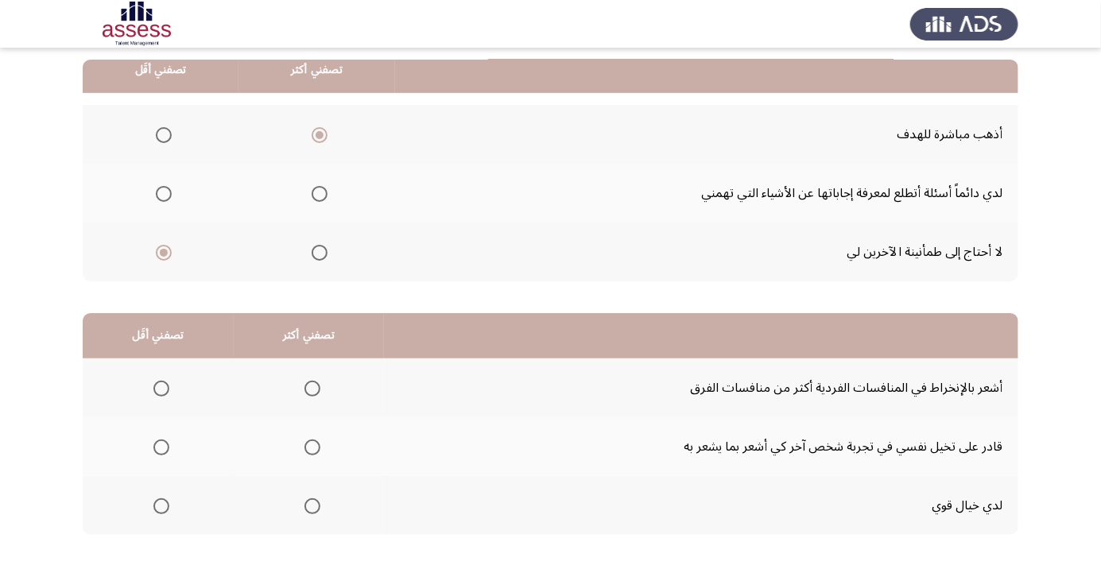
click at [161, 506] on span "Select an option" at bounding box center [161, 506] width 0 height 0
click at [160, 505] on input "Select an option" at bounding box center [161, 506] width 16 height 16
click at [312, 448] on span "Select an option" at bounding box center [312, 448] width 0 height 0
click at [309, 446] on input "Select an option" at bounding box center [312, 448] width 16 height 16
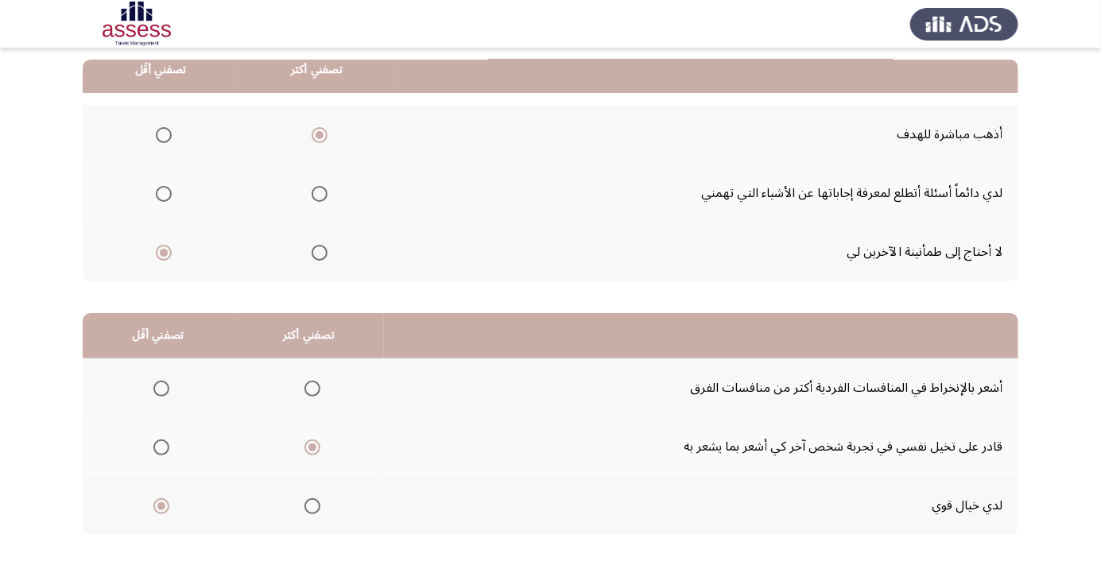
scroll to position [0, 0]
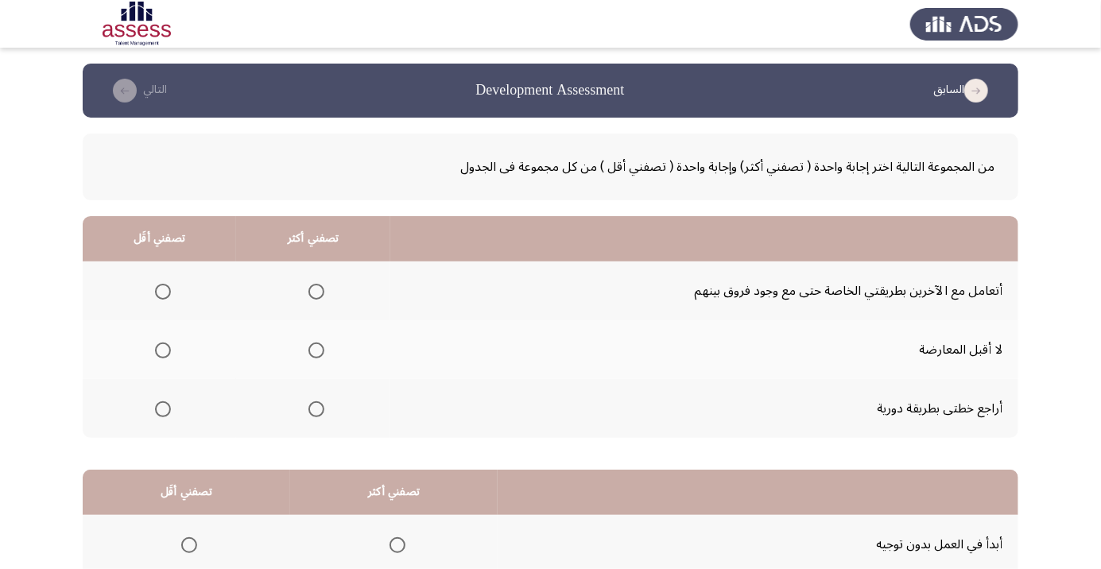
click at [316, 408] on span "Select an option" at bounding box center [316, 409] width 16 height 16
click at [316, 408] on input "Select an option" at bounding box center [316, 409] width 16 height 16
click at [167, 350] on span "Select an option" at bounding box center [163, 351] width 16 height 16
click at [167, 350] on input "Select an option" at bounding box center [163, 351] width 16 height 16
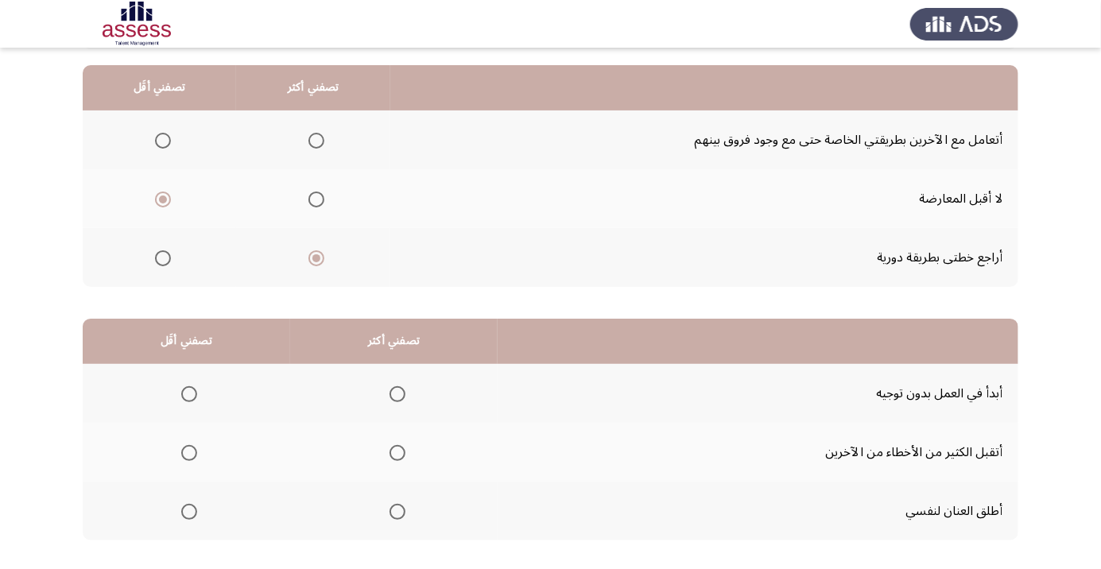
scroll to position [157, 0]
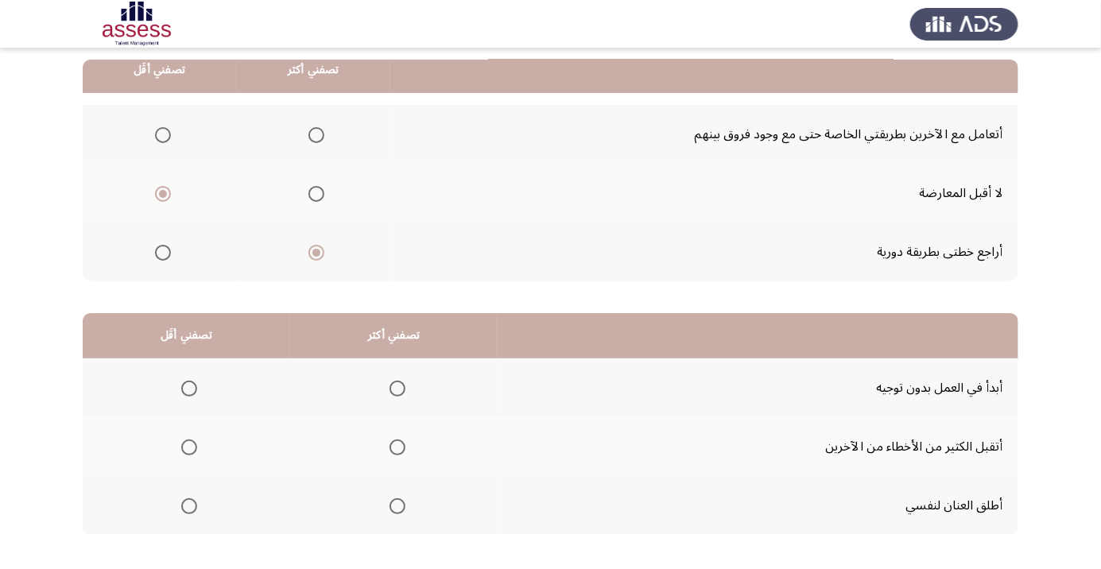
click at [397, 506] on span "Select an option" at bounding box center [397, 506] width 0 height 0
click at [395, 505] on input "Select an option" at bounding box center [397, 506] width 16 height 16
click at [189, 389] on span "Select an option" at bounding box center [189, 389] width 0 height 0
click at [188, 387] on input "Select an option" at bounding box center [189, 389] width 16 height 16
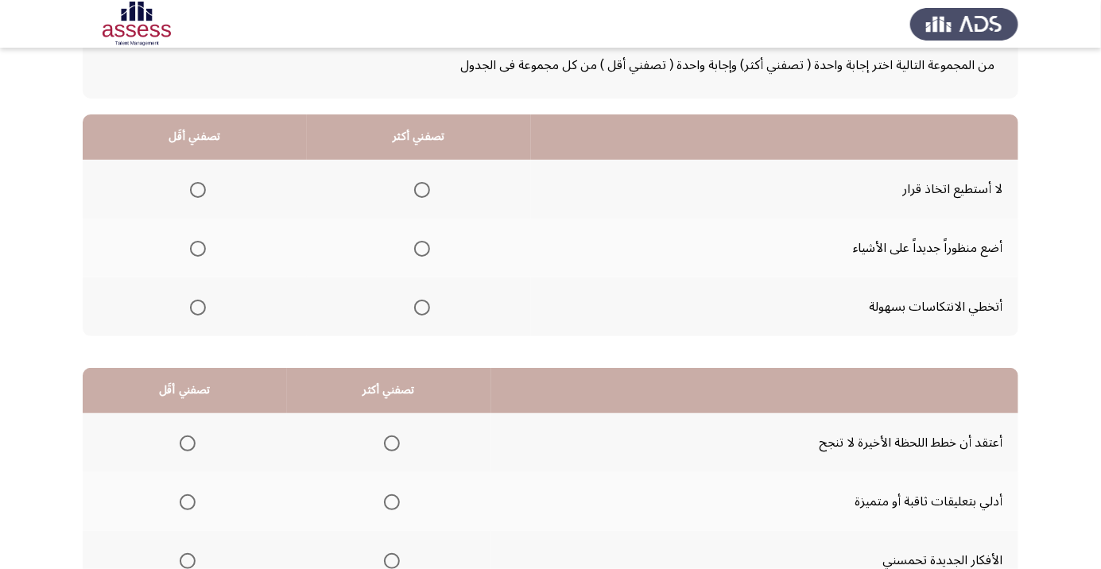
scroll to position [102, 0]
click at [422, 308] on span "Select an option" at bounding box center [422, 308] width 0 height 0
click at [418, 305] on input "Select an option" at bounding box center [422, 308] width 16 height 16
click at [198, 190] on span "Select an option" at bounding box center [198, 190] width 0 height 0
click at [196, 188] on input "Select an option" at bounding box center [198, 190] width 16 height 16
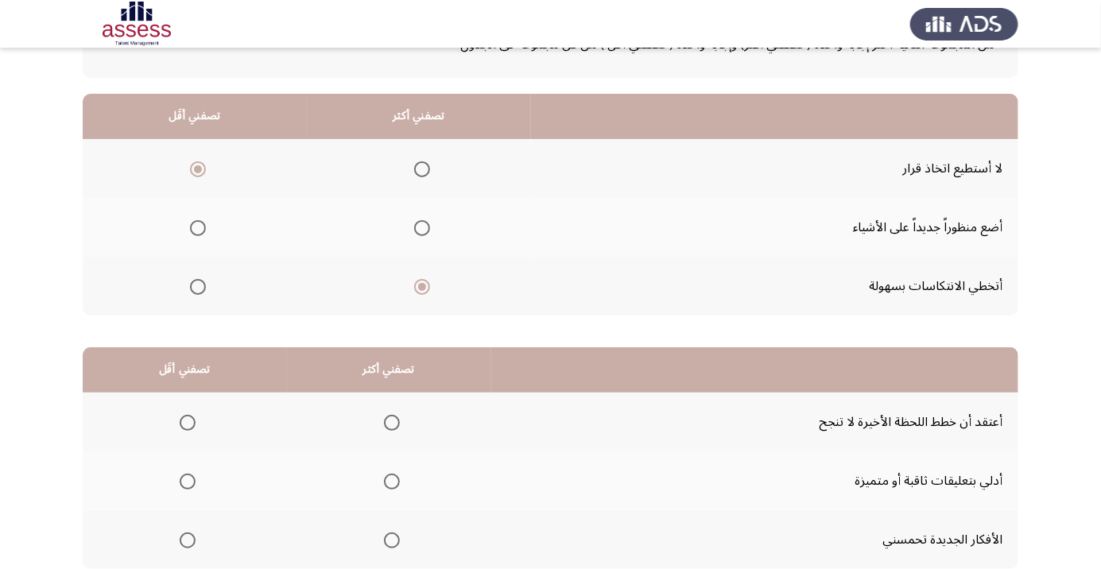
scroll to position [157, 0]
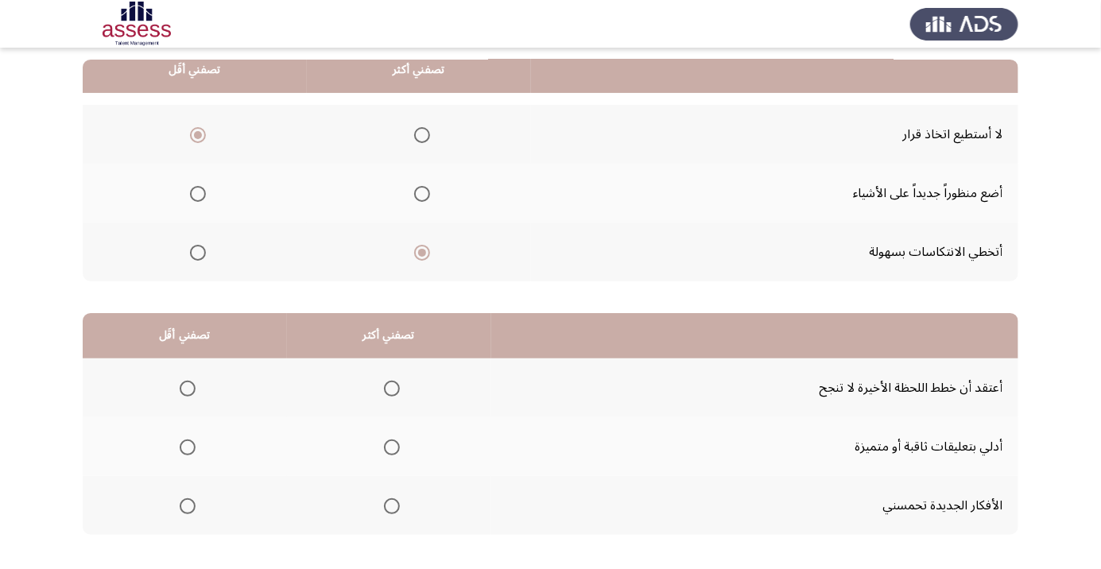
click at [392, 506] on span "Select an option" at bounding box center [392, 506] width 0 height 0
click at [388, 505] on input "Select an option" at bounding box center [392, 506] width 16 height 16
click at [188, 389] on span "Select an option" at bounding box center [188, 389] width 0 height 0
click at [186, 387] on input "Select an option" at bounding box center [188, 389] width 16 height 16
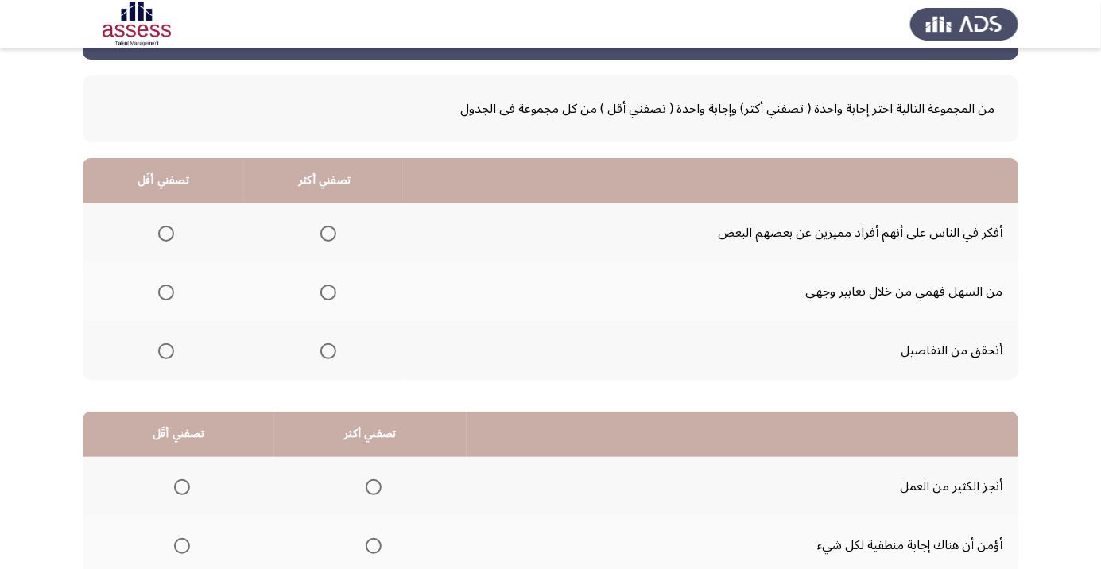
scroll to position [60, 0]
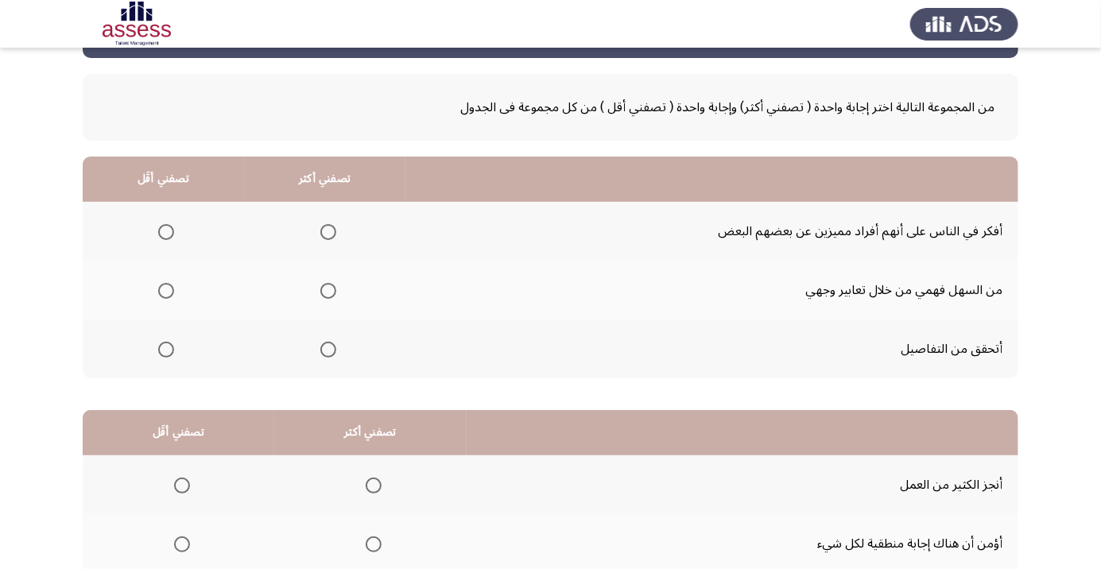
click at [165, 289] on span "Select an option" at bounding box center [166, 291] width 16 height 16
click at [165, 289] on input "Select an option" at bounding box center [166, 291] width 16 height 16
click at [328, 350] on span "Select an option" at bounding box center [328, 350] width 0 height 0
click at [327, 348] on input "Select an option" at bounding box center [328, 350] width 16 height 16
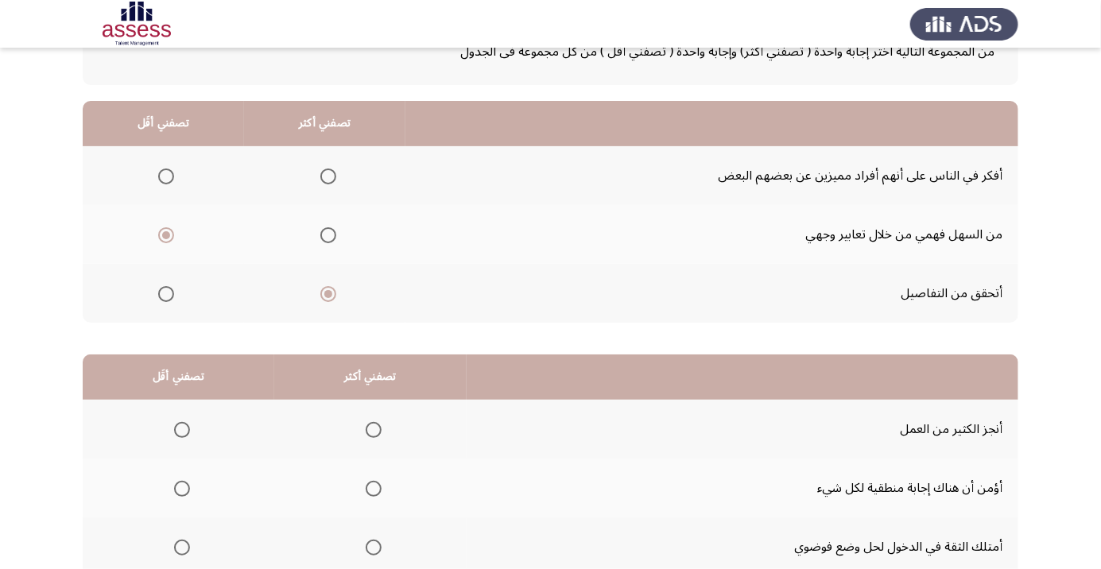
scroll to position [157, 0]
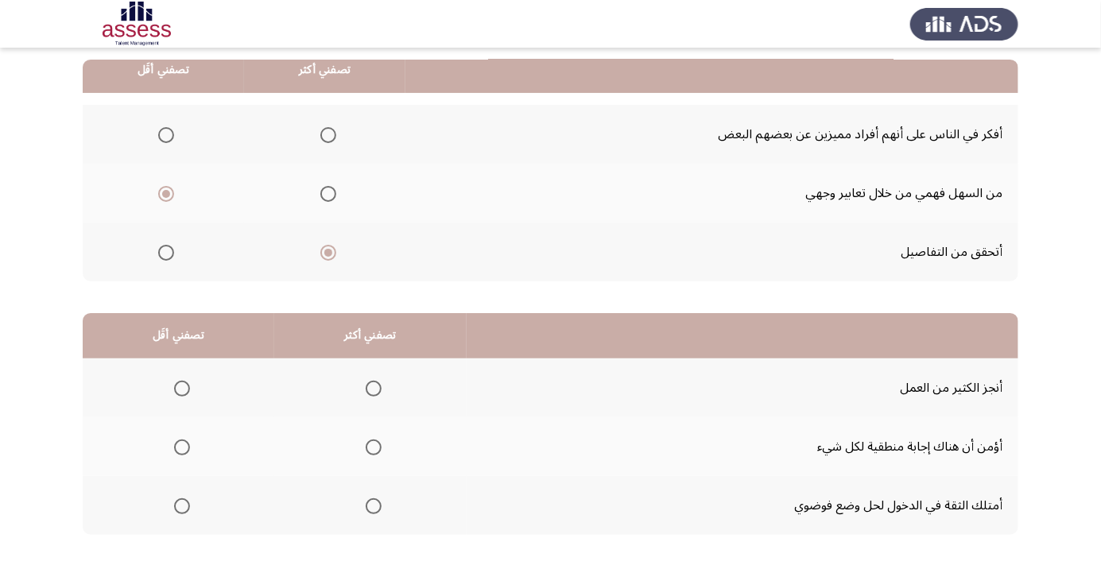
click at [374, 389] on span "Select an option" at bounding box center [374, 389] width 0 height 0
click at [370, 387] on input "Select an option" at bounding box center [374, 389] width 16 height 16
click at [182, 506] on span "Select an option" at bounding box center [182, 506] width 0 height 0
click at [180, 505] on input "Select an option" at bounding box center [182, 506] width 16 height 16
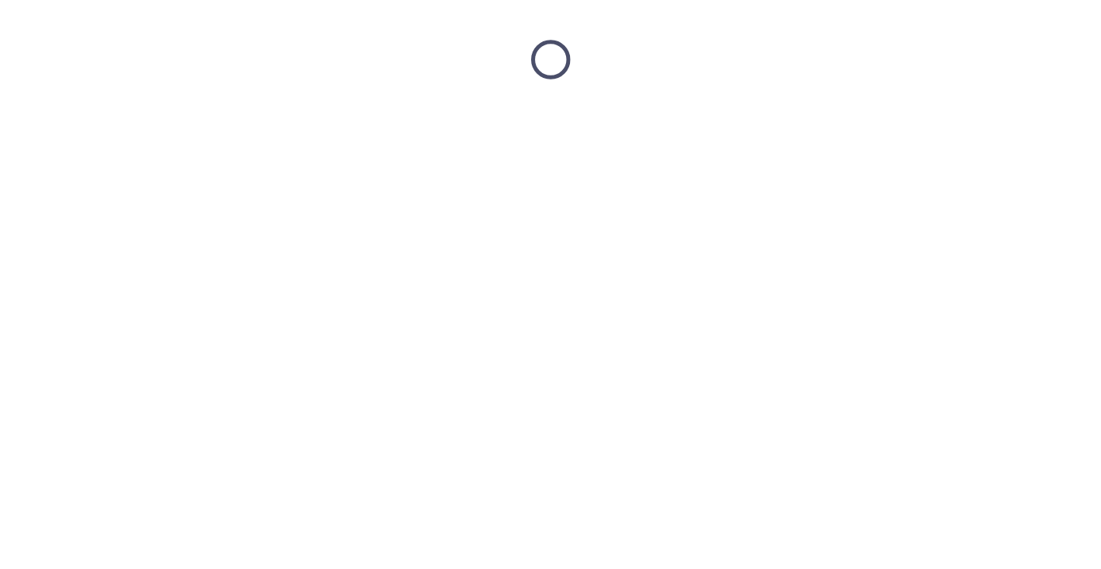
scroll to position [0, 0]
